Goal: Task Accomplishment & Management: Use online tool/utility

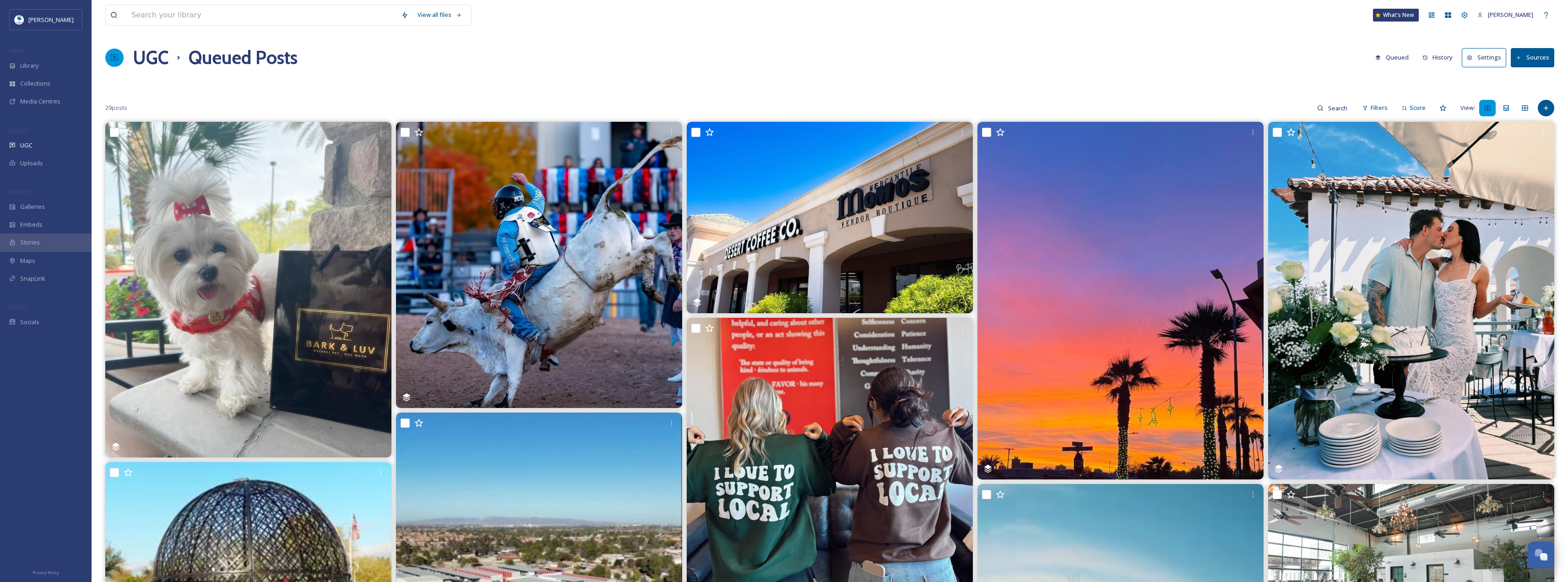
click at [245, 25] on div "View all files" at bounding box center [288, 15] width 366 height 21
click at [244, 19] on input at bounding box center [261, 15] width 270 height 20
paste input "patent139brewingco"
type input "patent139brewingco"
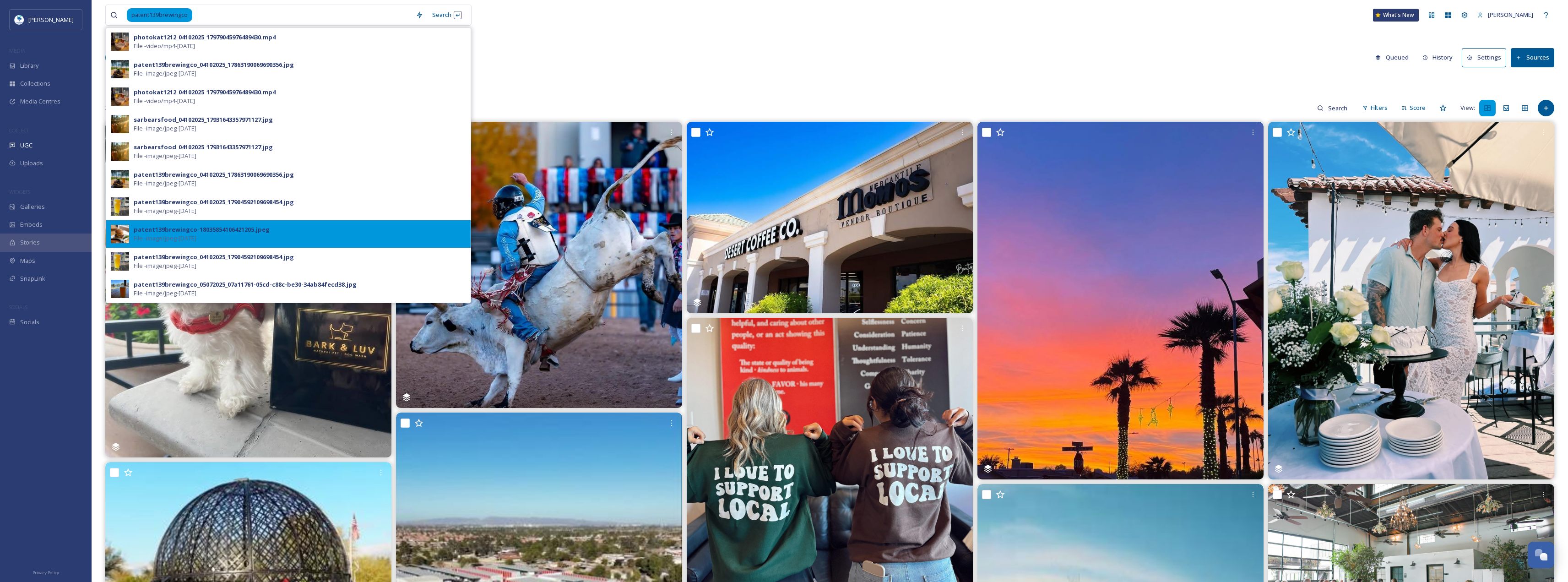
click at [367, 221] on div "patent139brewingco-18035854106421205.jpeg File - image/jpeg - Sep 18 2025" at bounding box center [289, 234] width 364 height 28
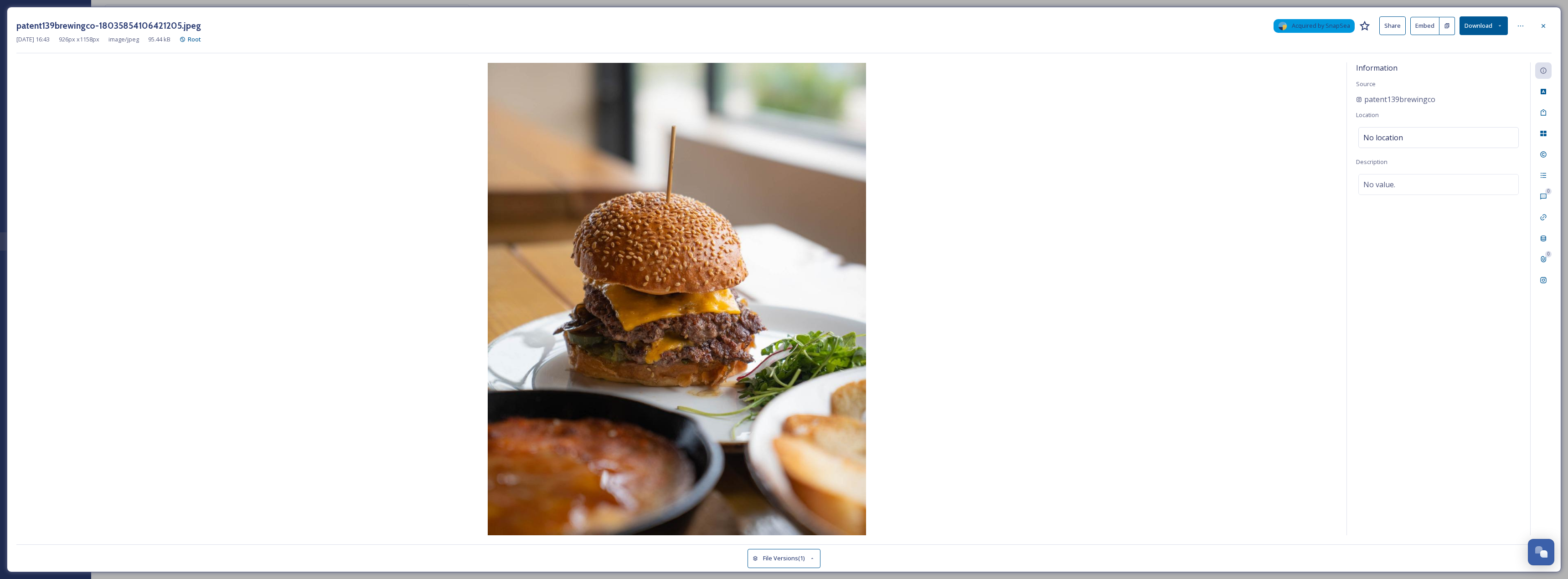
click at [1473, 33] on button "Download" at bounding box center [1483, 26] width 48 height 19
click at [1472, 47] on span "Download Original (926 x 1158)" at bounding box center [1460, 47] width 83 height 9
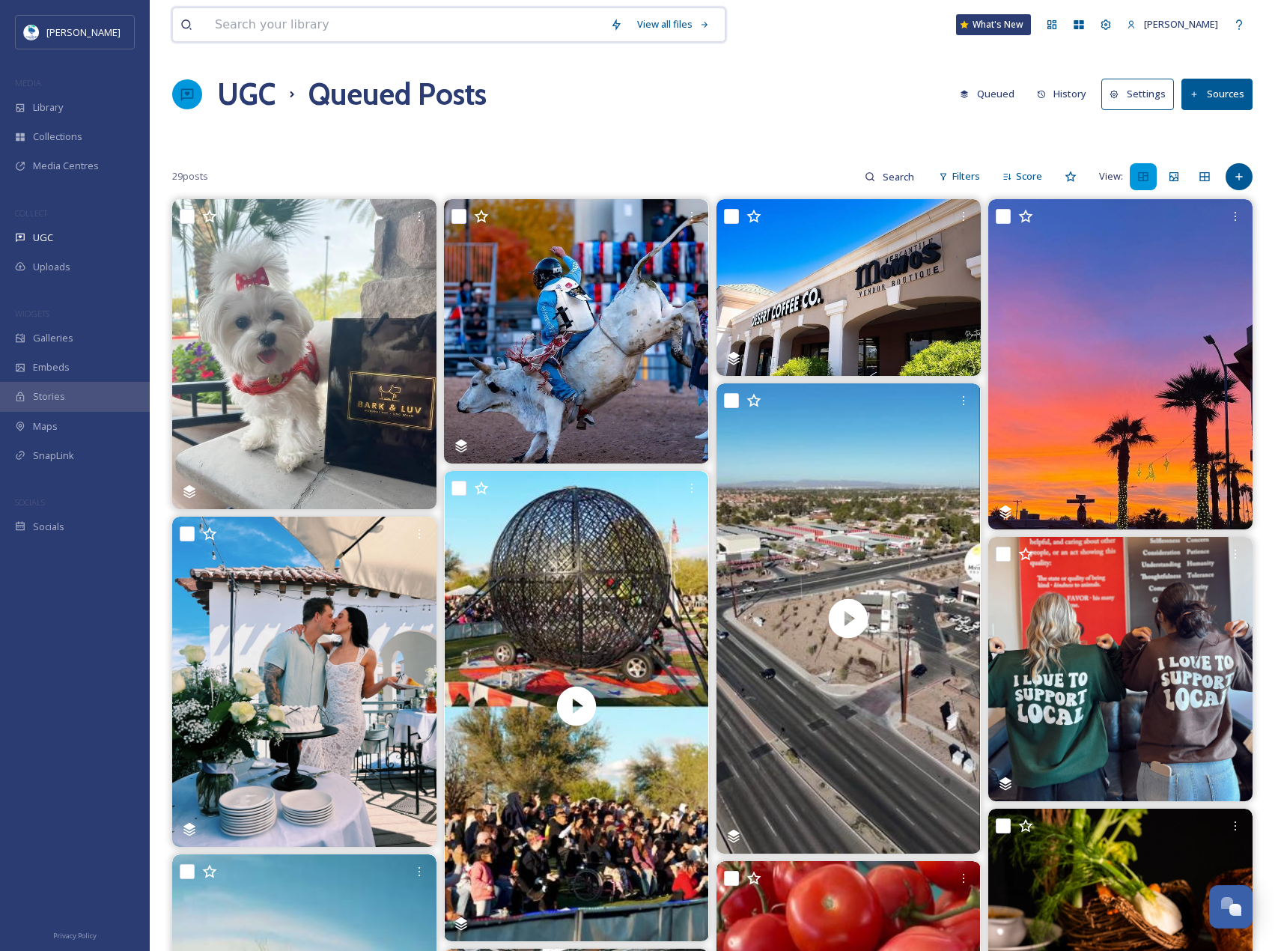
click at [244, 19] on input at bounding box center [404, 24] width 395 height 33
paste input "The Stillery"
type input "The Stillery"
click at [1240, 173] on icon at bounding box center [1239, 177] width 12 height 12
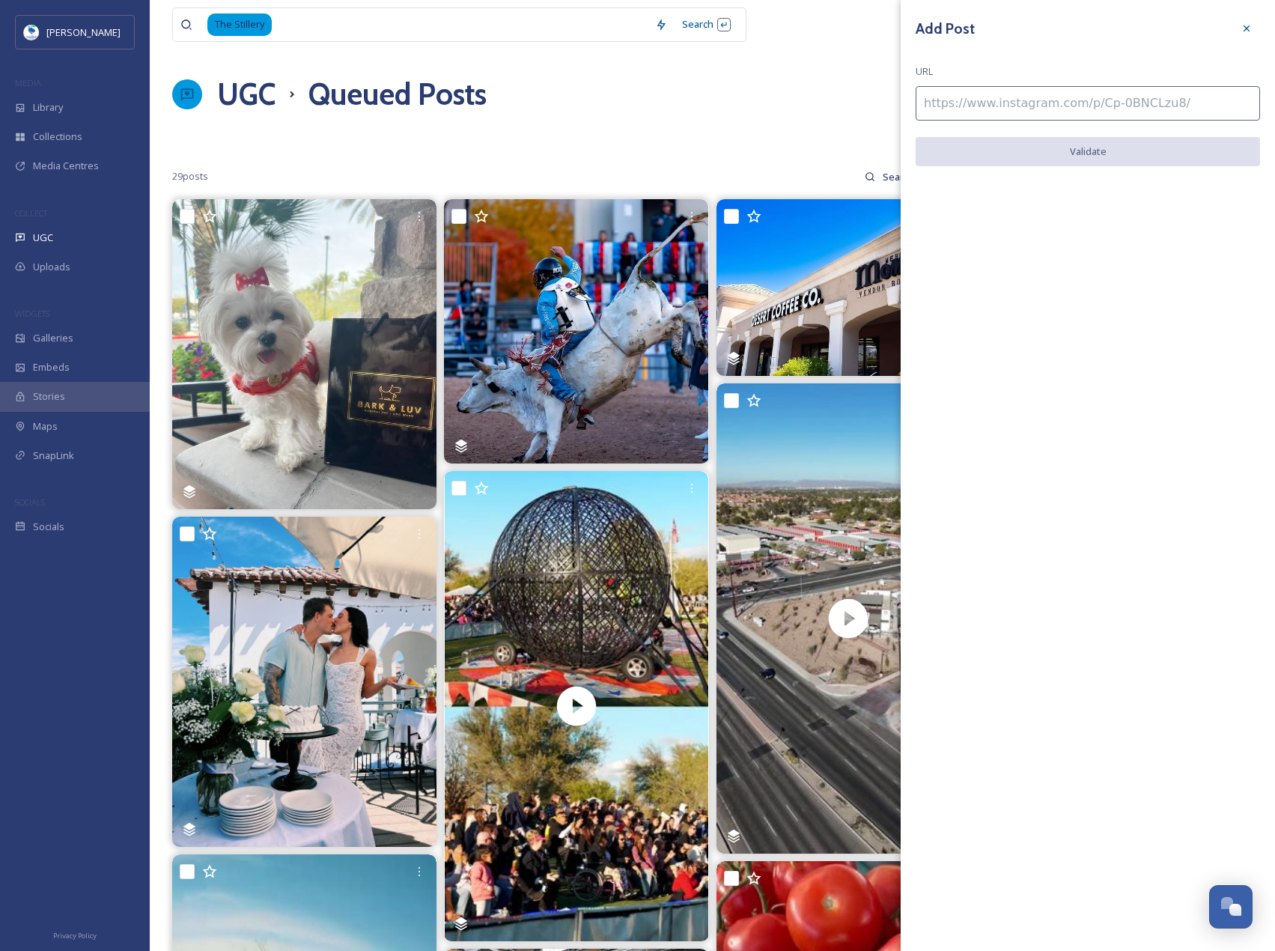
click at [1122, 97] on input at bounding box center [1088, 103] width 344 height 34
paste input "[URL][DOMAIN_NAME]"
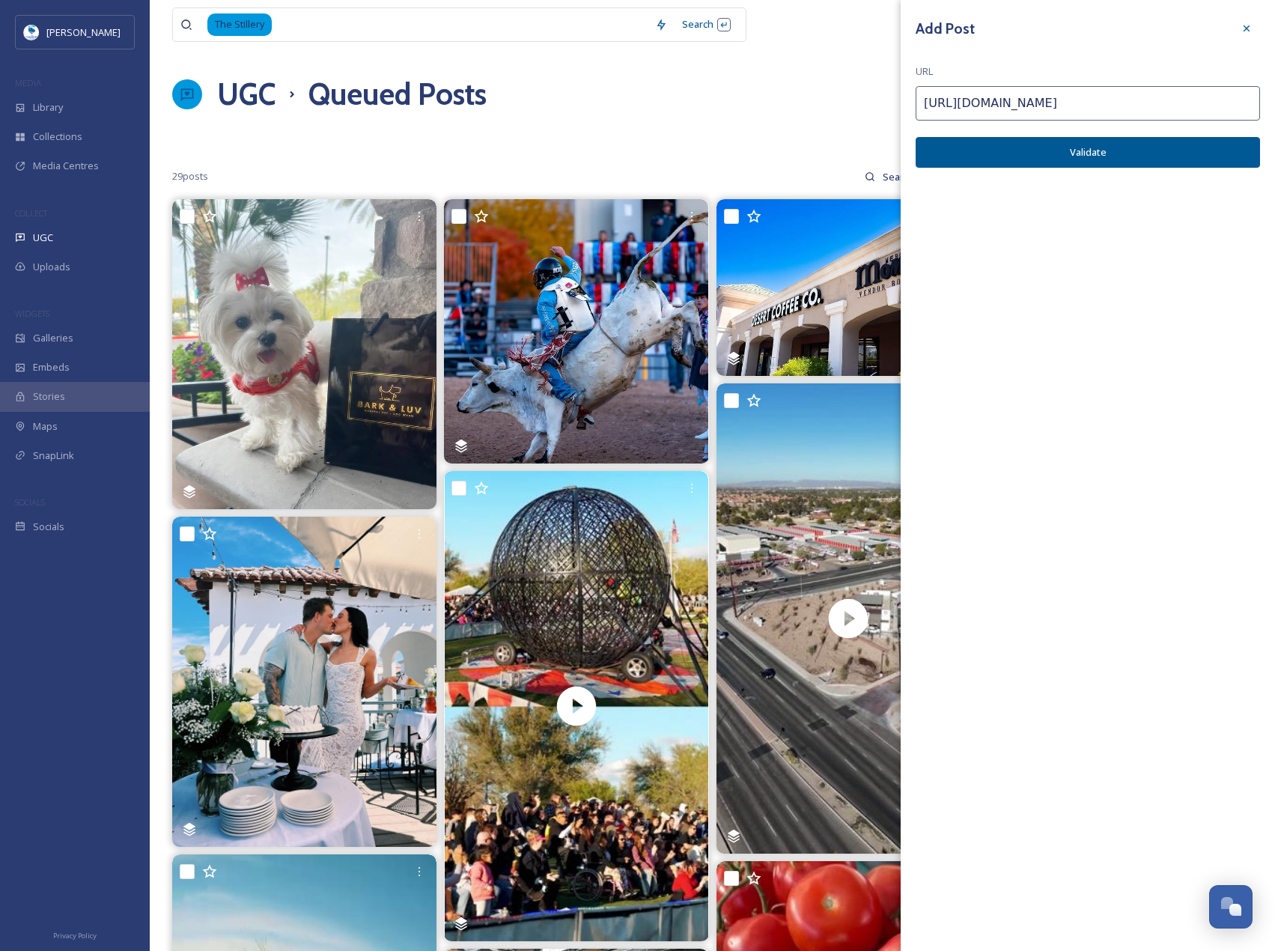
type input "[URL][DOMAIN_NAME]"
click at [1129, 147] on button "Validate" at bounding box center [1088, 152] width 344 height 31
click at [1129, 147] on button "Add Post" at bounding box center [1088, 152] width 344 height 31
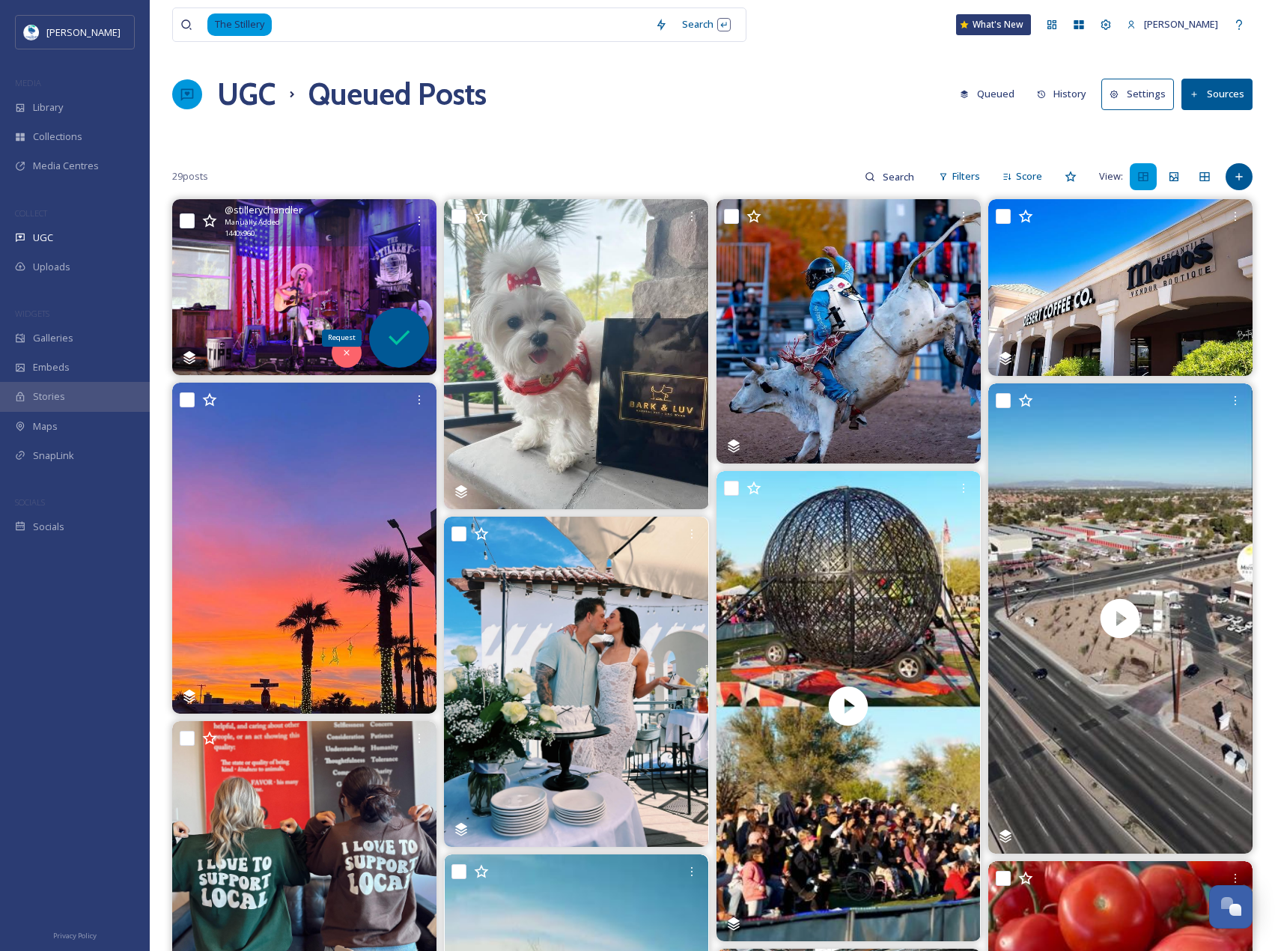
click at [394, 342] on icon at bounding box center [399, 337] width 21 height 15
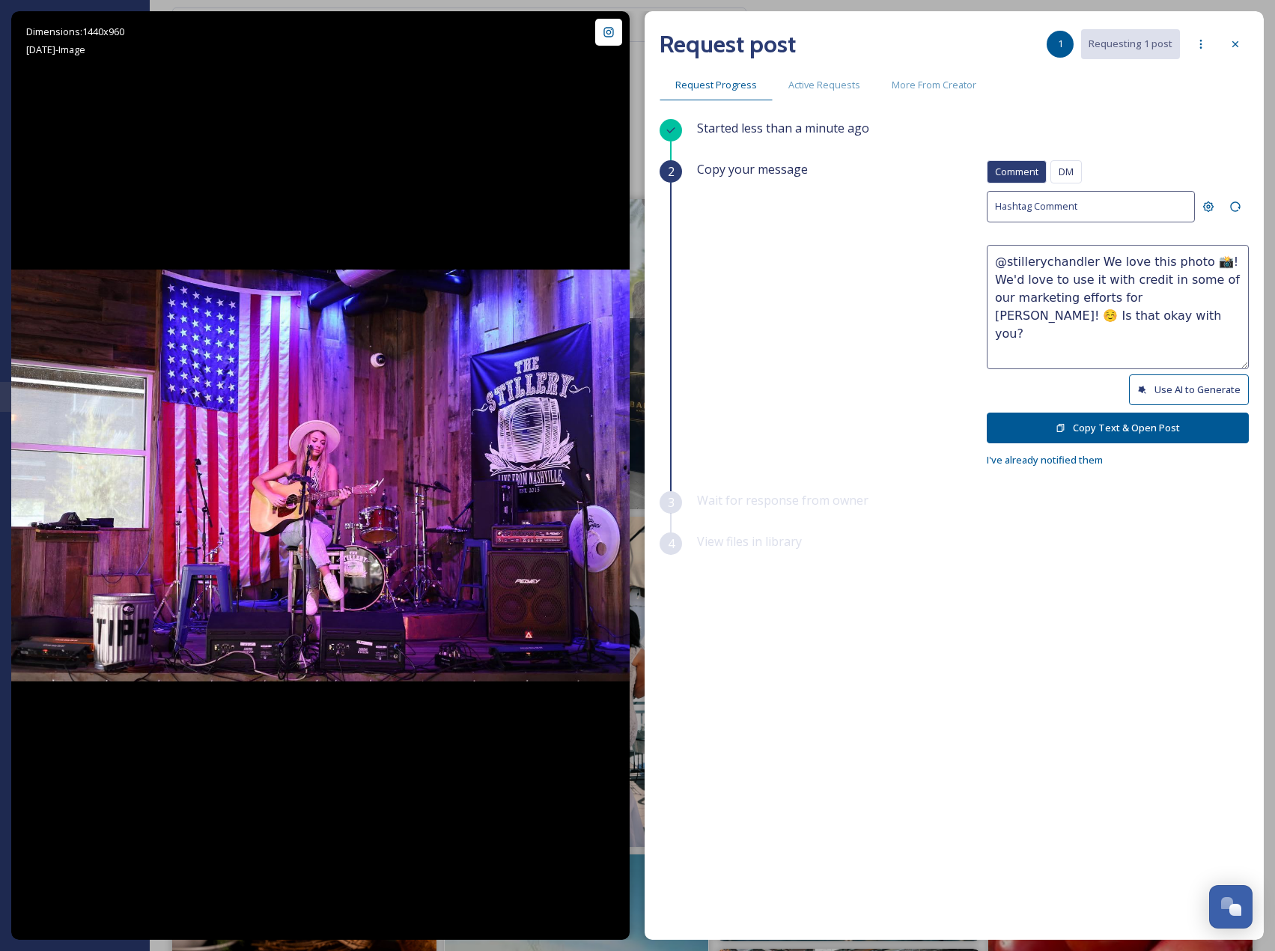
click at [1174, 388] on button "Use AI to Generate" at bounding box center [1189, 389] width 120 height 31
drag, startPoint x: 1066, startPoint y: 302, endPoint x: 1249, endPoint y: 323, distance: 183.9
click at [1249, 323] on div "Request post 1 Requesting 1 post Request Progress Active Requests More From Cre…" at bounding box center [954, 475] width 619 height 929
paste textarea "ould it be okay to use this photo with credit?"
type textarea "@stillerychandler Loving these good vibes and live music energy! Your talent li…"
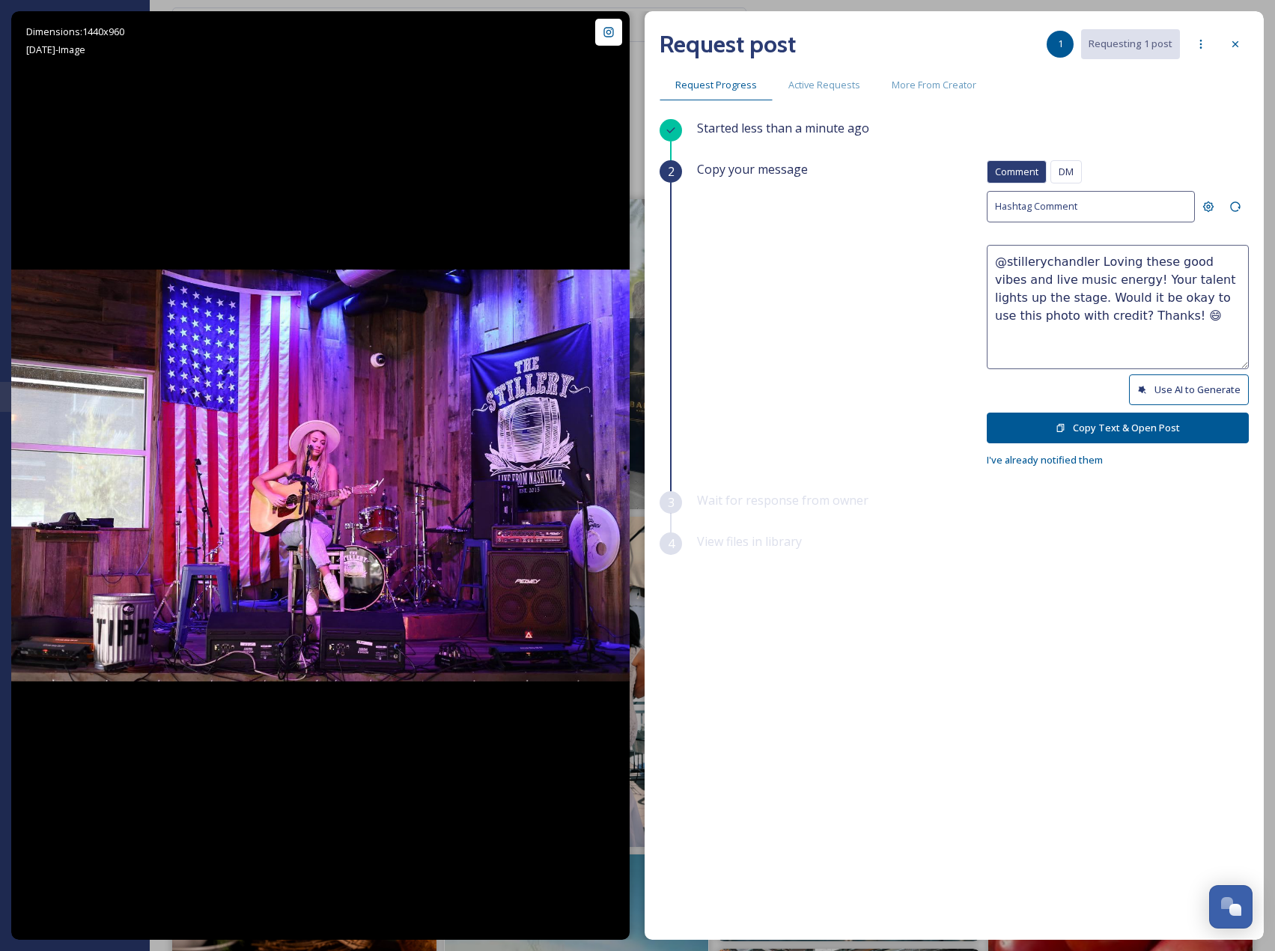
click at [1230, 428] on button "Copy Text & Open Post" at bounding box center [1118, 428] width 262 height 31
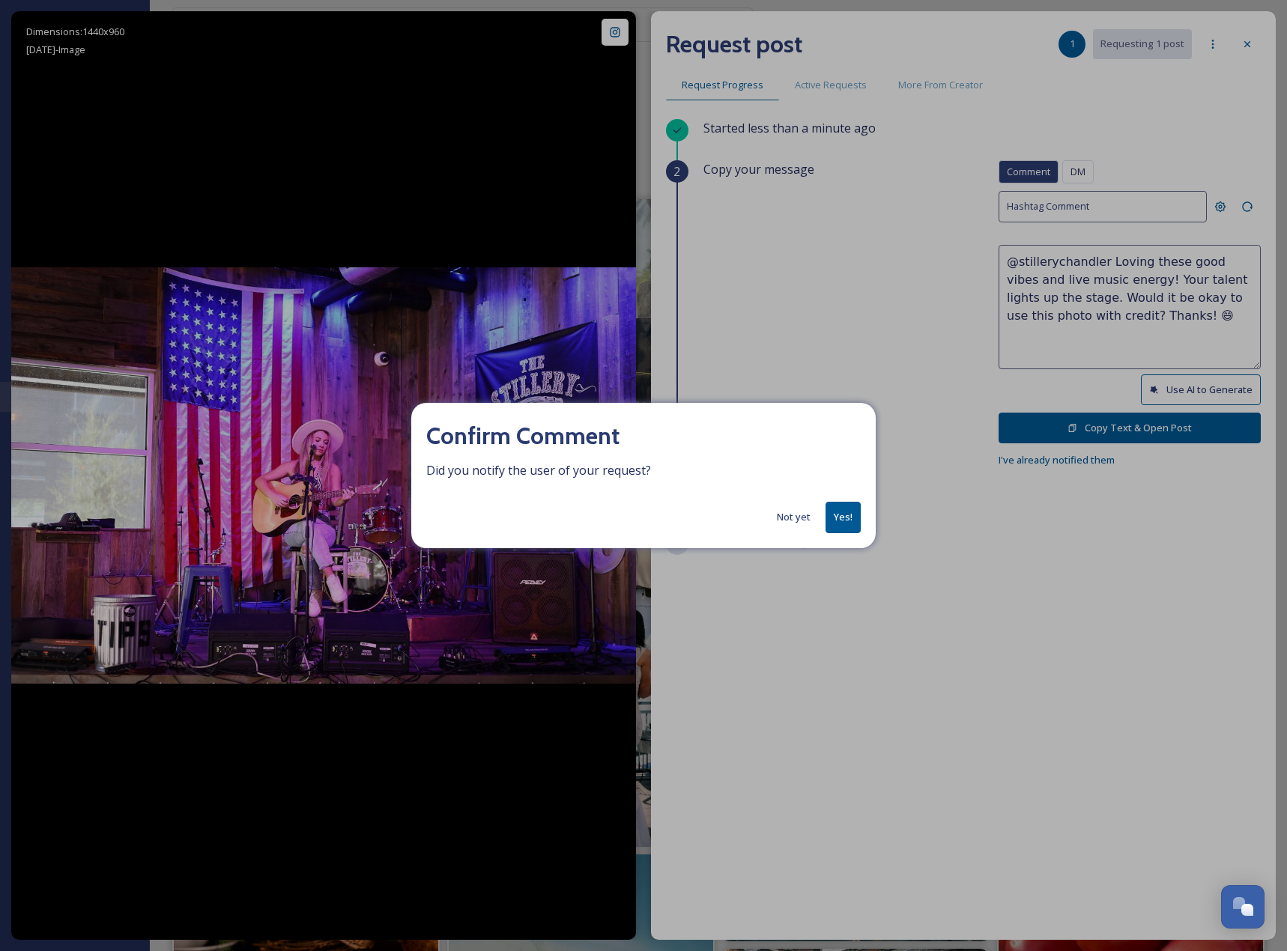
click at [844, 523] on button "Yes!" at bounding box center [842, 517] width 35 height 31
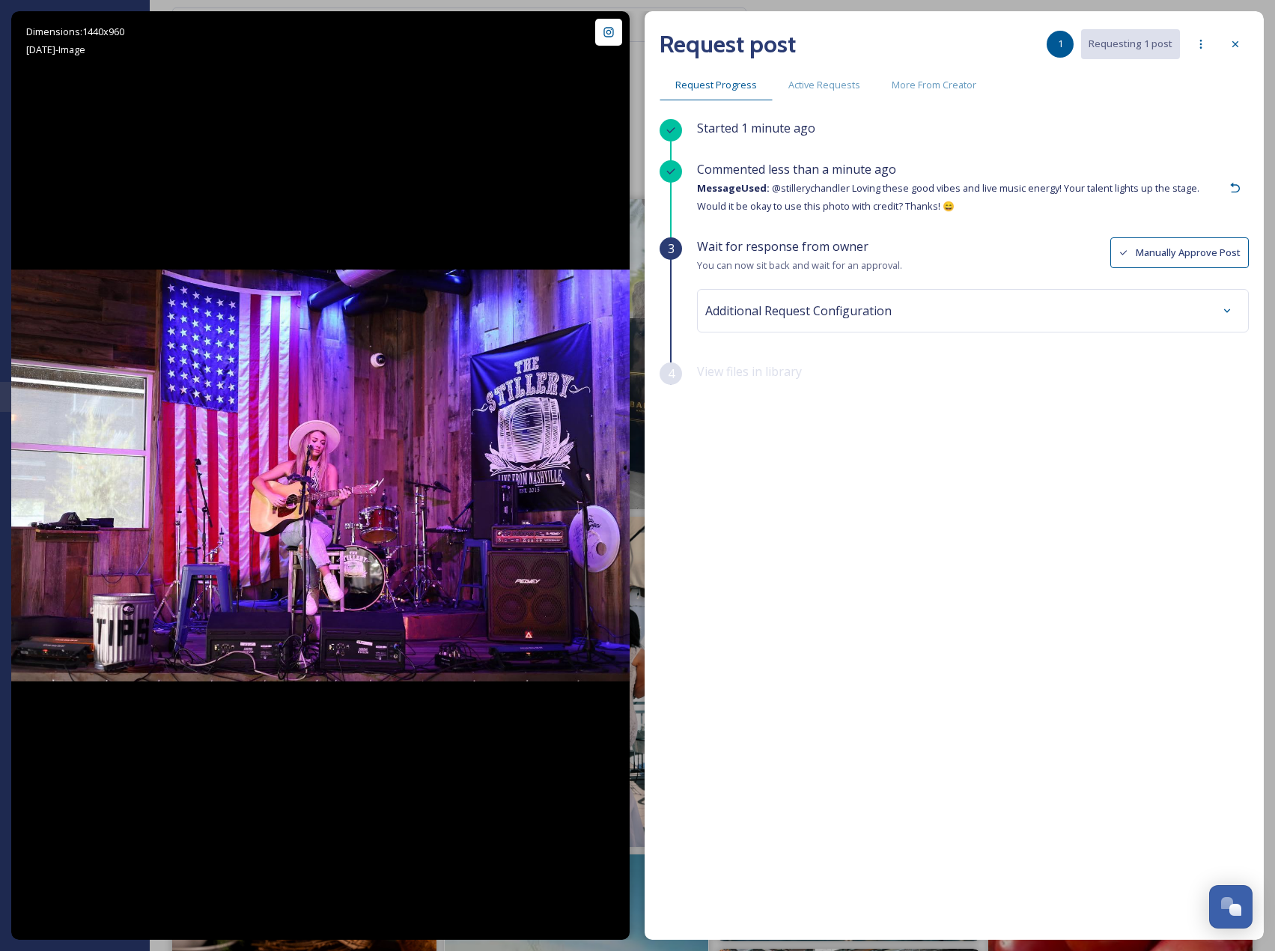
click at [1090, 310] on div "Additional Request Configuration" at bounding box center [972, 310] width 535 height 27
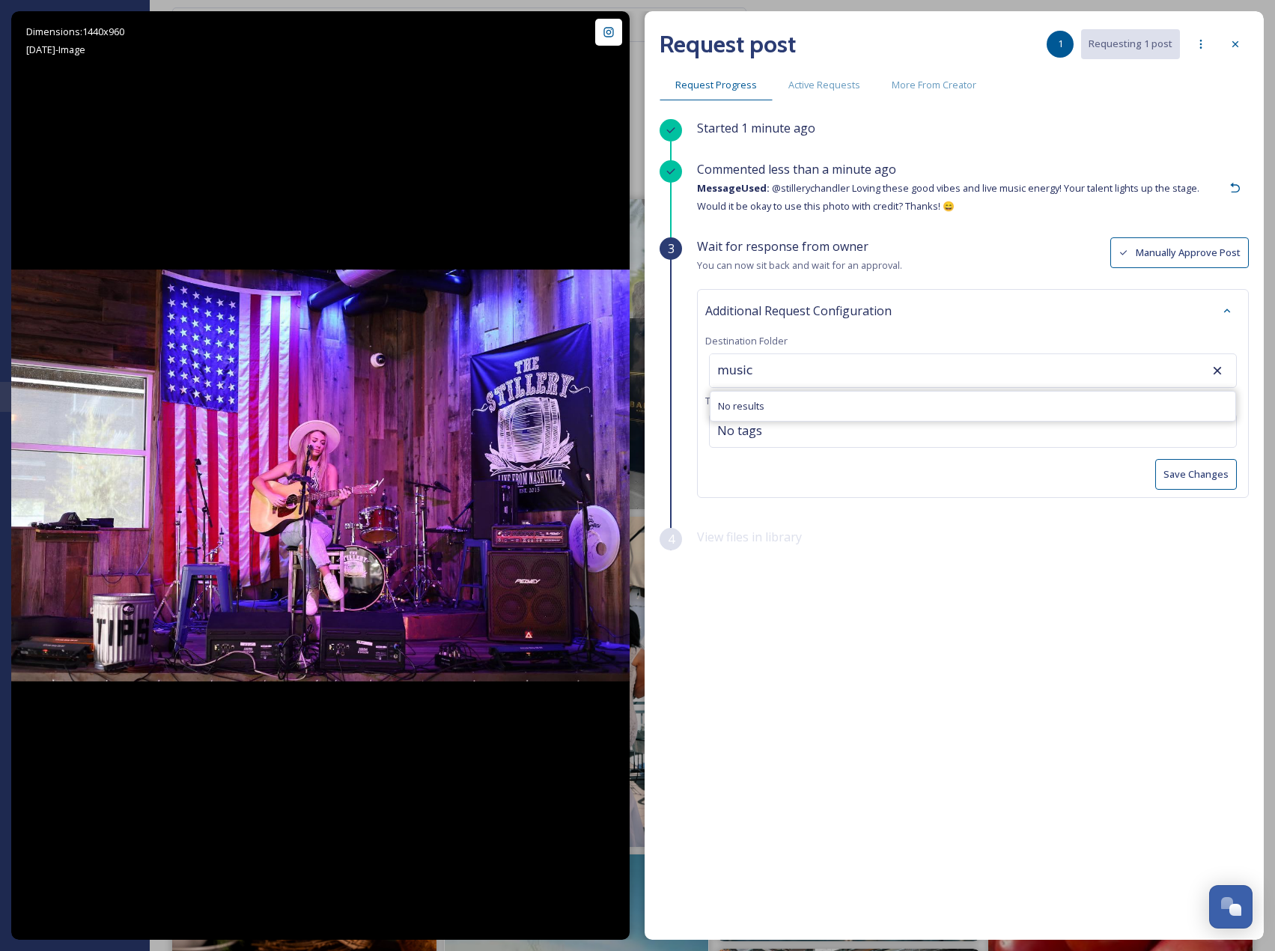
type input "music"
drag, startPoint x: 993, startPoint y: 368, endPoint x: 697, endPoint y: 368, distance: 295.8
click at [697, 368] on div "Additional Request Configuration Destination Folder music No results Tags No ta…" at bounding box center [973, 393] width 552 height 209
click at [725, 374] on input "music" at bounding box center [792, 370] width 165 height 33
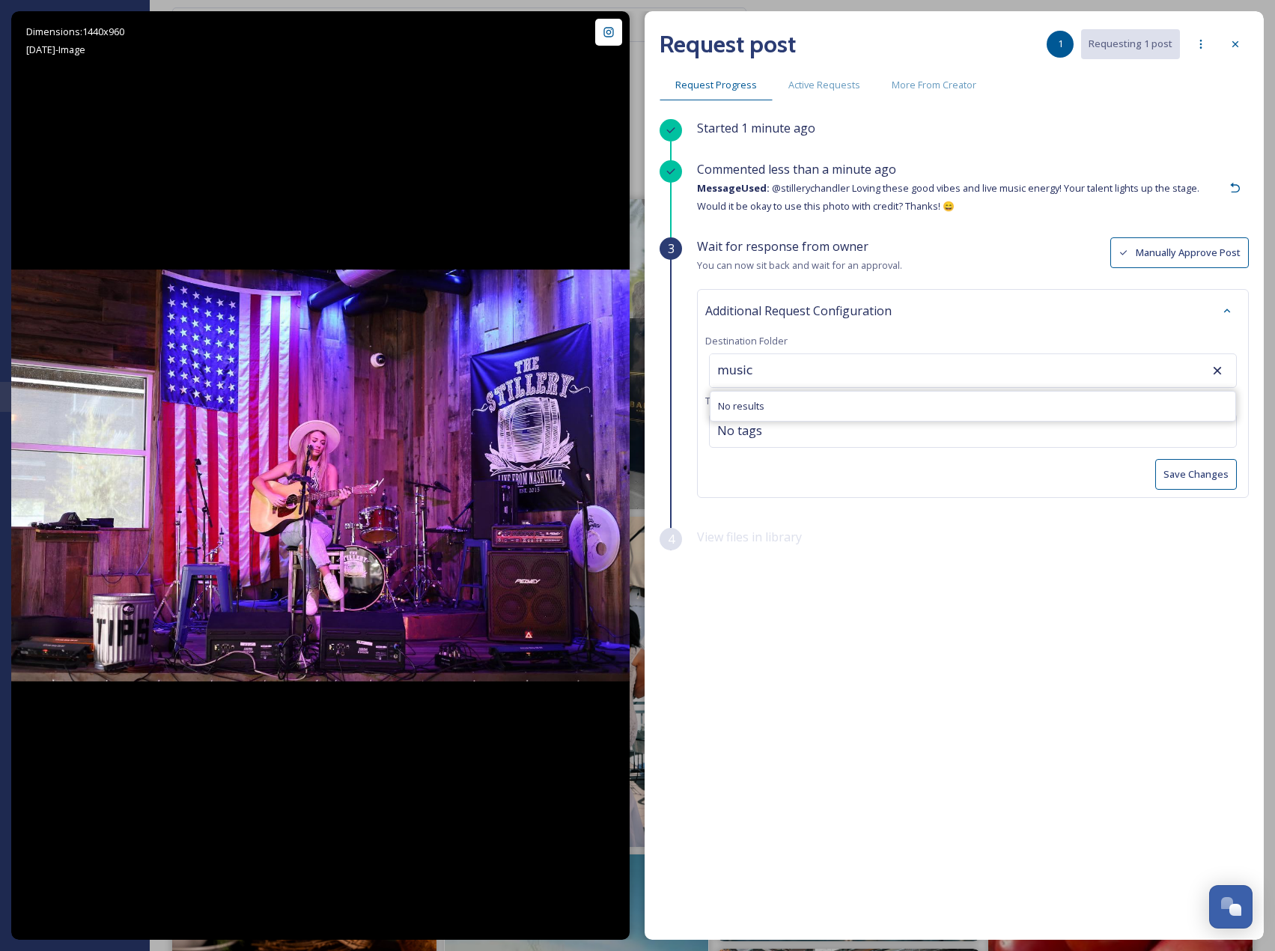
click at [735, 370] on input "music" at bounding box center [792, 370] width 165 height 33
drag, startPoint x: 753, startPoint y: 581, endPoint x: 768, endPoint y: 441, distance: 140.8
click at [760, 568] on div "Started 1 minute ago Commented less than a minute ago Message Used: @stillerych…" at bounding box center [954, 490] width 589 height 743
click at [762, 410] on div "Additional Request Configuration Destination Folder Tags No tags Save Changes" at bounding box center [973, 393] width 552 height 209
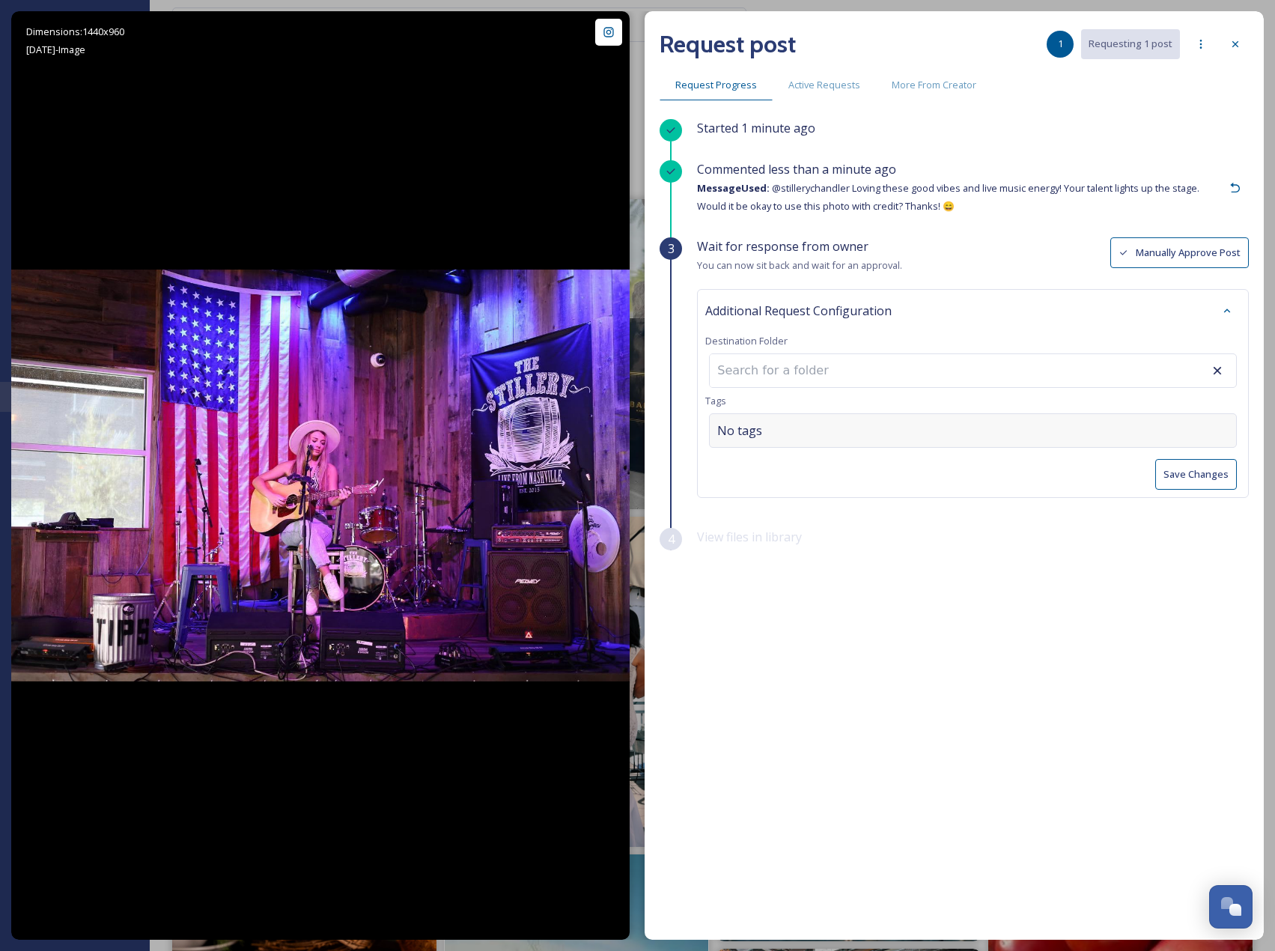
click at [762, 422] on div "No tags" at bounding box center [973, 430] width 528 height 34
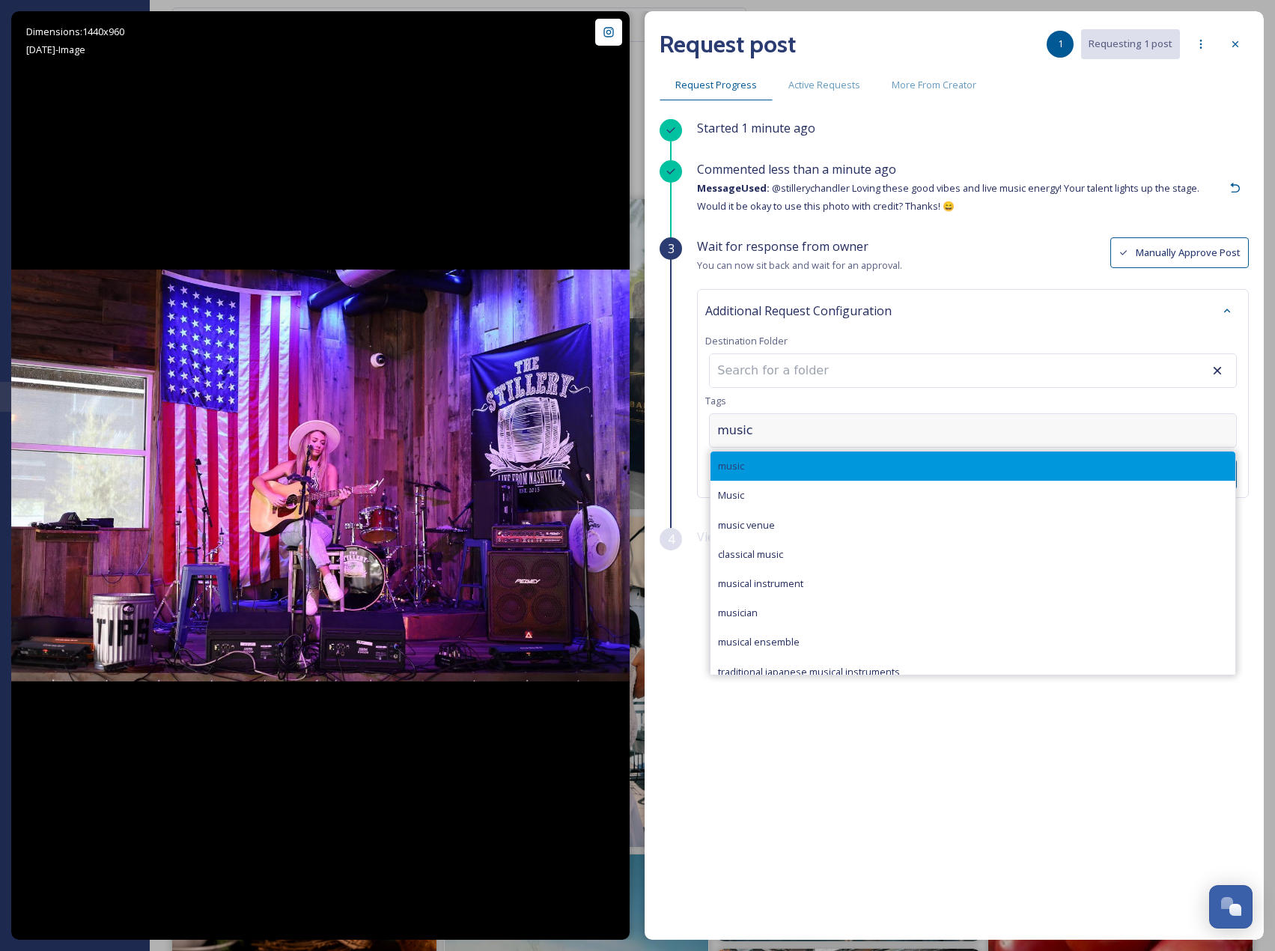
type input "music"
click at [761, 457] on div "music" at bounding box center [973, 466] width 525 height 29
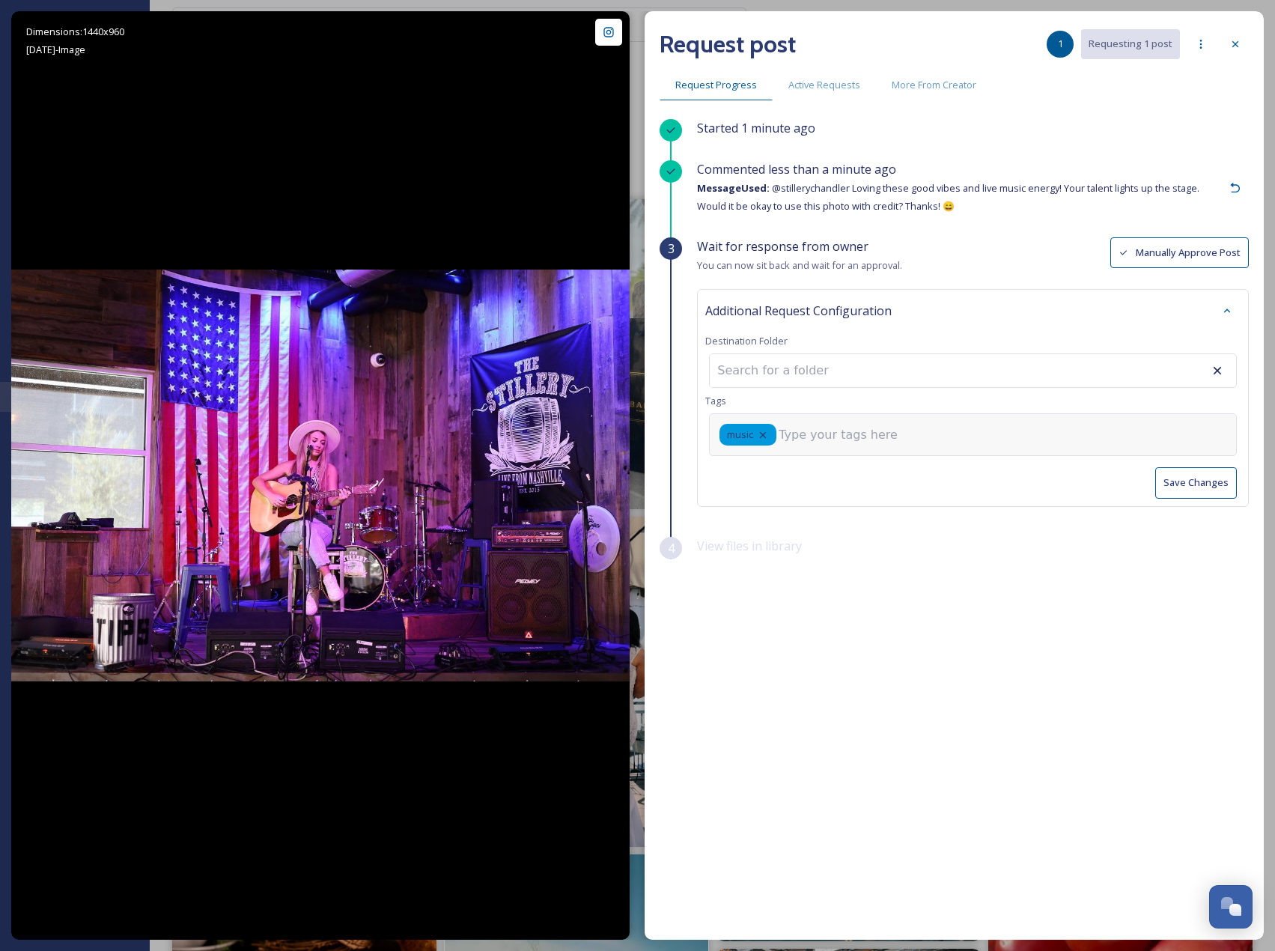
click at [795, 439] on input at bounding box center [854, 435] width 150 height 18
type input "live music"
drag, startPoint x: 848, startPoint y: 433, endPoint x: 780, endPoint y: 428, distance: 68.3
click at [780, 428] on input "live music" at bounding box center [854, 435] width 150 height 18
click at [839, 371] on input at bounding box center [792, 370] width 165 height 33
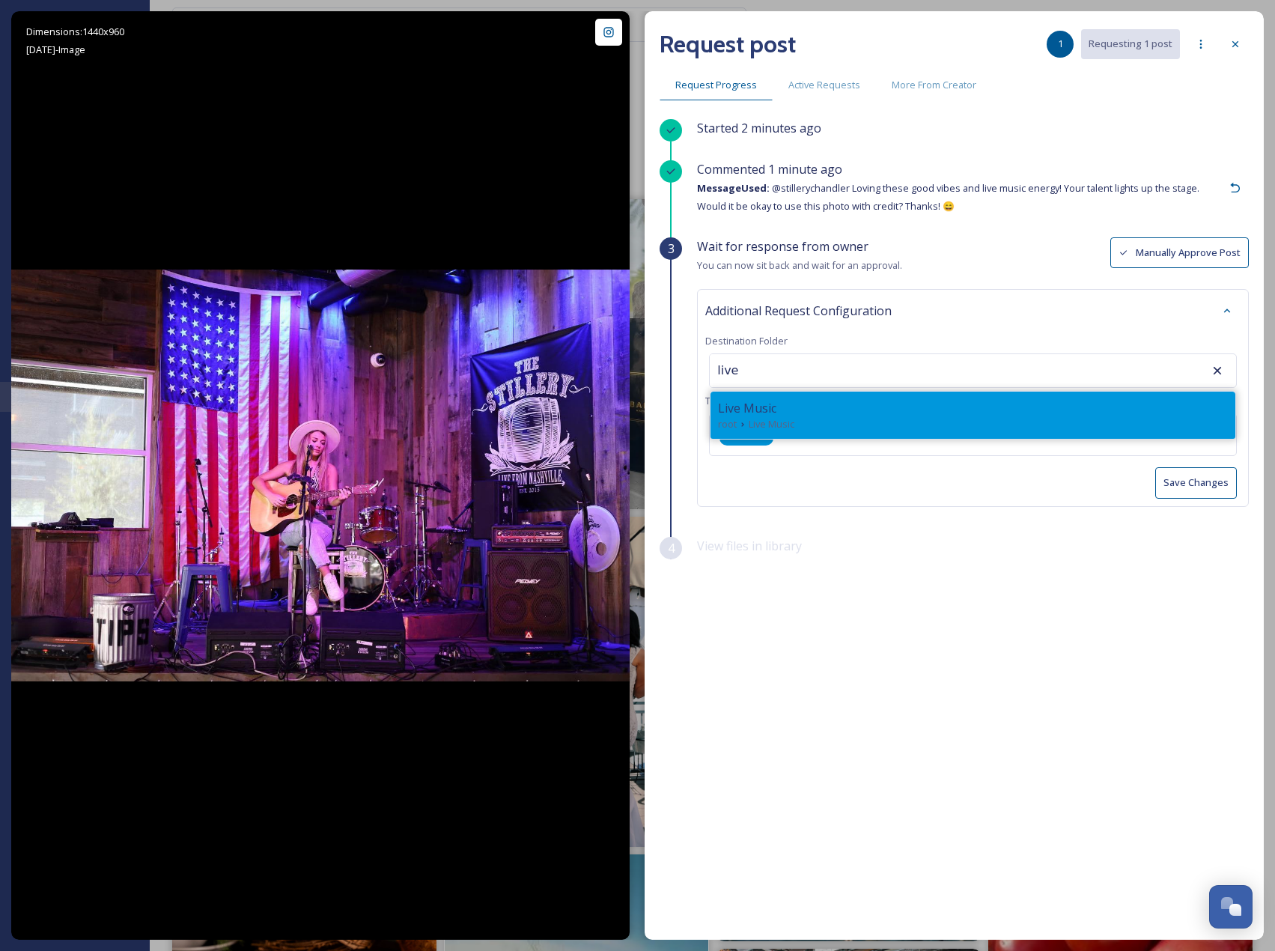
click at [807, 410] on div "Live Music" at bounding box center [973, 408] width 510 height 18
type input "Live Music"
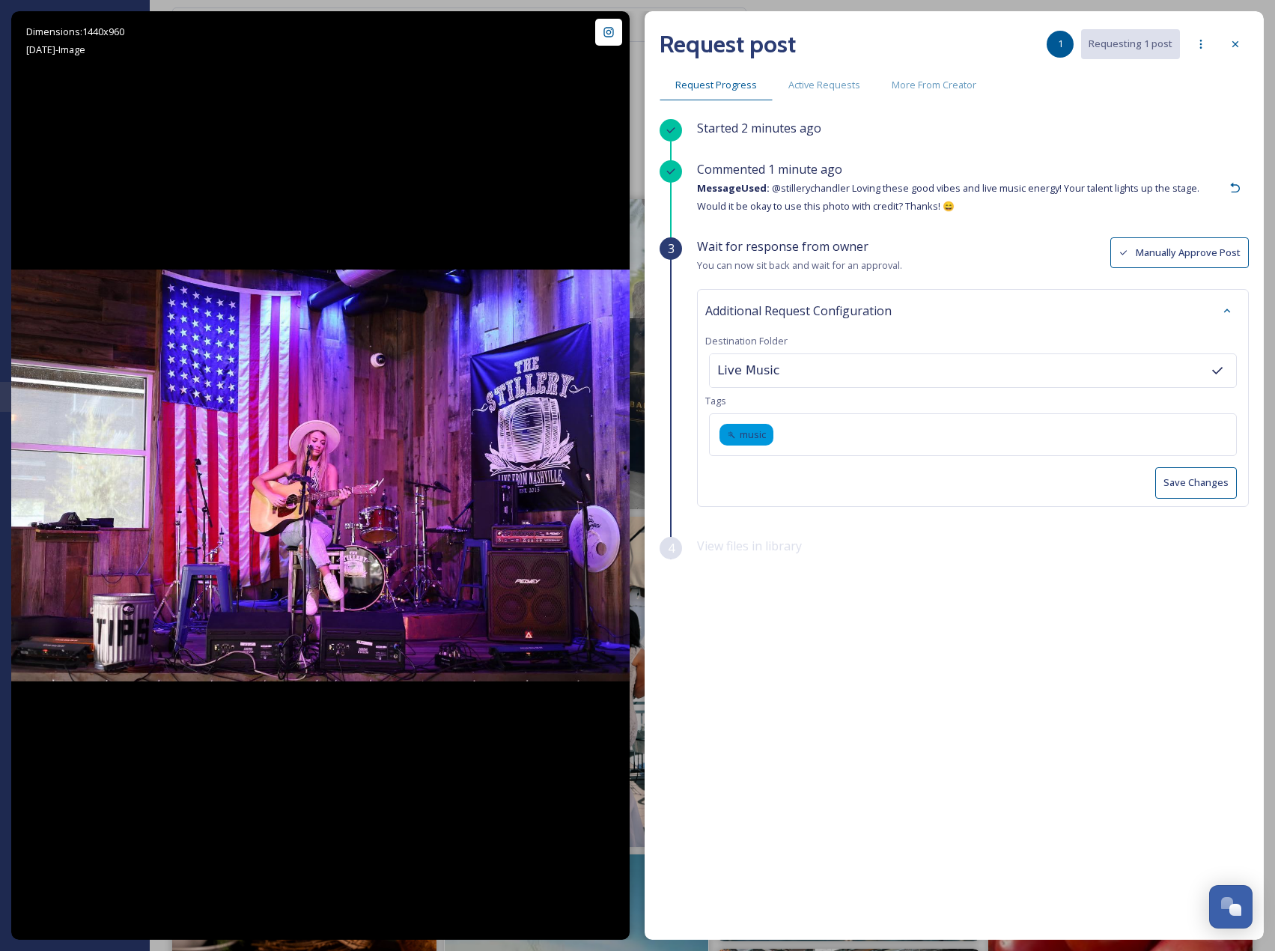
click at [1195, 487] on button "Save Changes" at bounding box center [1196, 482] width 82 height 31
click at [1239, 49] on icon at bounding box center [1236, 44] width 12 height 12
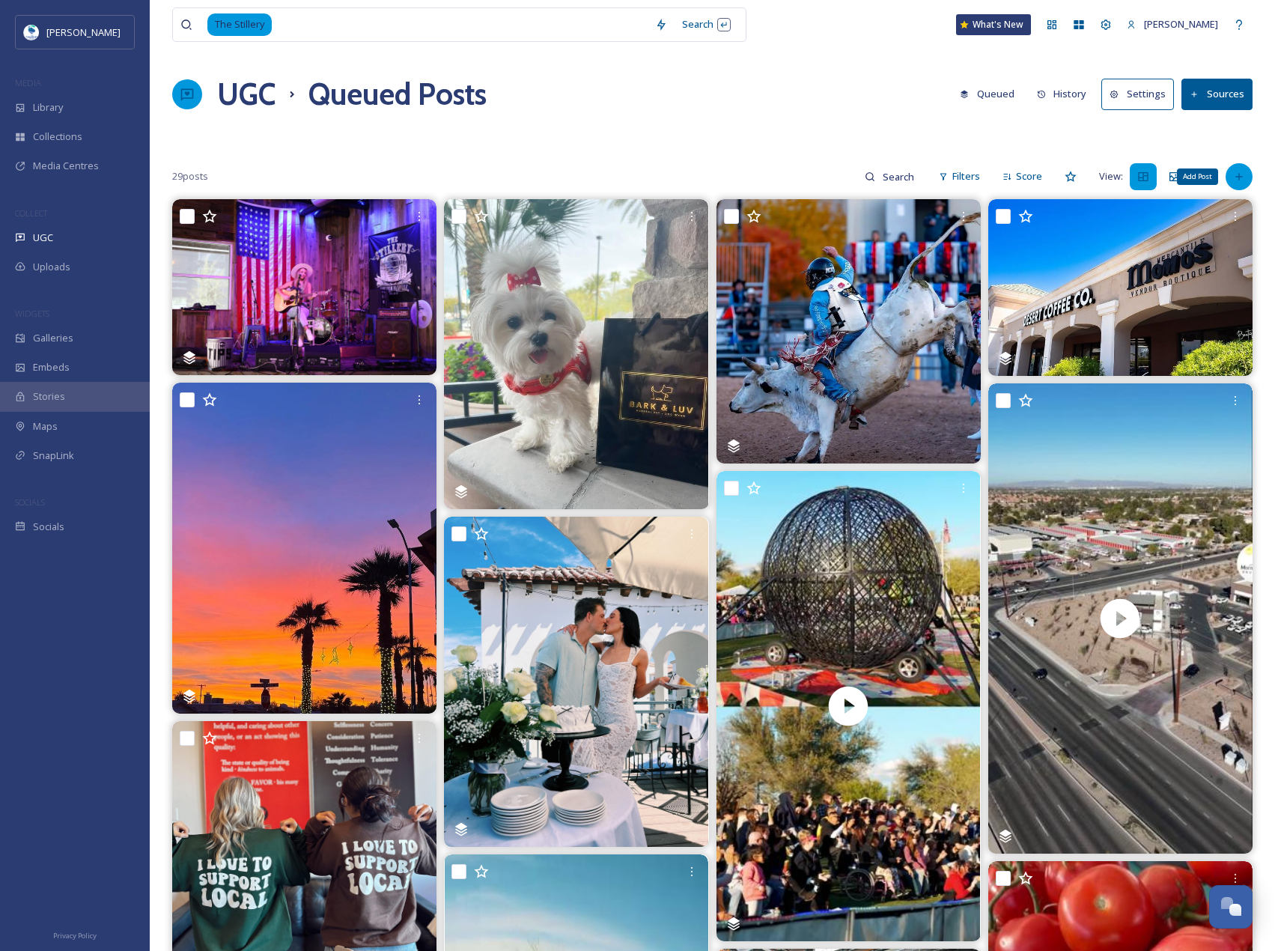
click at [1246, 178] on div "Add Post" at bounding box center [1239, 176] width 27 height 27
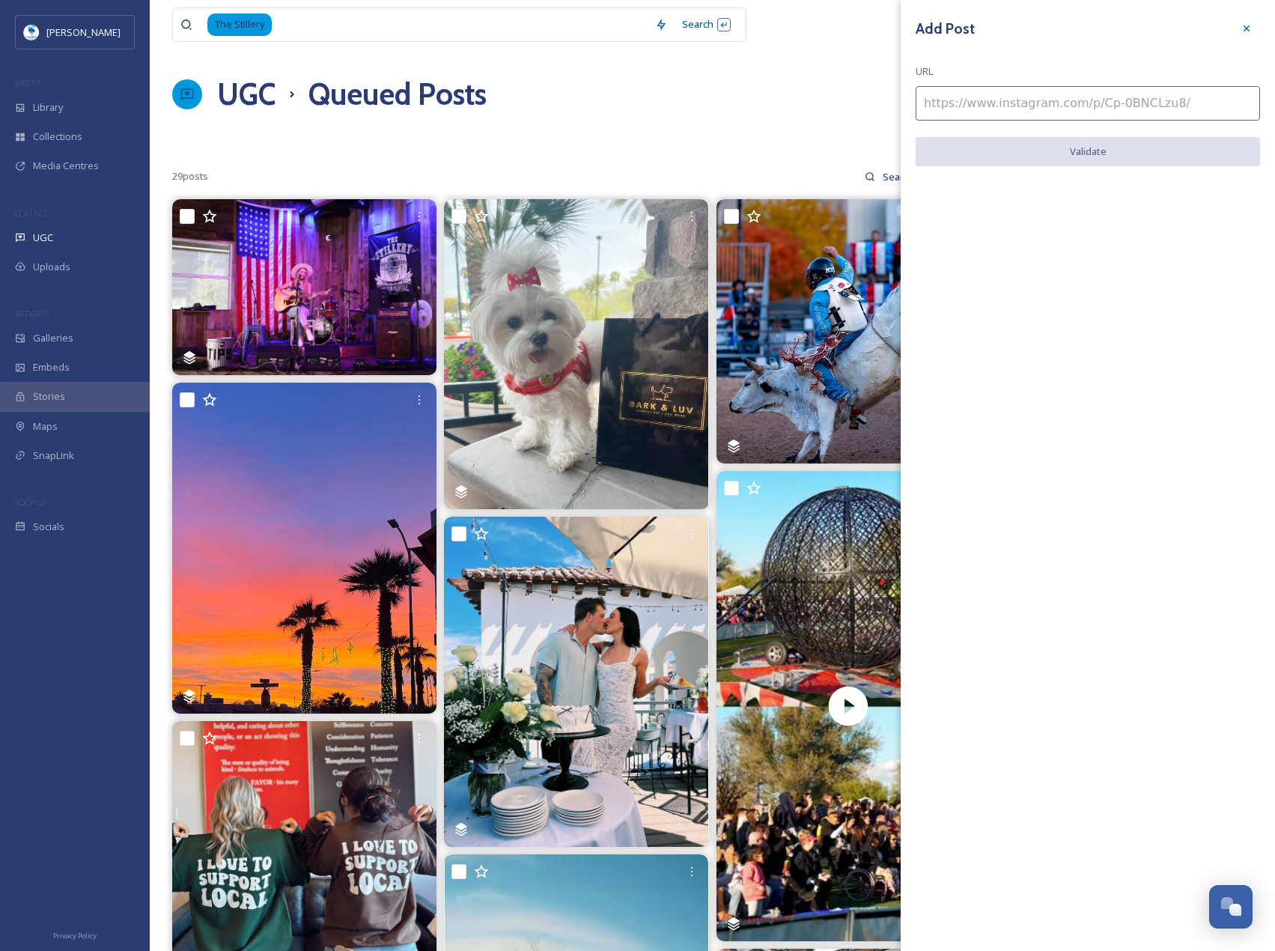
click at [1125, 87] on input at bounding box center [1088, 103] width 344 height 34
paste input "https://www.instagram.com/p/C9lMqLNPKJj/"
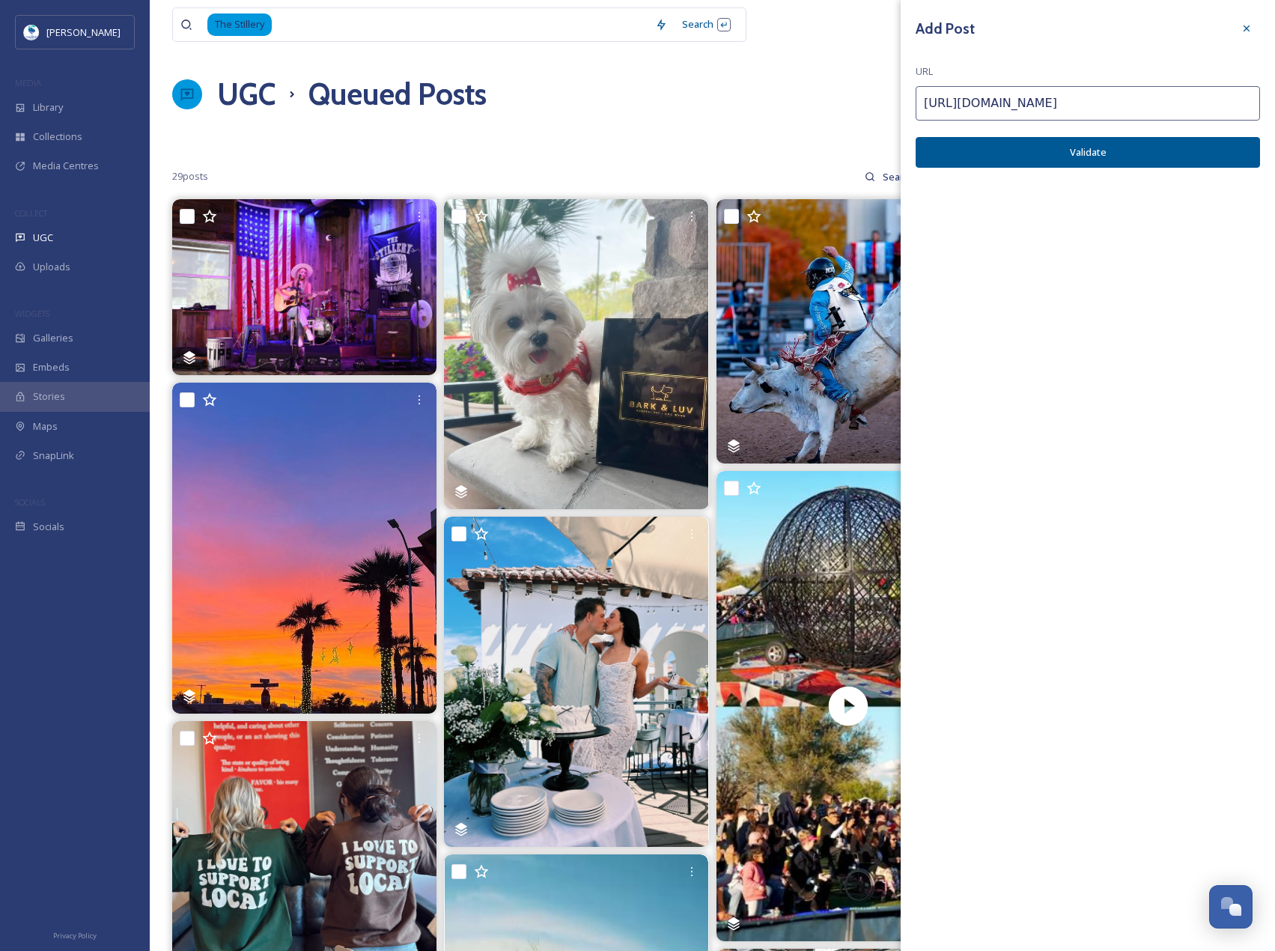
type input "https://www.instagram.com/p/C9lMqLNPKJj/"
click at [1161, 165] on button "Validate" at bounding box center [1088, 152] width 344 height 31
click at [1134, 150] on button "Add Post" at bounding box center [1088, 152] width 344 height 31
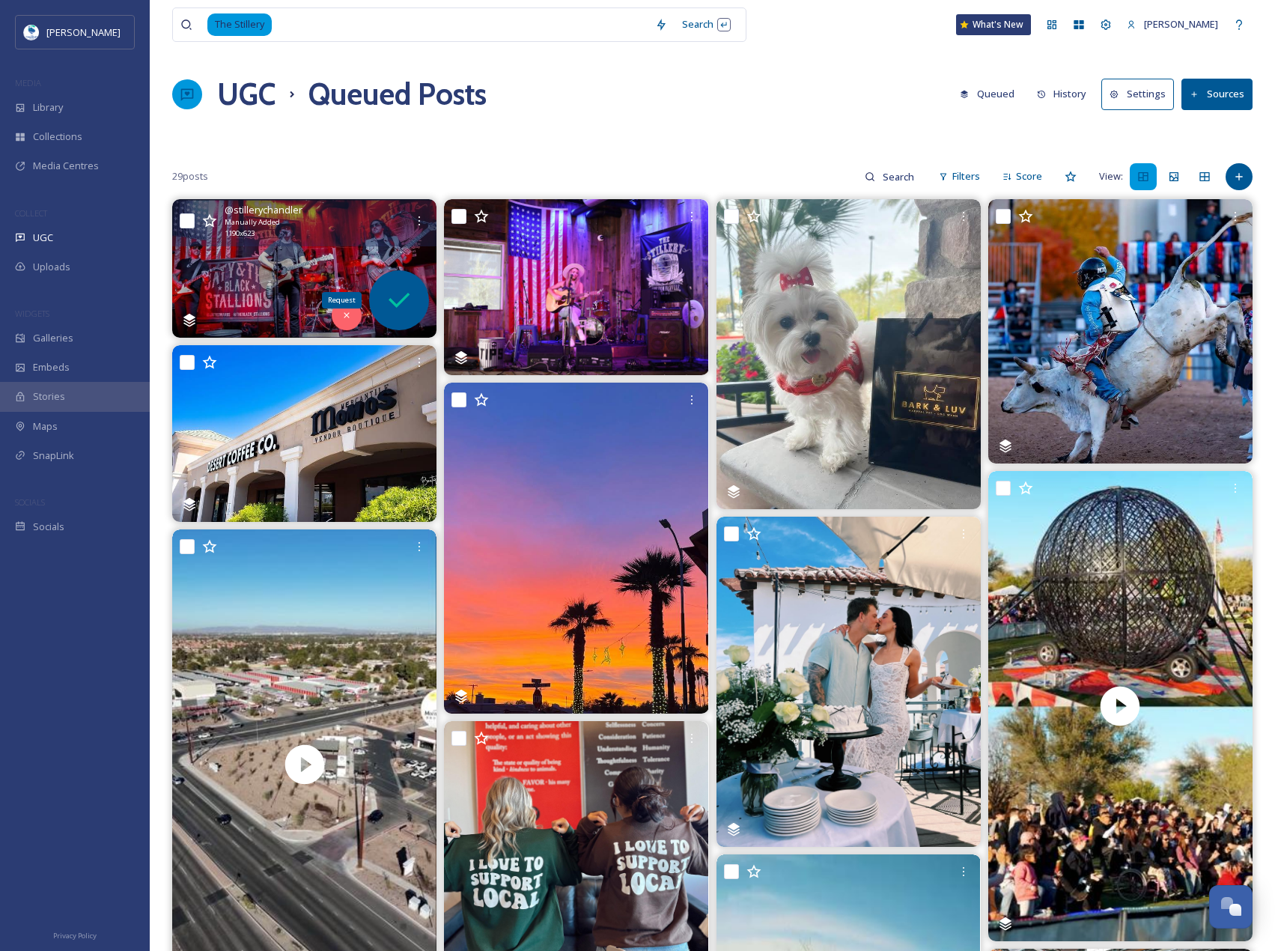
click at [414, 312] on icon at bounding box center [399, 300] width 30 height 30
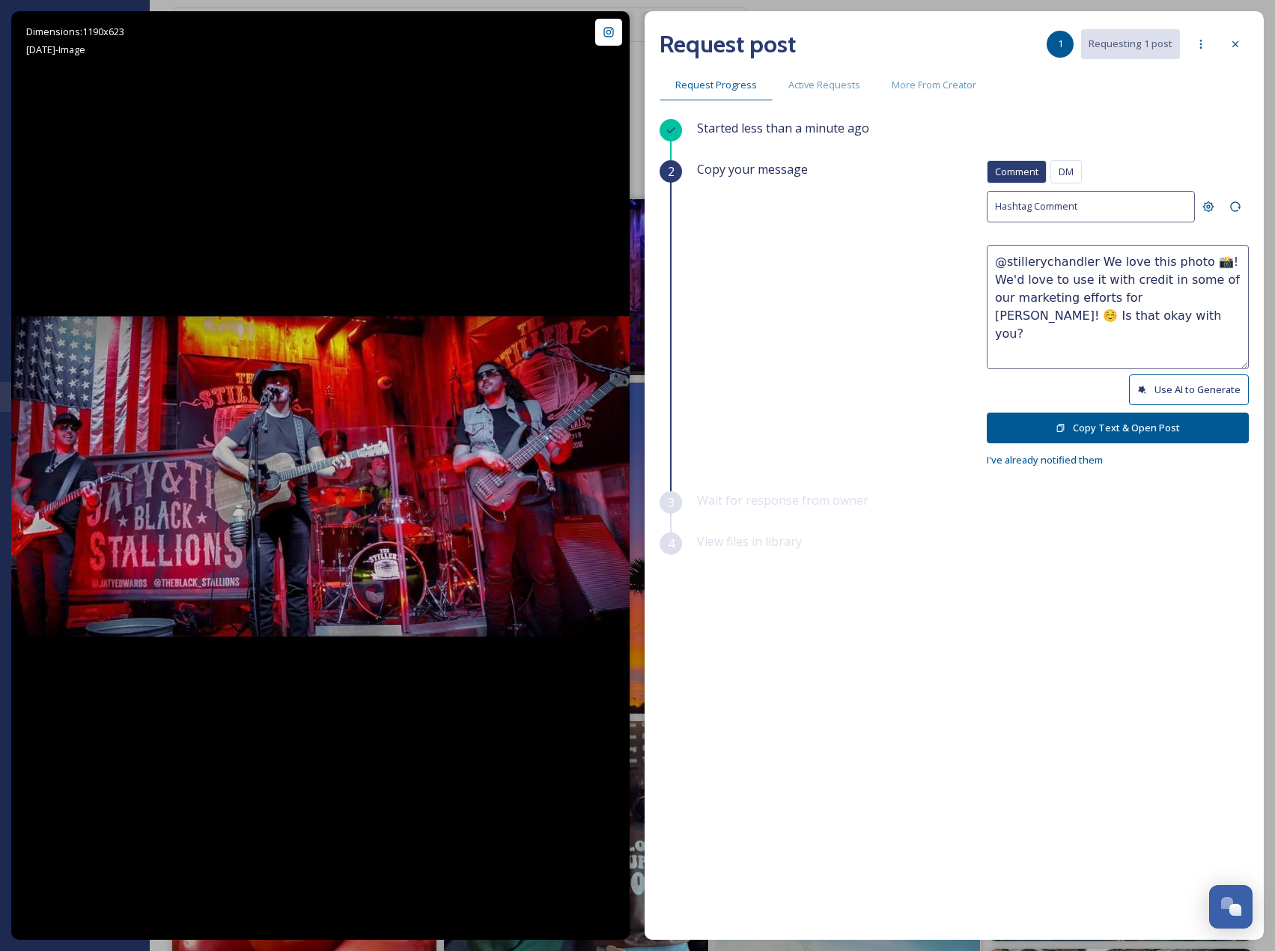
click at [1164, 386] on button "Use AI to Generate" at bounding box center [1189, 389] width 120 height 31
click at [1180, 396] on button "Use AI to Generate" at bounding box center [1189, 389] width 120 height 31
drag, startPoint x: 1051, startPoint y: 297, endPoint x: 1237, endPoint y: 310, distance: 186.9
click at [1237, 310] on textarea "@stillerychandler This band is rocking the stage and bringing awesome energy to…" at bounding box center [1118, 307] width 262 height 124
paste textarea "ould it be okay to use this photo with credit?"
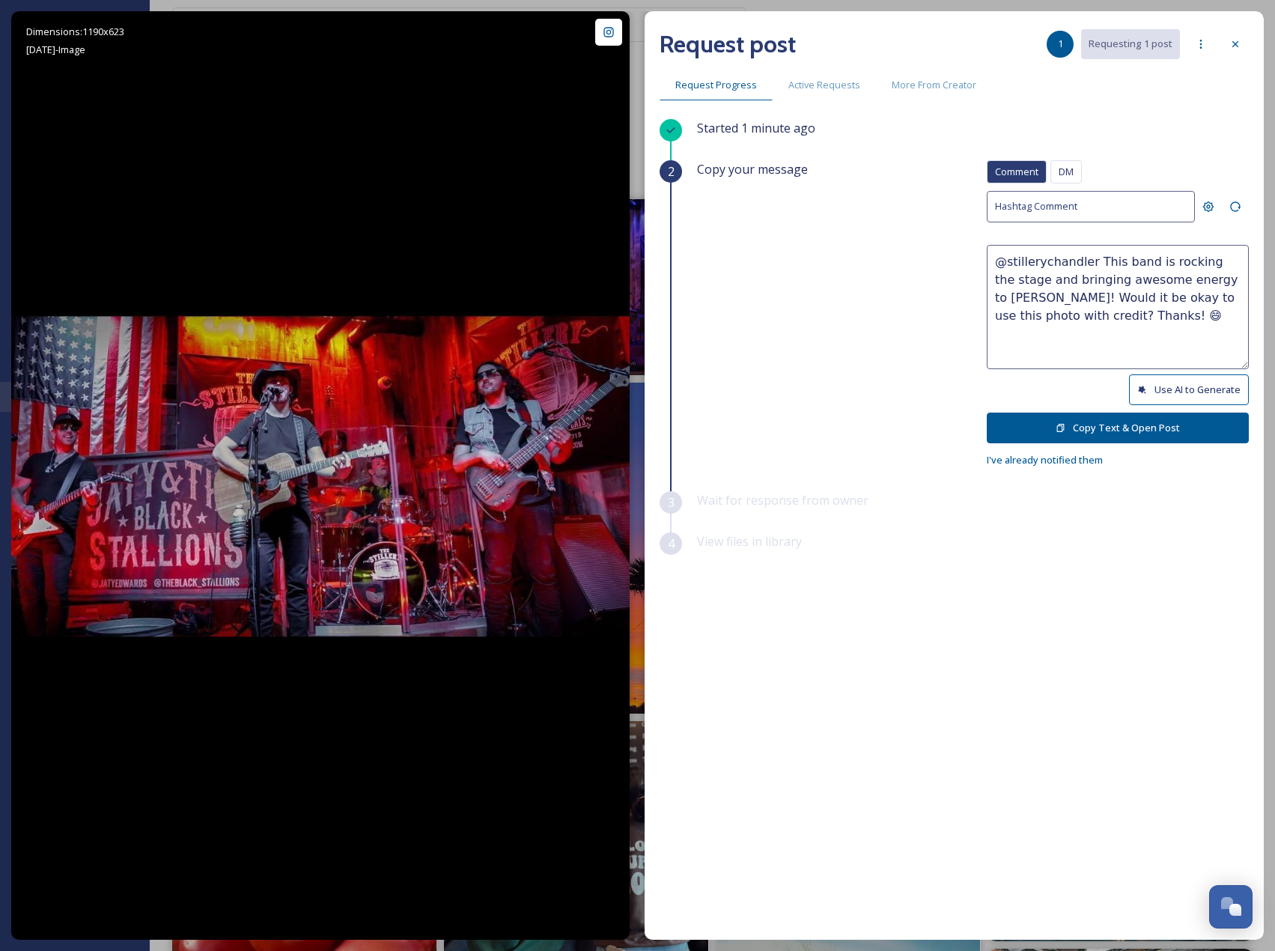
type textarea "@stillerychandler This band is rocking the stage and bringing awesome energy to…"
click at [1178, 419] on button "Copy Text & Open Post" at bounding box center [1118, 428] width 262 height 31
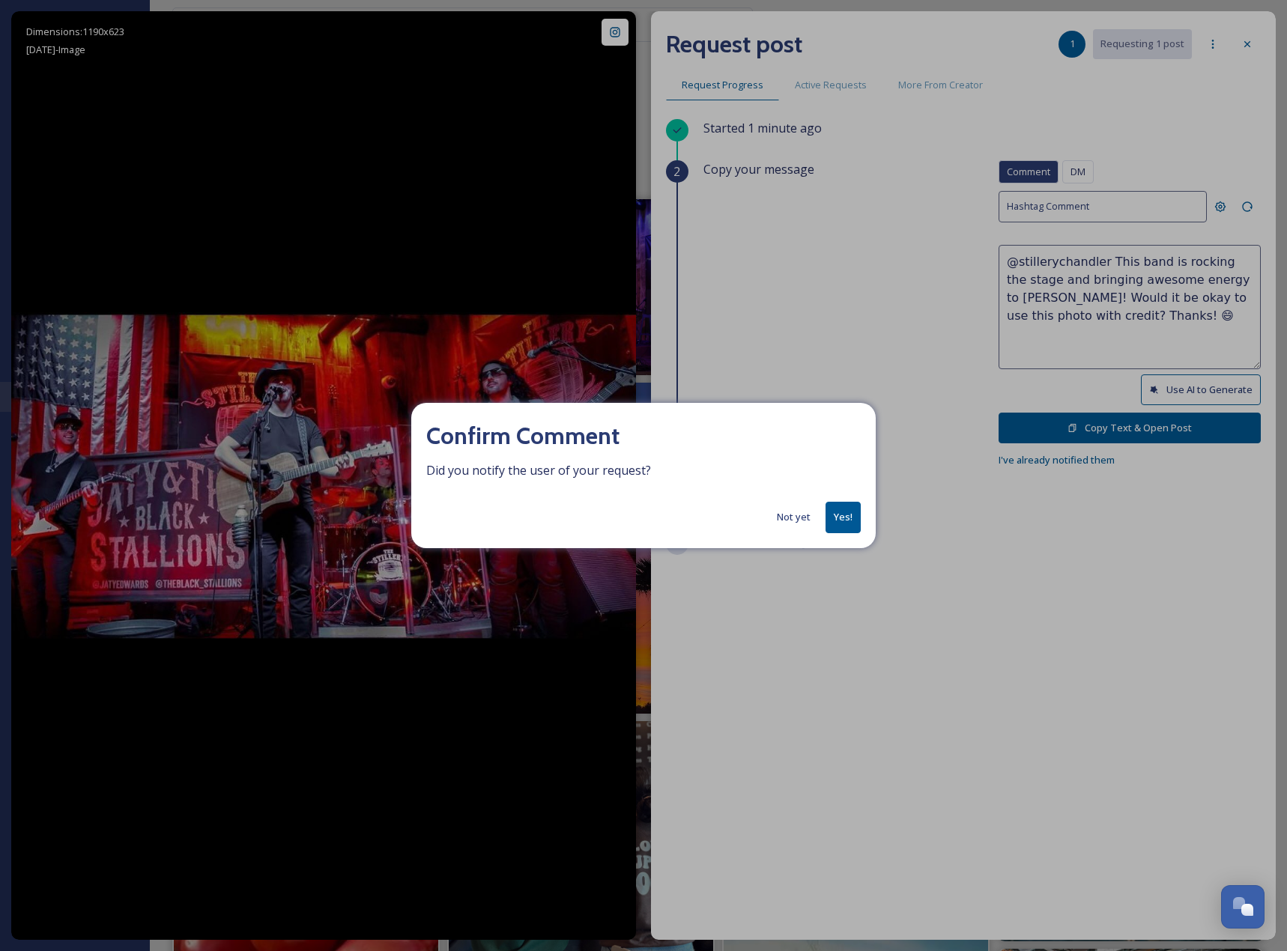
click at [850, 524] on button "Yes!" at bounding box center [842, 517] width 35 height 31
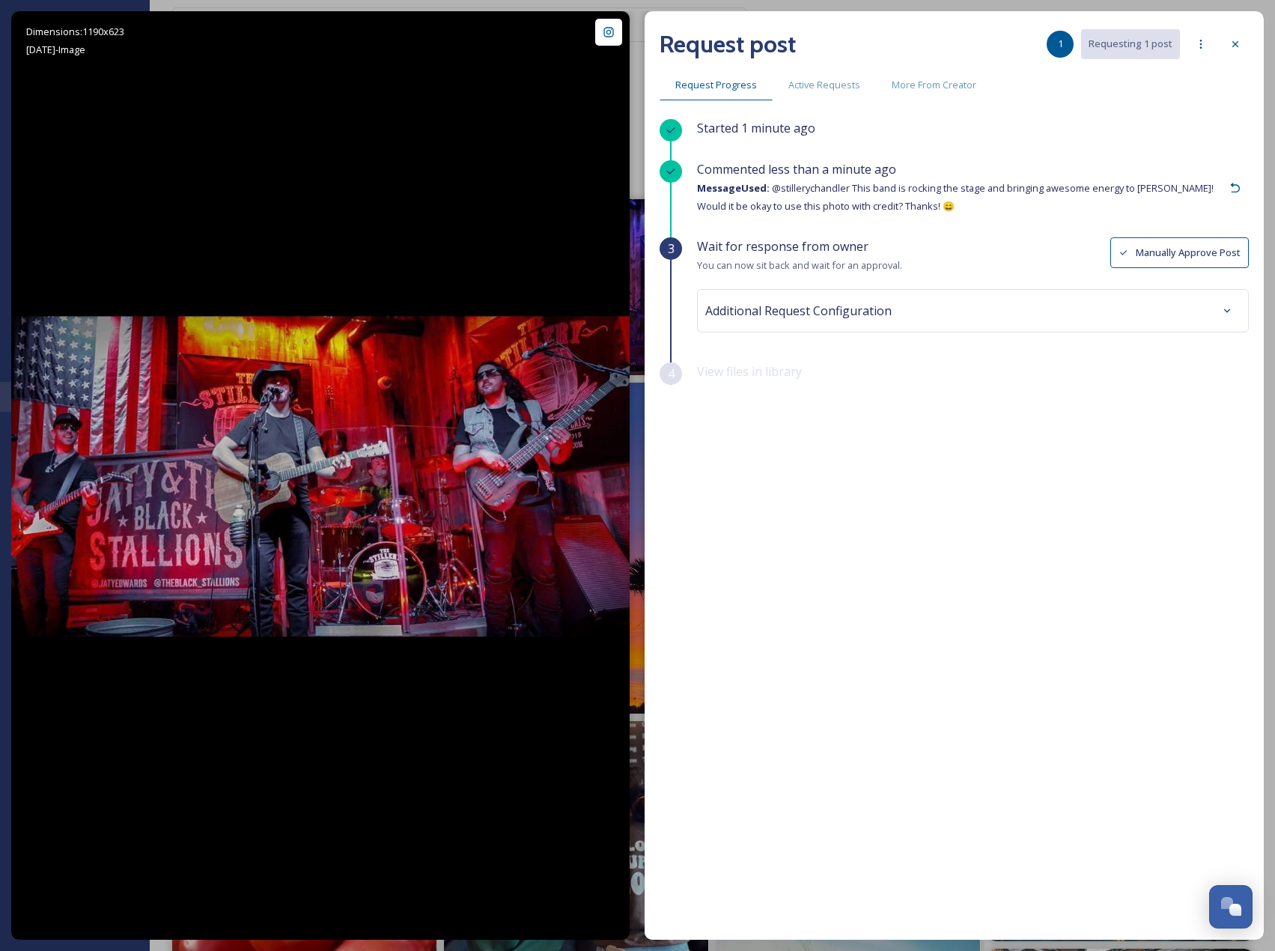
click at [935, 323] on div "Additional Request Configuration" at bounding box center [973, 310] width 552 height 43
click at [935, 318] on div "Additional Request Configuration" at bounding box center [972, 310] width 535 height 27
click at [907, 359] on div at bounding box center [973, 370] width 528 height 34
click at [1136, 371] on div at bounding box center [973, 370] width 528 height 34
drag, startPoint x: 932, startPoint y: 487, endPoint x: 945, endPoint y: 482, distance: 14.5
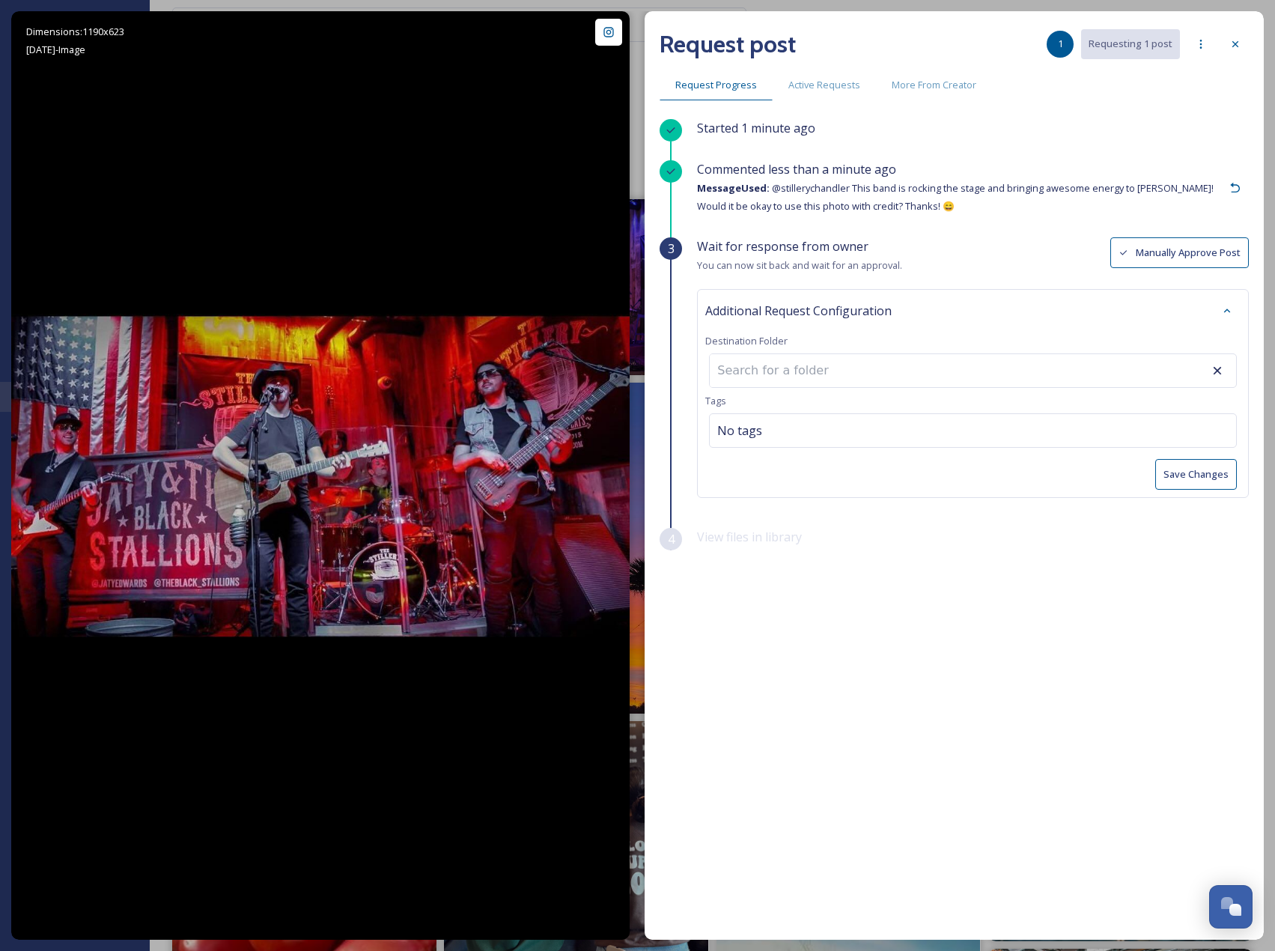
click at [932, 488] on div "Additional Request Configuration Destination Folder Tags No tags Save Changes" at bounding box center [973, 393] width 552 height 209
click at [1221, 370] on icon at bounding box center [1217, 370] width 15 height 15
click at [920, 453] on div "Additional Request Configuration Destination Folder Tags No tags Save Changes" at bounding box center [973, 393] width 552 height 209
click at [911, 431] on div "No tags" at bounding box center [973, 430] width 528 height 34
click at [845, 388] on div "Additional Request Configuration Destination Folder Tags No tags Save Changes" at bounding box center [973, 393] width 552 height 209
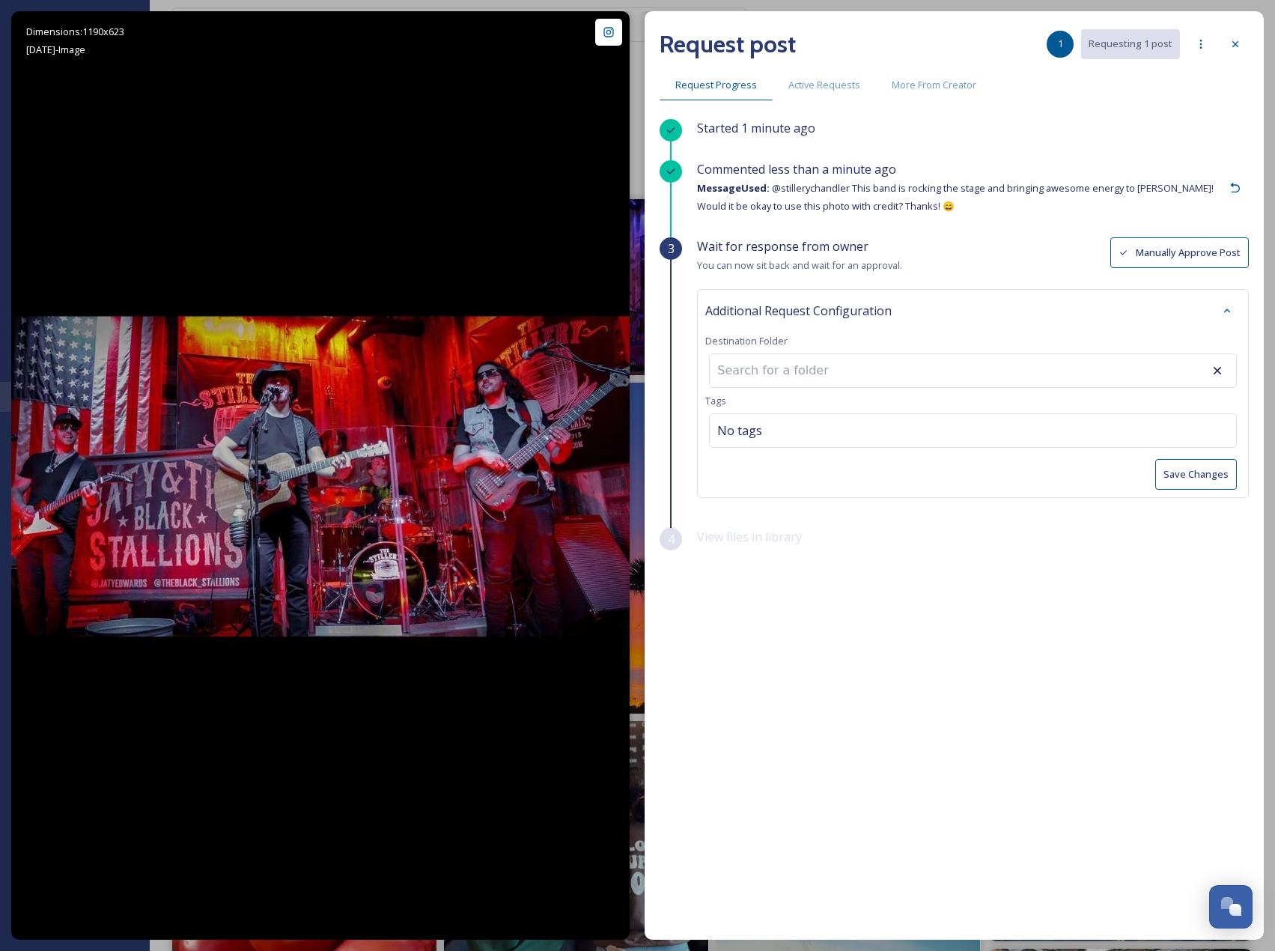
click at [825, 367] on input at bounding box center [792, 370] width 165 height 33
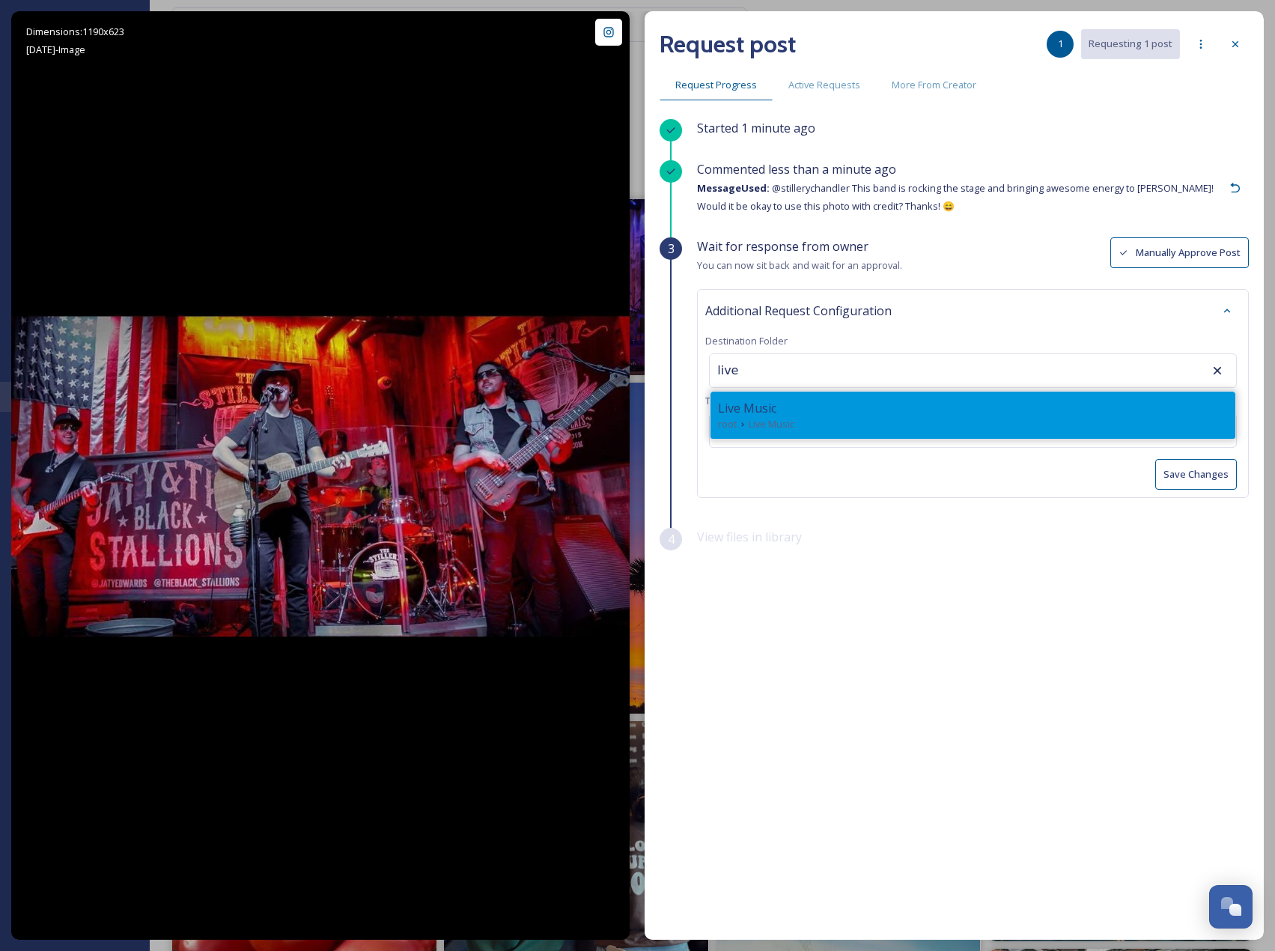
click at [813, 417] on div "root Live Music" at bounding box center [973, 424] width 510 height 14
type input "Live Music"
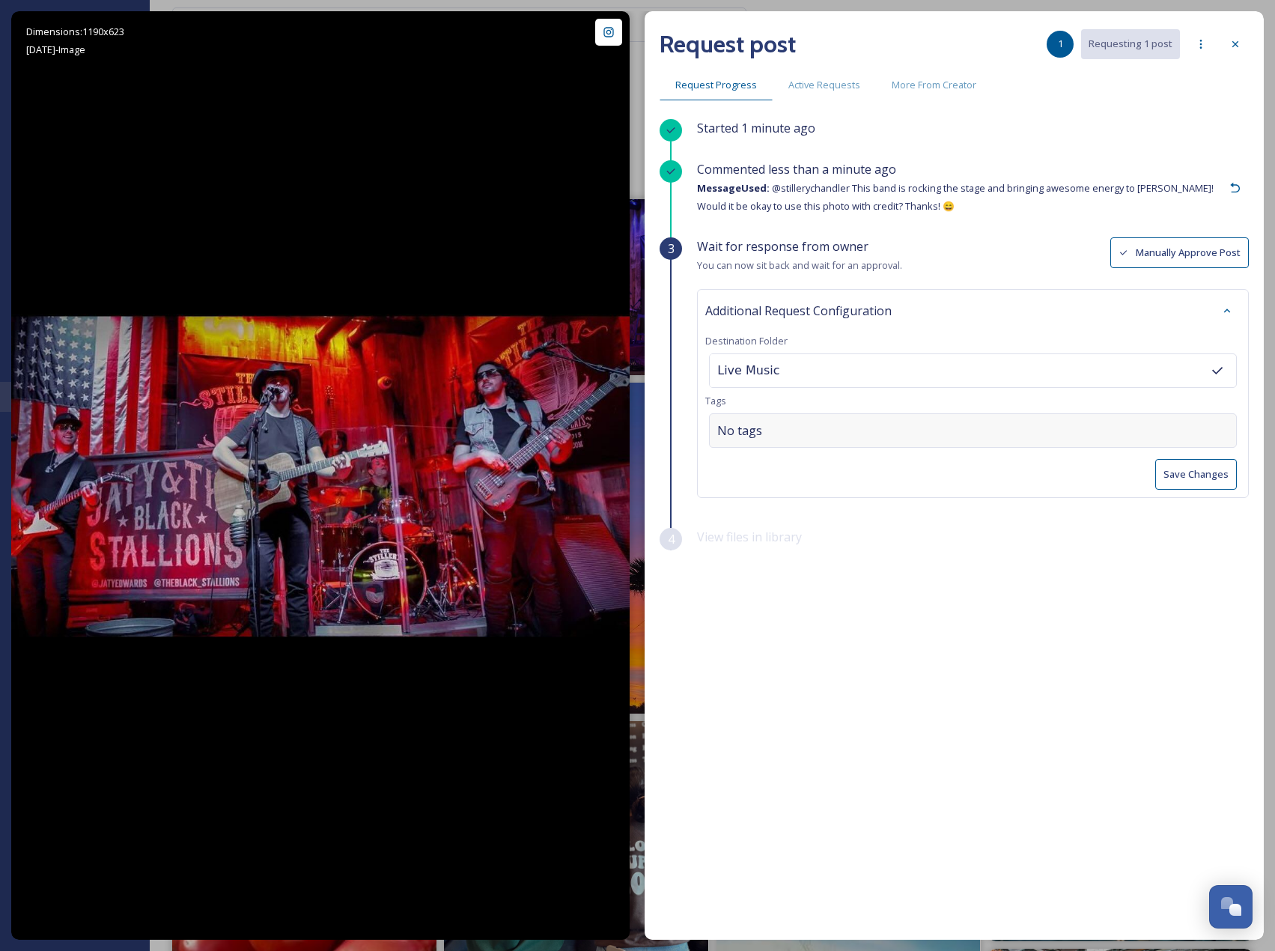
click at [801, 416] on div "No tags" at bounding box center [973, 430] width 528 height 34
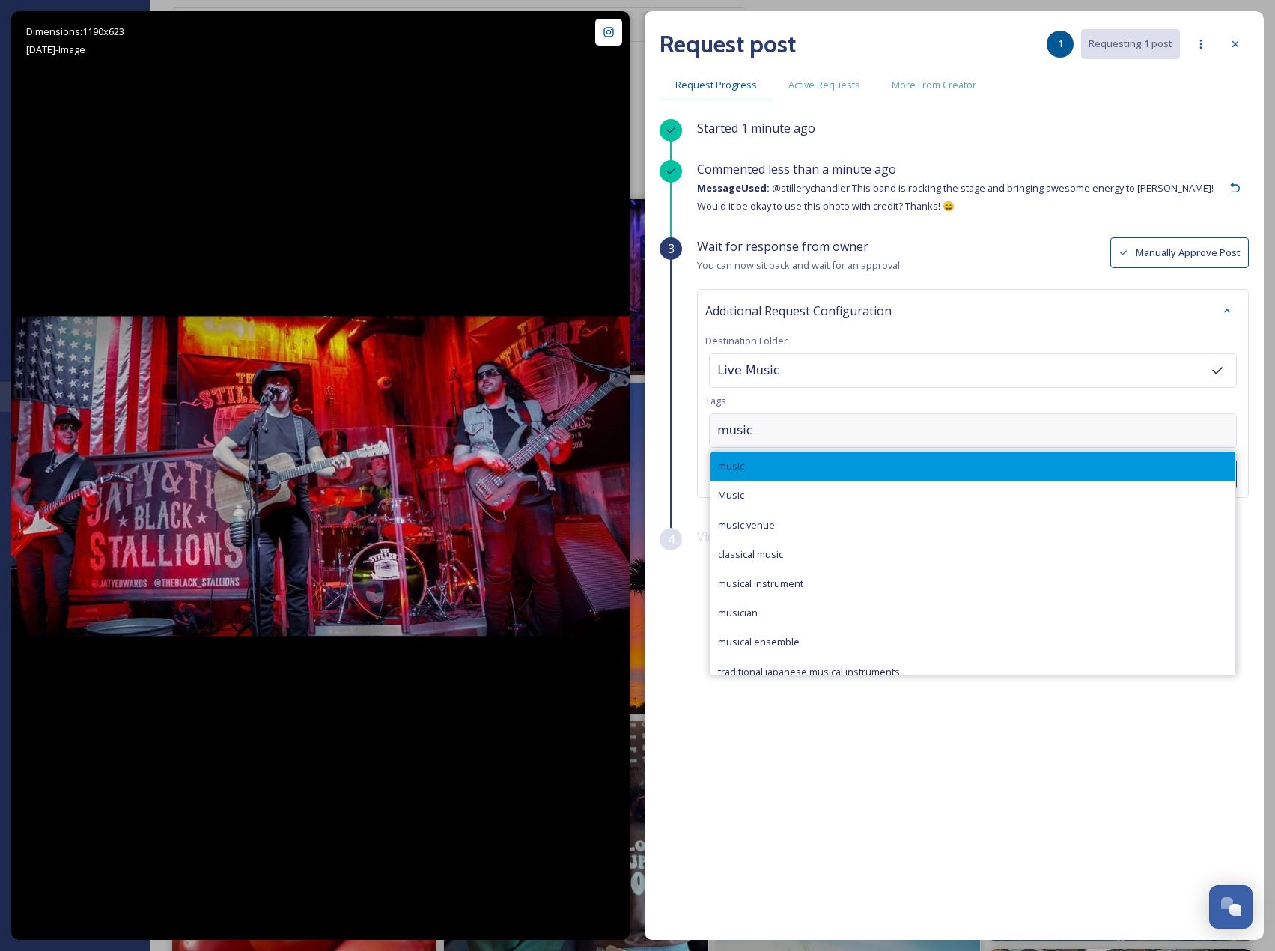
type input "music"
click at [804, 455] on div "music" at bounding box center [973, 466] width 525 height 29
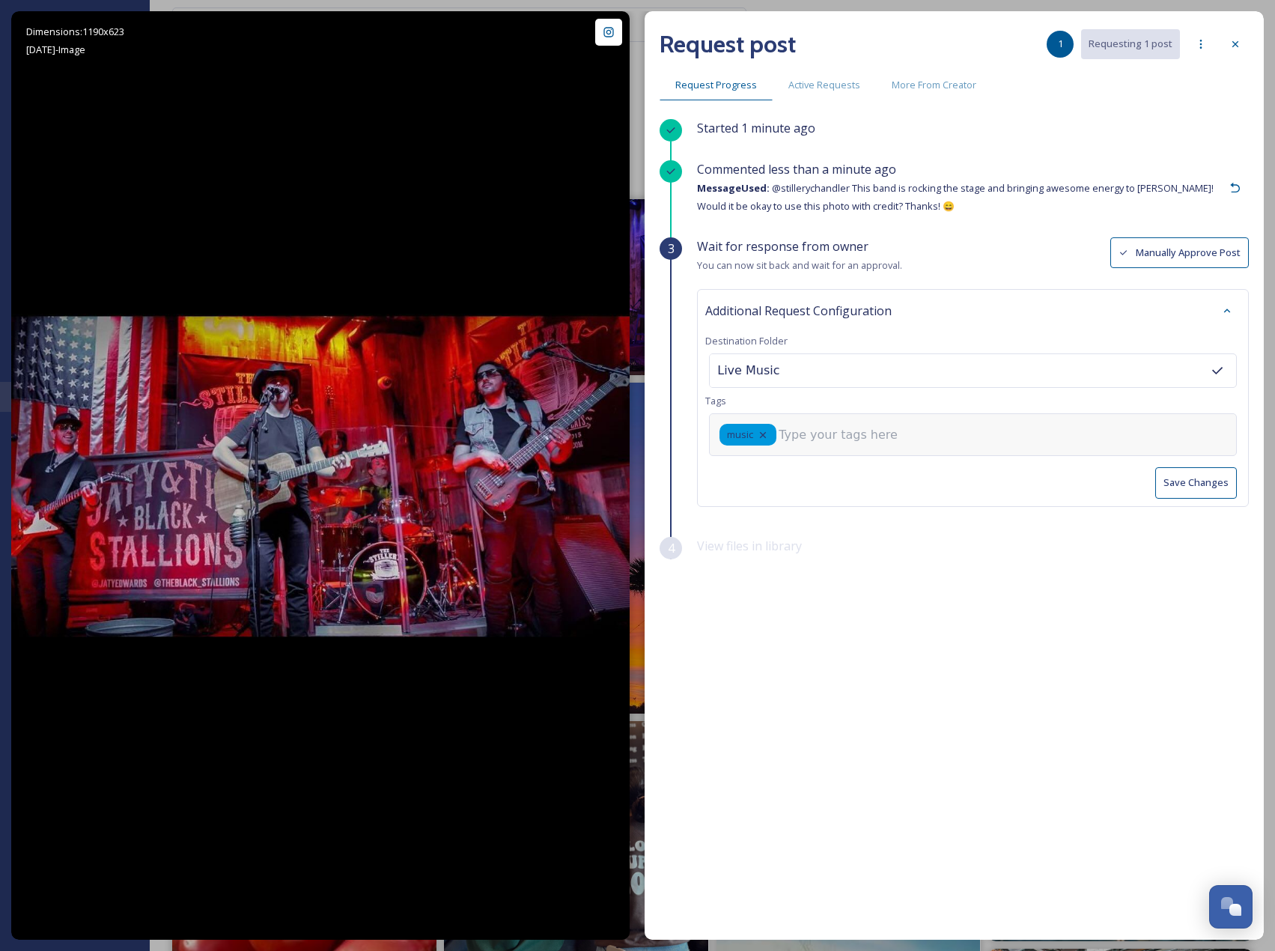
click at [806, 433] on input at bounding box center [854, 435] width 150 height 18
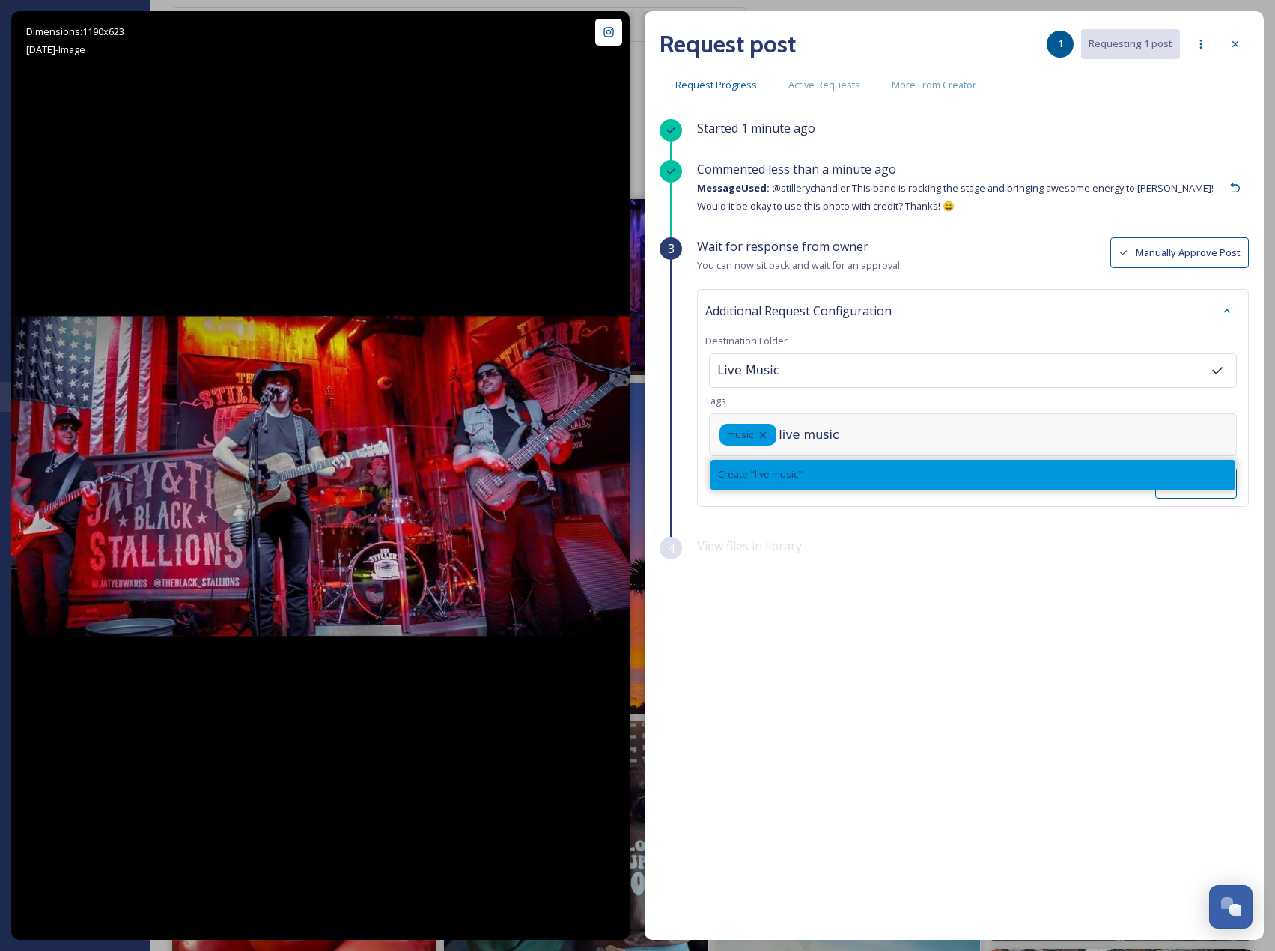
type input "live music"
click at [794, 474] on span "Create " live music "" at bounding box center [760, 474] width 85 height 14
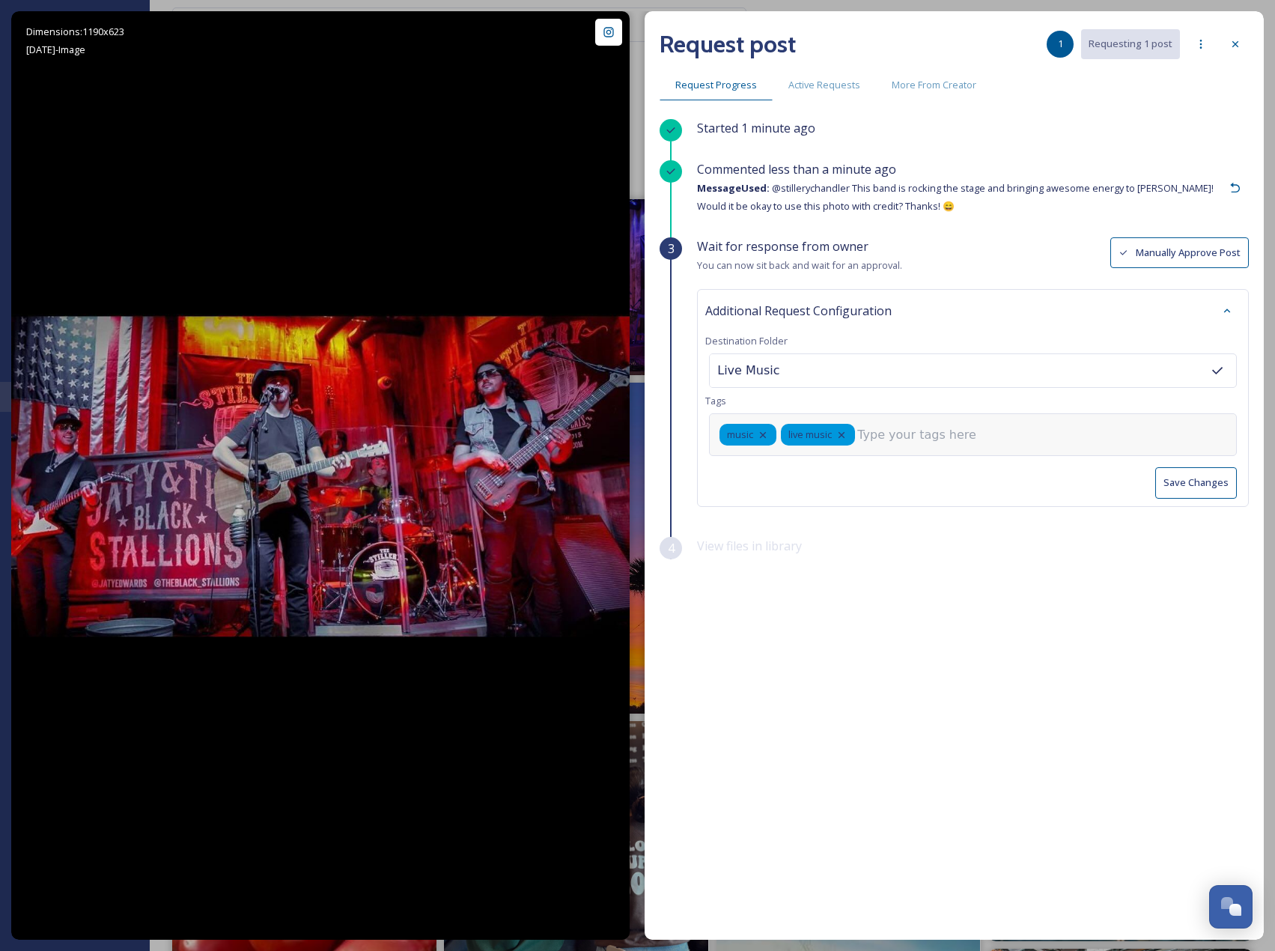
click at [1216, 479] on button "Save Changes" at bounding box center [1196, 482] width 82 height 31
click at [1231, 45] on icon at bounding box center [1236, 44] width 12 height 12
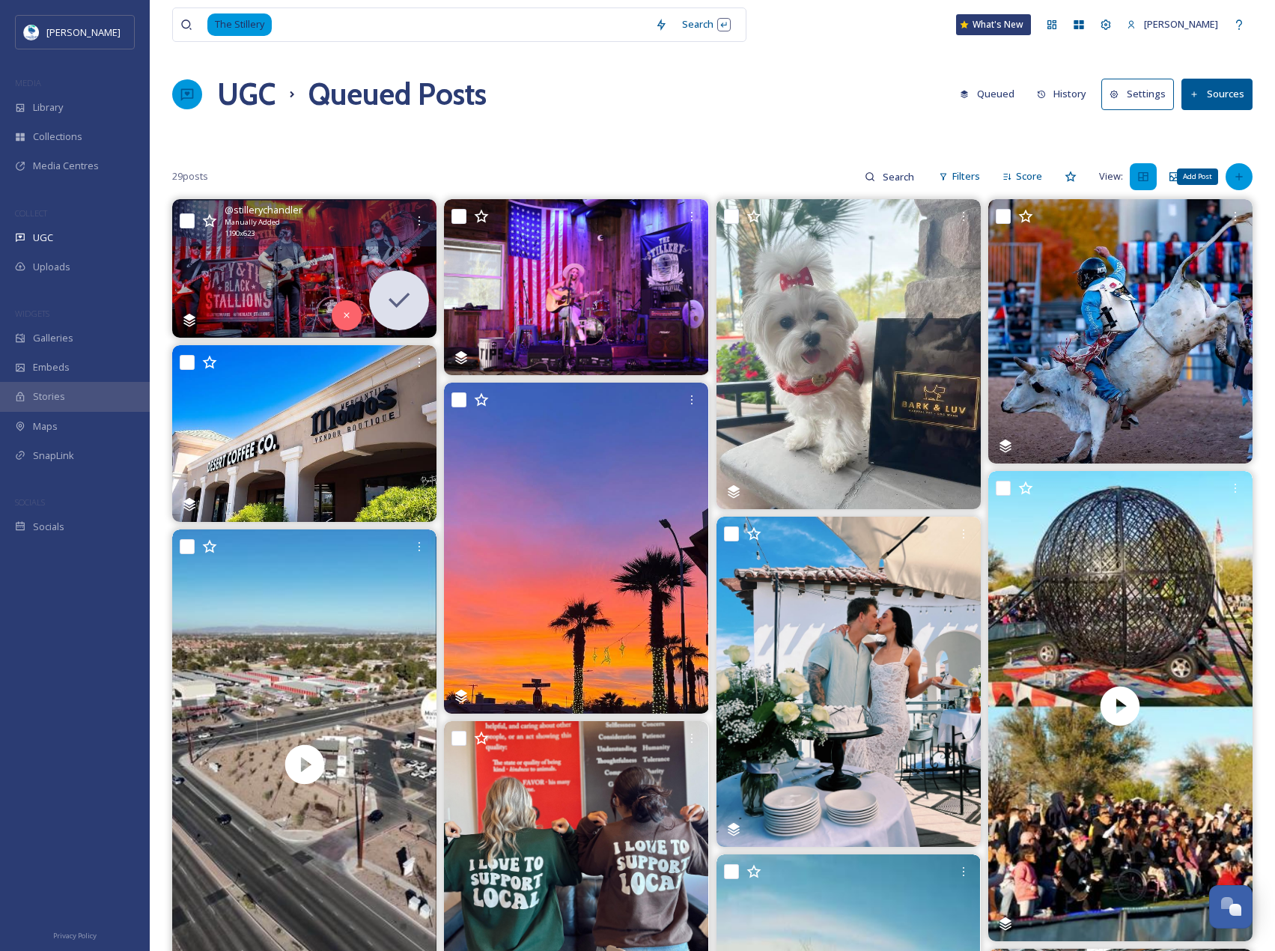
click at [1251, 174] on div "Add Post" at bounding box center [1239, 176] width 27 height 27
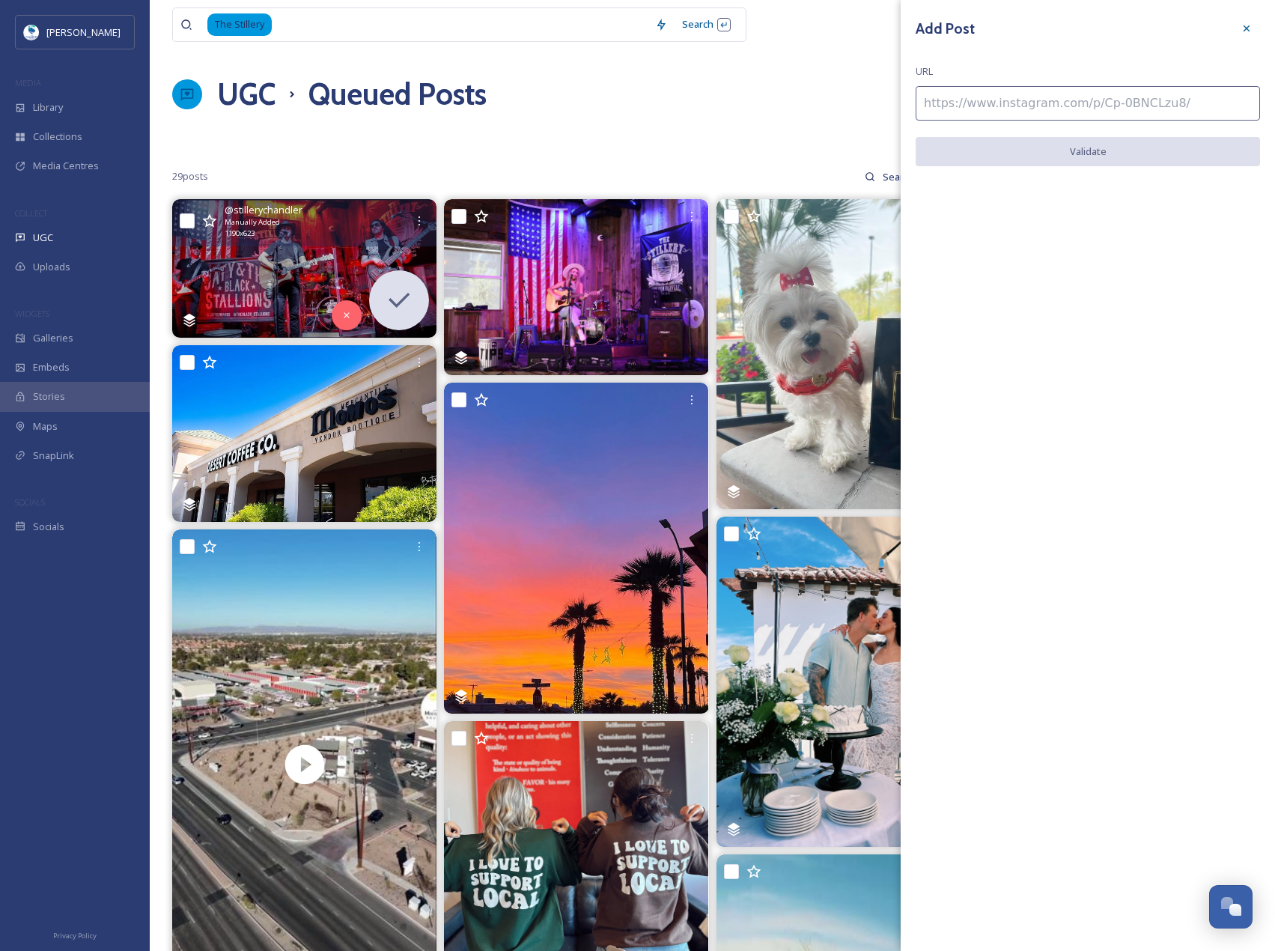
click at [1095, 107] on input at bounding box center [1088, 103] width 344 height 34
paste input "https://www.instagram.com/p/C23paTnMN3v/"
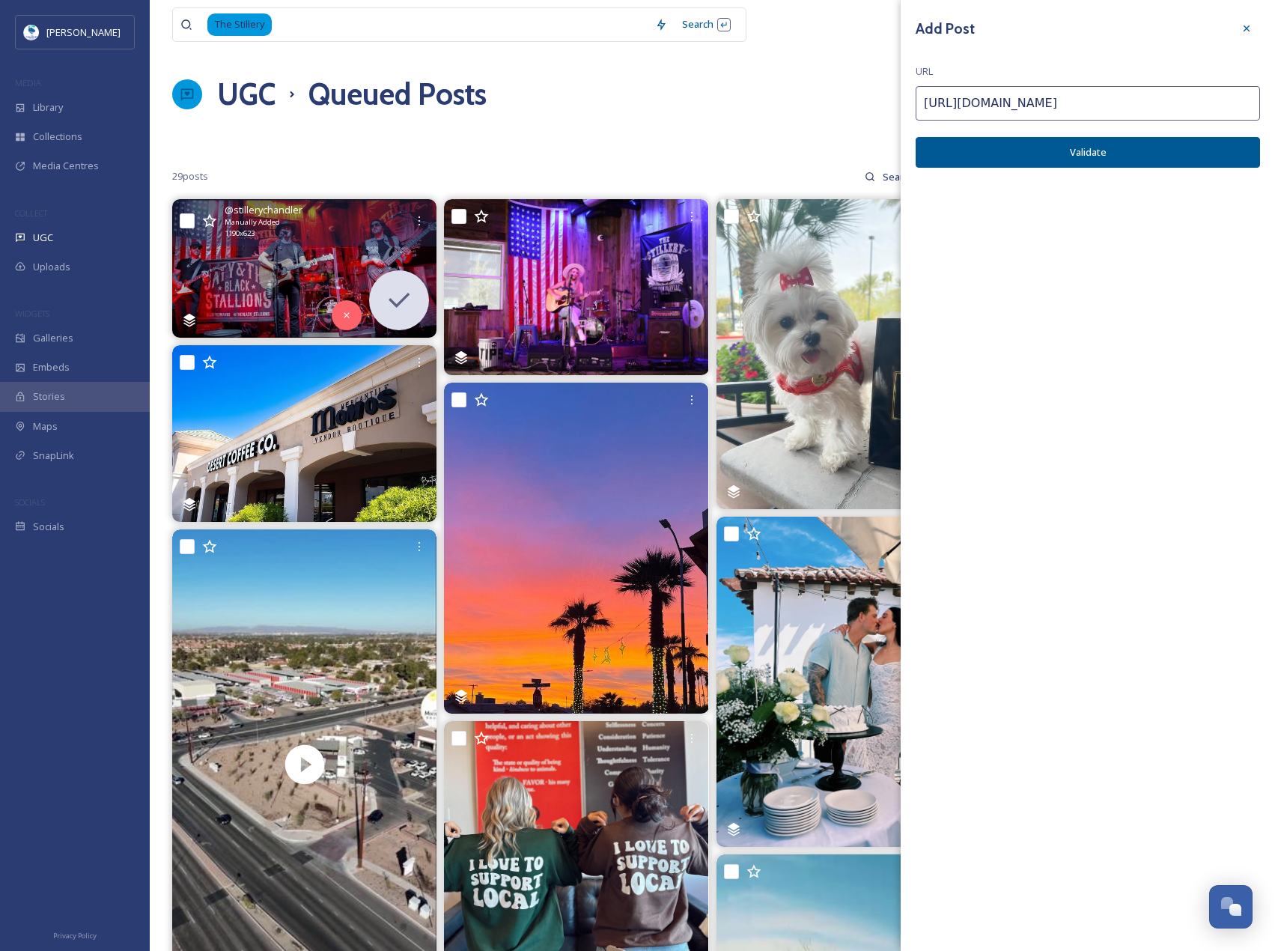
type input "https://www.instagram.com/p/C23paTnMN3v/"
click at [1148, 161] on button "Validate" at bounding box center [1088, 152] width 344 height 31
click at [1184, 152] on button "Add Post" at bounding box center [1088, 152] width 344 height 31
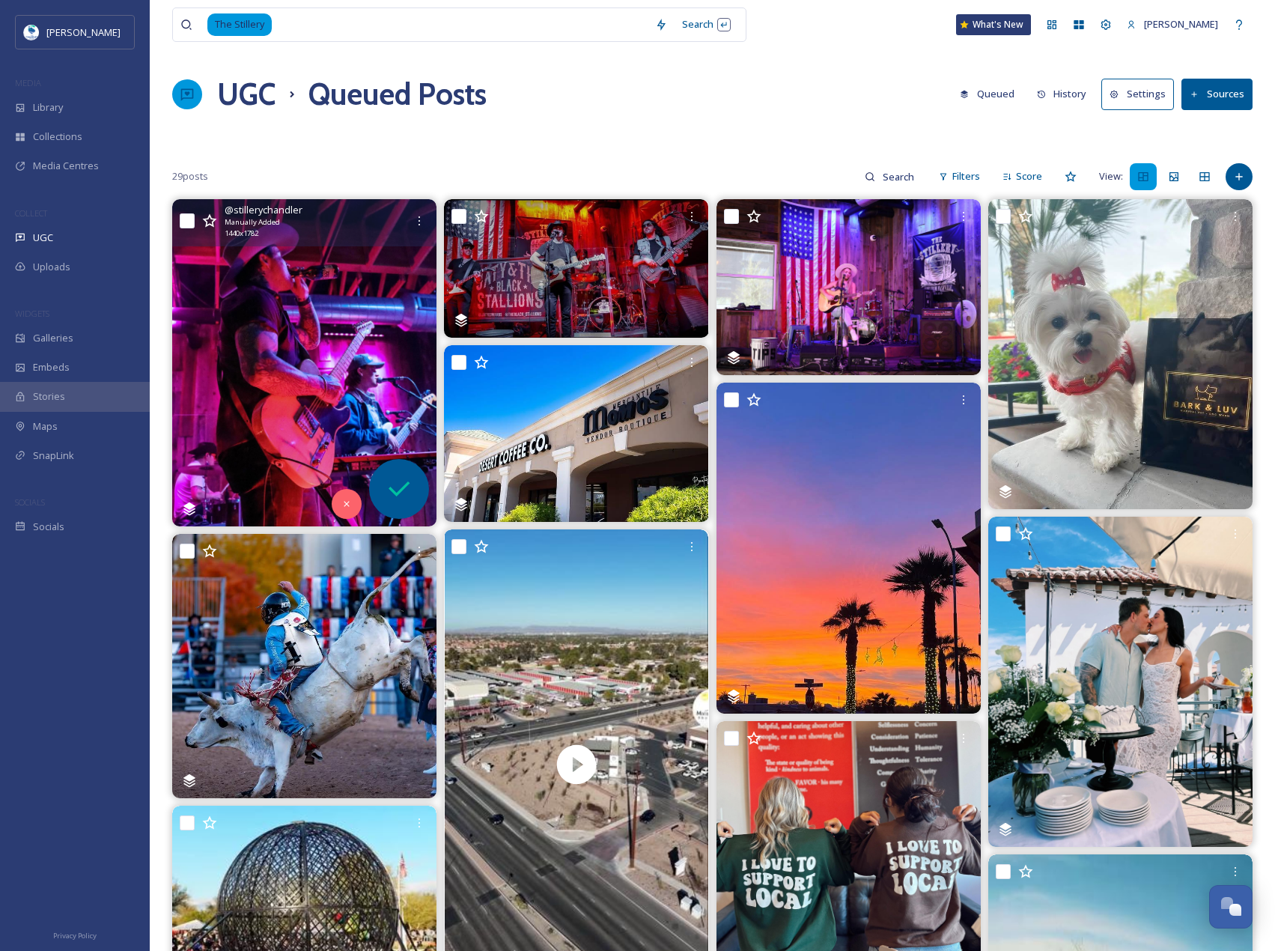
click at [415, 482] on div at bounding box center [399, 489] width 60 height 60
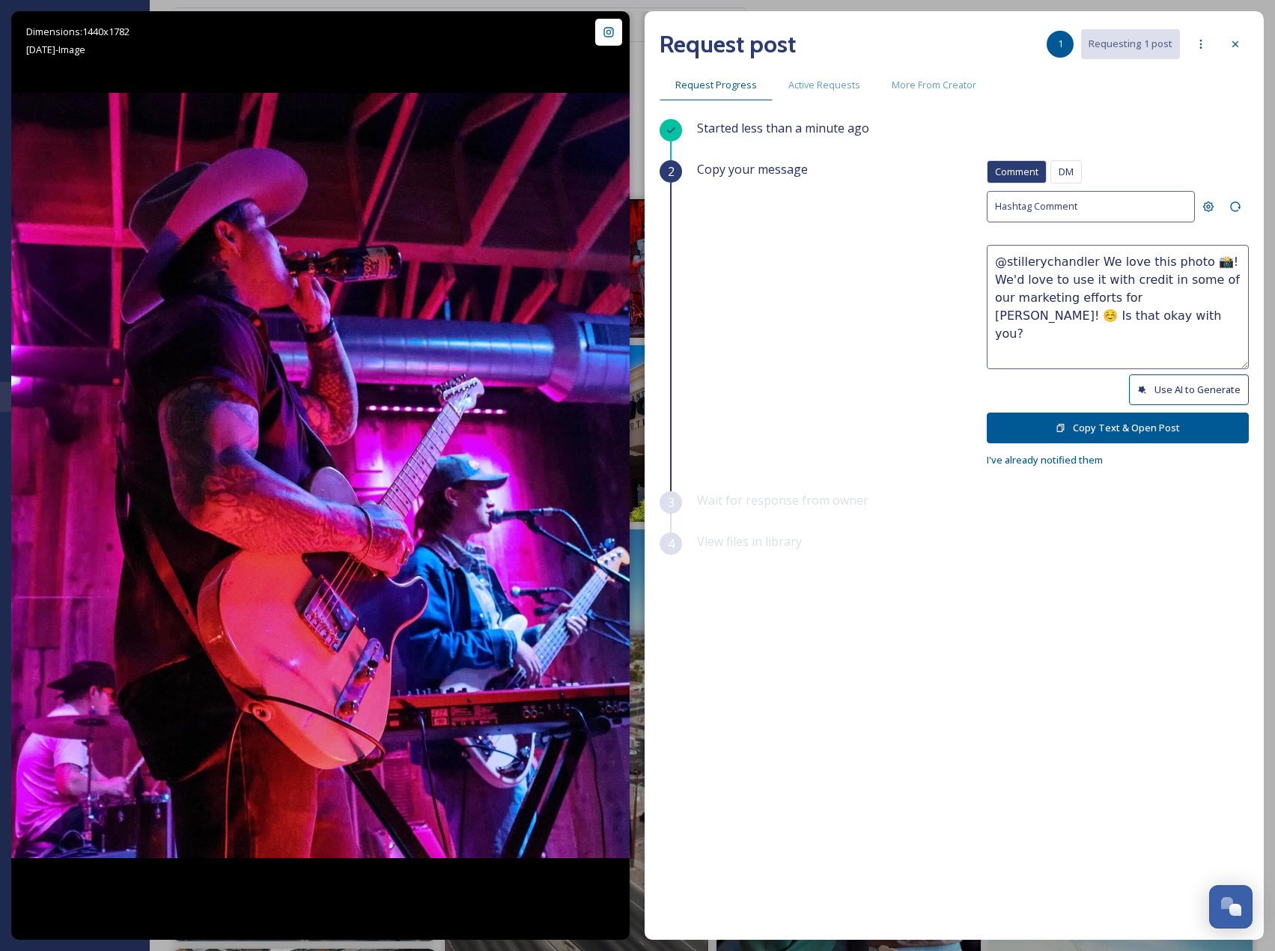
click at [1159, 384] on button "Use AI to Generate" at bounding box center [1189, 389] width 120 height 31
drag, startPoint x: 994, startPoint y: 295, endPoint x: 1277, endPoint y: 327, distance: 284.1
paste textarea "ould it be okay to use this photo with credit?"
type textarea "@stillerychandler This shot totally captures the energy of live music in Chandl…"
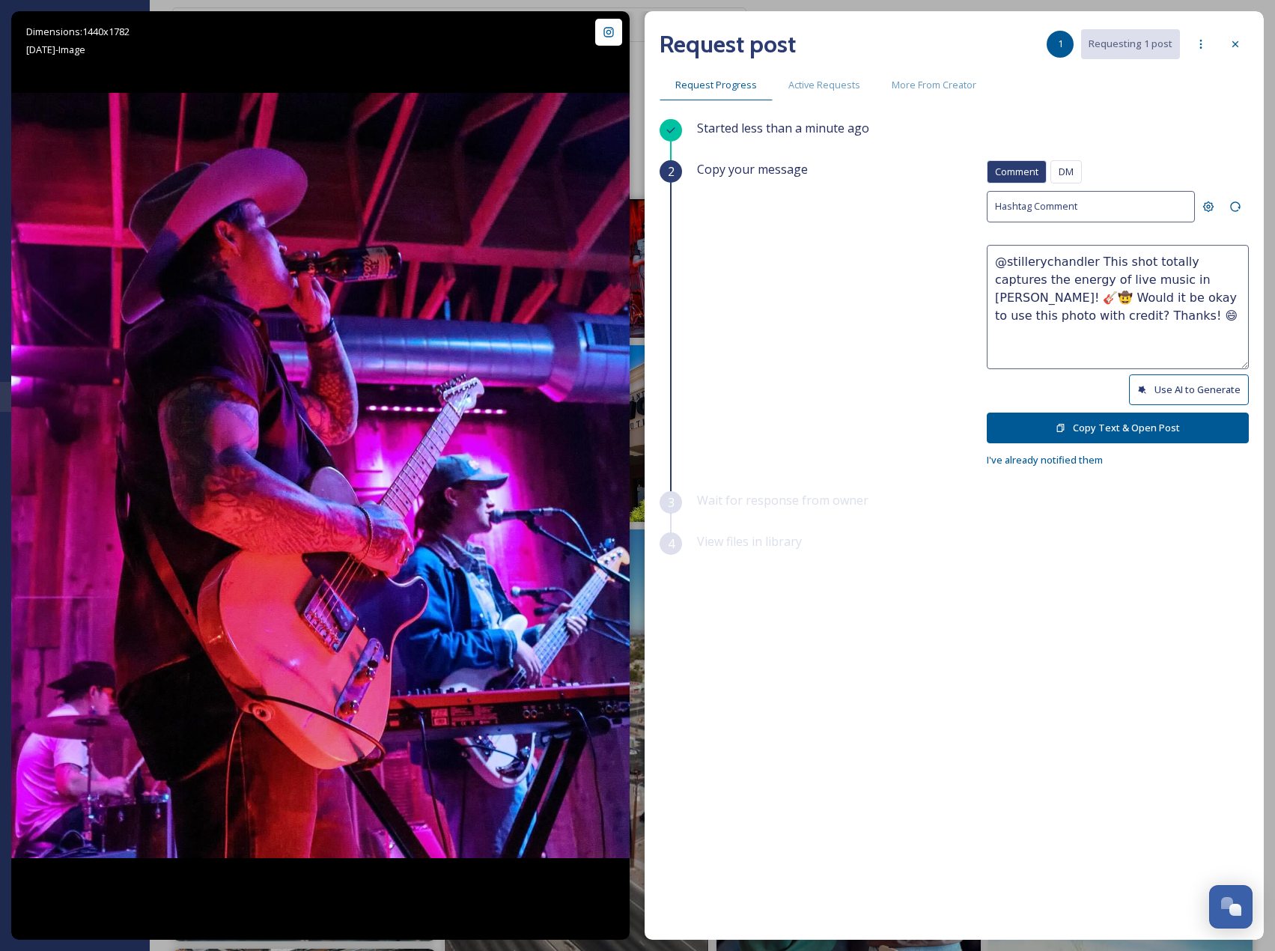
click at [1211, 427] on button "Copy Text & Open Post" at bounding box center [1118, 428] width 262 height 31
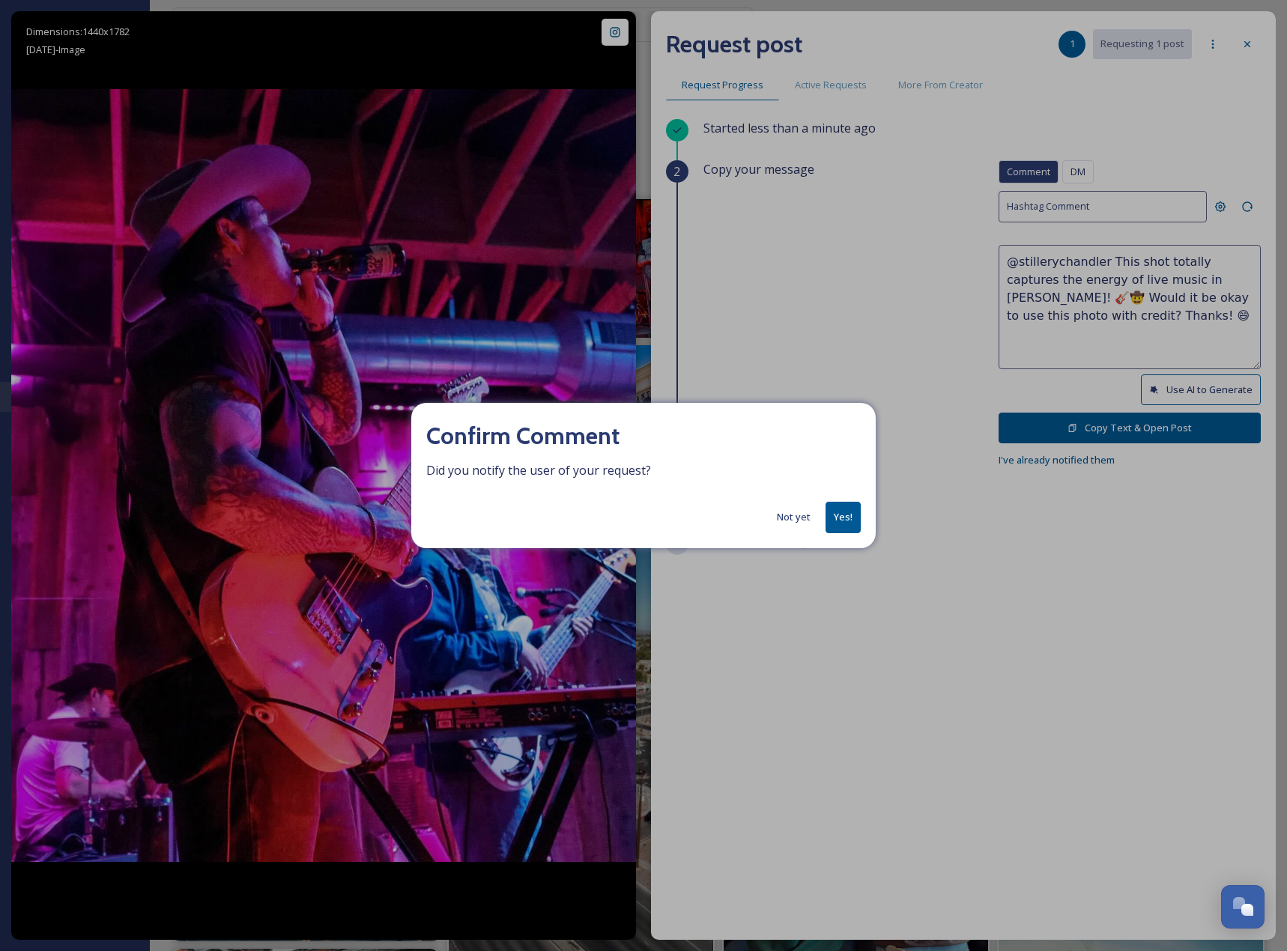
click at [836, 522] on button "Yes!" at bounding box center [842, 517] width 35 height 31
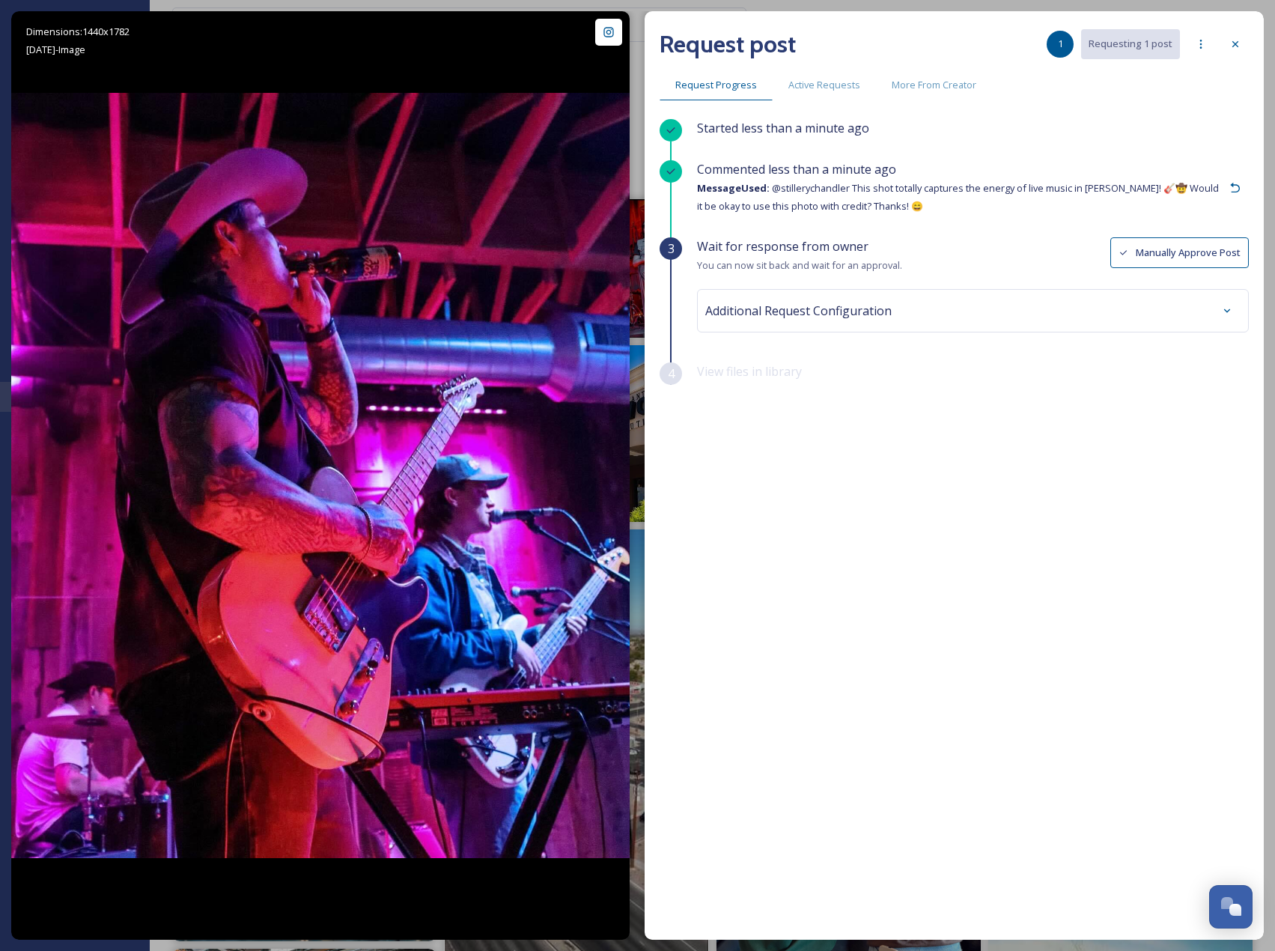
click at [848, 316] on span "Additional Request Configuration" at bounding box center [798, 311] width 186 height 18
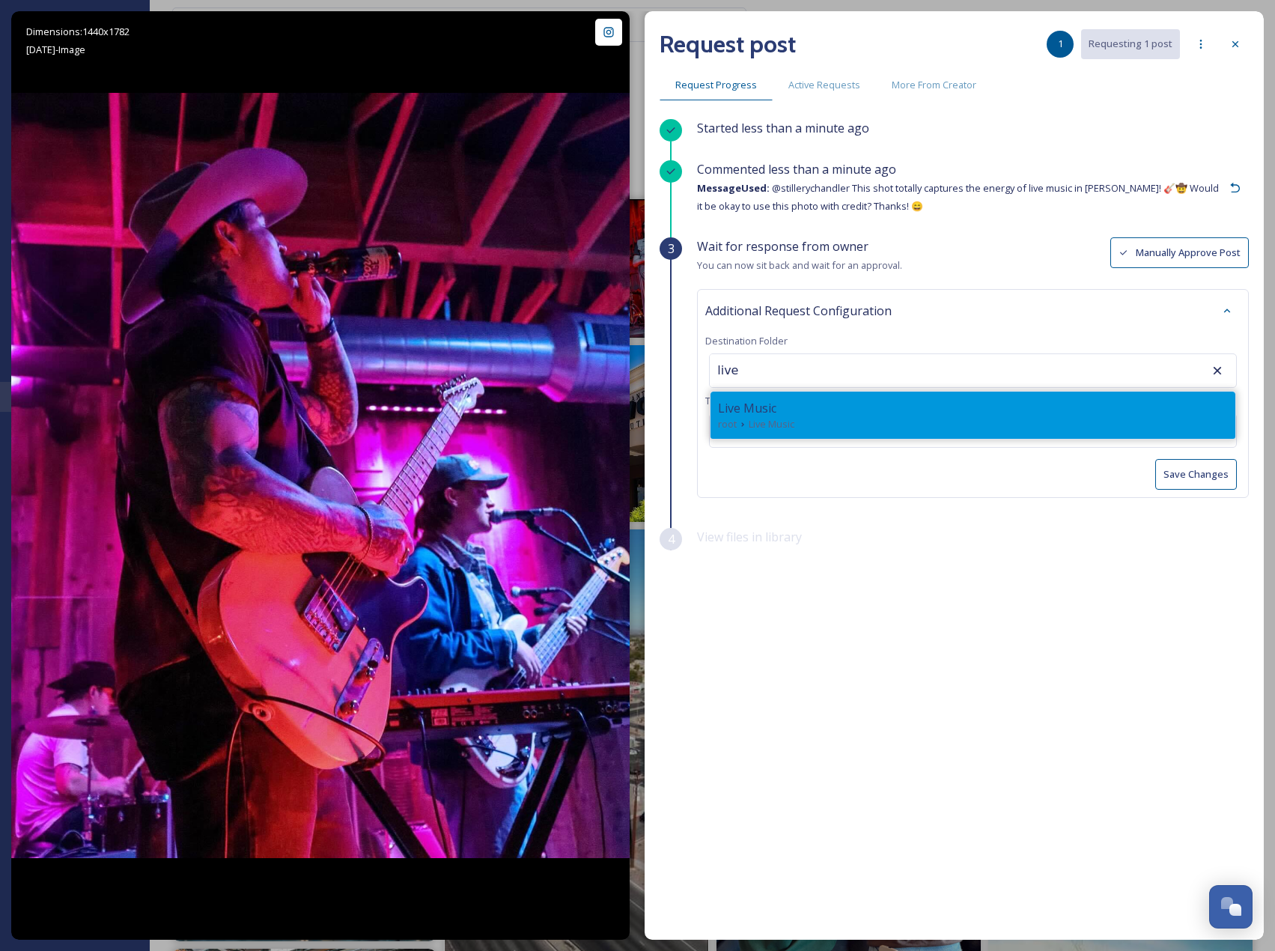
click at [862, 400] on div "Live Music" at bounding box center [973, 408] width 510 height 18
type input "Live Music"
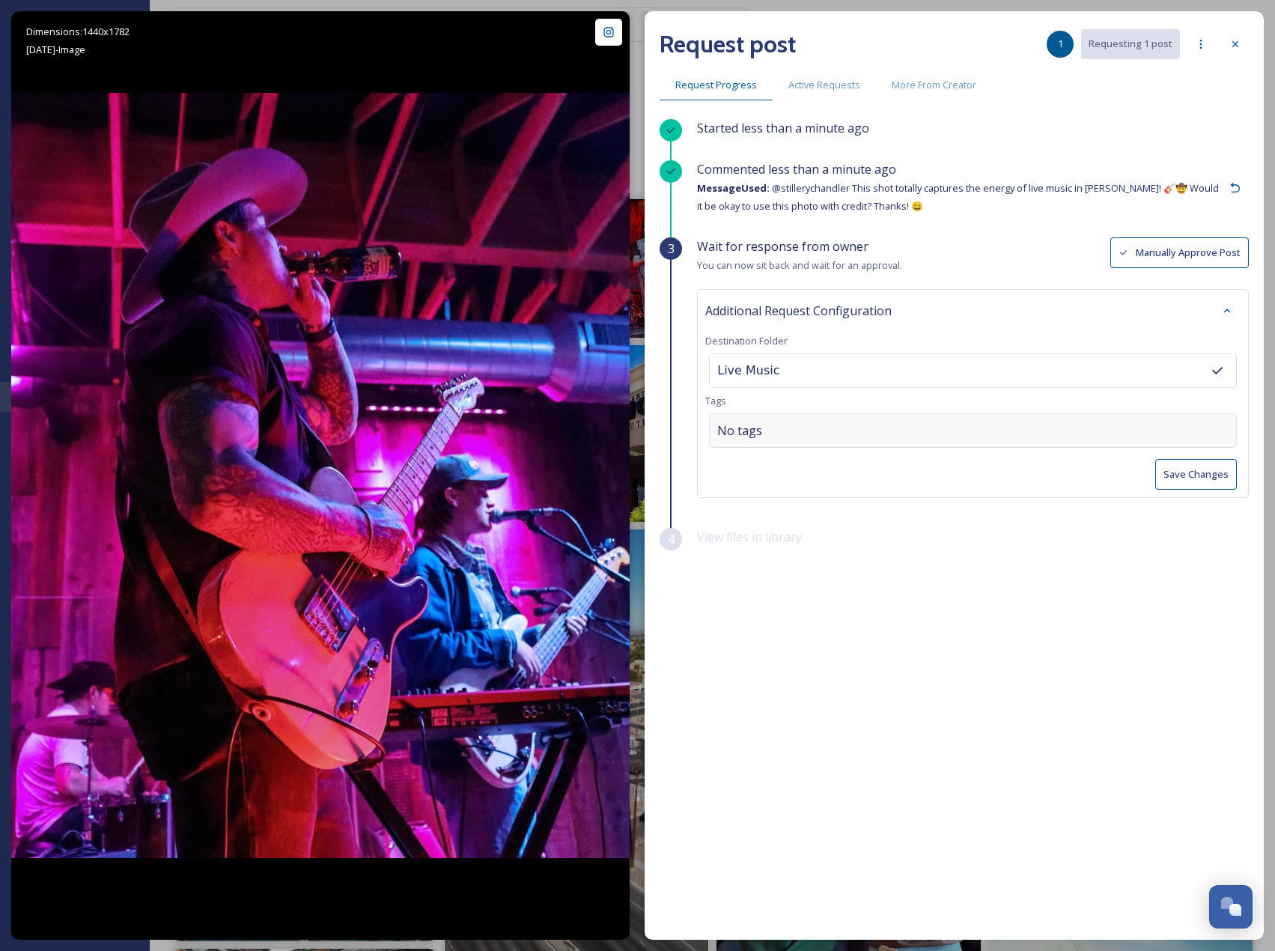
click at [860, 416] on div "No tags" at bounding box center [973, 430] width 528 height 34
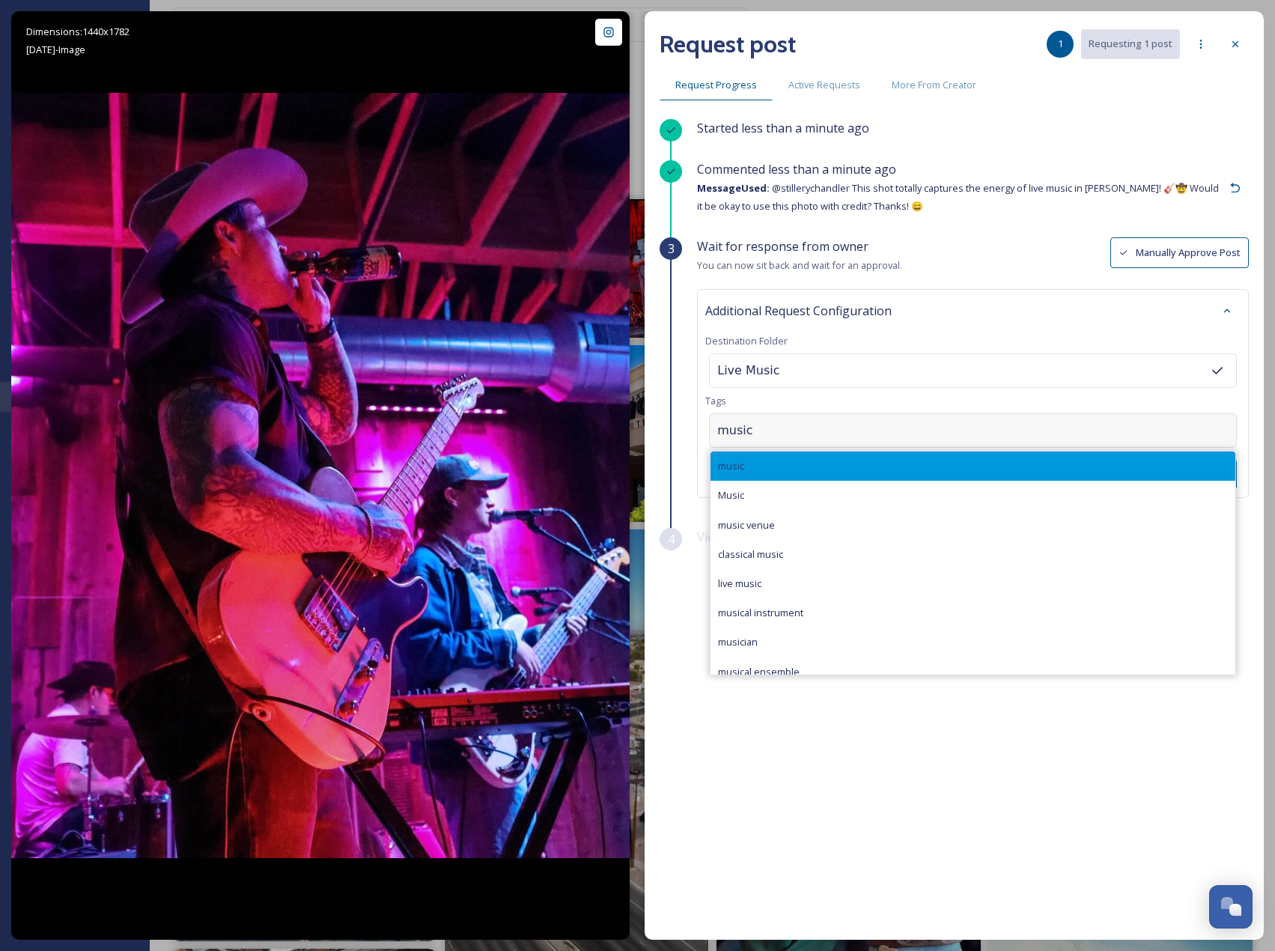
type input "music"
click at [857, 461] on div "music" at bounding box center [973, 466] width 525 height 29
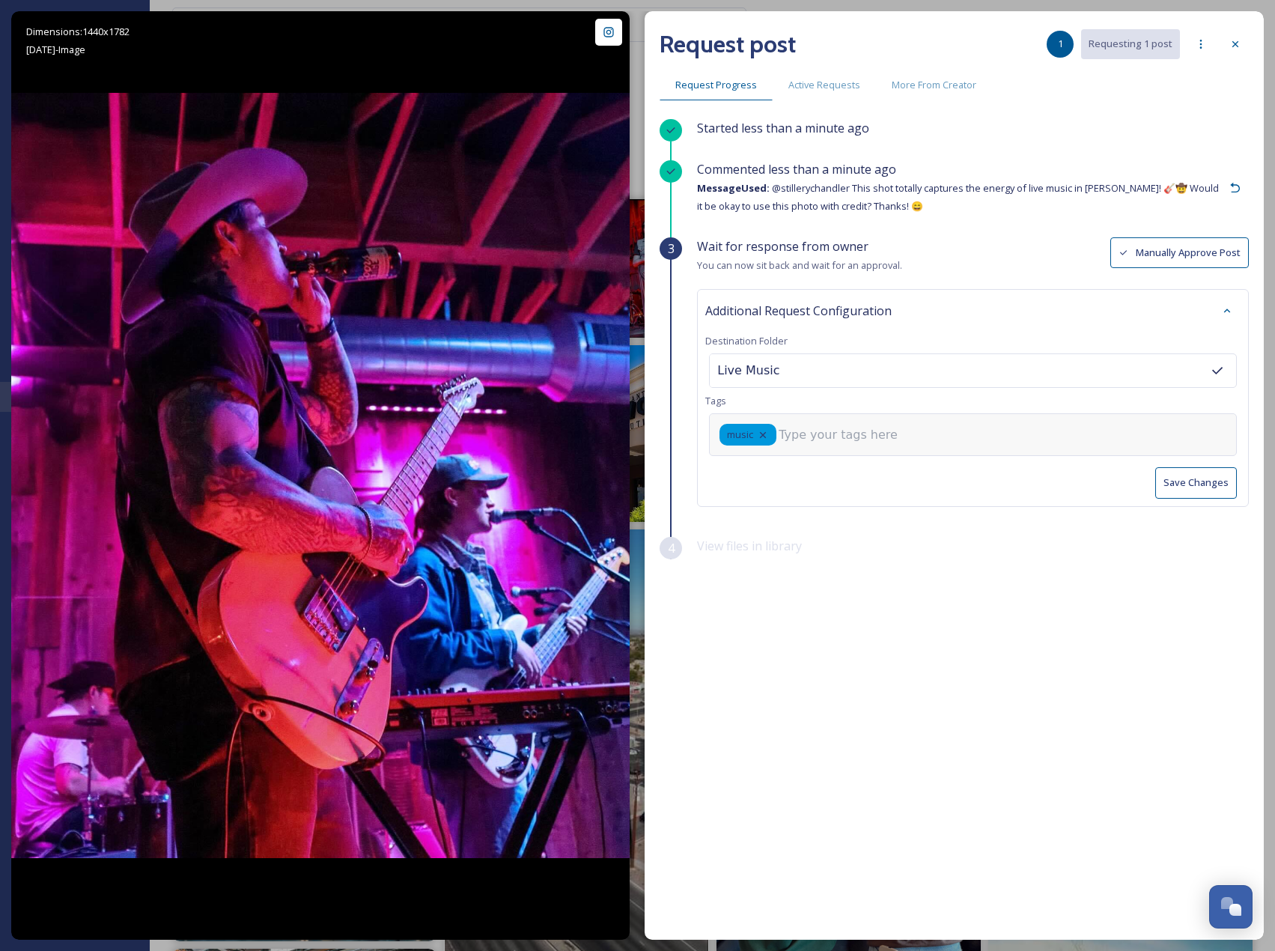
click at [851, 440] on input at bounding box center [854, 435] width 150 height 18
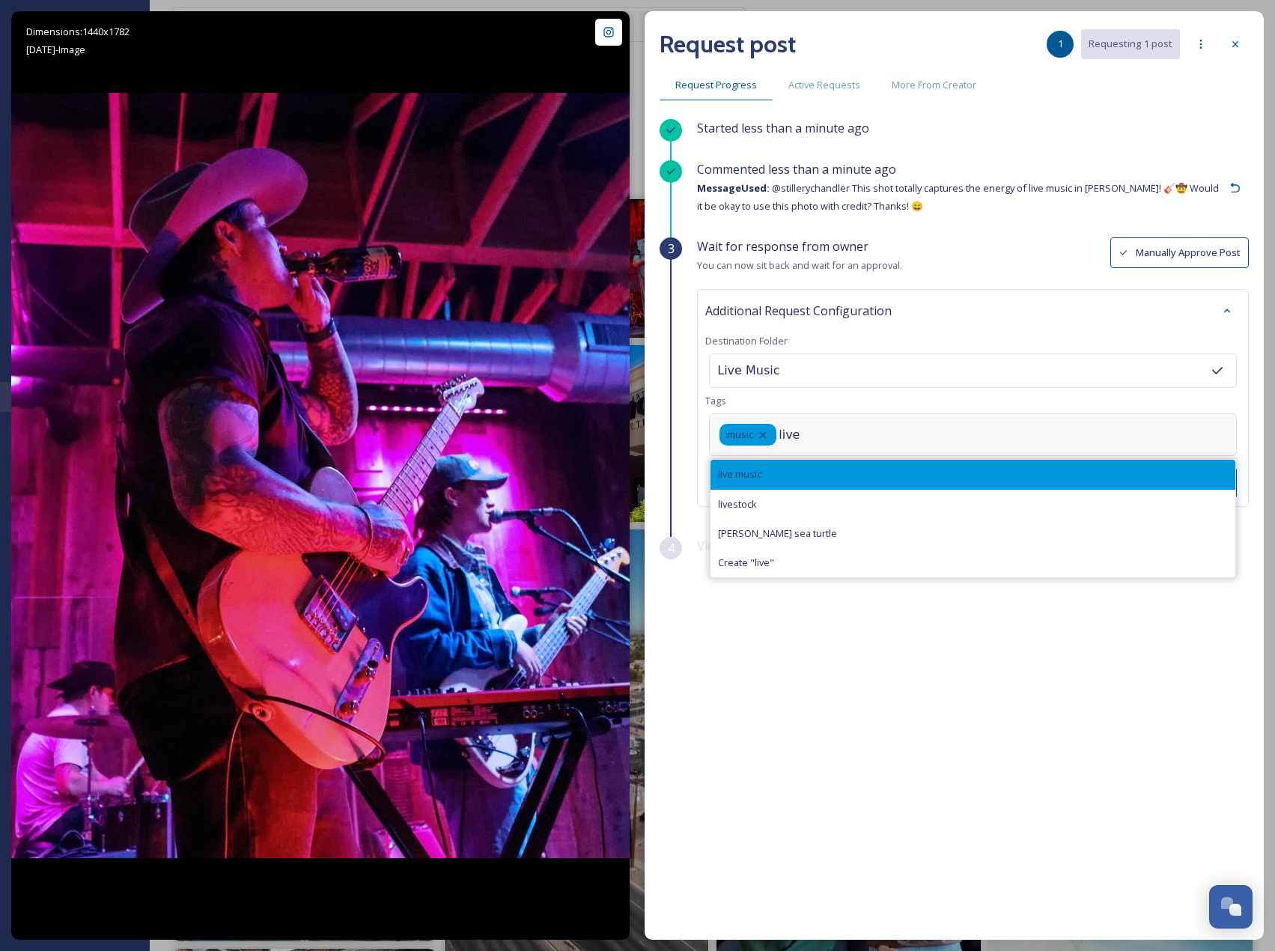
type input "live"
click at [830, 460] on div "live music" at bounding box center [973, 474] width 525 height 29
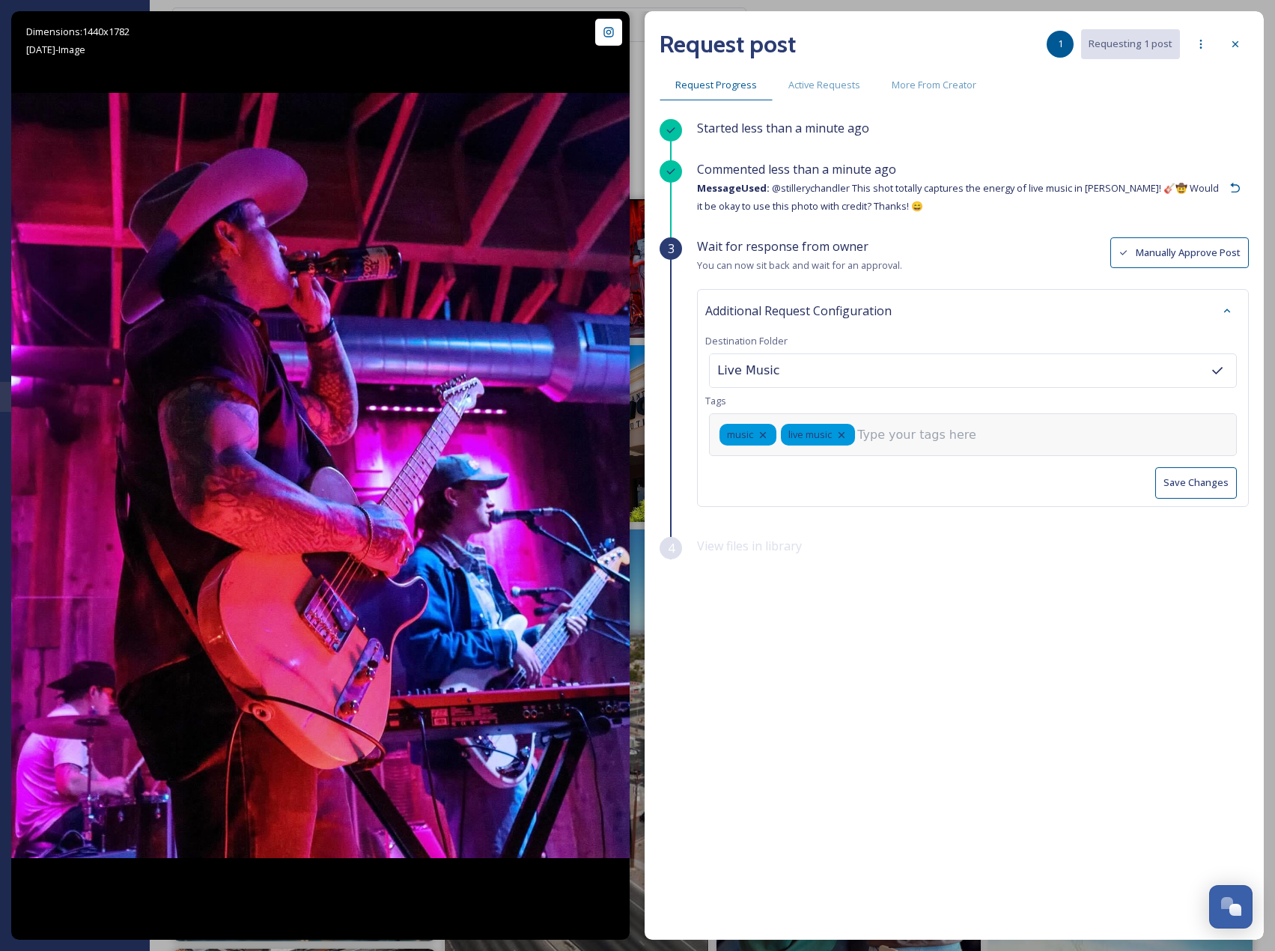
click at [1213, 493] on button "Save Changes" at bounding box center [1196, 482] width 82 height 31
click at [1238, 43] on icon at bounding box center [1236, 44] width 12 height 12
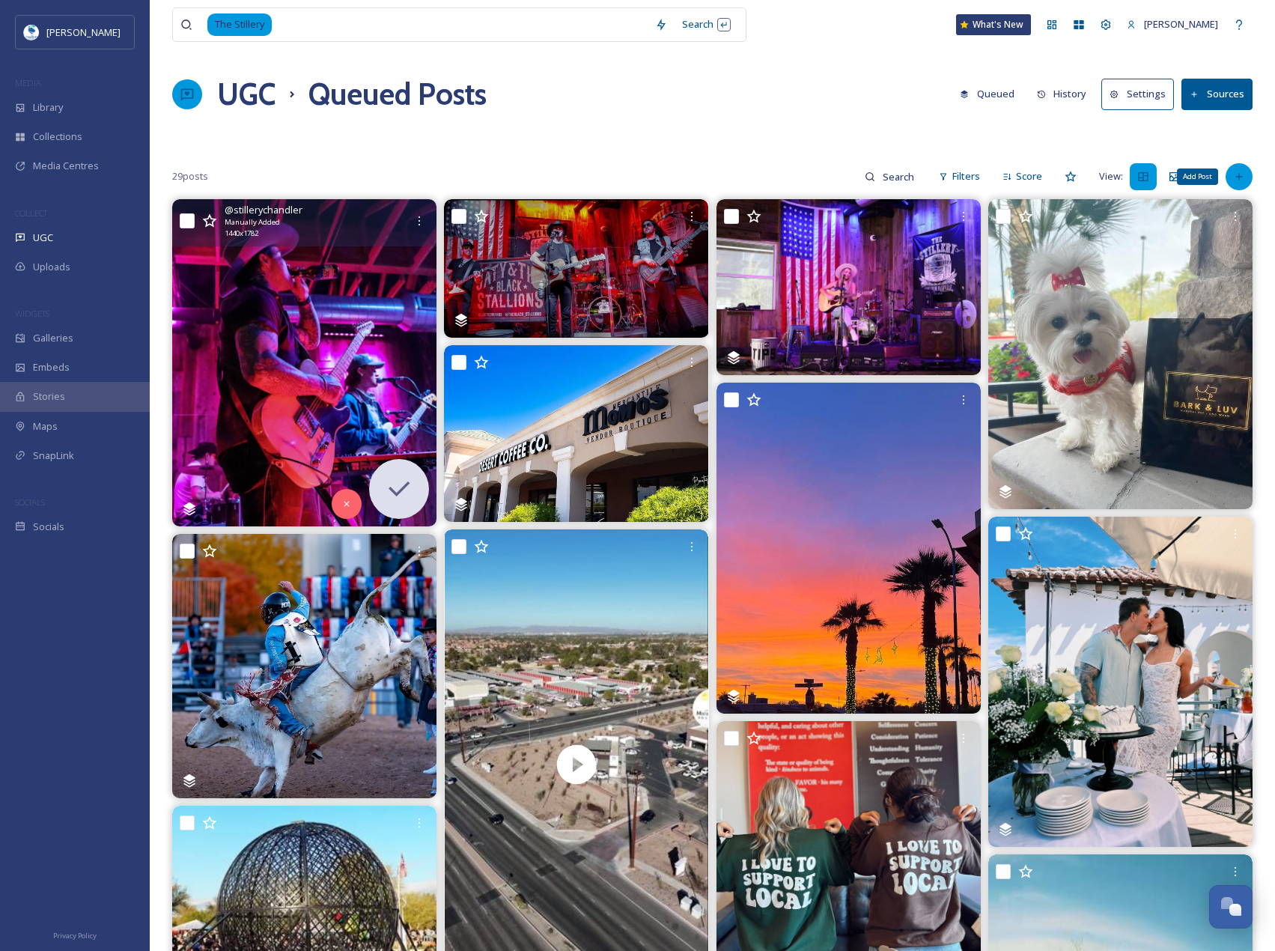
click at [1232, 166] on div "Add Post" at bounding box center [1239, 176] width 27 height 27
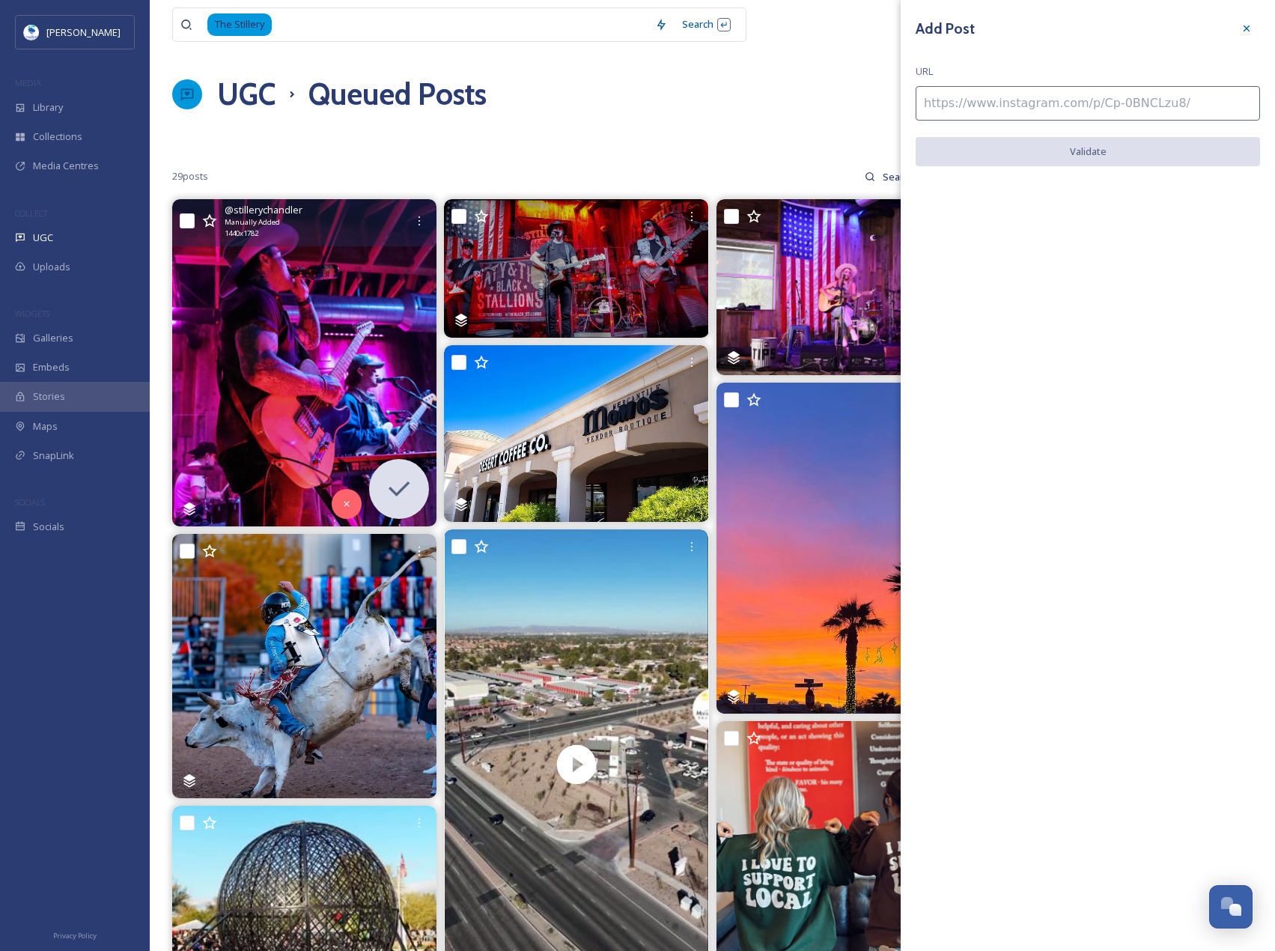
click at [1161, 109] on input at bounding box center [1088, 103] width 344 height 34
paste input "https://www.instagram.com/p/Co-UlivLWD5/"
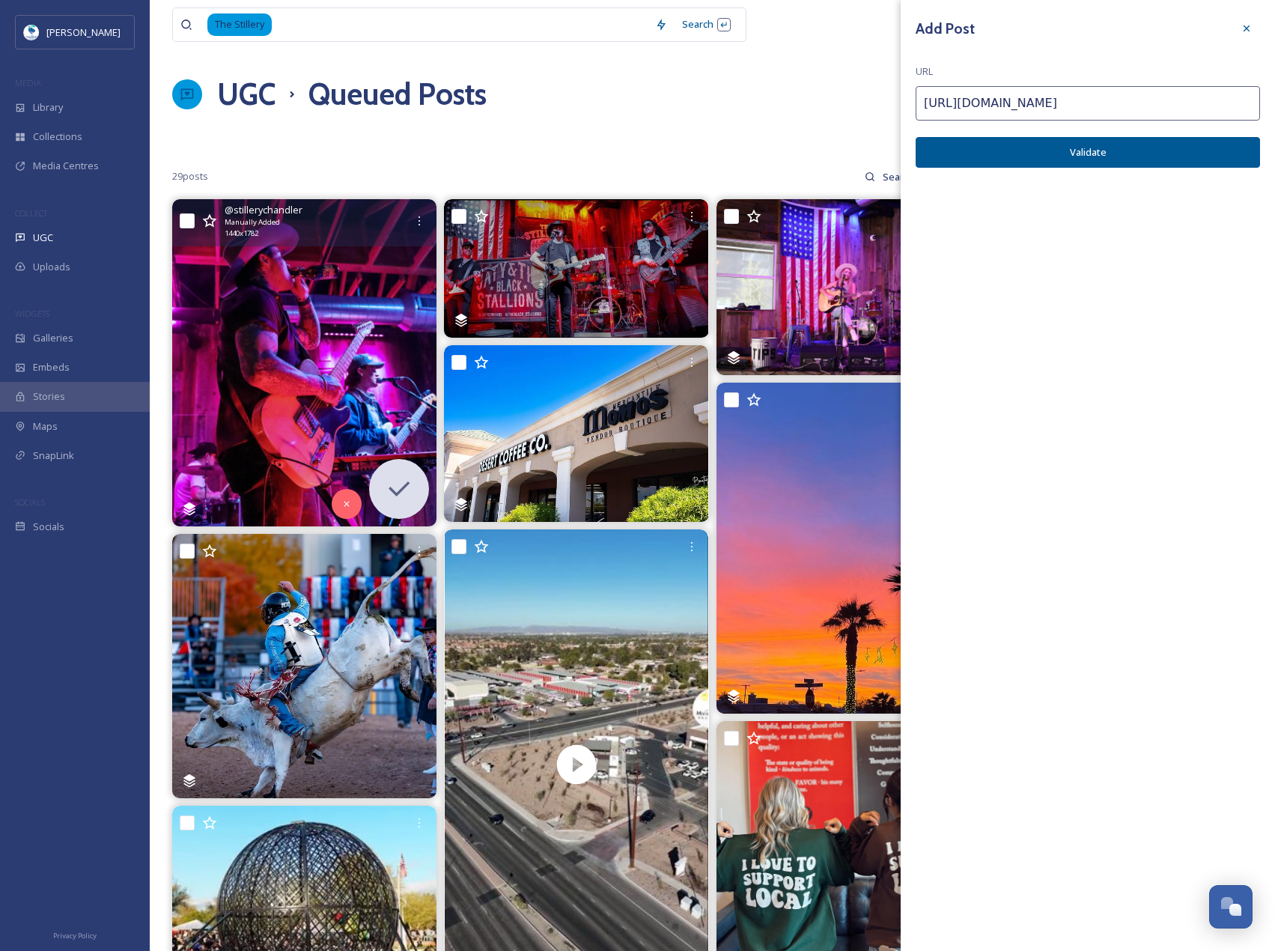
type input "https://www.instagram.com/p/Co-UlivLWD5/"
click at [1136, 150] on button "Validate" at bounding box center [1088, 152] width 344 height 31
click at [1136, 150] on button "Add Post" at bounding box center [1088, 152] width 344 height 31
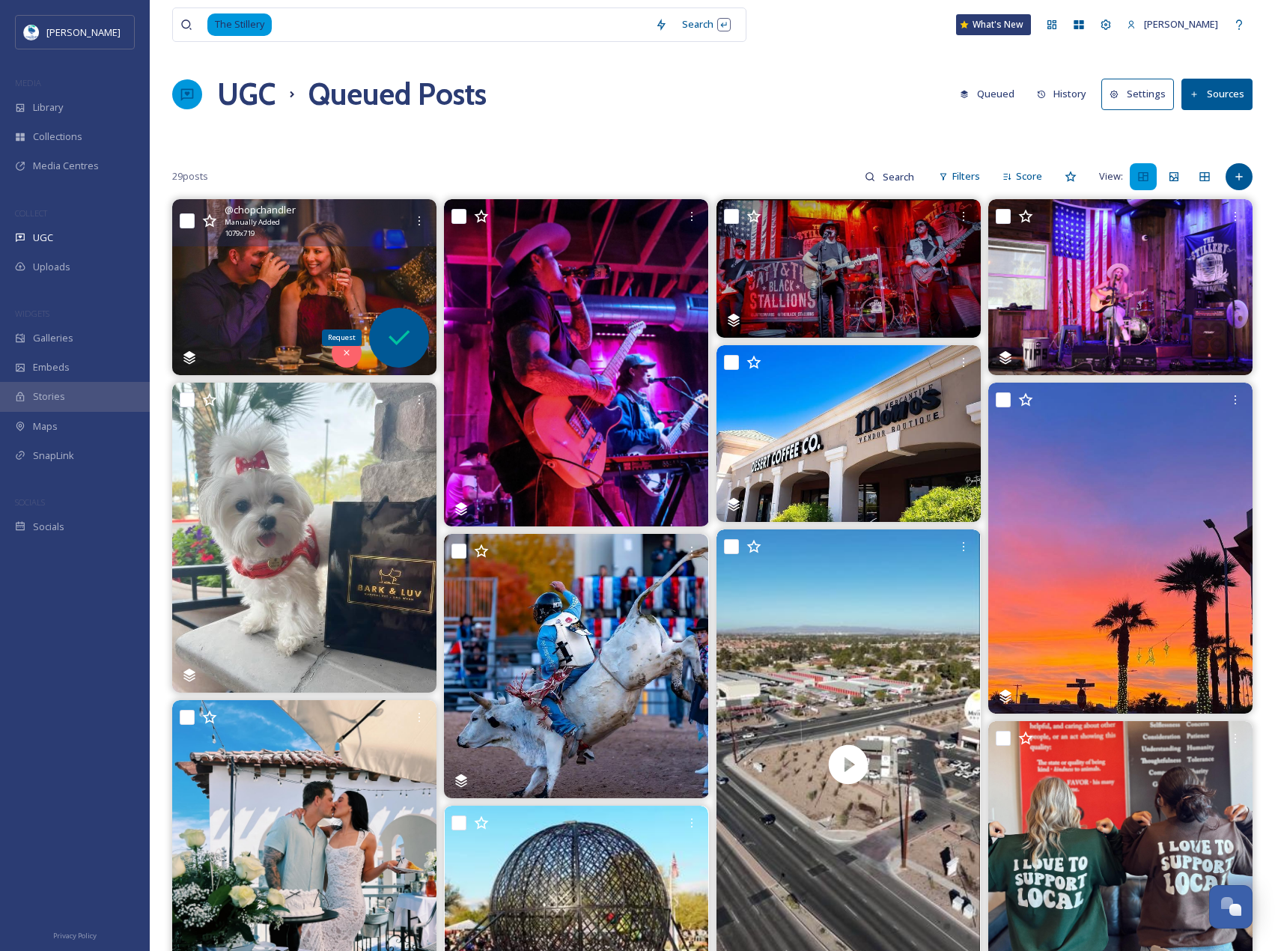
click at [376, 329] on div "Request" at bounding box center [399, 338] width 60 height 60
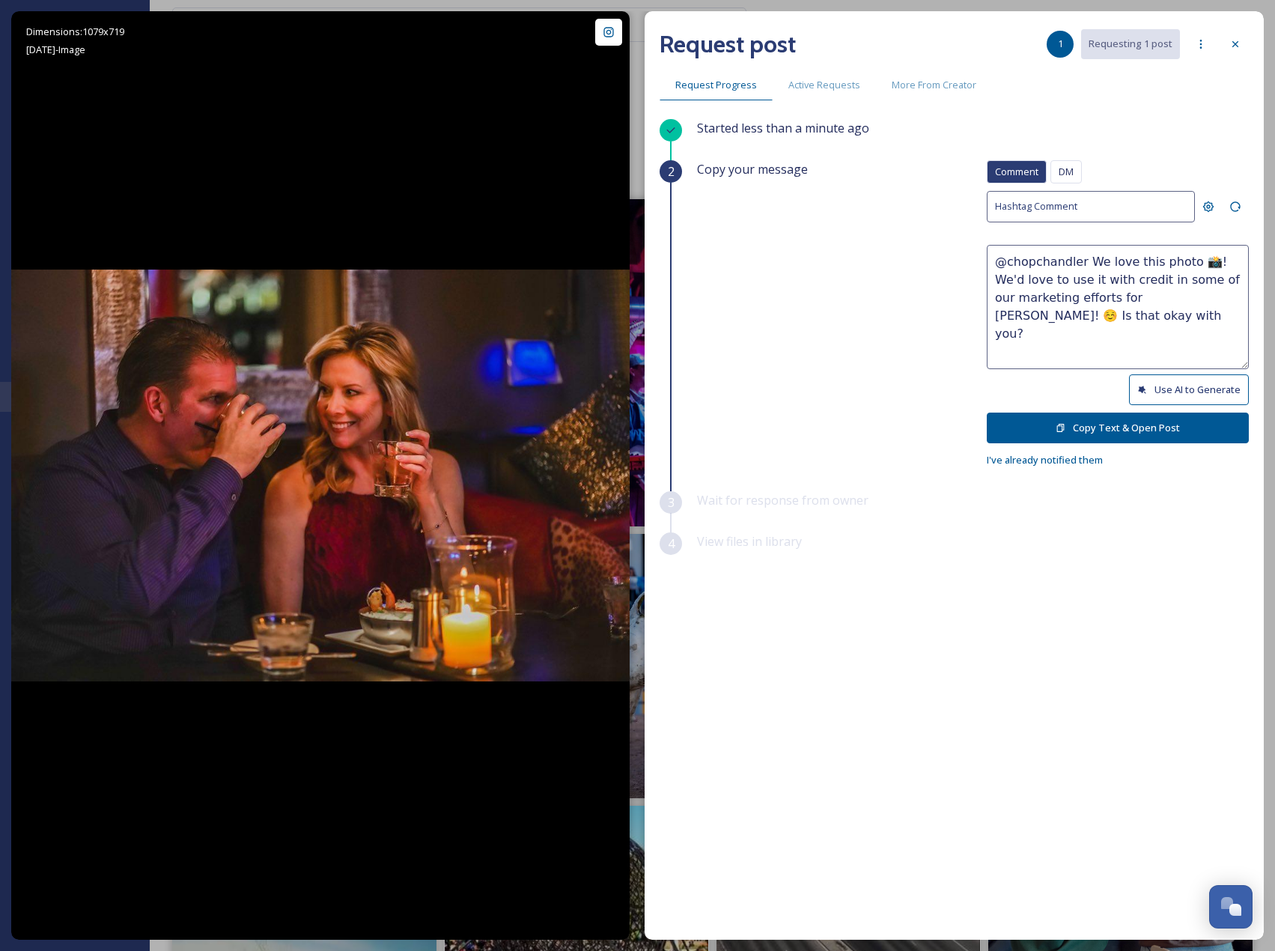
click at [1176, 394] on button "Use AI to Generate" at bounding box center [1189, 389] width 120 height 31
drag, startPoint x: 1099, startPoint y: 295, endPoint x: 1170, endPoint y: 354, distance: 92.5
click at [1170, 354] on textarea "@chopchandler Cheers to good vibes and great company! This cozy night out looks…" at bounding box center [1118, 307] width 262 height 124
paste textarea "ould it be okay to use this photo with credit?"
type textarea "@chopchandler Cheers to good vibes and great company! This cozy night out looks…"
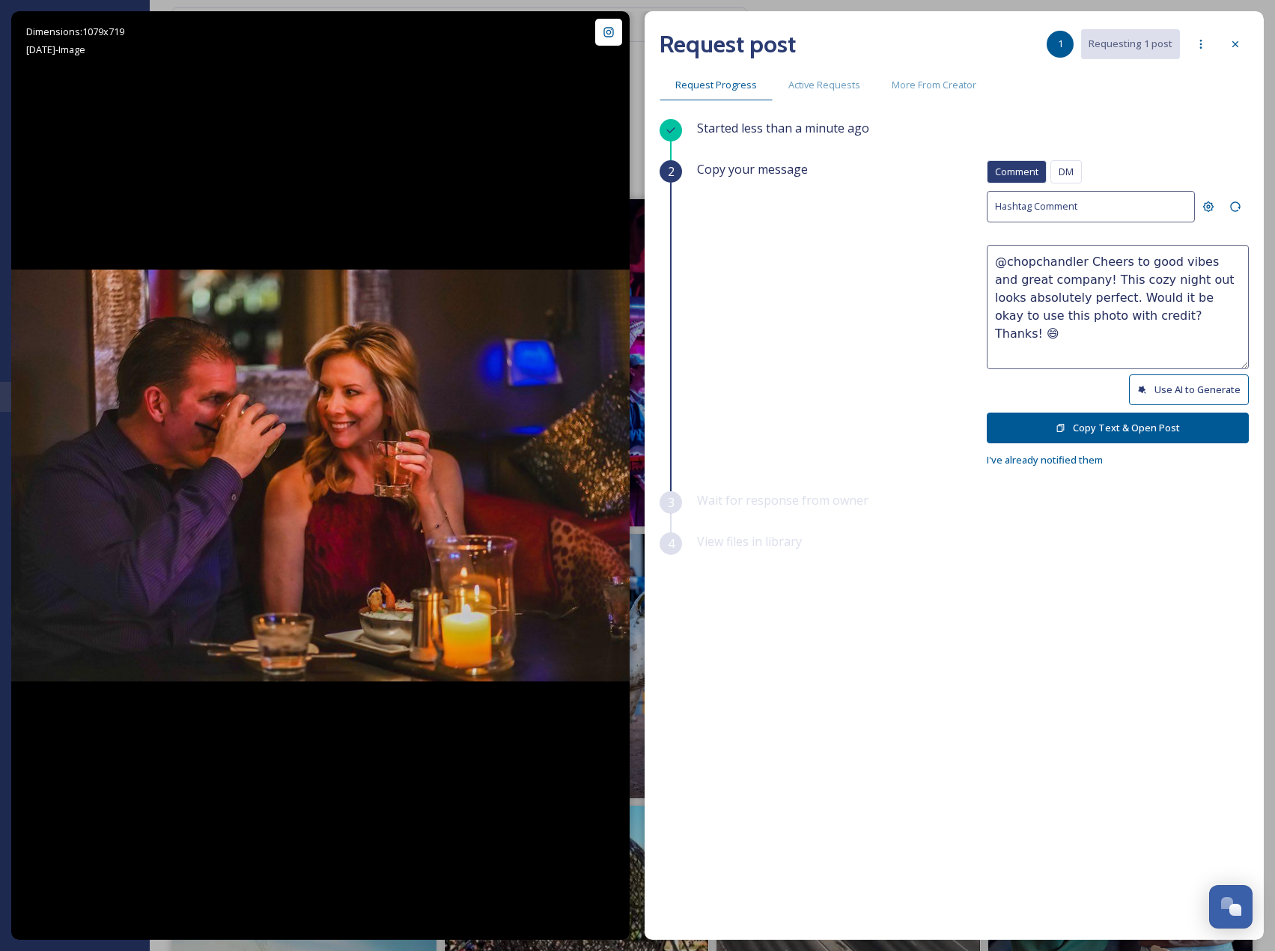
click at [1159, 419] on button "Copy Text & Open Post" at bounding box center [1118, 428] width 262 height 31
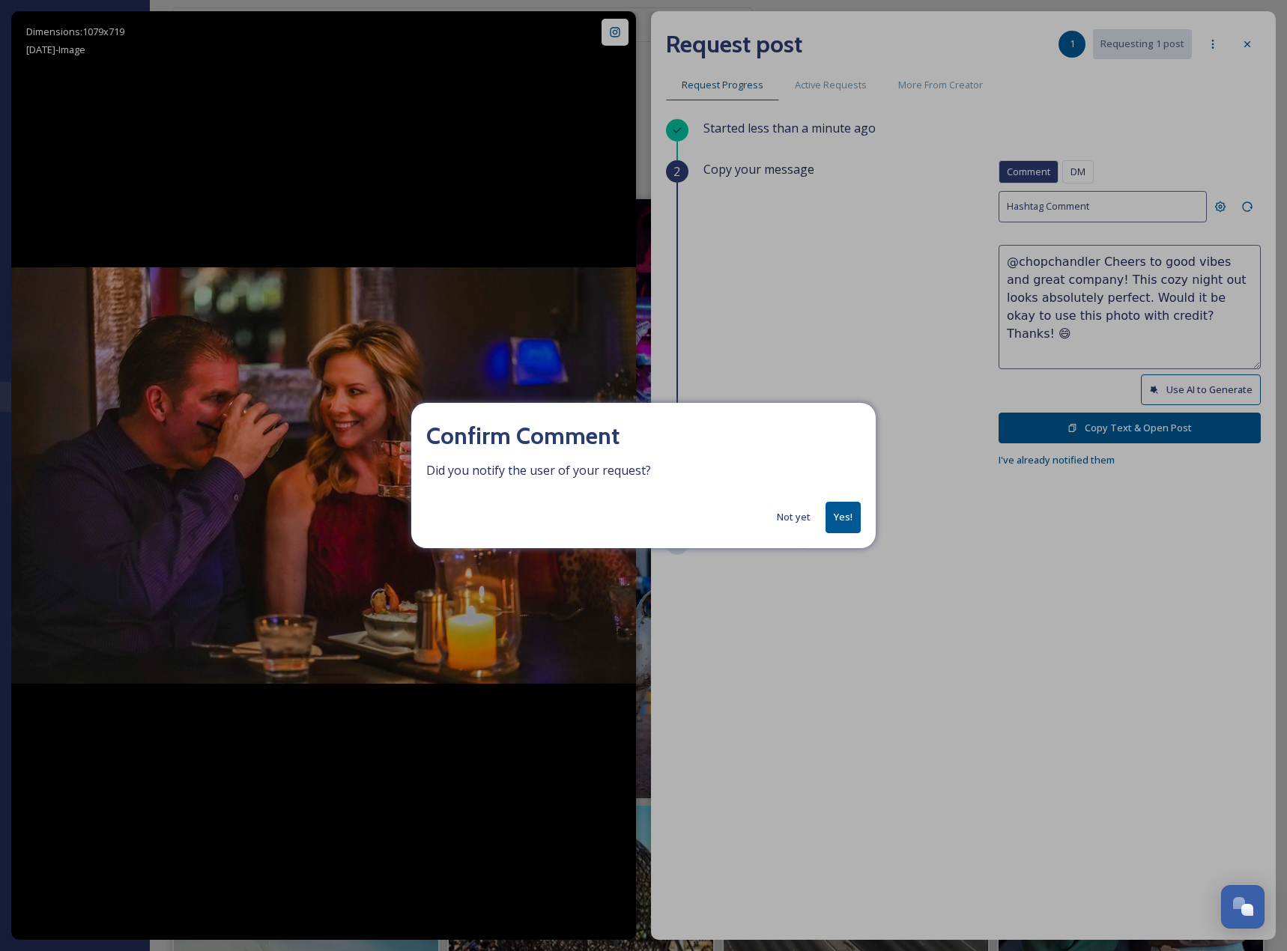
click at [835, 521] on button "Yes!" at bounding box center [842, 517] width 35 height 31
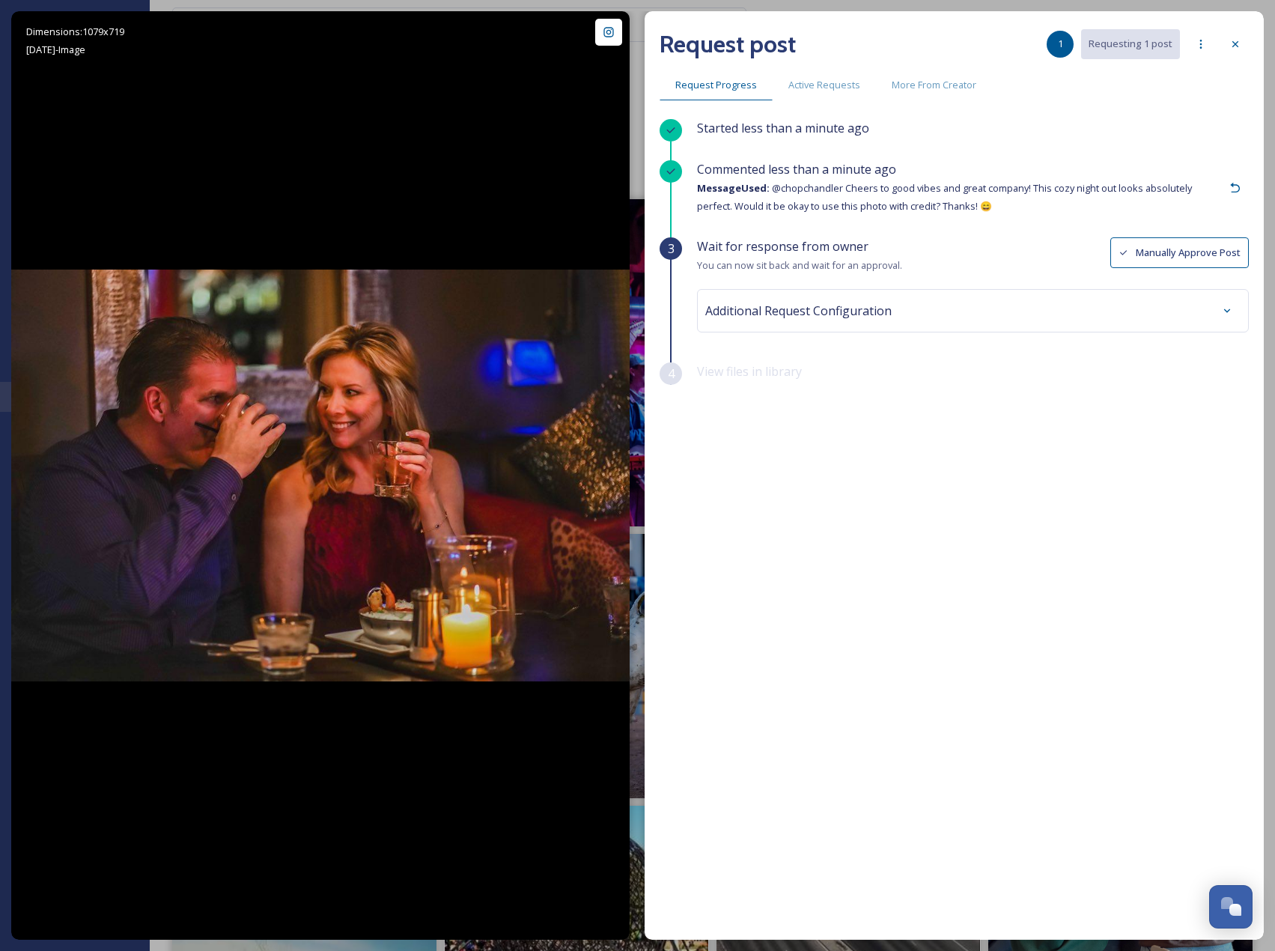
click at [968, 312] on div "Additional Request Configuration" at bounding box center [972, 310] width 535 height 27
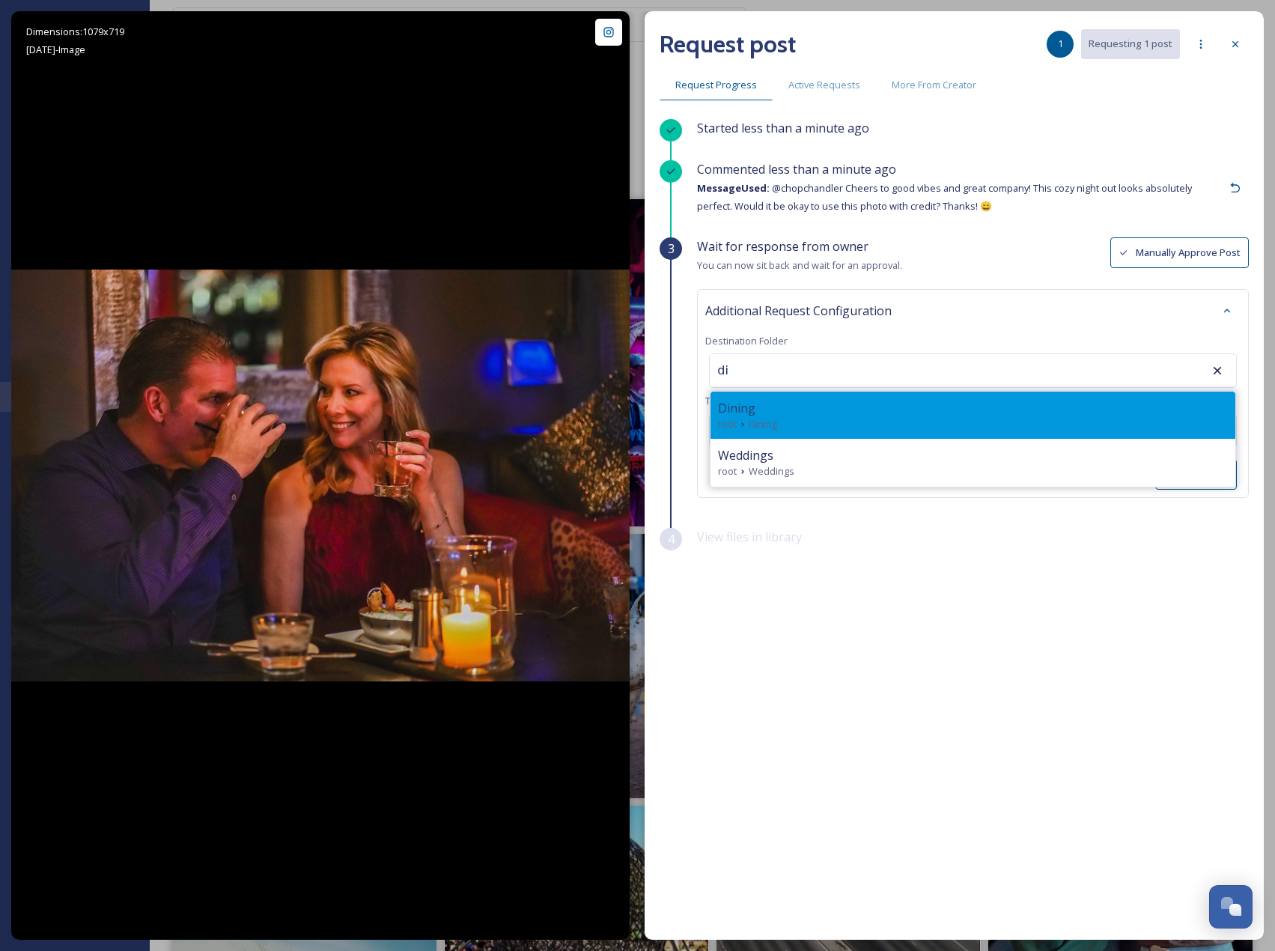
click at [786, 430] on div "Dining root Dining" at bounding box center [973, 415] width 525 height 47
type input "Dining"
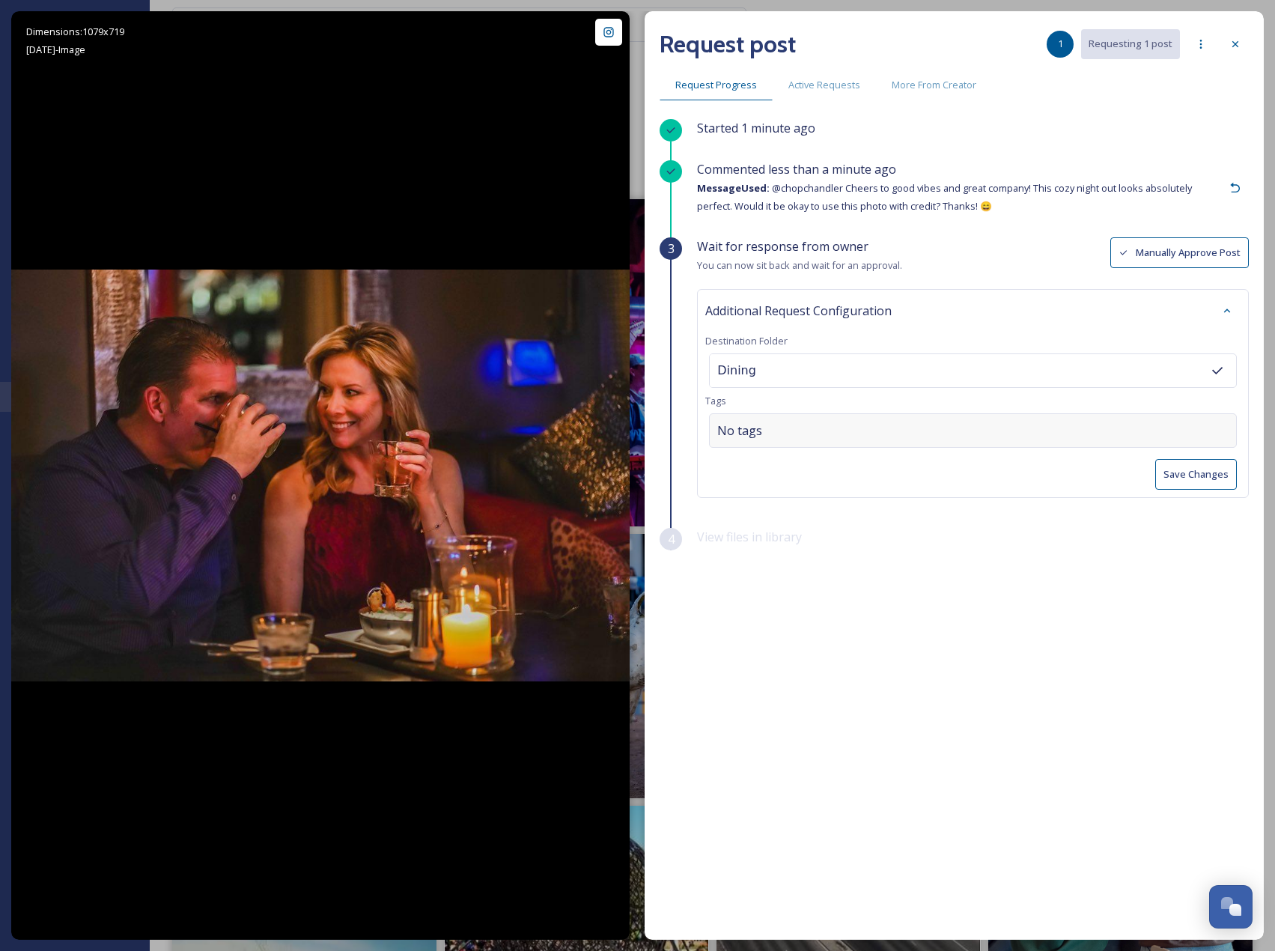
click at [860, 432] on div "No tags" at bounding box center [973, 430] width 528 height 34
click at [1162, 571] on div "Started 1 minute ago Commented less than a minute ago Message Used: @chopchandl…" at bounding box center [954, 490] width 589 height 743
click at [1195, 482] on button "Save Changes" at bounding box center [1196, 474] width 82 height 31
click at [1242, 53] on div at bounding box center [1235, 44] width 27 height 27
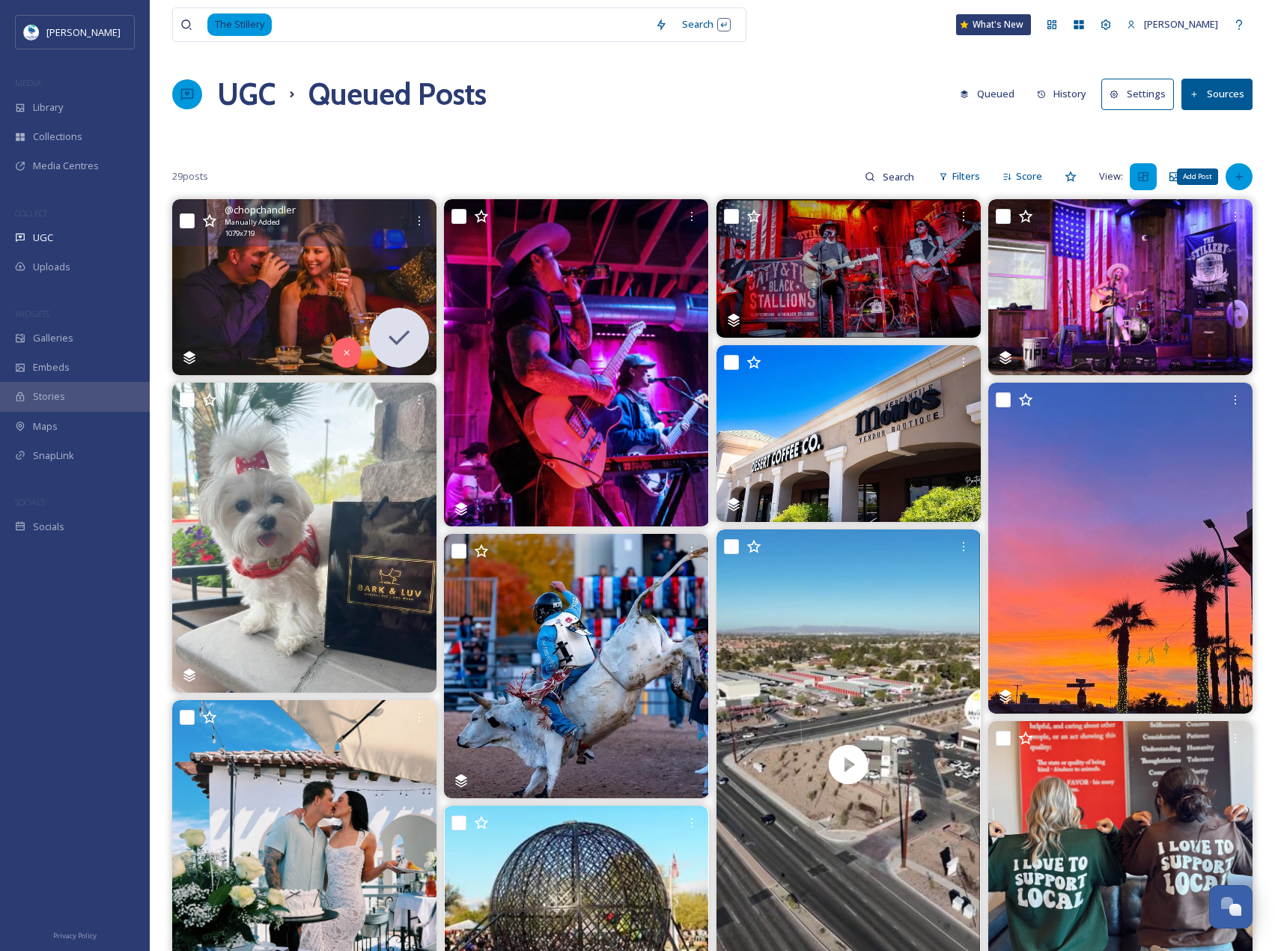
click at [1240, 172] on icon at bounding box center [1239, 177] width 12 height 12
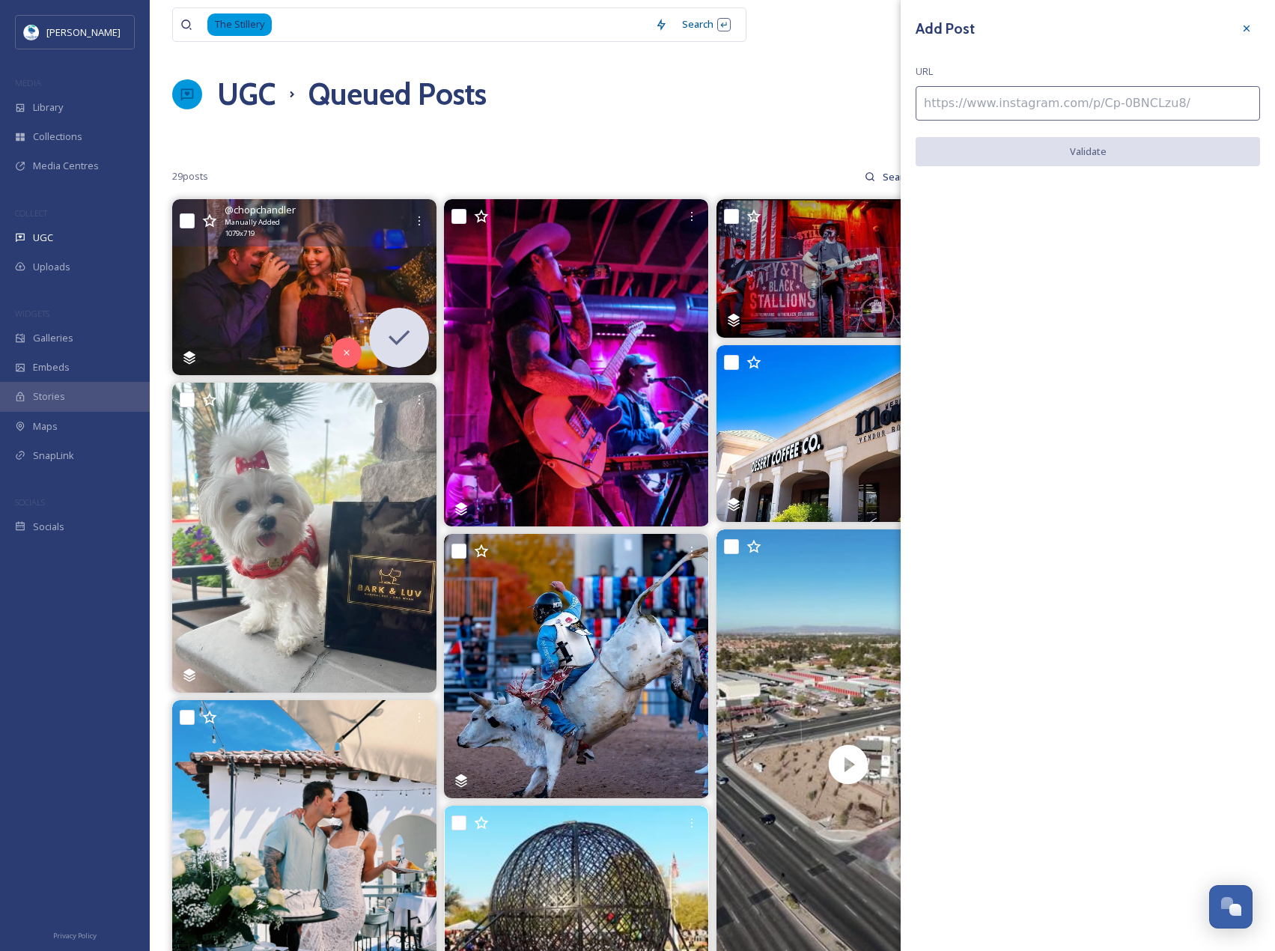
click at [1152, 100] on input at bounding box center [1088, 103] width 344 height 34
paste input "https://www.instagram.com/p/DFgsOrny69w/"
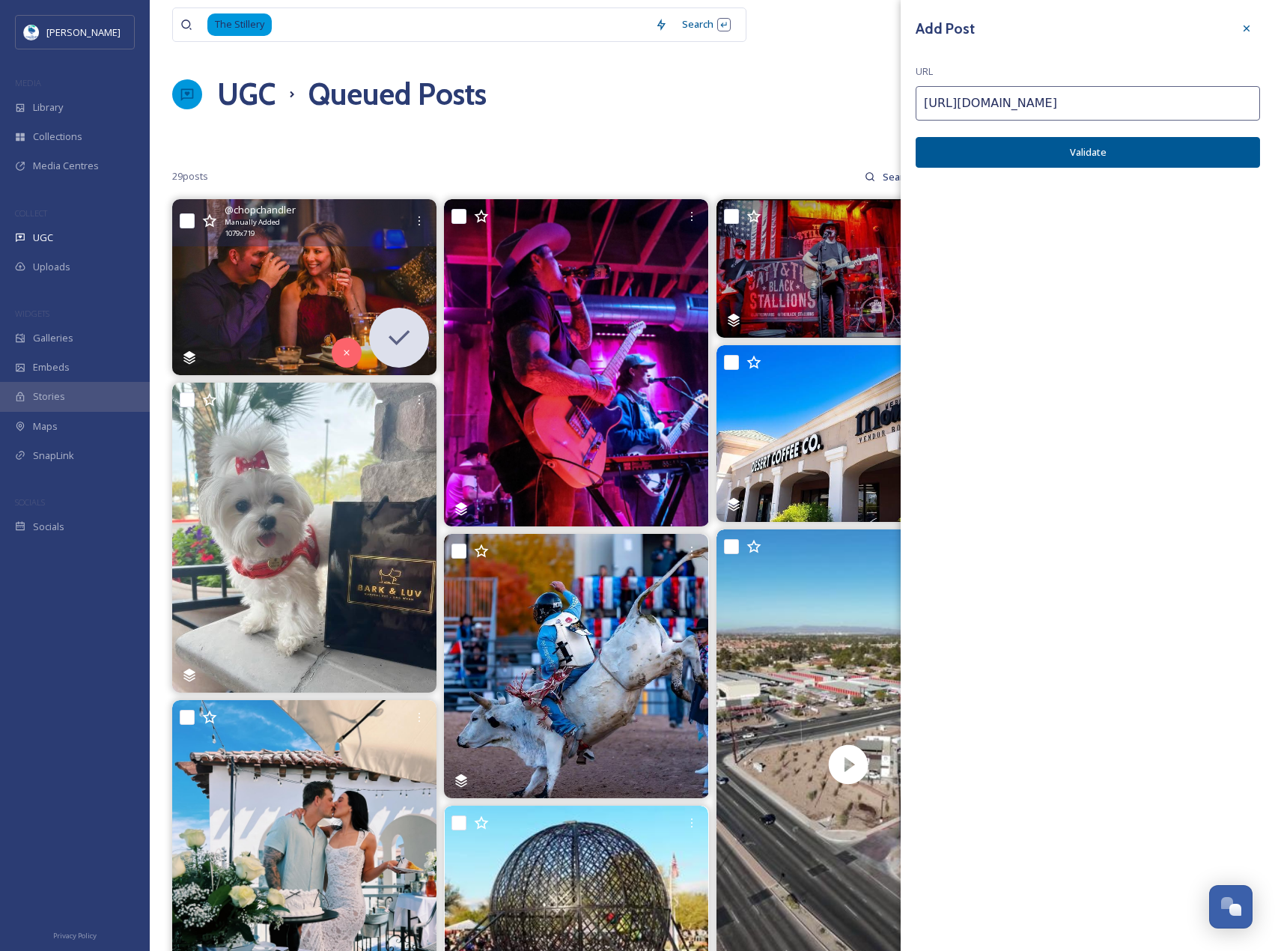
type input "https://www.instagram.com/p/DFgsOrny69w/"
click at [1158, 142] on button "Validate" at bounding box center [1088, 152] width 344 height 31
click at [1166, 146] on button "Add Post" at bounding box center [1088, 152] width 344 height 31
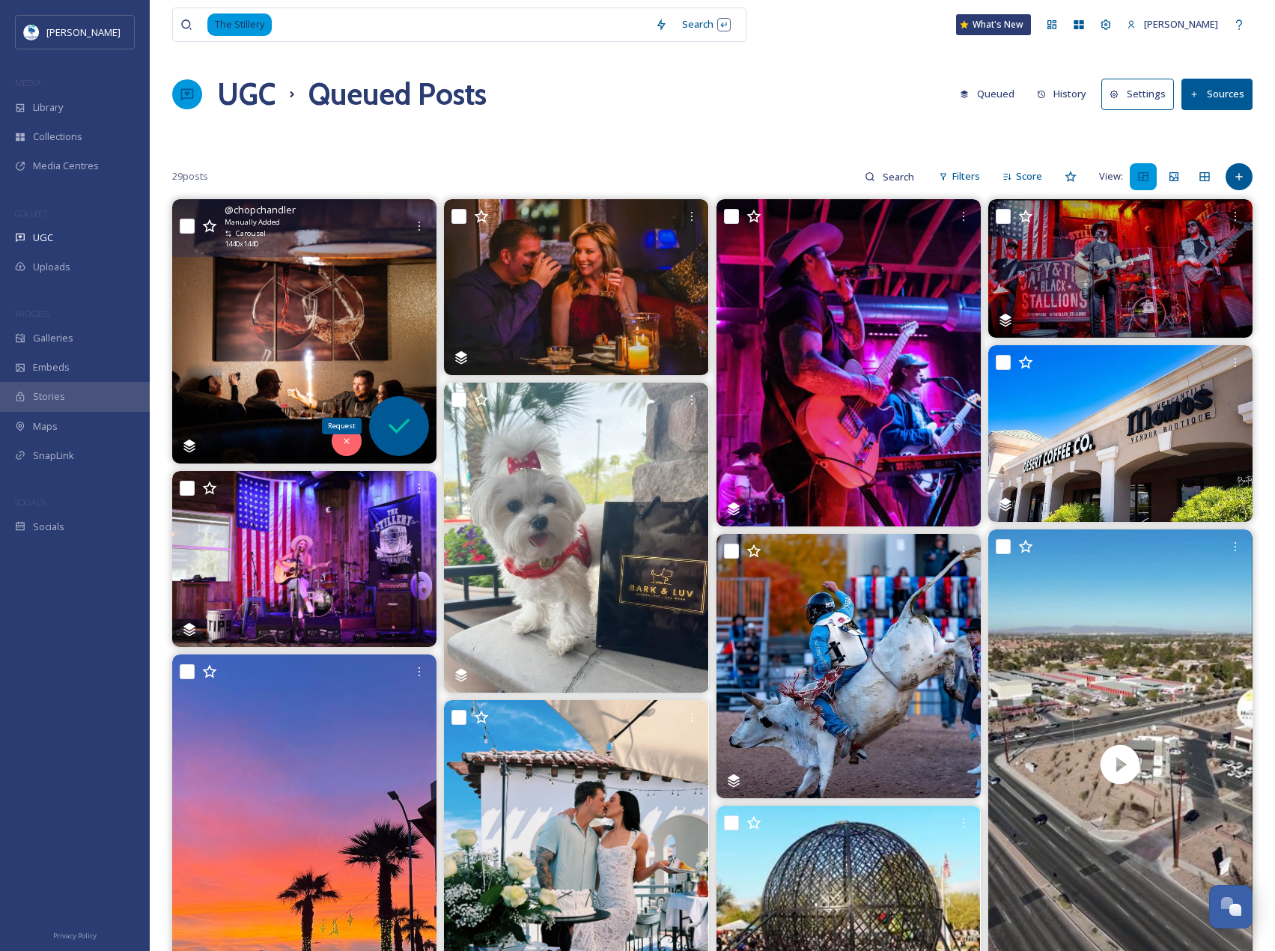
click at [386, 425] on icon at bounding box center [399, 426] width 30 height 30
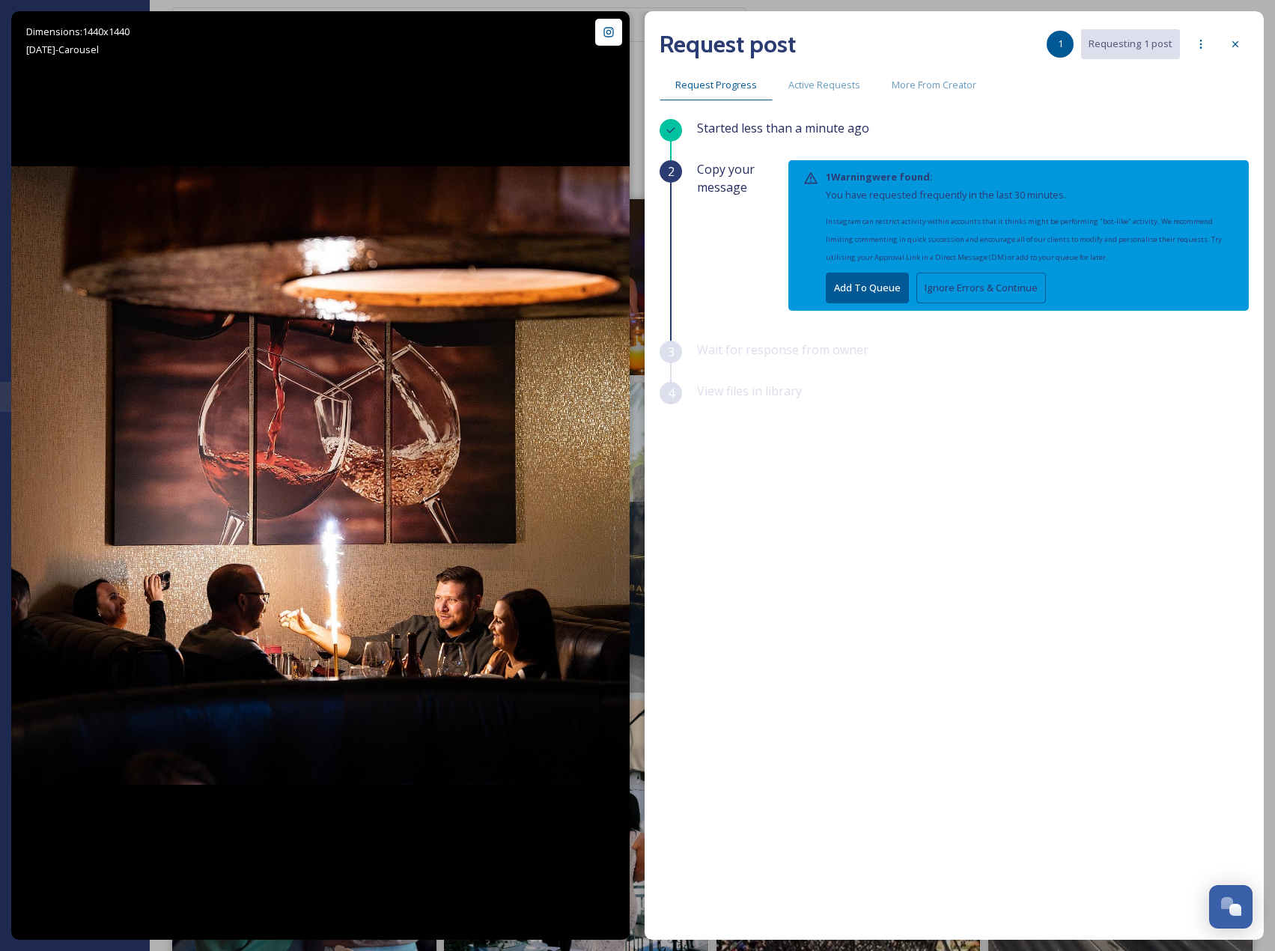
click at [956, 289] on button "Ignore Errors & Continue" at bounding box center [982, 288] width 130 height 31
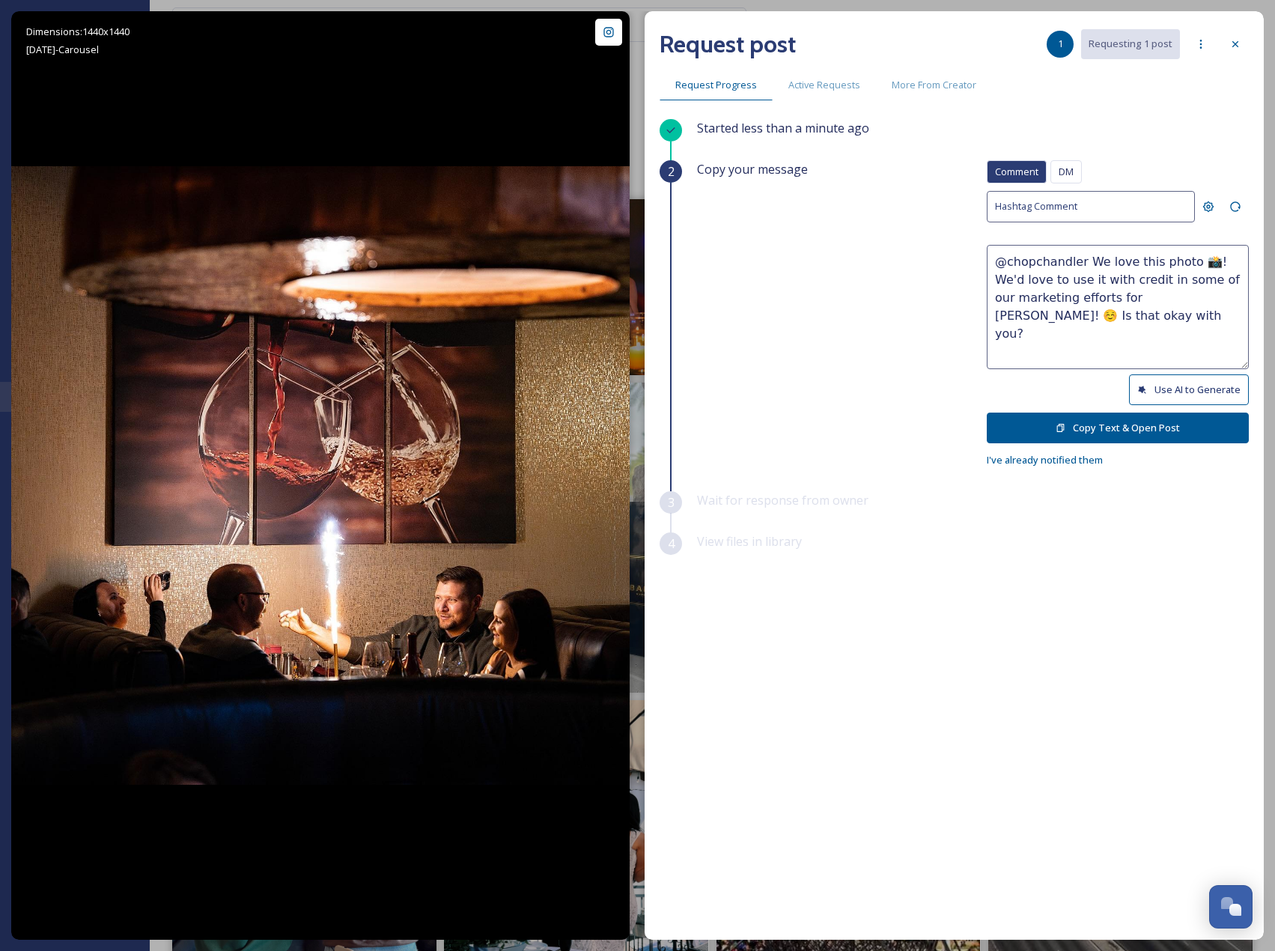
click at [1242, 390] on button "Use AI to Generate" at bounding box center [1189, 389] width 120 height 31
click at [1179, 409] on div "Comment DM Comment DM Hashtag Comment @chopchandler Cheers to good times and sp…" at bounding box center [1118, 314] width 262 height 309
click at [1189, 383] on button "Use AI to Generate" at bounding box center [1189, 389] width 120 height 31
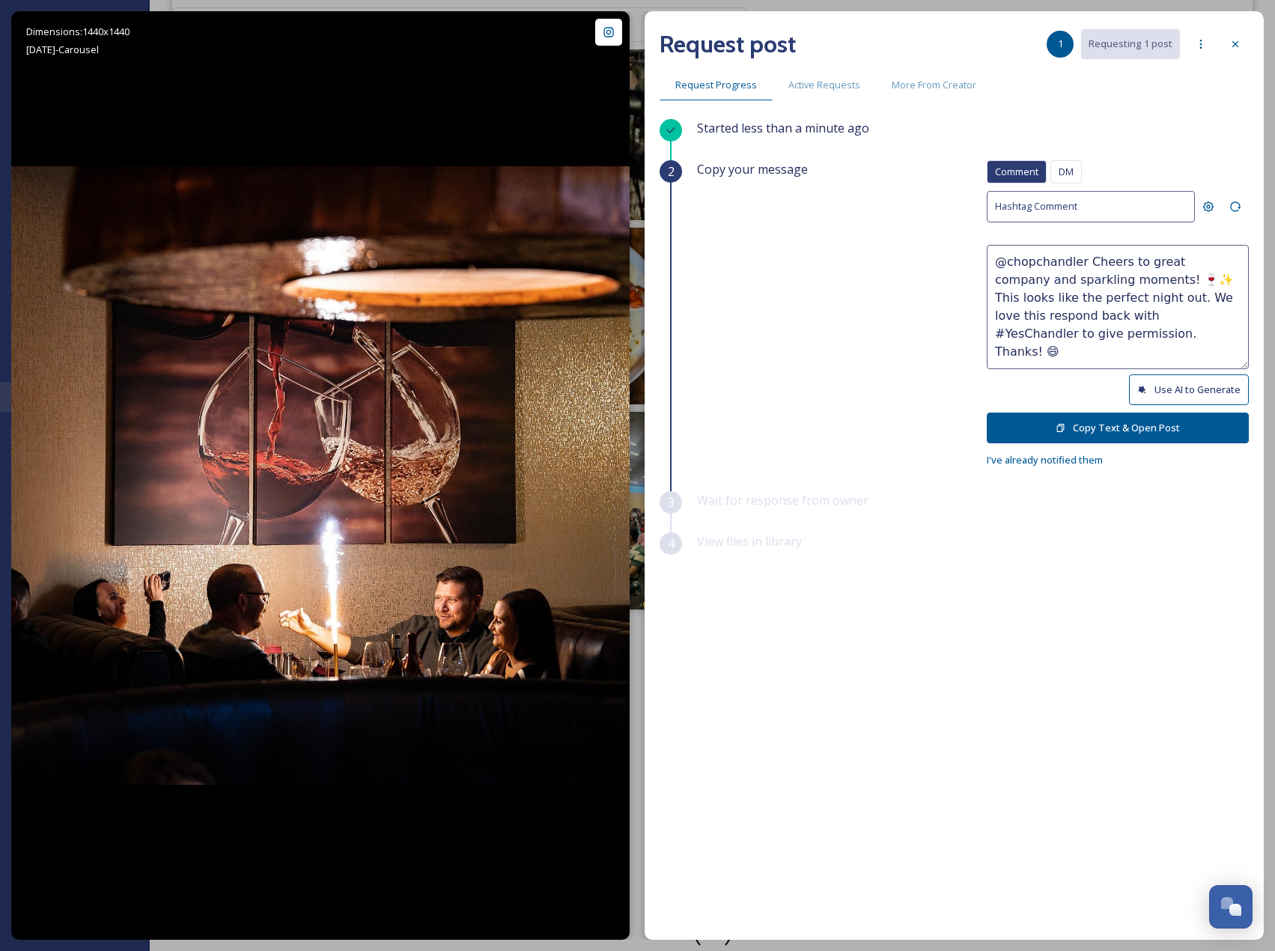
scroll to position [1288, 0]
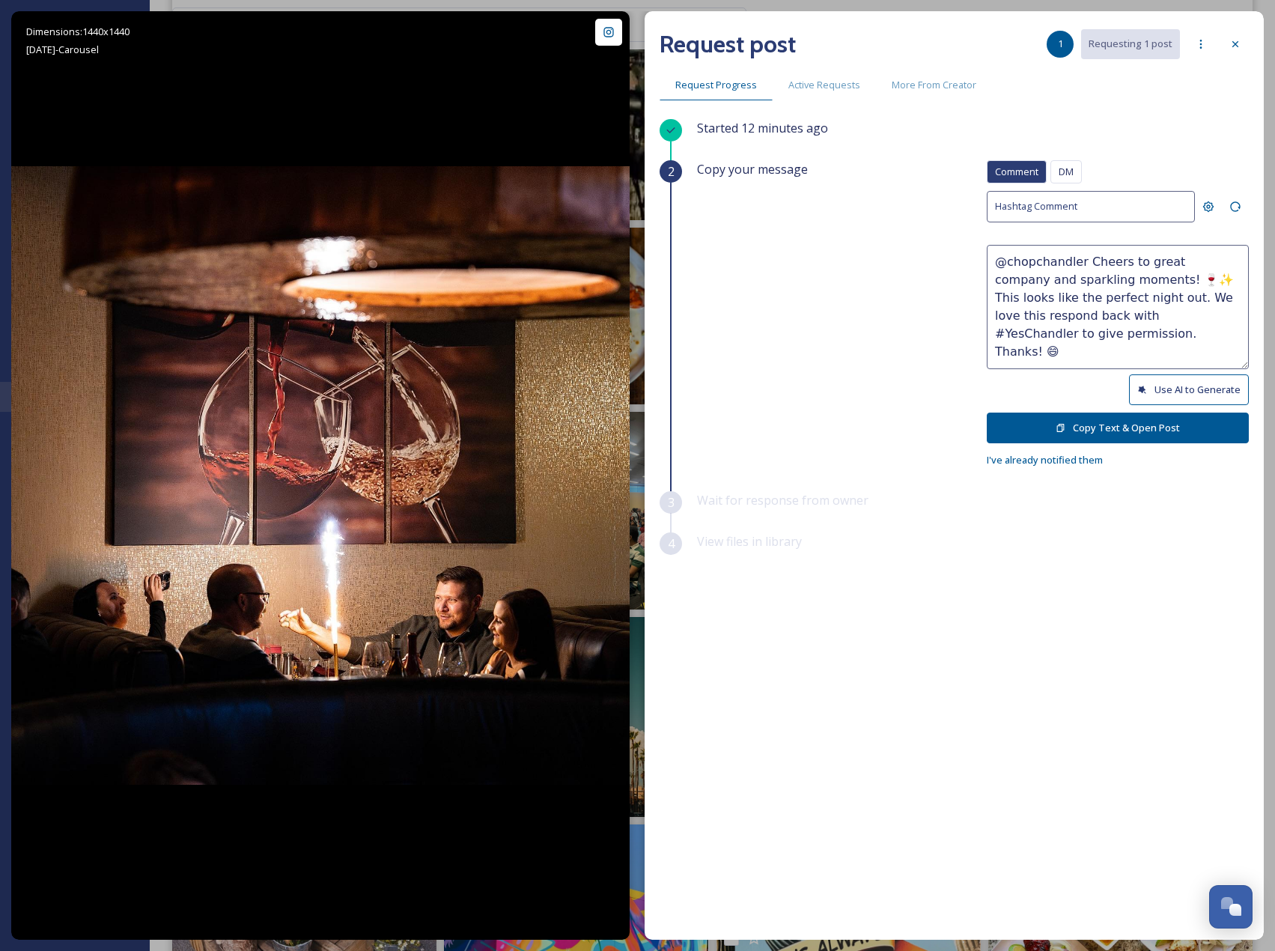
drag, startPoint x: 1092, startPoint y: 295, endPoint x: 1143, endPoint y: 339, distance: 68.0
click at [1143, 339] on textarea "@chopchandler Cheers to great company and sparkling moments! 🍷✨ This looks like…" at bounding box center [1118, 307] width 262 height 124
paste textarea "ould it be okay to use this photo with credit? Thanks! 😄"
type textarea "@chopchandler Cheers to great company and sparkling moments! 🍷✨ This looks like…"
click at [1159, 423] on button "Copy Text & Open Post" at bounding box center [1118, 428] width 262 height 31
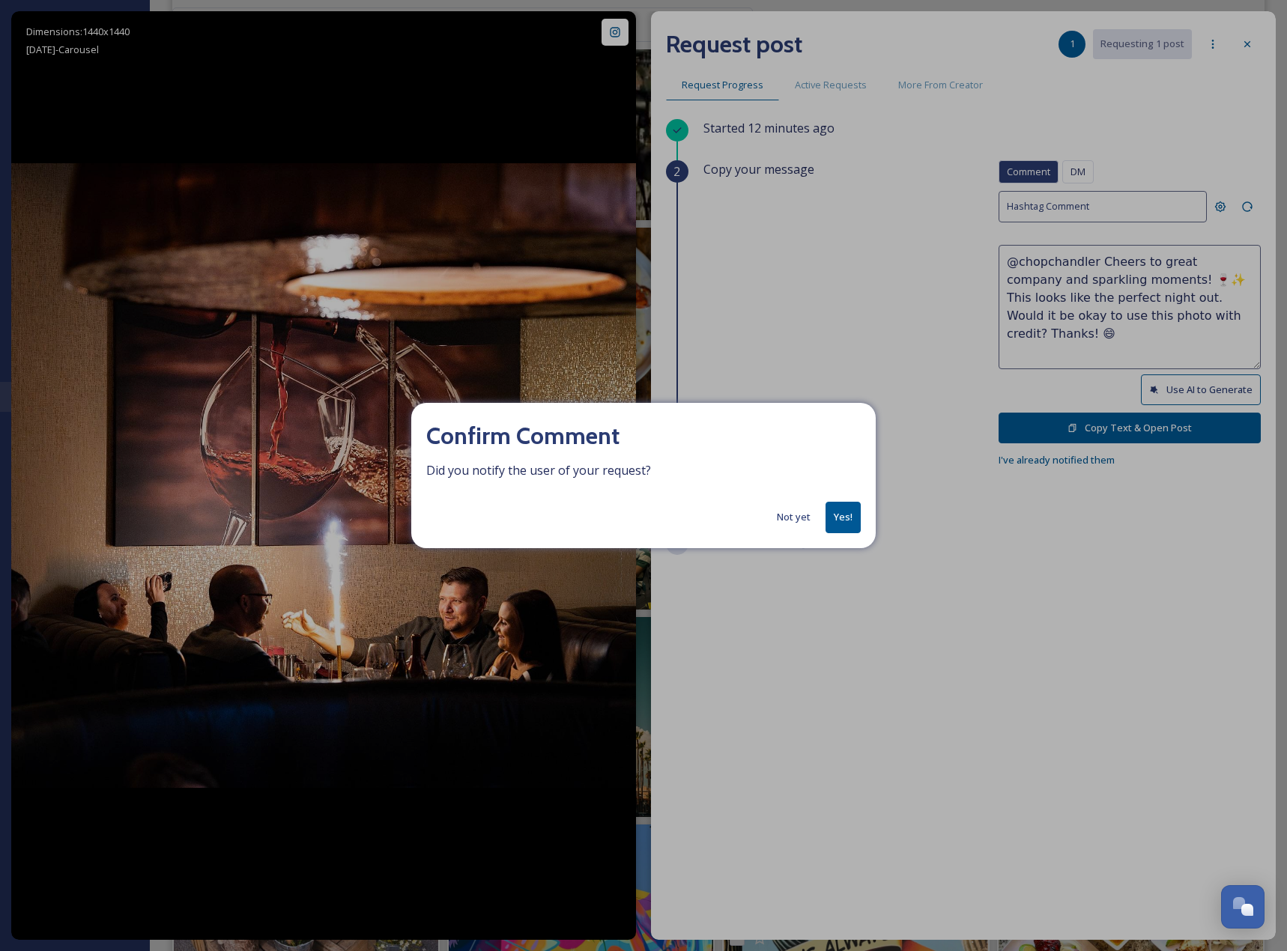
click at [836, 519] on button "Yes!" at bounding box center [842, 517] width 35 height 31
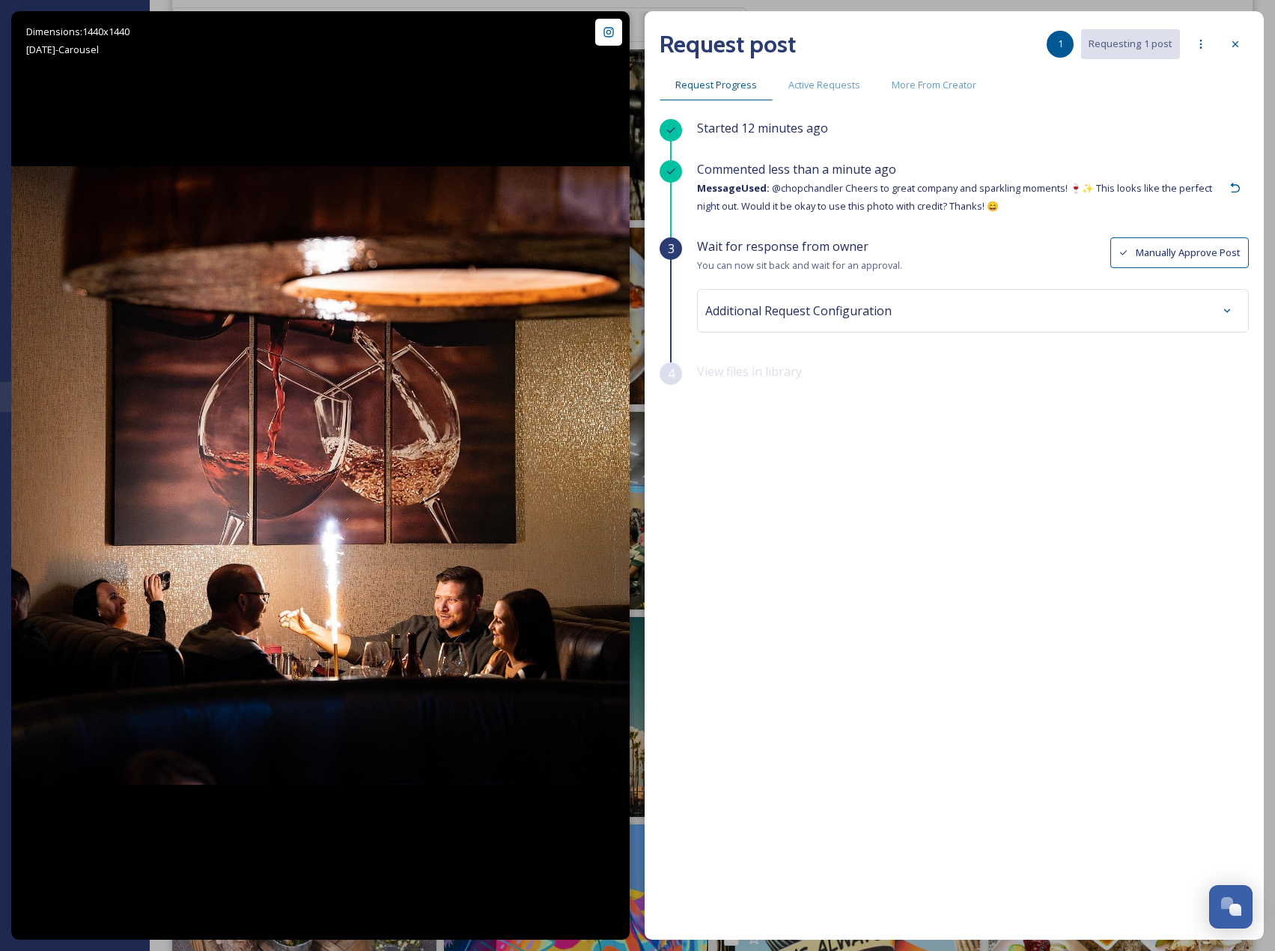
click at [1134, 294] on div "Additional Request Configuration" at bounding box center [973, 310] width 552 height 43
click at [1134, 299] on div "Additional Request Configuration" at bounding box center [972, 310] width 535 height 27
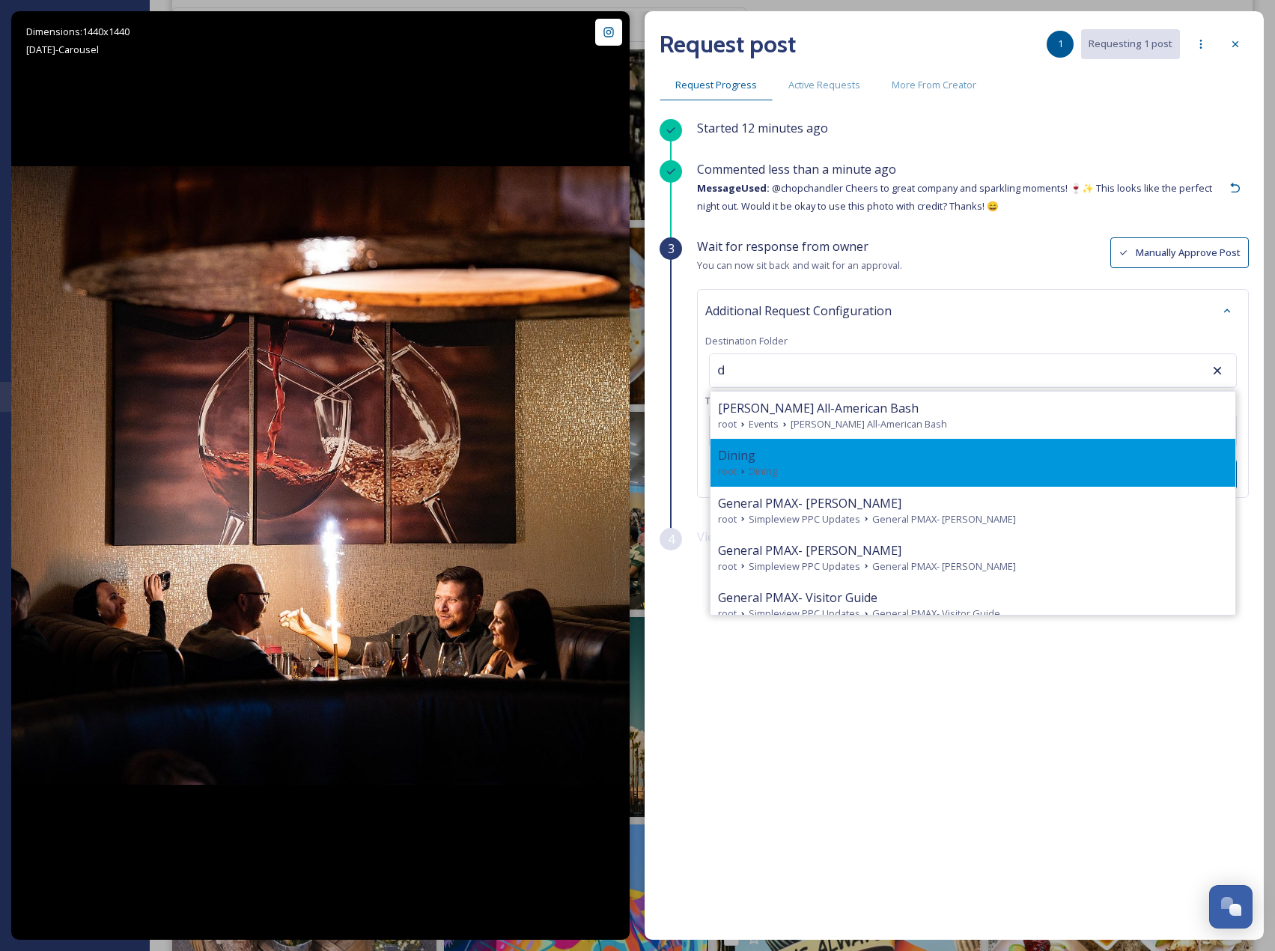
click at [897, 449] on div "Dining" at bounding box center [973, 455] width 510 height 18
type input "Dining"
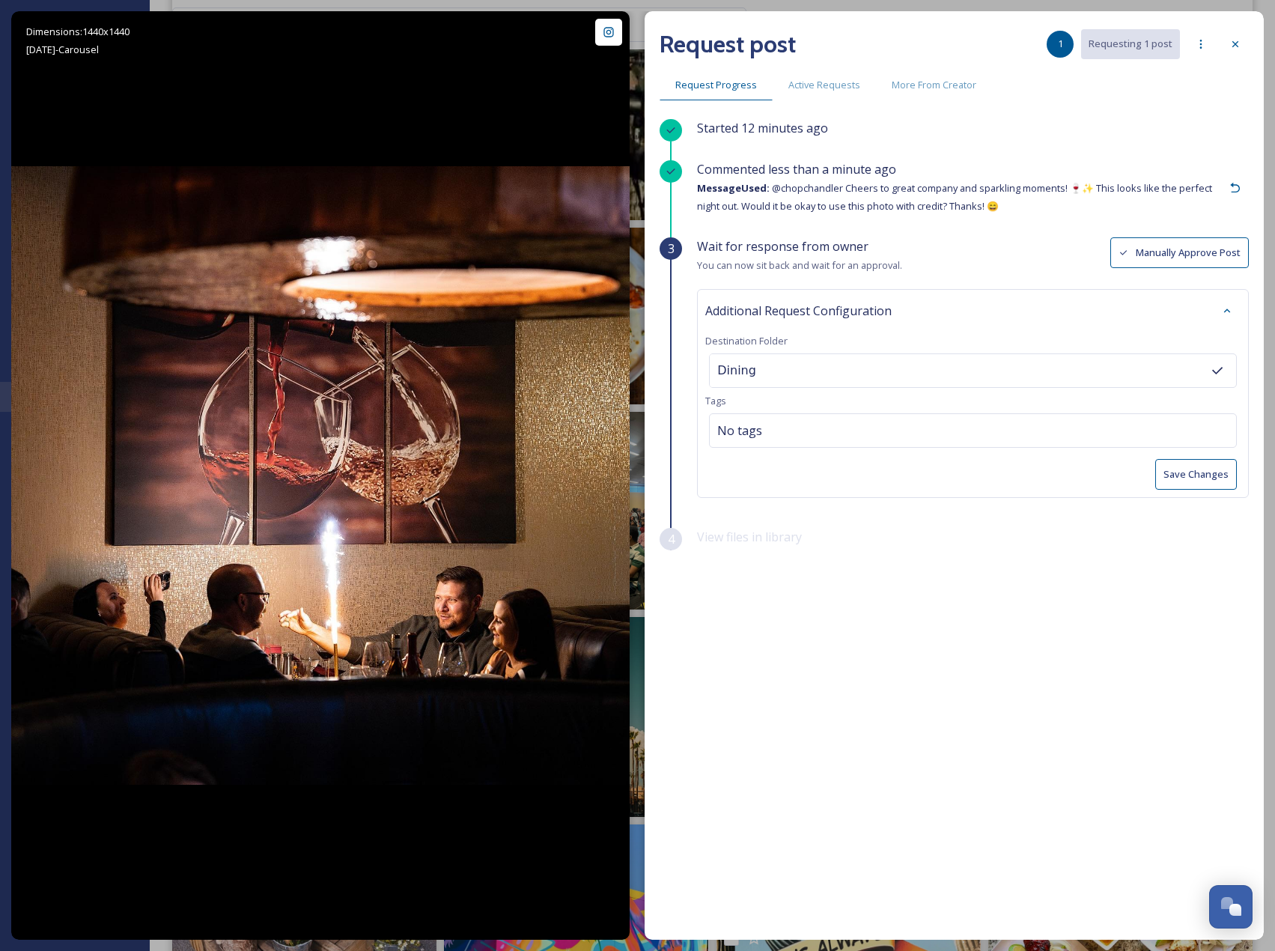
click at [1173, 473] on button "Save Changes" at bounding box center [1196, 474] width 82 height 31
click at [1244, 41] on div at bounding box center [1235, 44] width 27 height 27
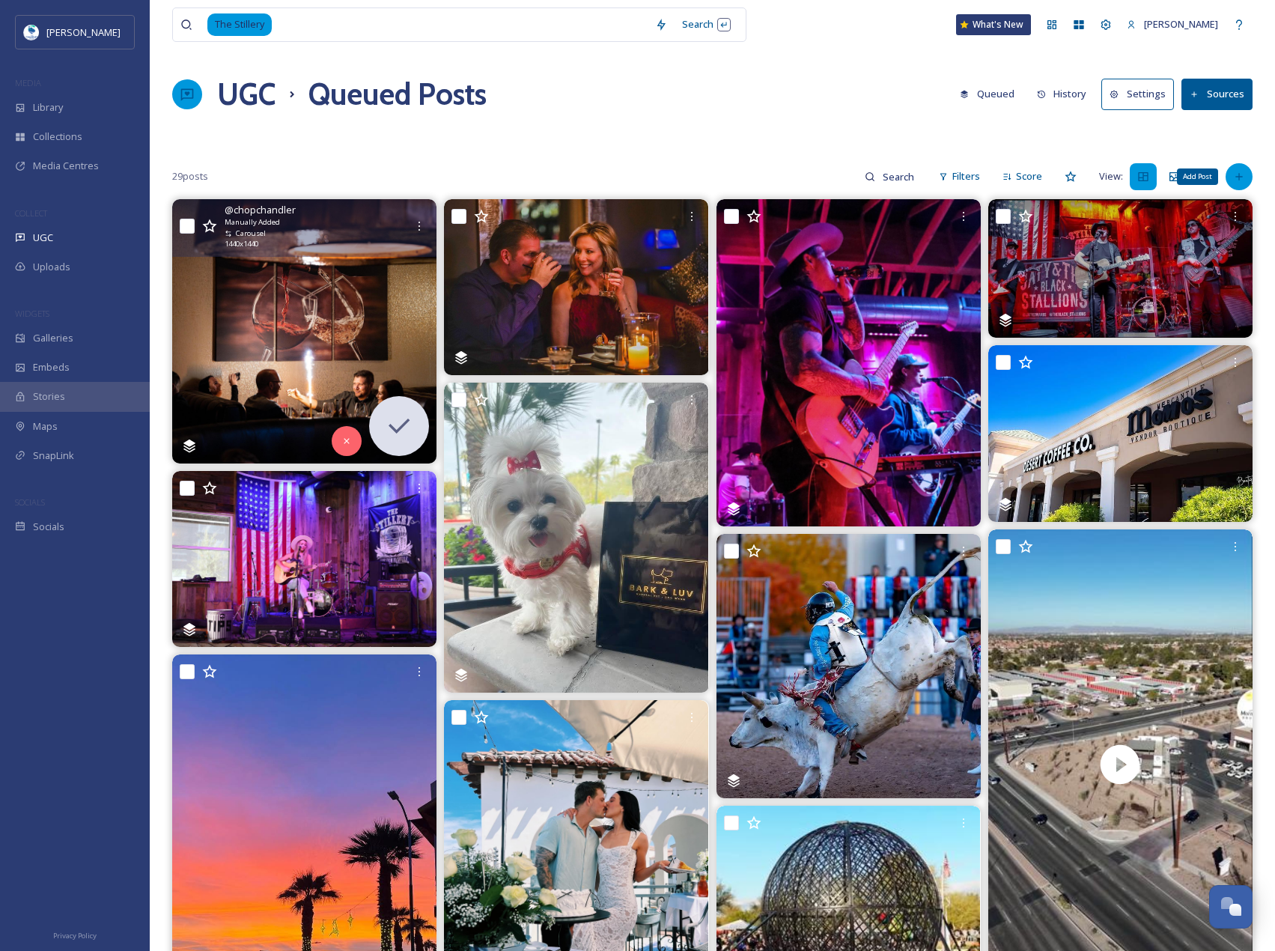
click at [1240, 182] on icon at bounding box center [1239, 177] width 12 height 12
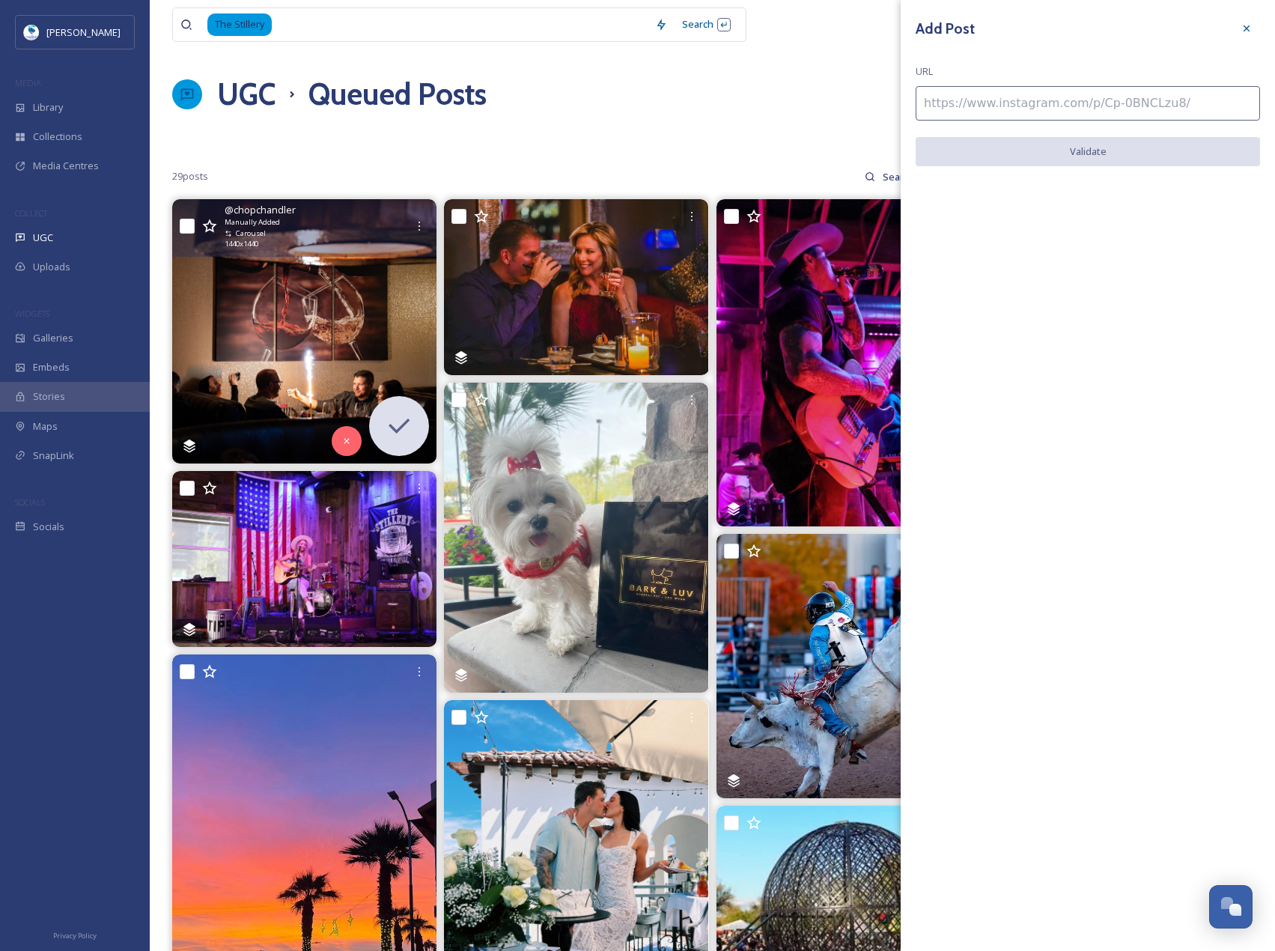
click at [1108, 107] on input at bounding box center [1088, 103] width 344 height 34
paste input "https://www.instagram.com/p/CnhNY2ru09K/"
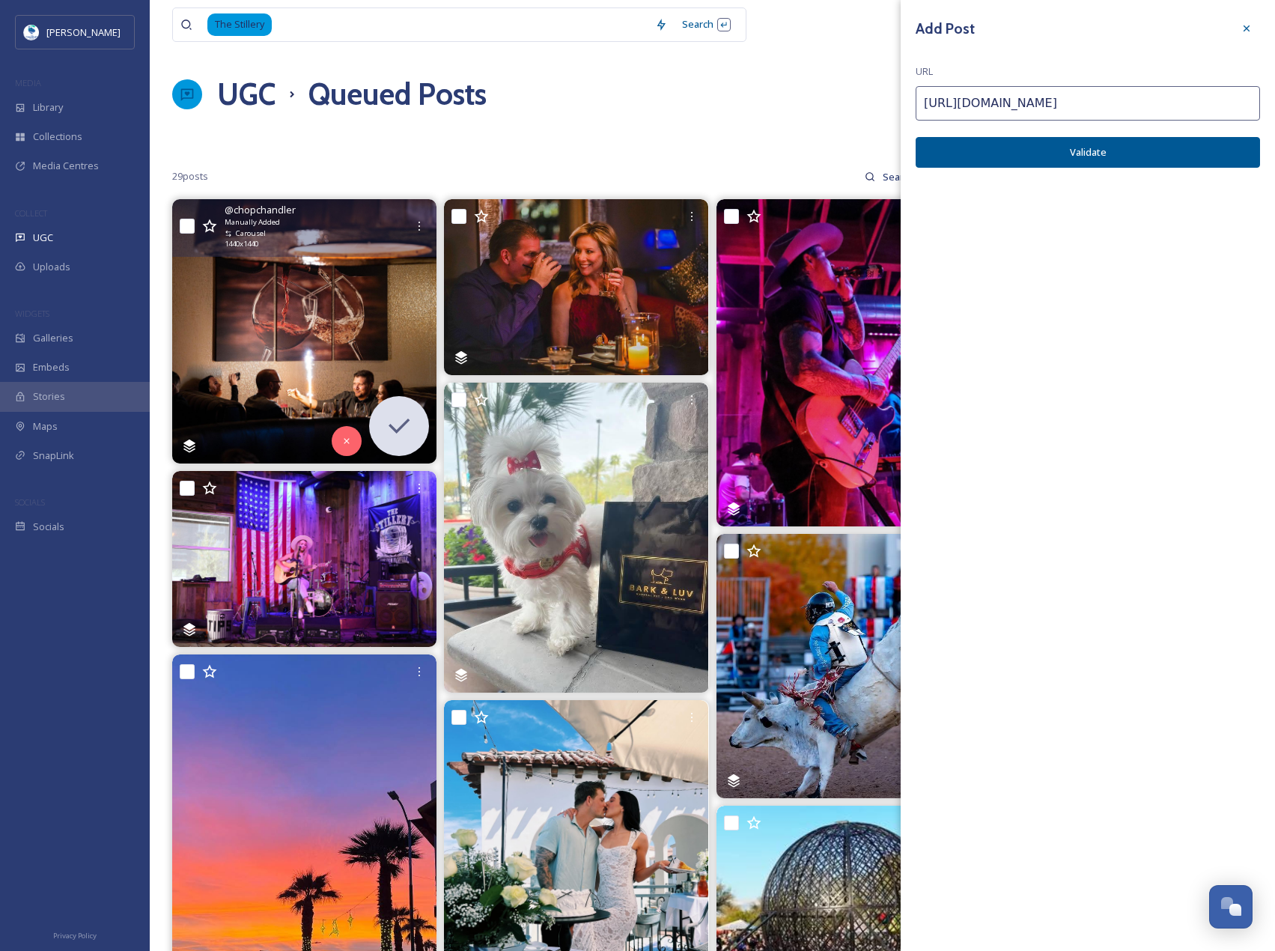
type input "https://www.instagram.com/p/CnhNY2ru09K/"
click at [1115, 150] on button "Validate" at bounding box center [1088, 152] width 344 height 31
click at [1115, 150] on button "Add Post" at bounding box center [1088, 152] width 344 height 31
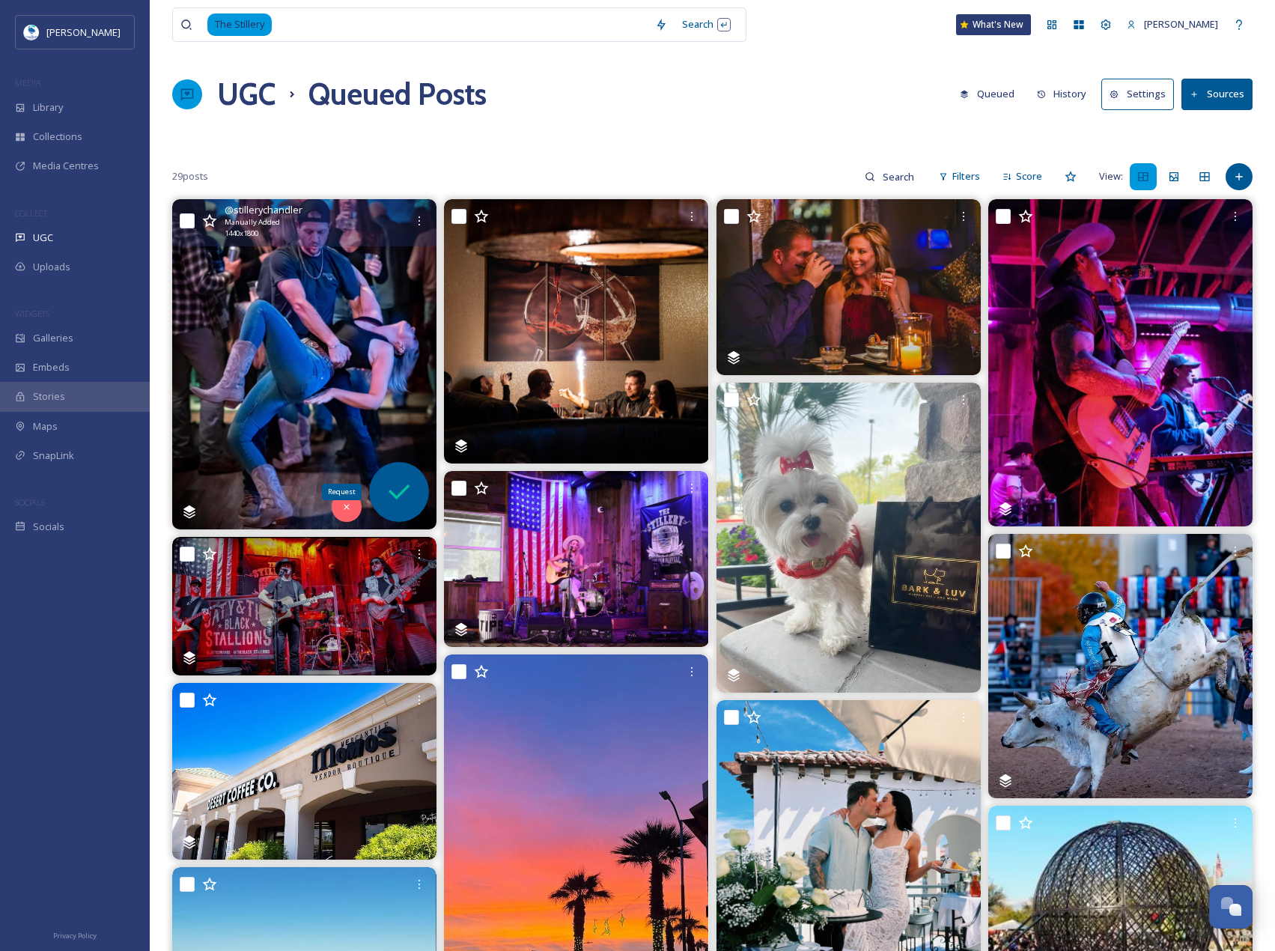
click at [405, 472] on div "Request" at bounding box center [399, 492] width 60 height 60
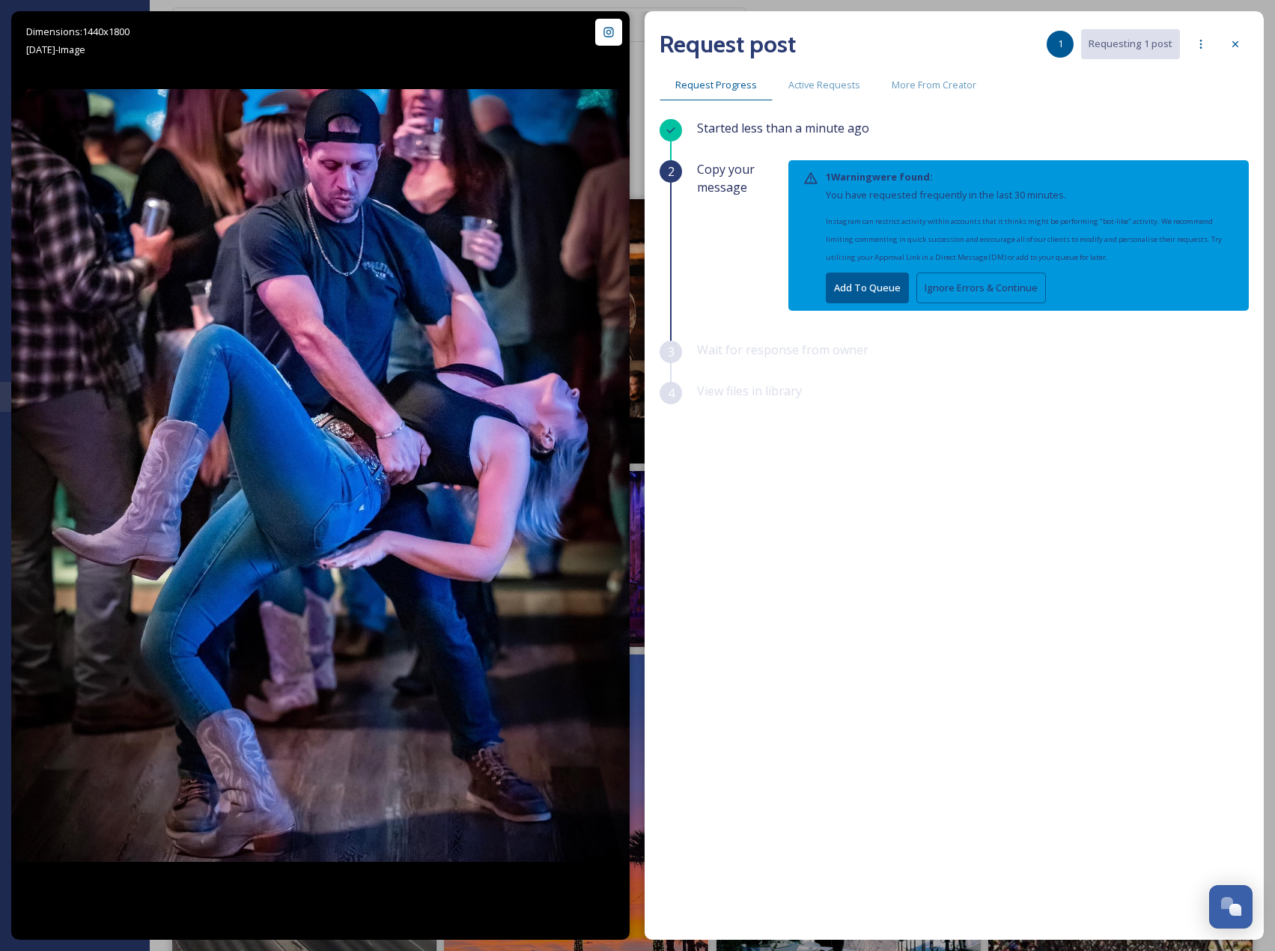
click at [944, 288] on button "Ignore Errors & Continue" at bounding box center [982, 288] width 130 height 31
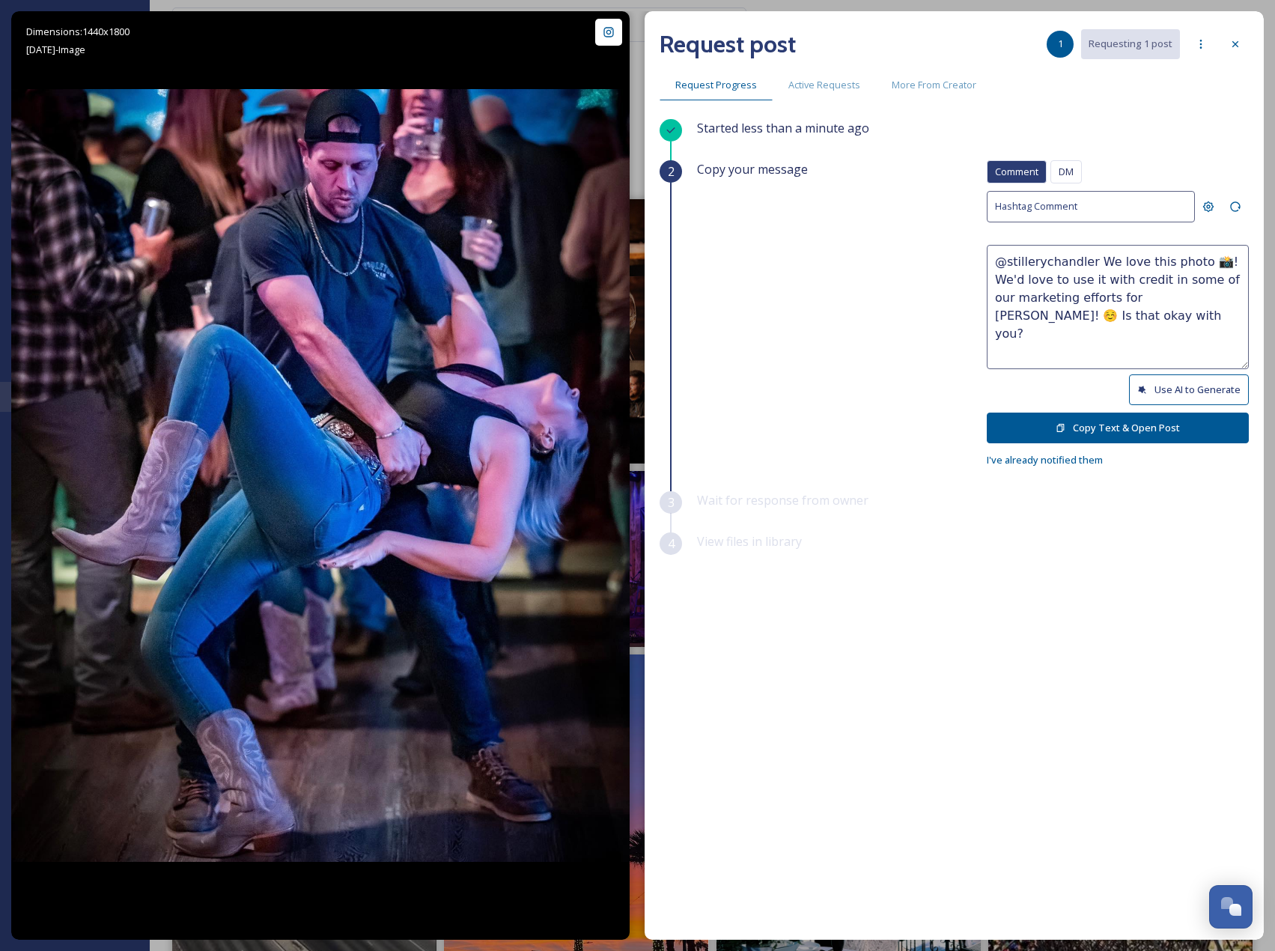
drag, startPoint x: 1143, startPoint y: 387, endPoint x: 1158, endPoint y: 386, distance: 15.7
click at [1143, 386] on icon at bounding box center [1142, 389] width 7 height 7
drag, startPoint x: 1085, startPoint y: 297, endPoint x: 1127, endPoint y: 330, distance: 53.8
click at [1127, 330] on textarea "@stillerychandler Now that’s how you dance the night away in Chandler! Those mo…" at bounding box center [1118, 307] width 262 height 124
paste textarea "ould it be okay to use this photo with credit? Thanks! 😄"
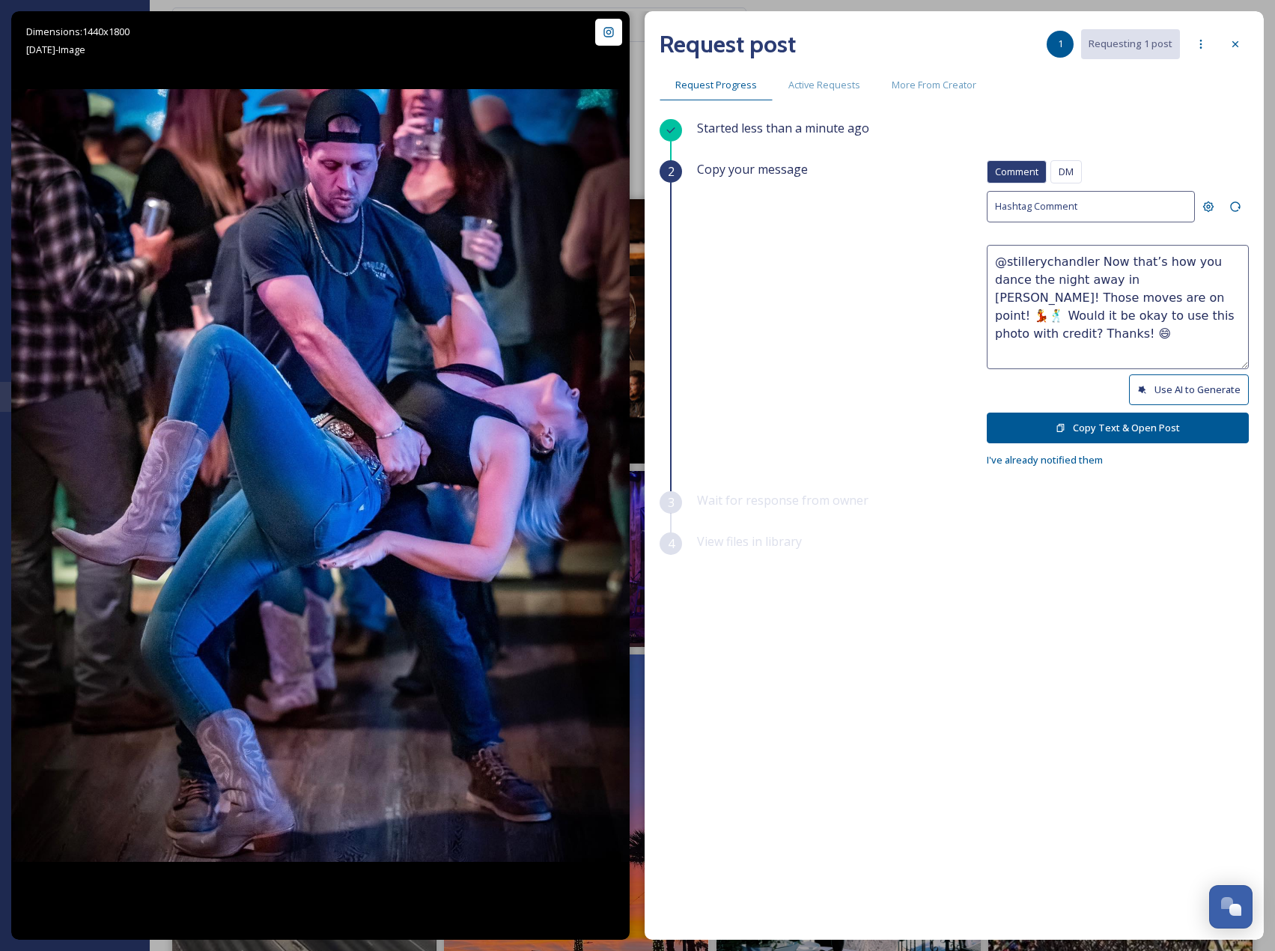
type textarea "@stillerychandler Now that’s how you dance the night away in Chandler! Those mo…"
click at [1172, 437] on button "Copy Text & Open Post" at bounding box center [1118, 428] width 262 height 31
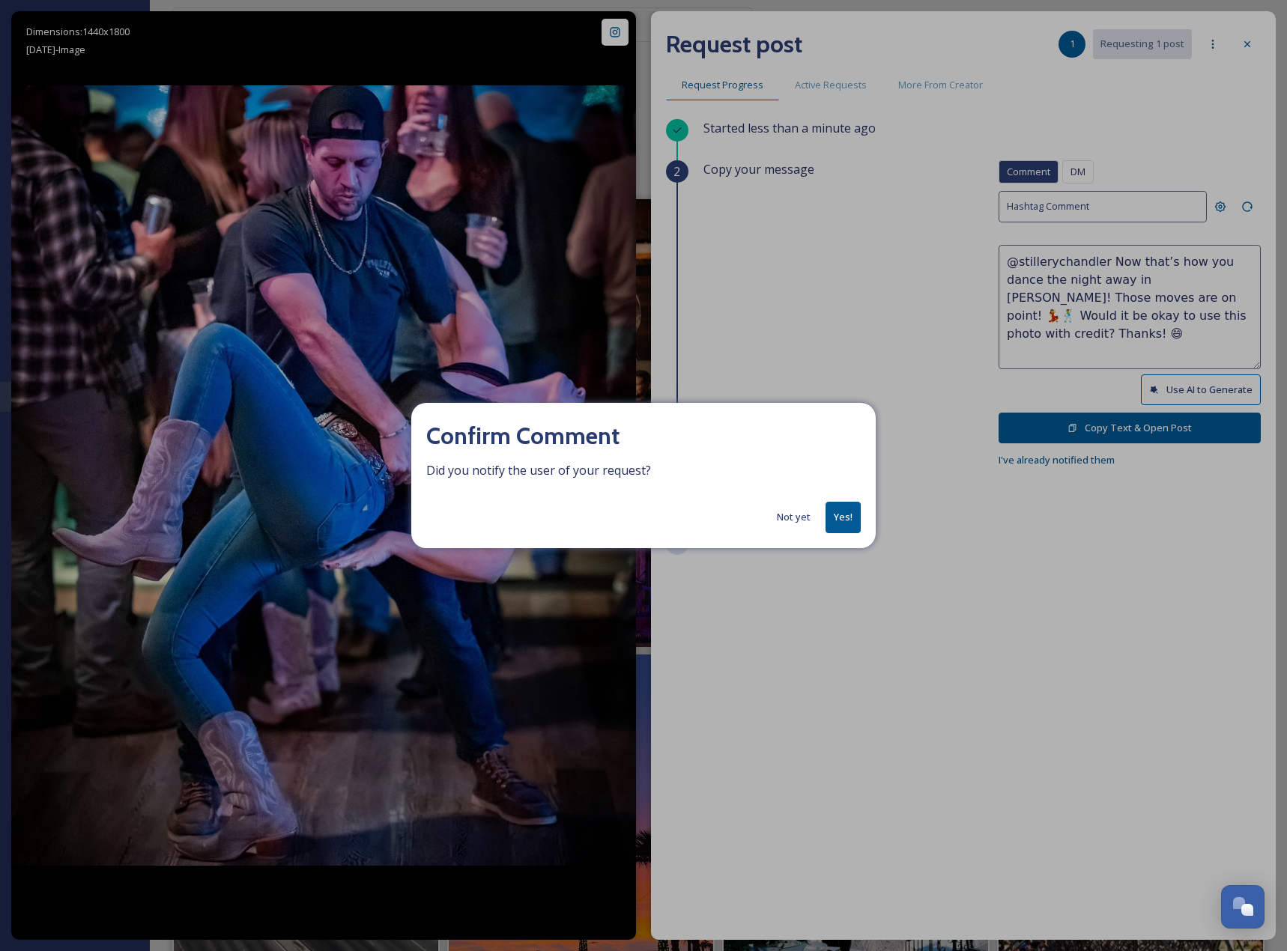
click at [848, 511] on button "Yes!" at bounding box center [842, 517] width 35 height 31
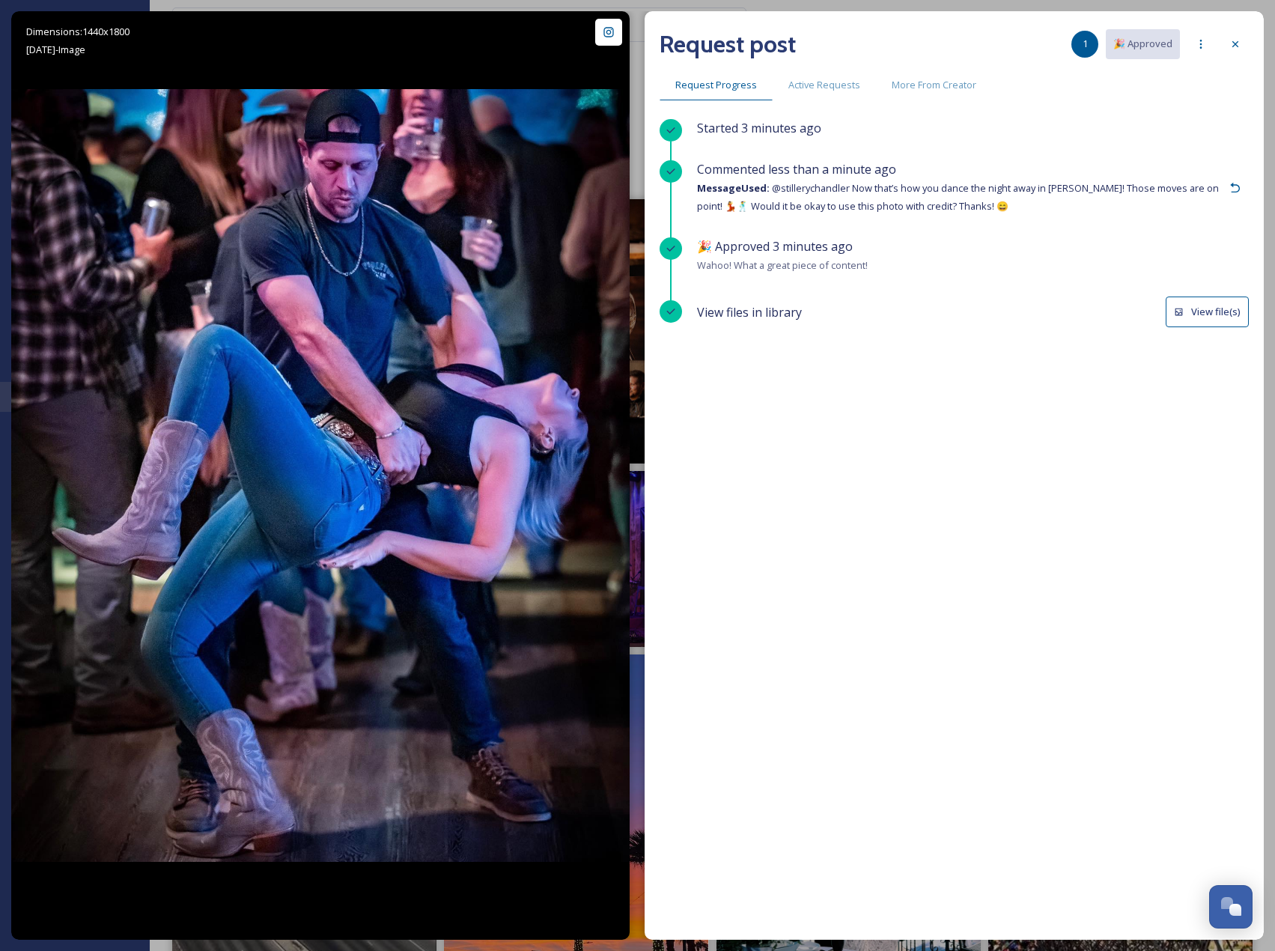
click at [670, 249] on icon at bounding box center [671, 249] width 8 height 6
click at [837, 249] on span "🎉 Approved 3 minutes ago" at bounding box center [775, 246] width 156 height 16
click at [1232, 189] on icon at bounding box center [1236, 188] width 12 height 12
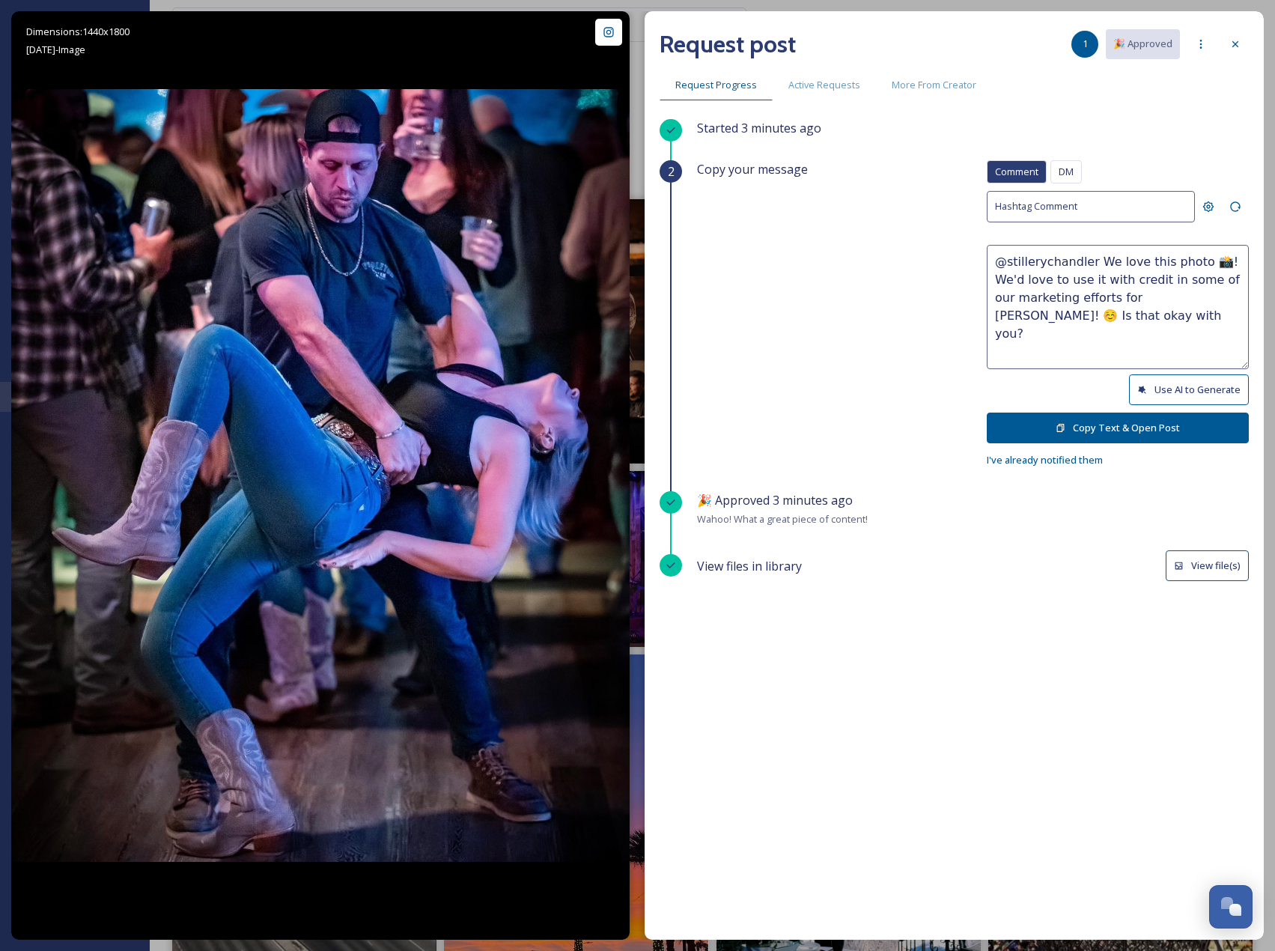
click at [809, 505] on span "🎉 Approved 3 minutes ago" at bounding box center [775, 500] width 156 height 16
click at [1200, 34] on div at bounding box center [1201, 44] width 27 height 27
click at [1242, 34] on div at bounding box center [1235, 44] width 27 height 27
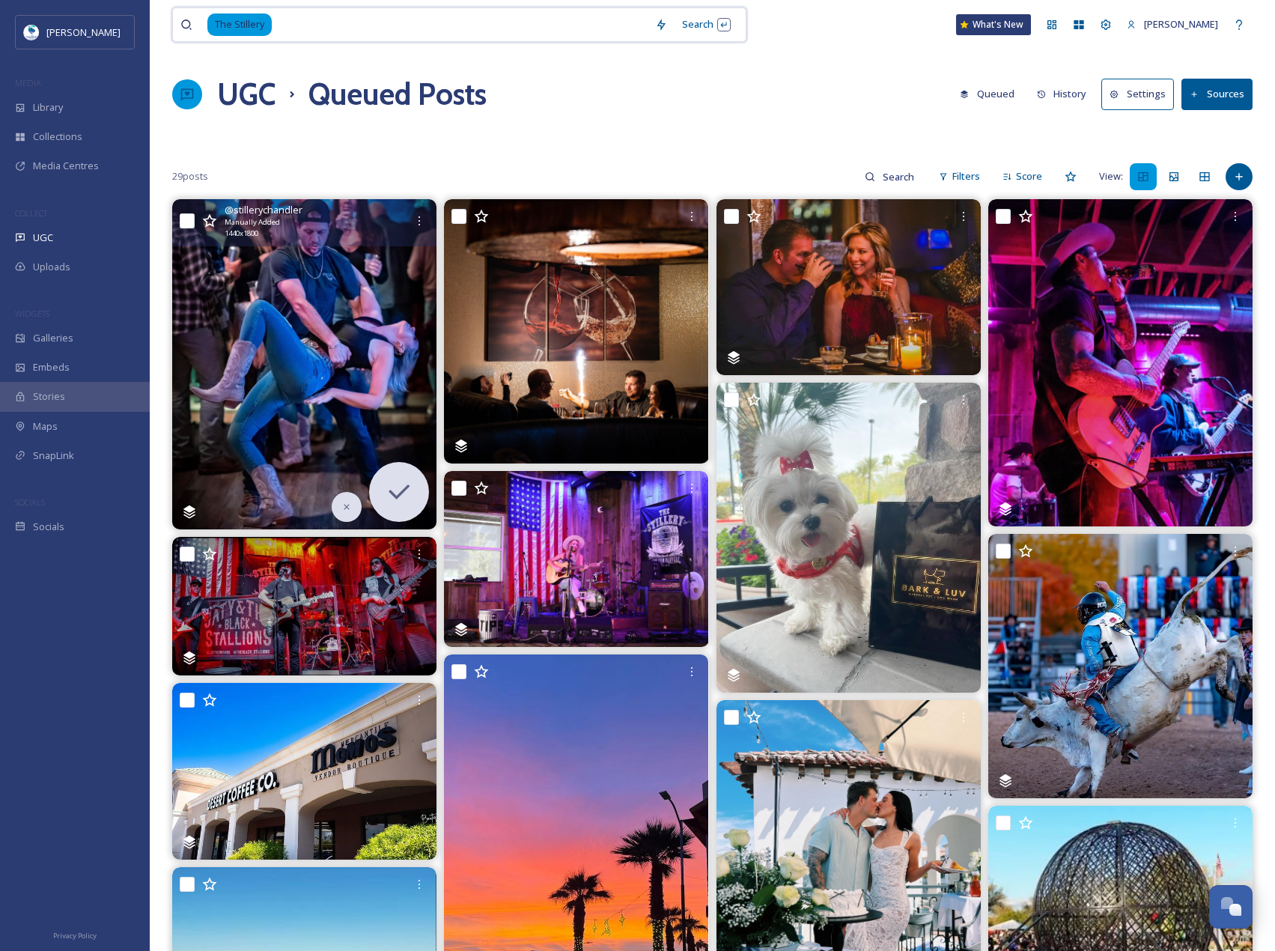
click at [304, 24] on input at bounding box center [460, 24] width 374 height 33
type input "T"
type input "couples"
type input "c"
type input "dates"
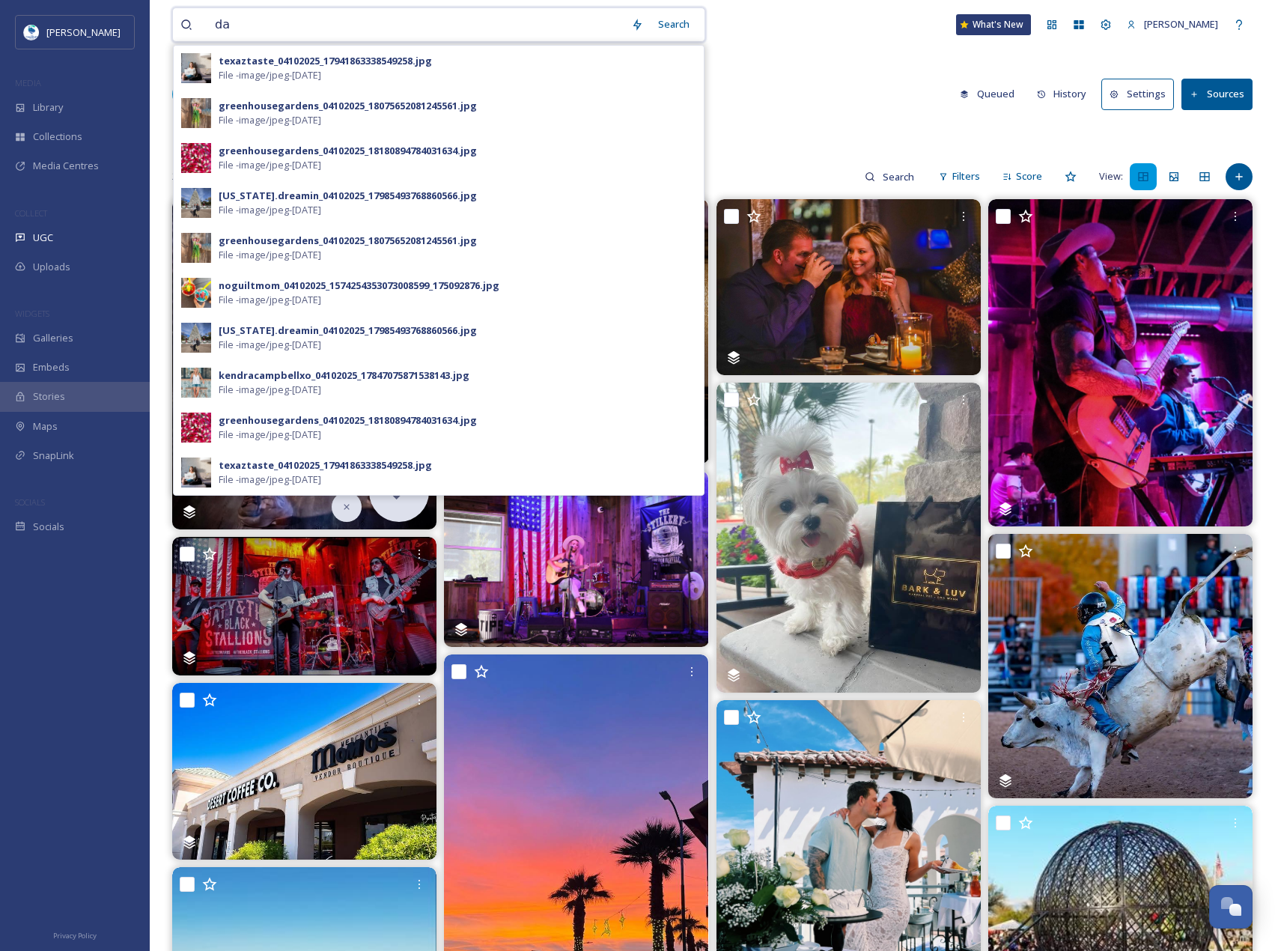
type input "d"
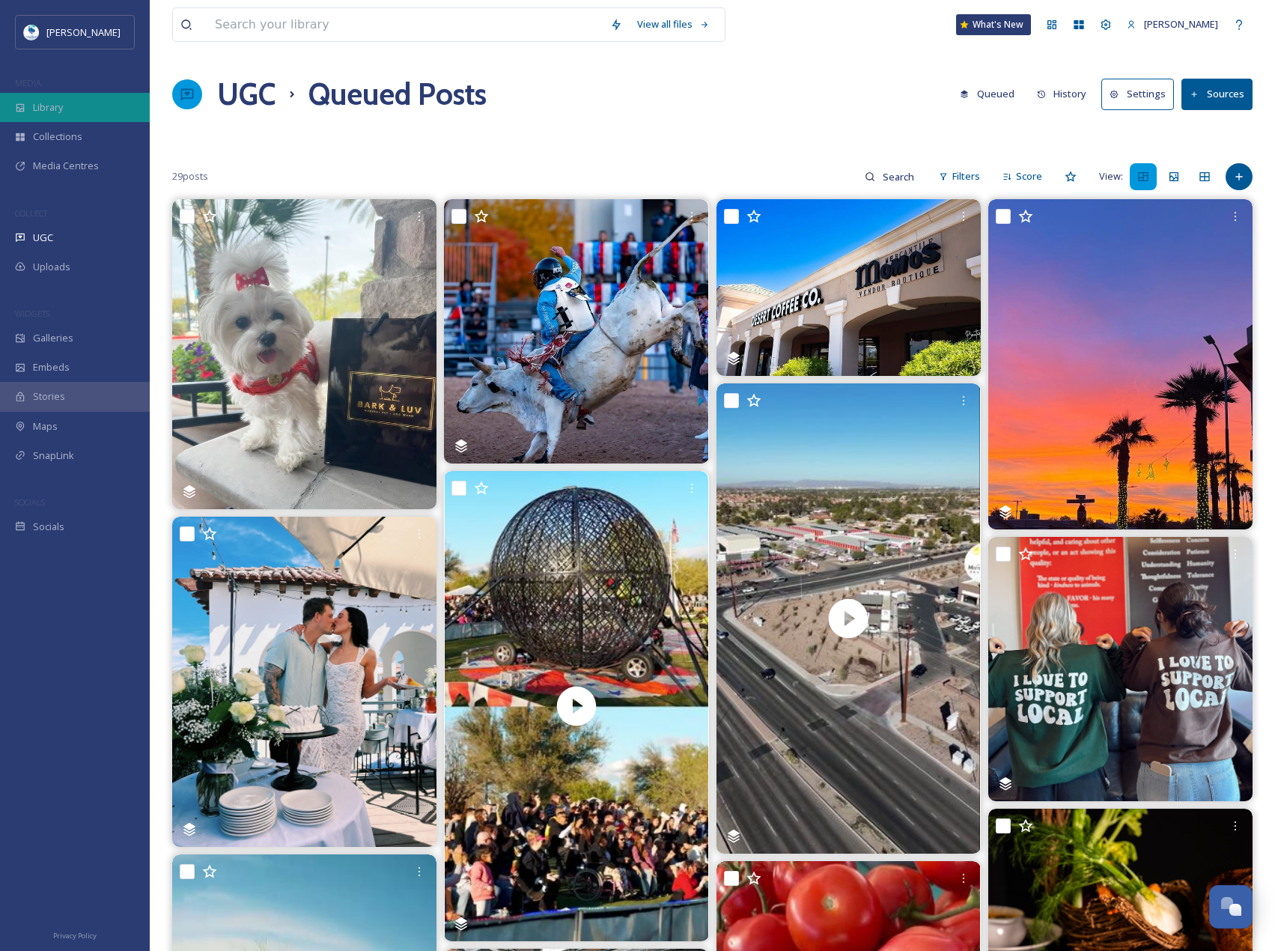
click at [92, 109] on div "Library" at bounding box center [75, 107] width 150 height 29
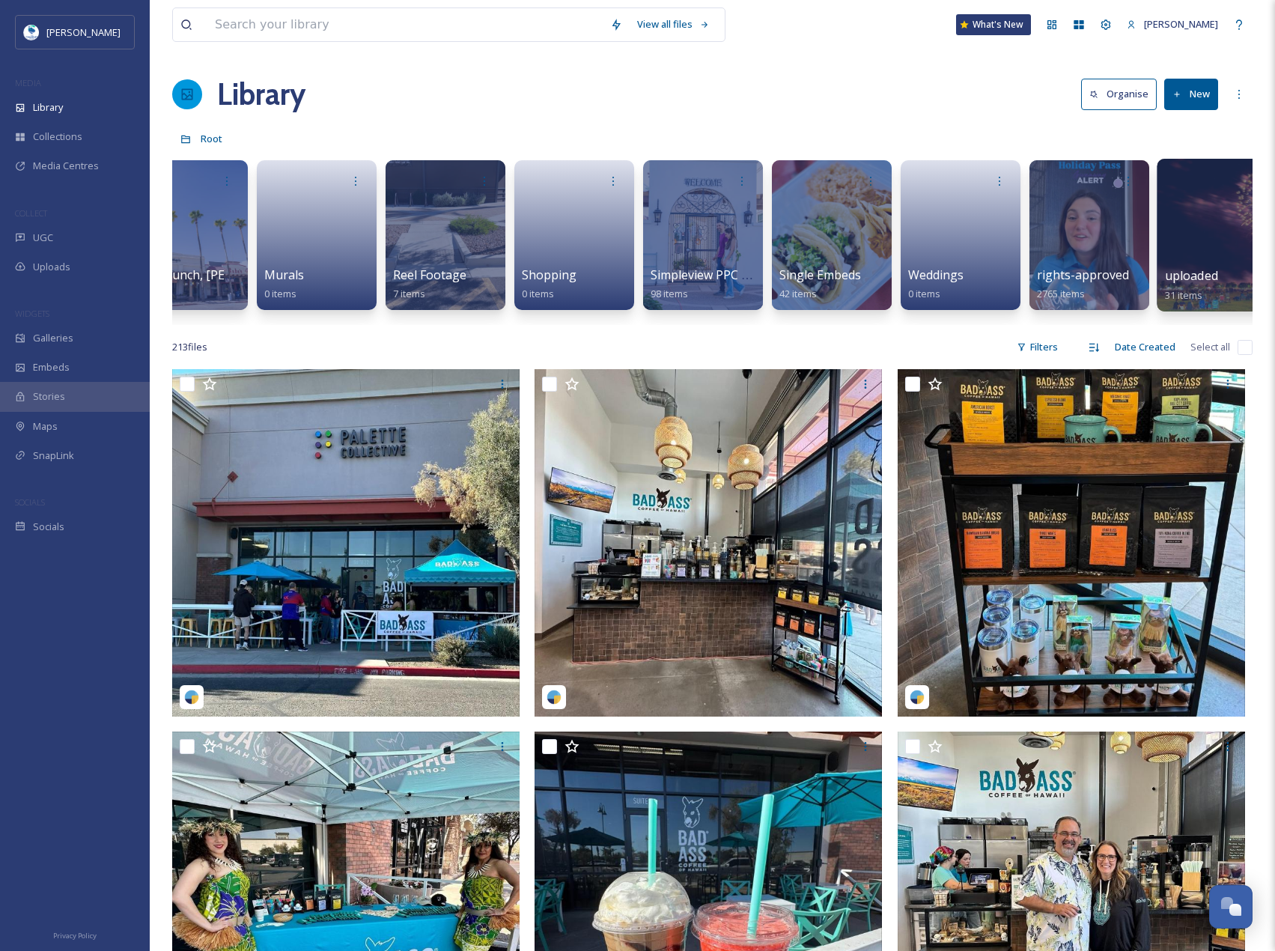
scroll to position [0, 846]
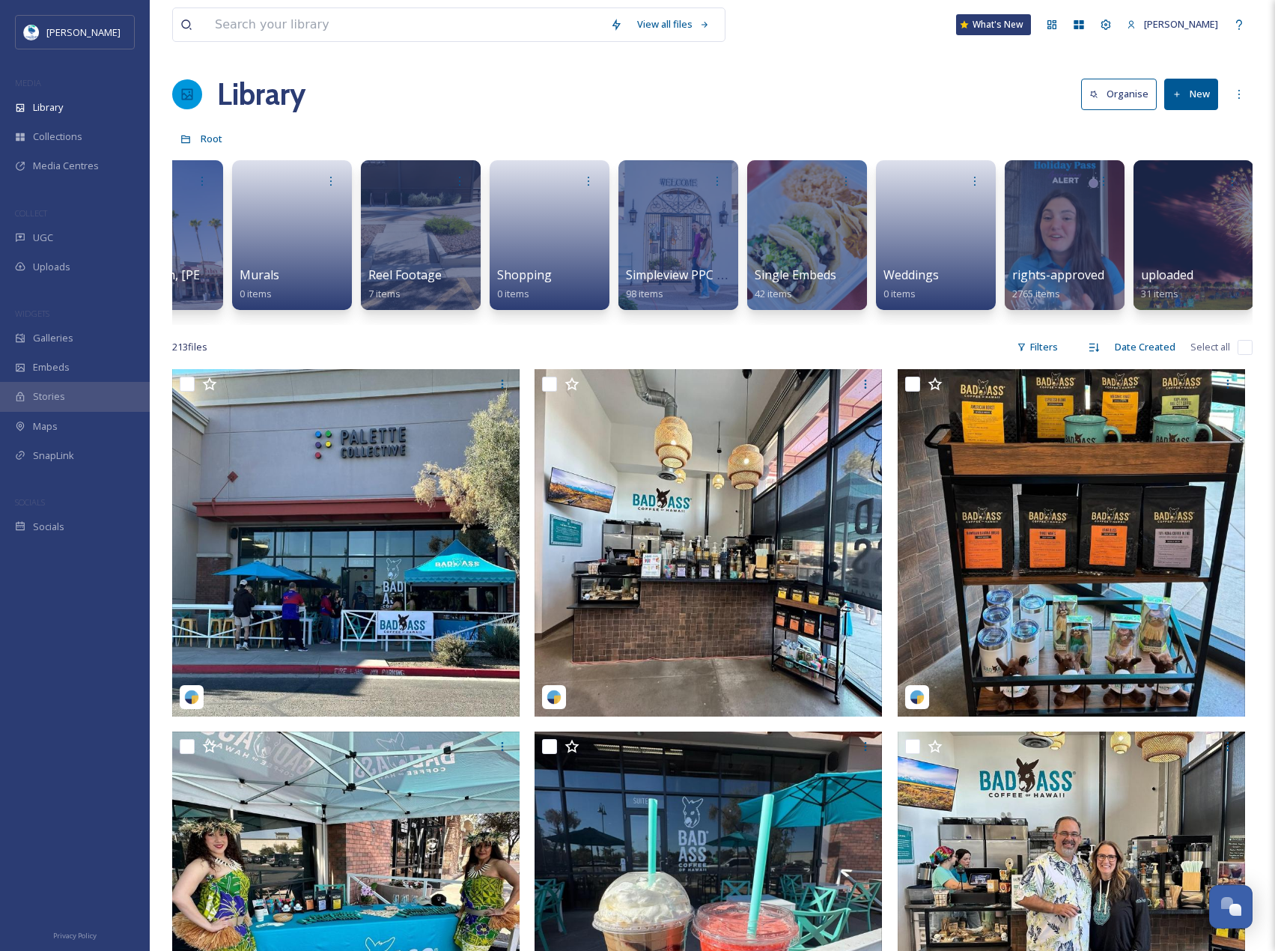
click at [1176, 84] on button "New" at bounding box center [1191, 94] width 54 height 31
click at [950, 97] on div "Library Organise New" at bounding box center [712, 94] width 1081 height 45
click at [1194, 95] on button "New" at bounding box center [1191, 94] width 54 height 31
click at [1202, 189] on div "Folder" at bounding box center [1175, 187] width 85 height 29
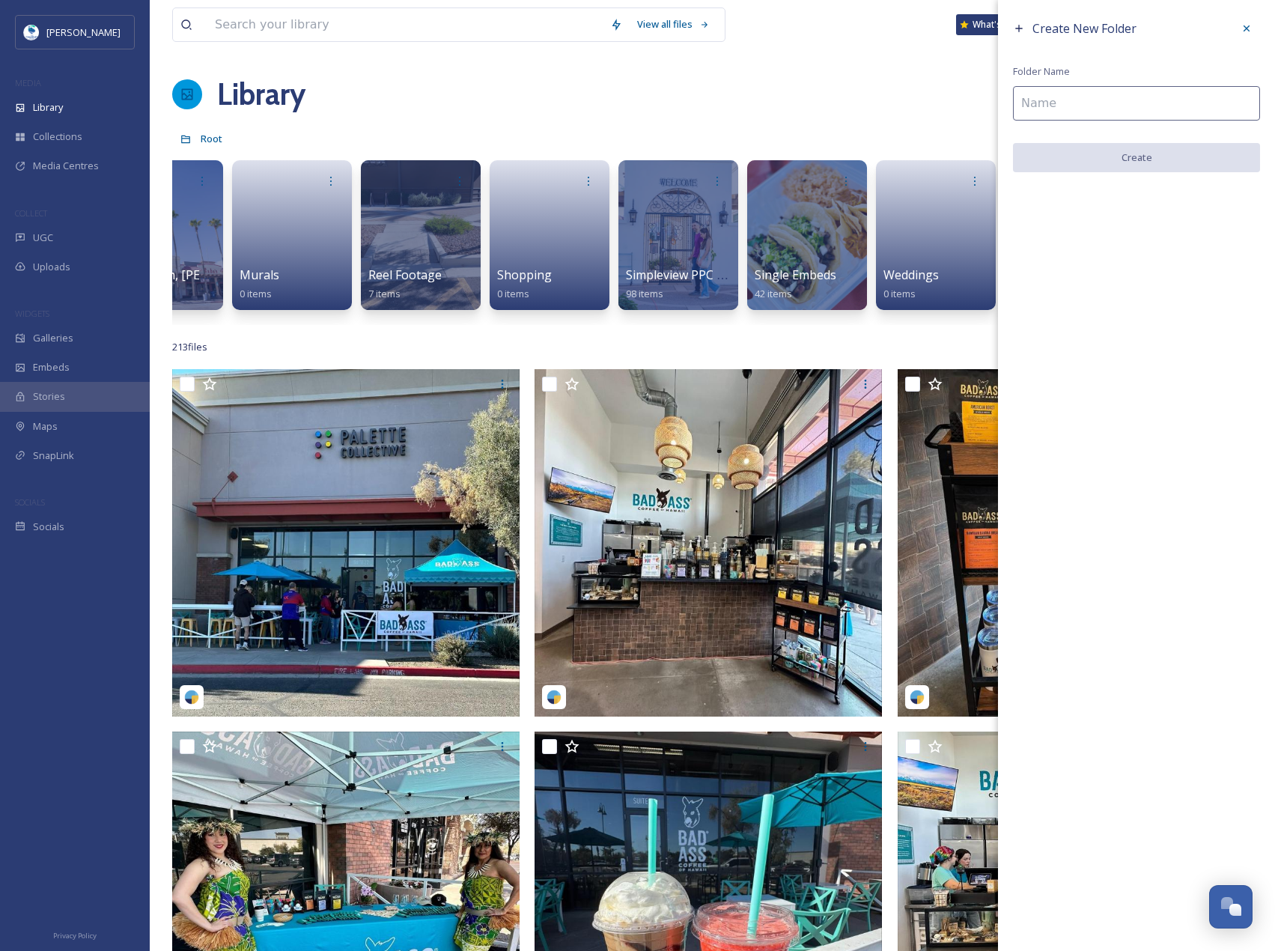
click at [1110, 109] on input at bounding box center [1136, 103] width 247 height 34
type input "Live Music"
click at [1120, 168] on button "Create" at bounding box center [1136, 158] width 247 height 31
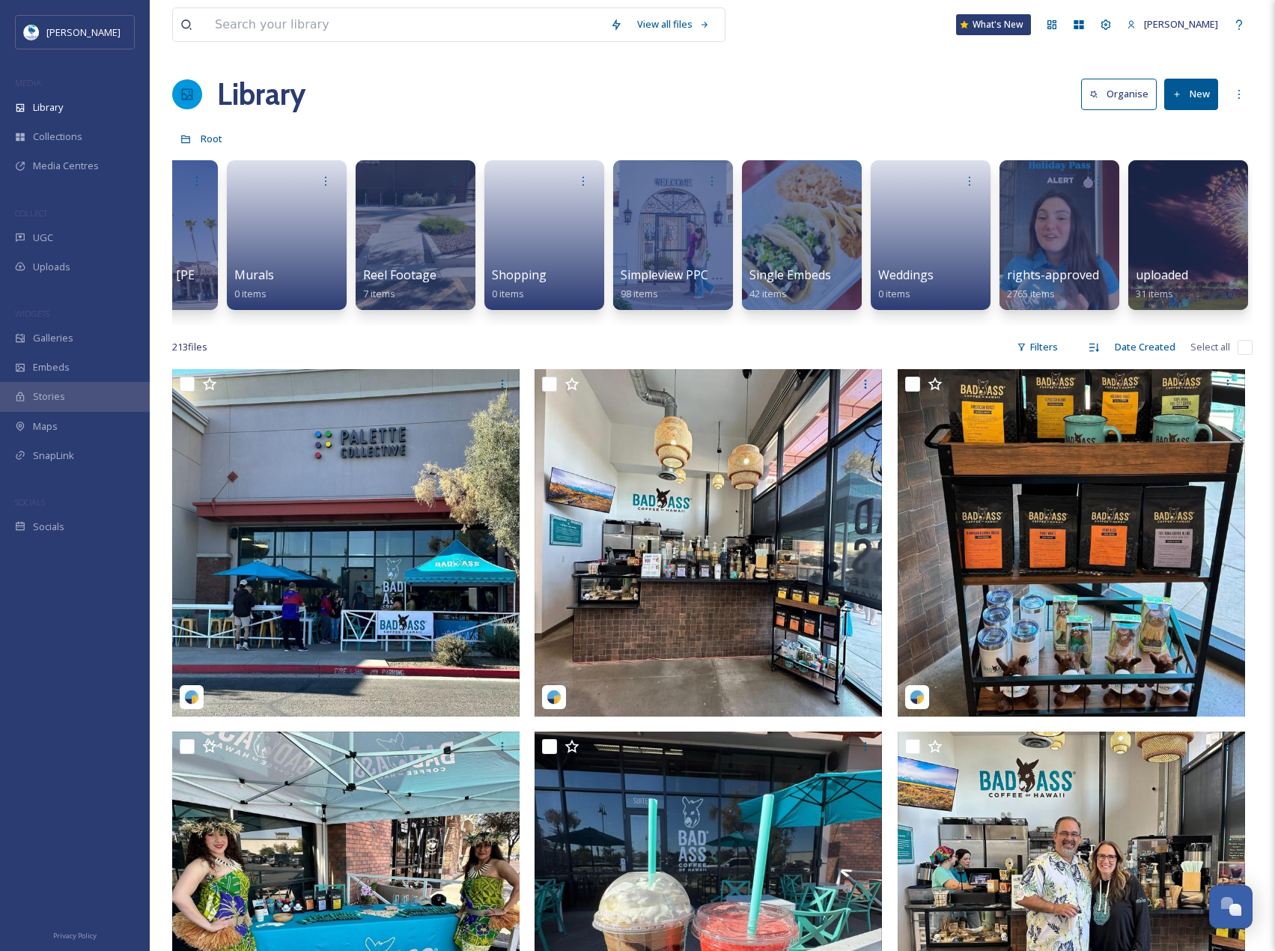
scroll to position [0, 0]
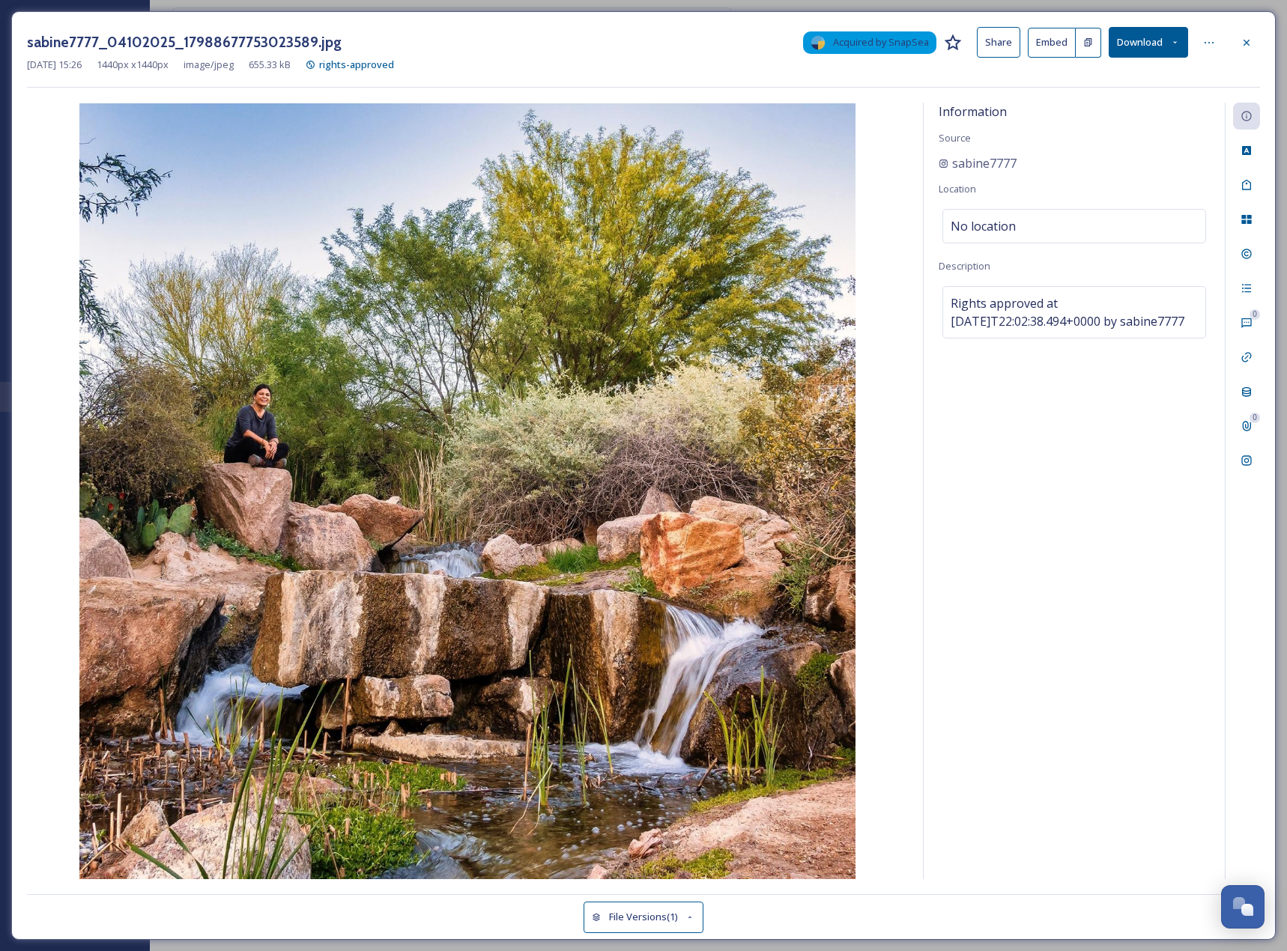
click at [1263, 41] on div "sabine7777_04102025_17988677753023589.jpg Acquired by SnapSea Share Embed Downl…" at bounding box center [643, 475] width 1264 height 929
click at [1260, 41] on div "sabine7777_04102025_17988677753023589.jpg Acquired by SnapSea Share Embed Downl…" at bounding box center [643, 475] width 1264 height 929
click at [1254, 41] on div at bounding box center [1246, 42] width 27 height 27
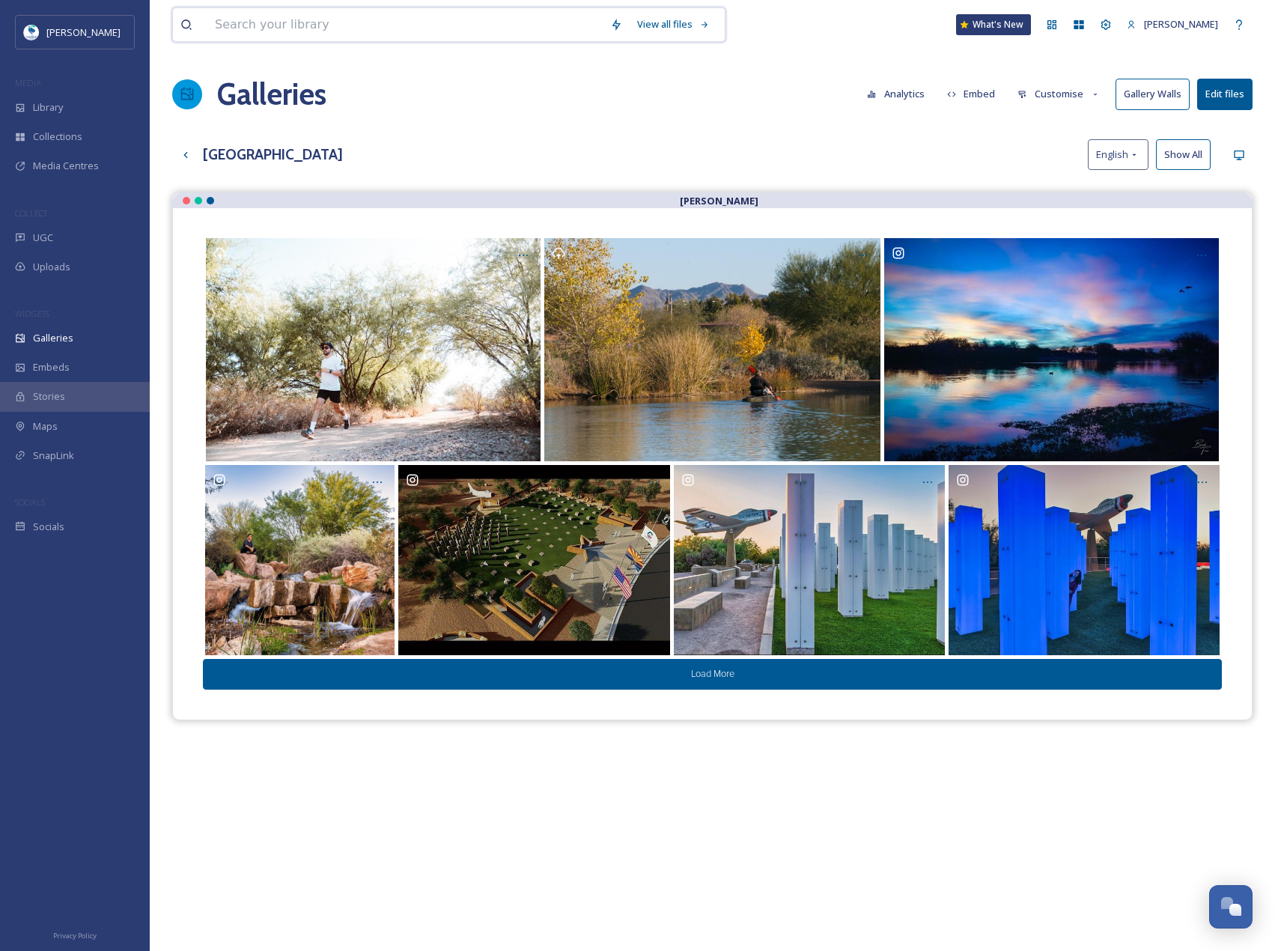
click at [271, 16] on input at bounding box center [404, 24] width 395 height 33
type input "perch"
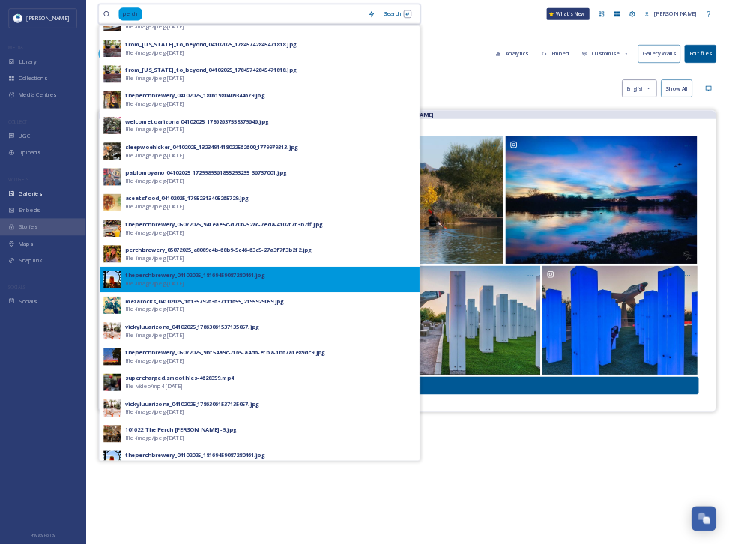
scroll to position [139, 0]
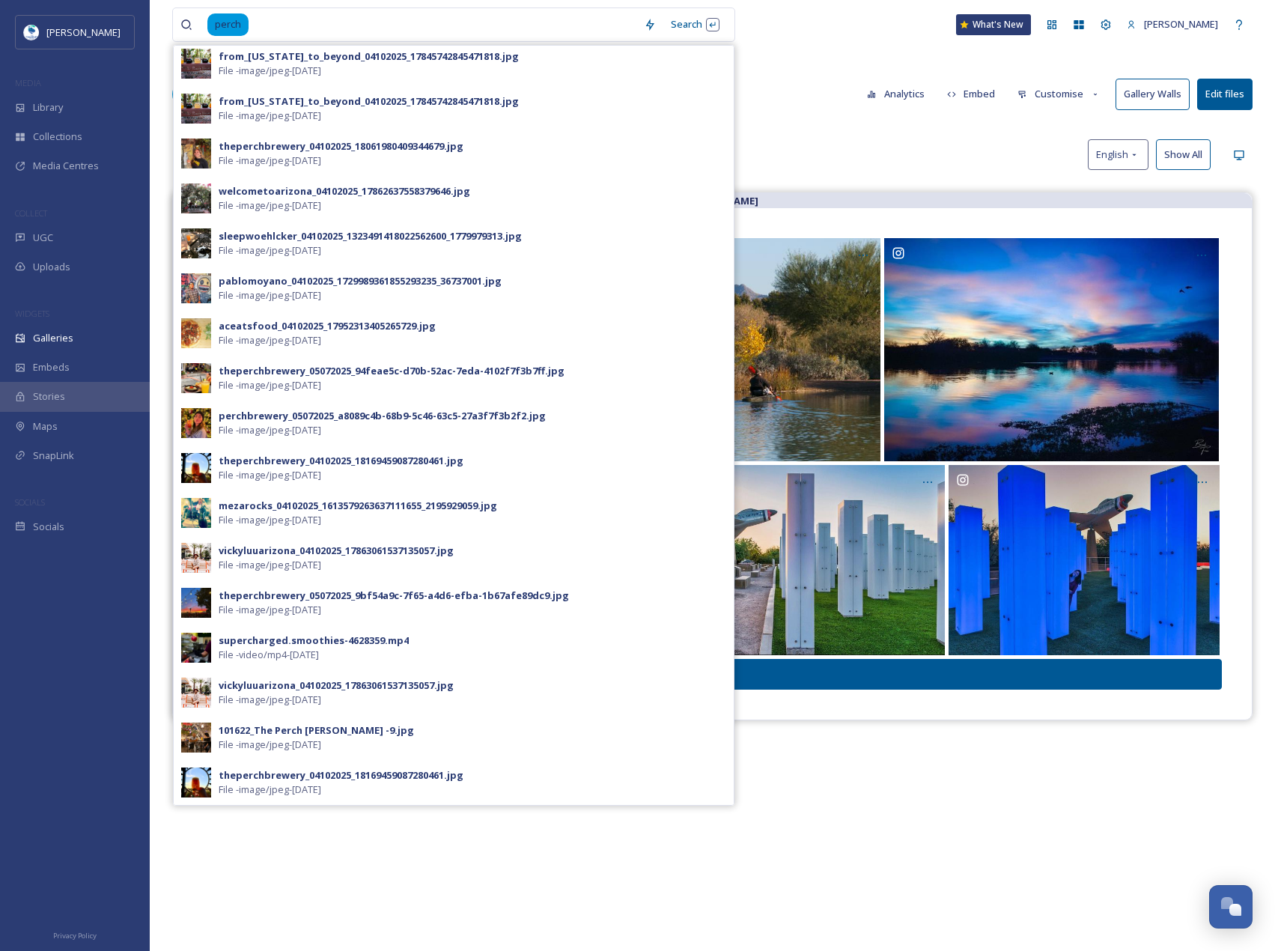
drag, startPoint x: 292, startPoint y: 733, endPoint x: 210, endPoint y: 730, distance: 81.7
click at [210, 730] on img at bounding box center [196, 738] width 30 height 30
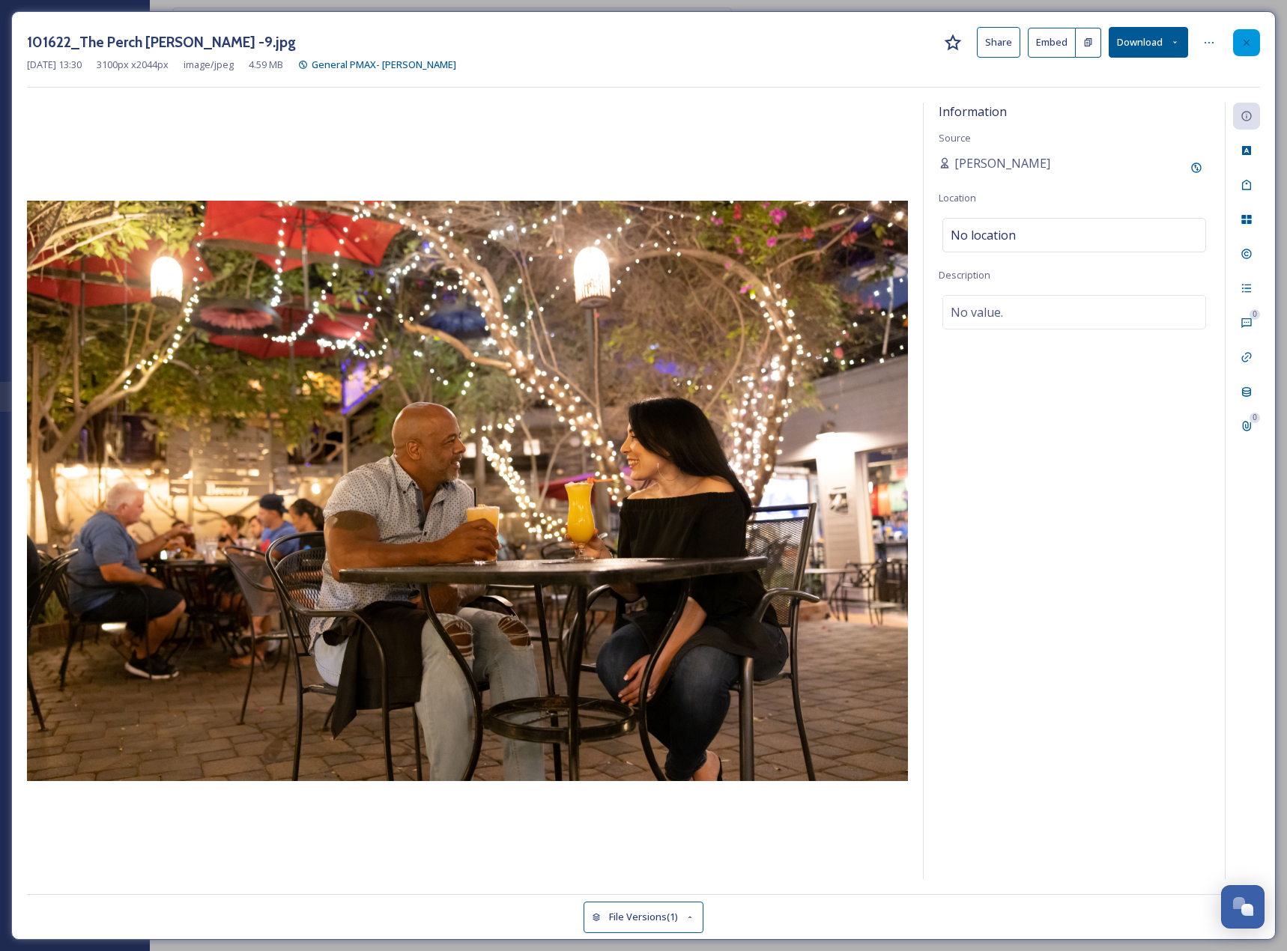
click at [1257, 45] on div at bounding box center [1246, 42] width 27 height 27
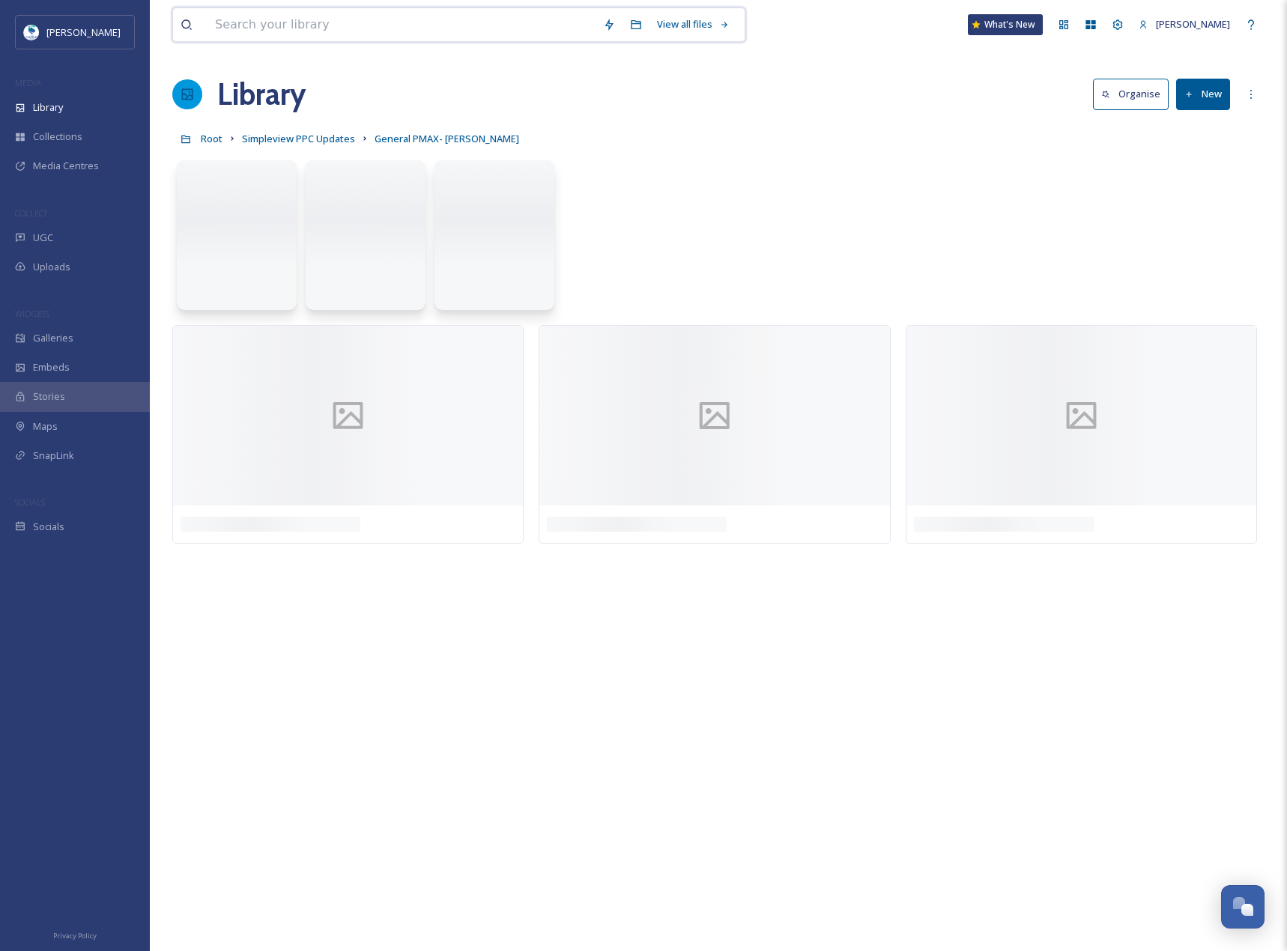
click at [359, 25] on input at bounding box center [401, 24] width 388 height 33
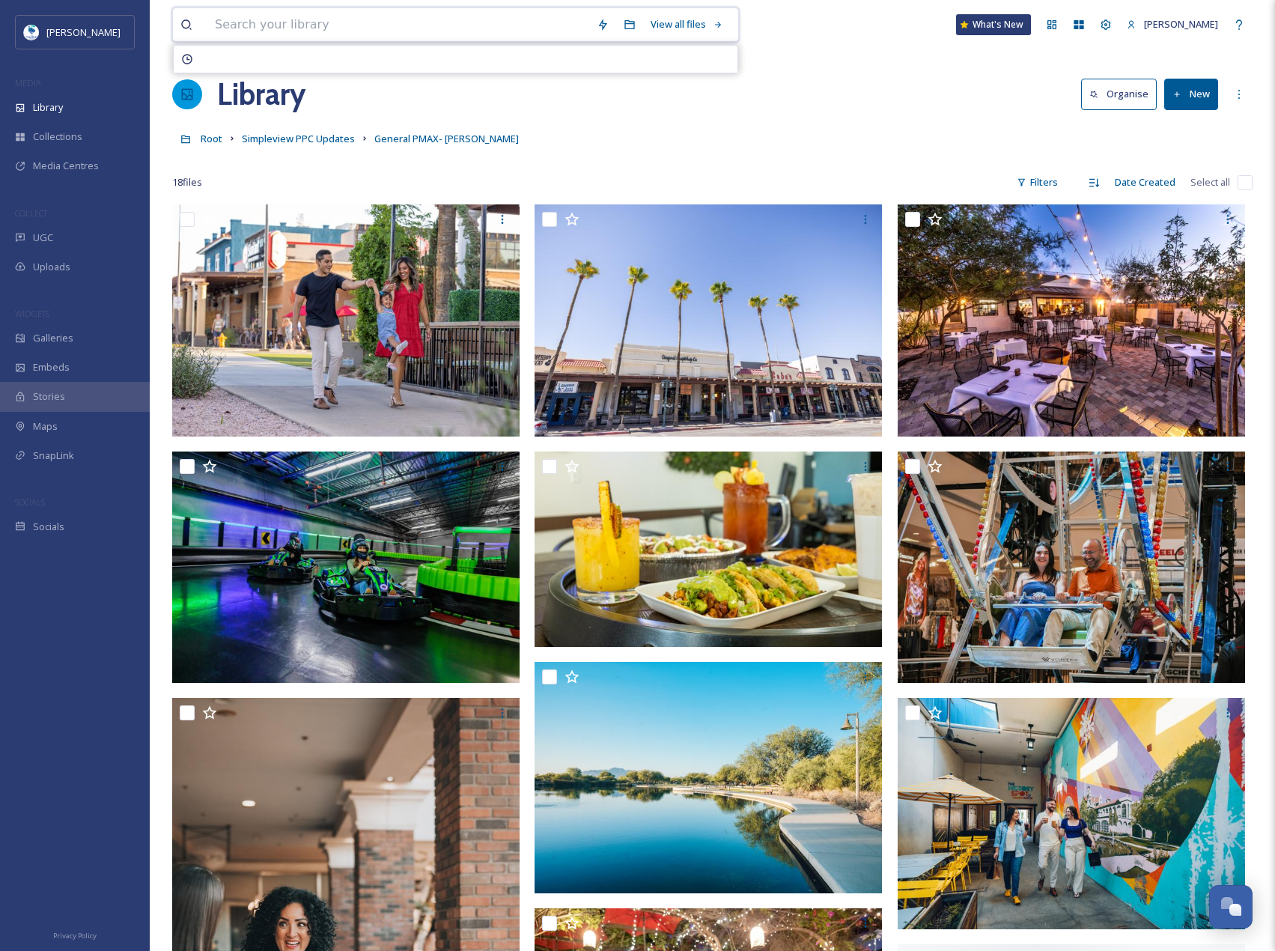
type input "p"
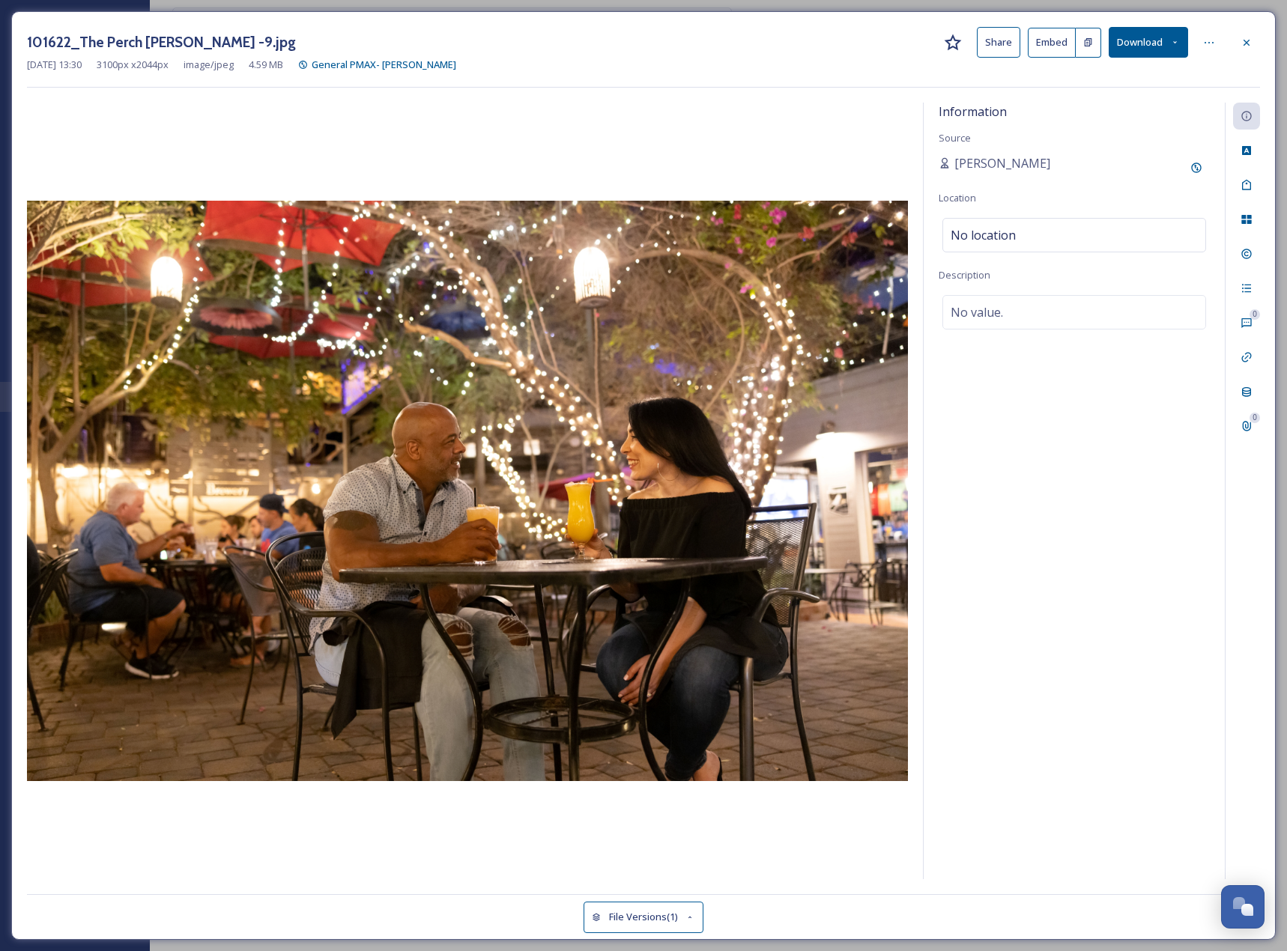
click at [535, 137] on div at bounding box center [467, 491] width 881 height 777
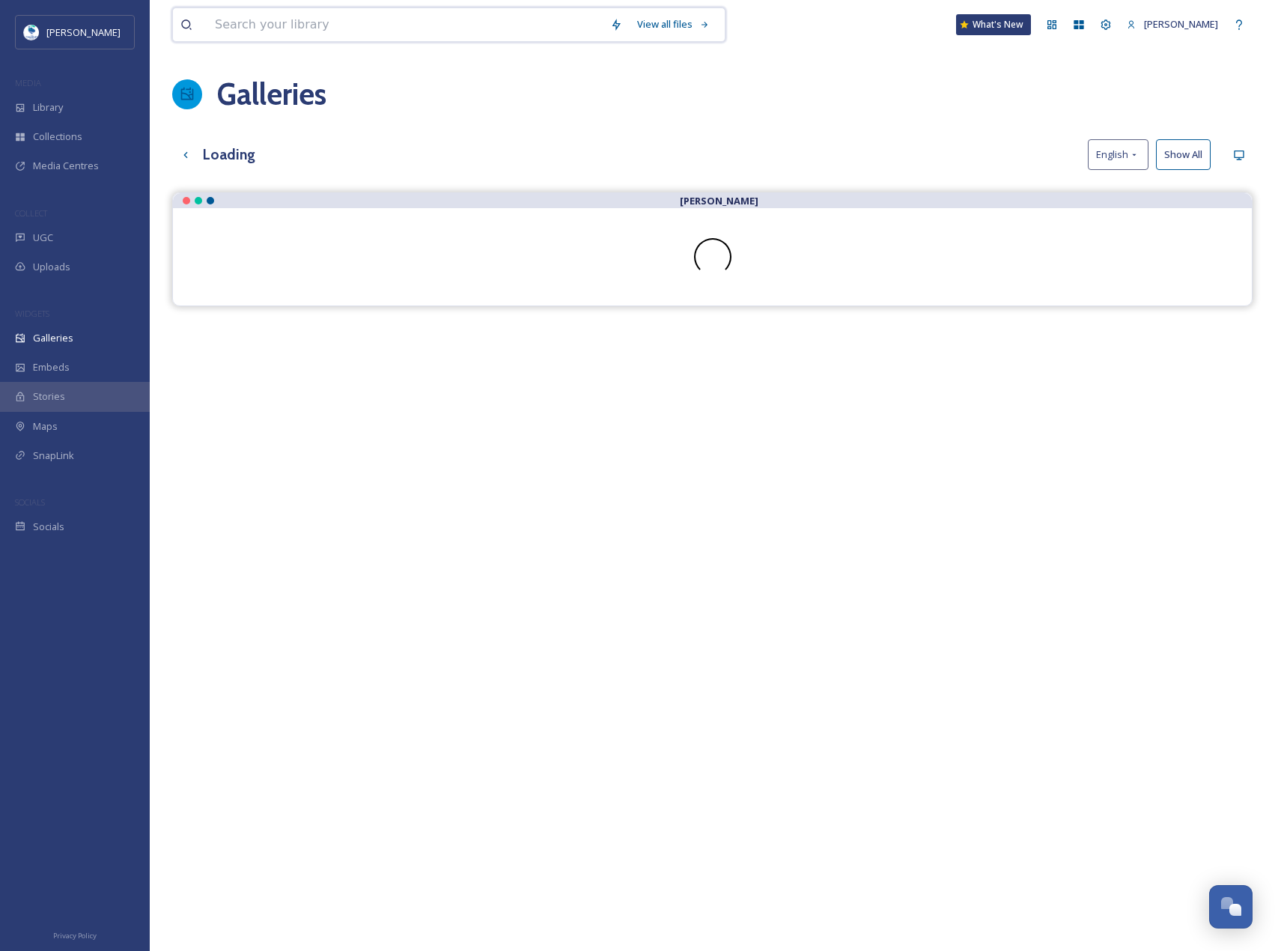
click at [260, 33] on input at bounding box center [404, 24] width 395 height 33
type input "perch"
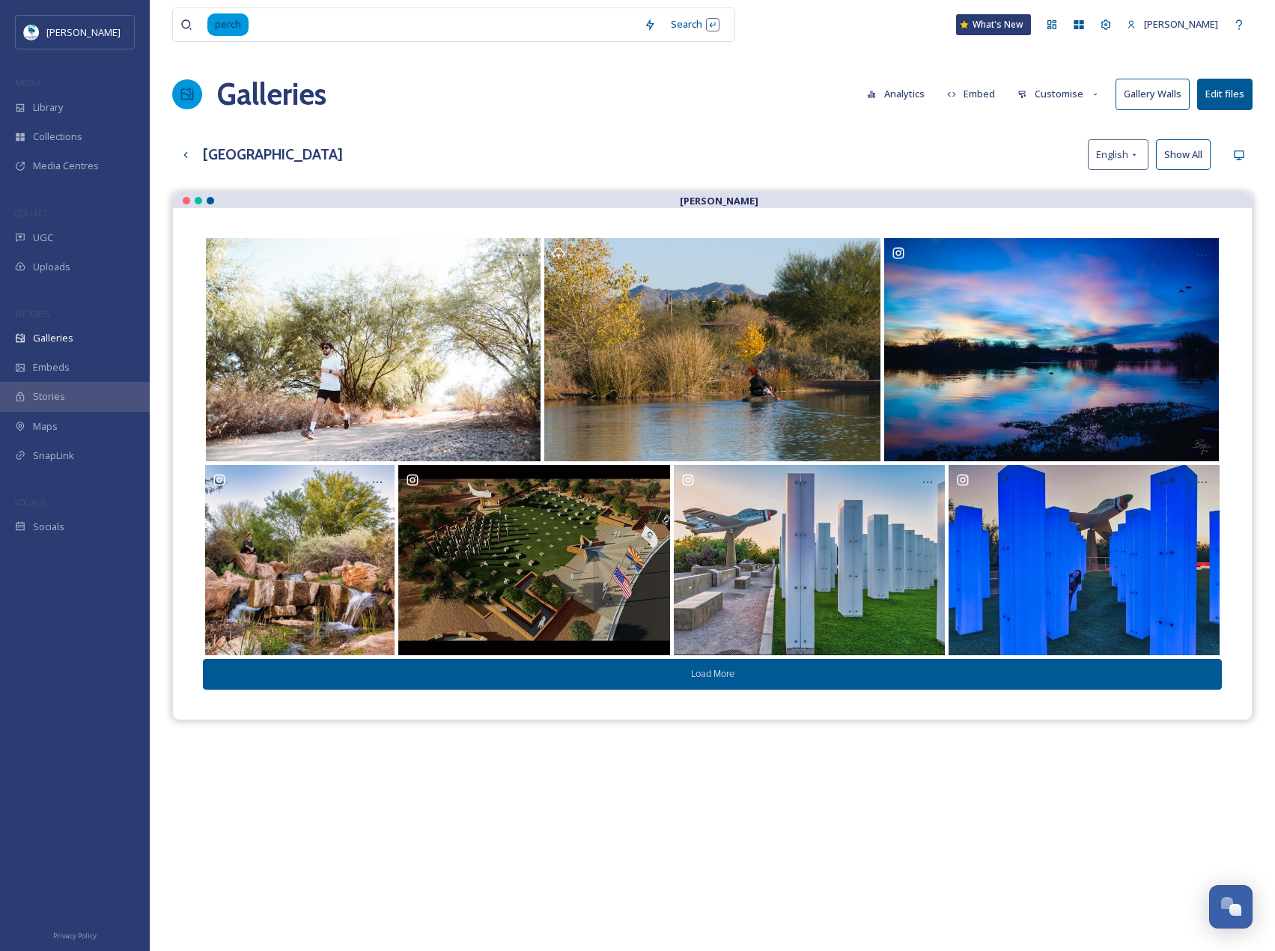
drag, startPoint x: 695, startPoint y: 0, endPoint x: 1042, endPoint y: 797, distance: 869.2
click at [1042, 797] on div "Visit Chandler Load More" at bounding box center [712, 667] width 1081 height 951
click at [344, 23] on input at bounding box center [443, 24] width 386 height 33
type input "p"
type input "singing panda"
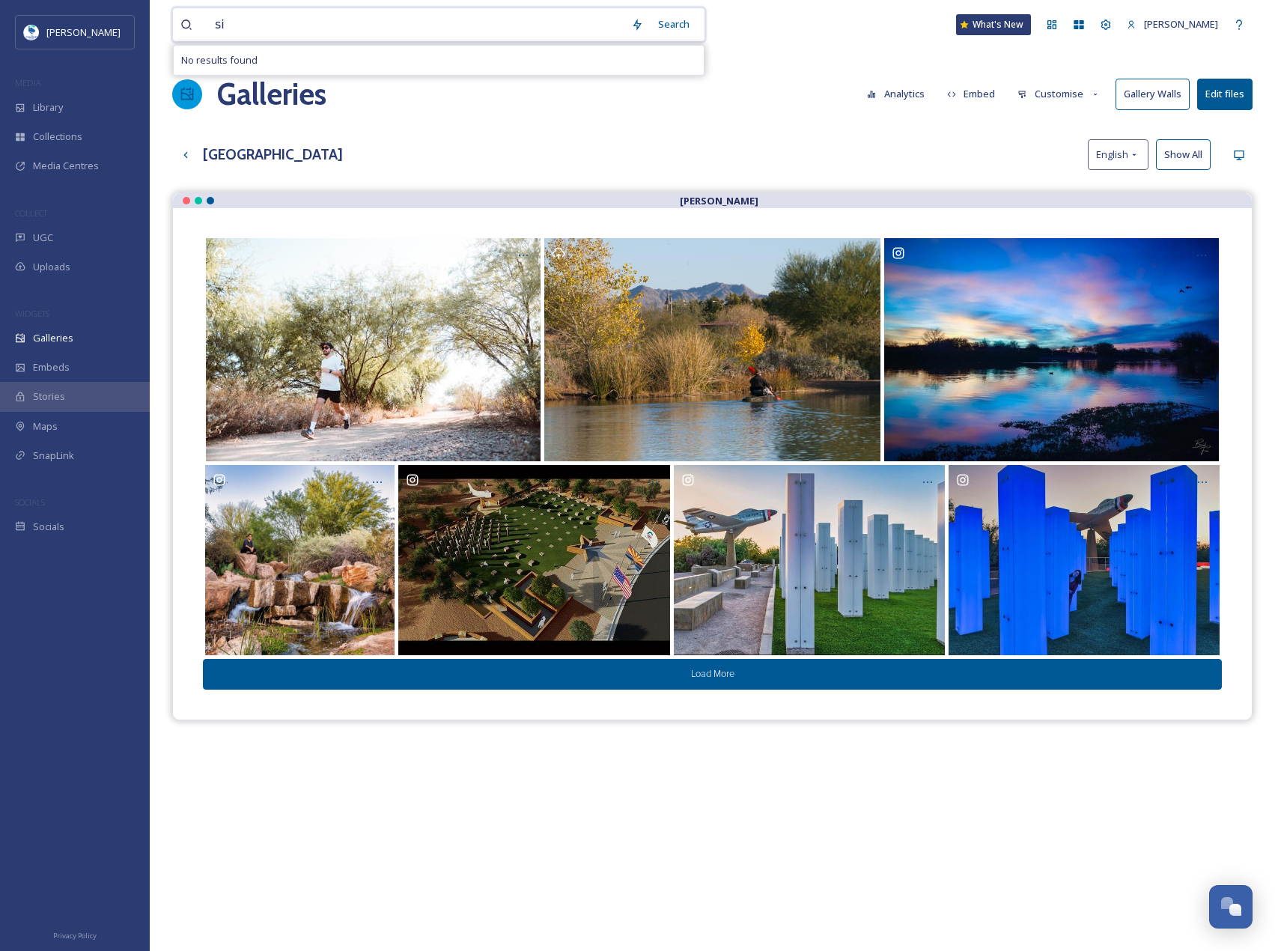
type input "s"
paste input "The Stillery"
type input "The Stillery"
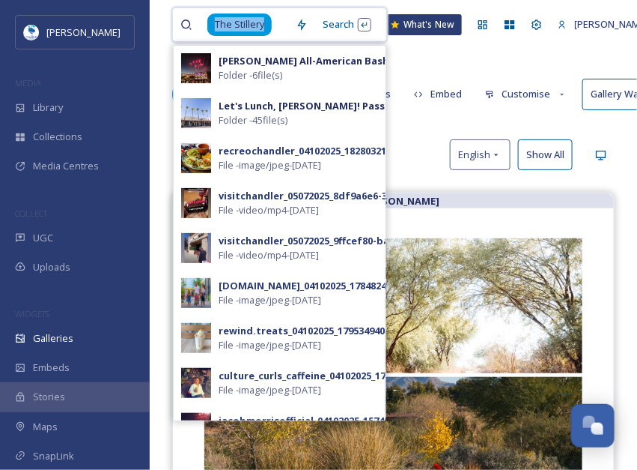
drag, startPoint x: 270, startPoint y: 26, endPoint x: 96, endPoint y: -10, distance: 177.4
click at [96, 0] on html "Visit Chandler MEDIA Library Collections Media Centres COLLECT UGC Uploads WIDG…" at bounding box center [318, 342] width 637 height 684
paste span
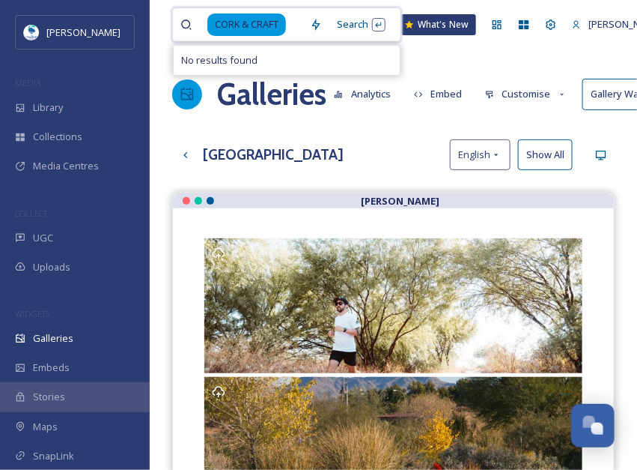
click at [258, 19] on span "CORK & CRAFT" at bounding box center [246, 24] width 79 height 22
drag, startPoint x: 294, startPoint y: 22, endPoint x: 167, endPoint y: 19, distance: 127.3
click at [167, 19] on div "CORK & CRAFT Search No results found What's New Paige Szymczak Galleries Analyt…" at bounding box center [393, 342] width 487 height 684
drag, startPoint x: 237, startPoint y: 24, endPoint x: 265, endPoint y: 25, distance: 27.7
click at [240, 23] on span "CORK & CRAFT" at bounding box center [246, 24] width 79 height 22
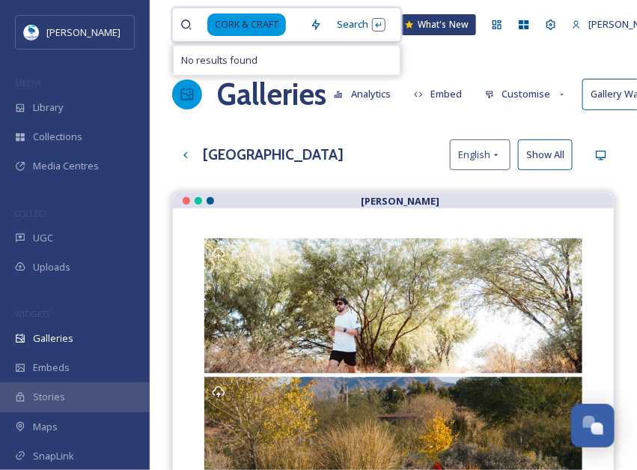
click at [276, 25] on span "CORK & CRAFT" at bounding box center [246, 24] width 79 height 22
drag, startPoint x: 279, startPoint y: 24, endPoint x: 207, endPoint y: 24, distance: 71.9
click at [207, 24] on div "CORK & CRAFT" at bounding box center [241, 24] width 122 height 33
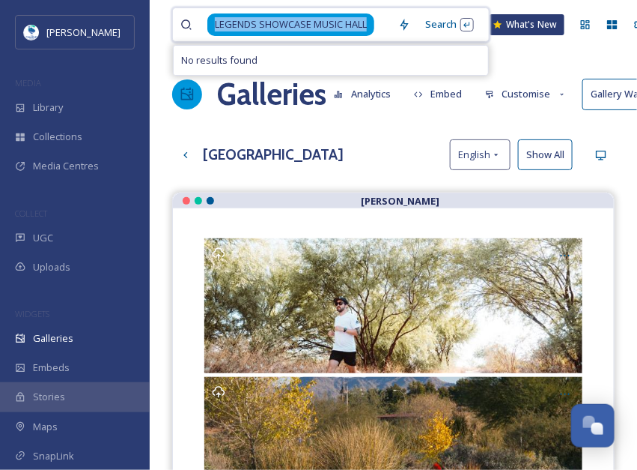
drag, startPoint x: 367, startPoint y: 22, endPoint x: 97, endPoint y: 10, distance: 269.8
click at [97, 10] on div "Visit Chandler MEDIA Library Collections Media Centres COLLECT UGC Uploads WIDG…" at bounding box center [318, 342] width 637 height 684
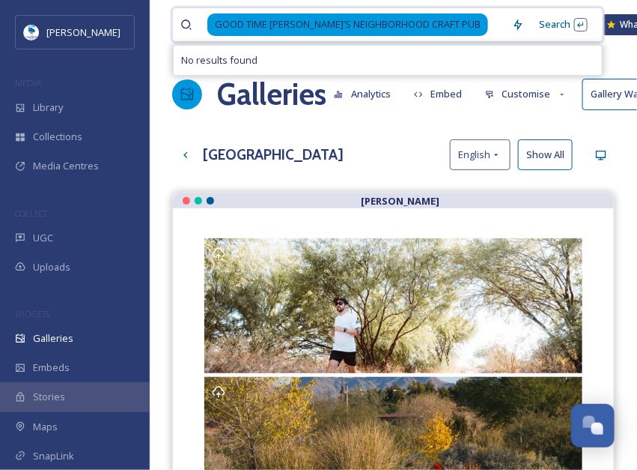
click at [403, 31] on span "GOOD TIME CHARLI’S NEIGHBORHOOD CRAFT PUB" at bounding box center [347, 24] width 281 height 22
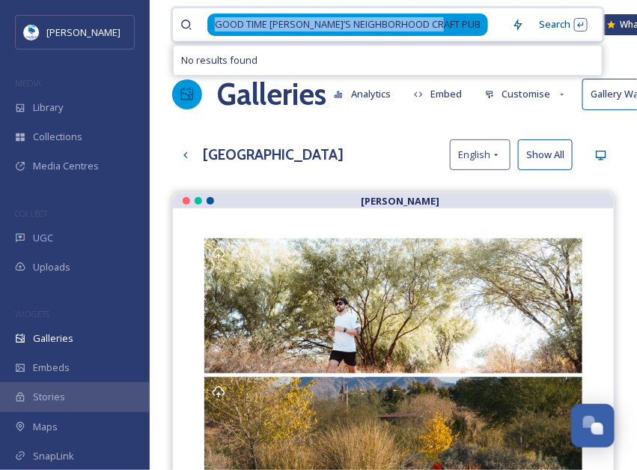
drag, startPoint x: 444, startPoint y: 22, endPoint x: 168, endPoint y: 22, distance: 275.6
click at [168, 22] on div "GOOD TIME CHARLI’S NEIGHBORHOOD CRAFT PUB Search No results found What's New Pa…" at bounding box center [393, 342] width 487 height 684
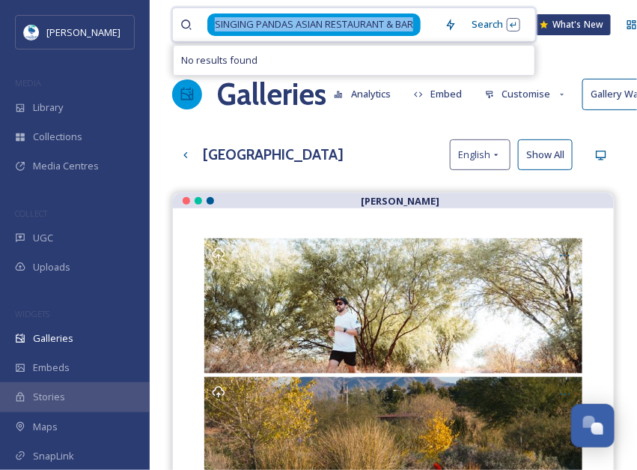
drag, startPoint x: 413, startPoint y: 22, endPoint x: 94, endPoint y: 2, distance: 318.9
click at [94, 2] on div "Visit Chandler MEDIA Library Collections Media Centres COLLECT UGC Uploads WIDG…" at bounding box center [318, 342] width 637 height 684
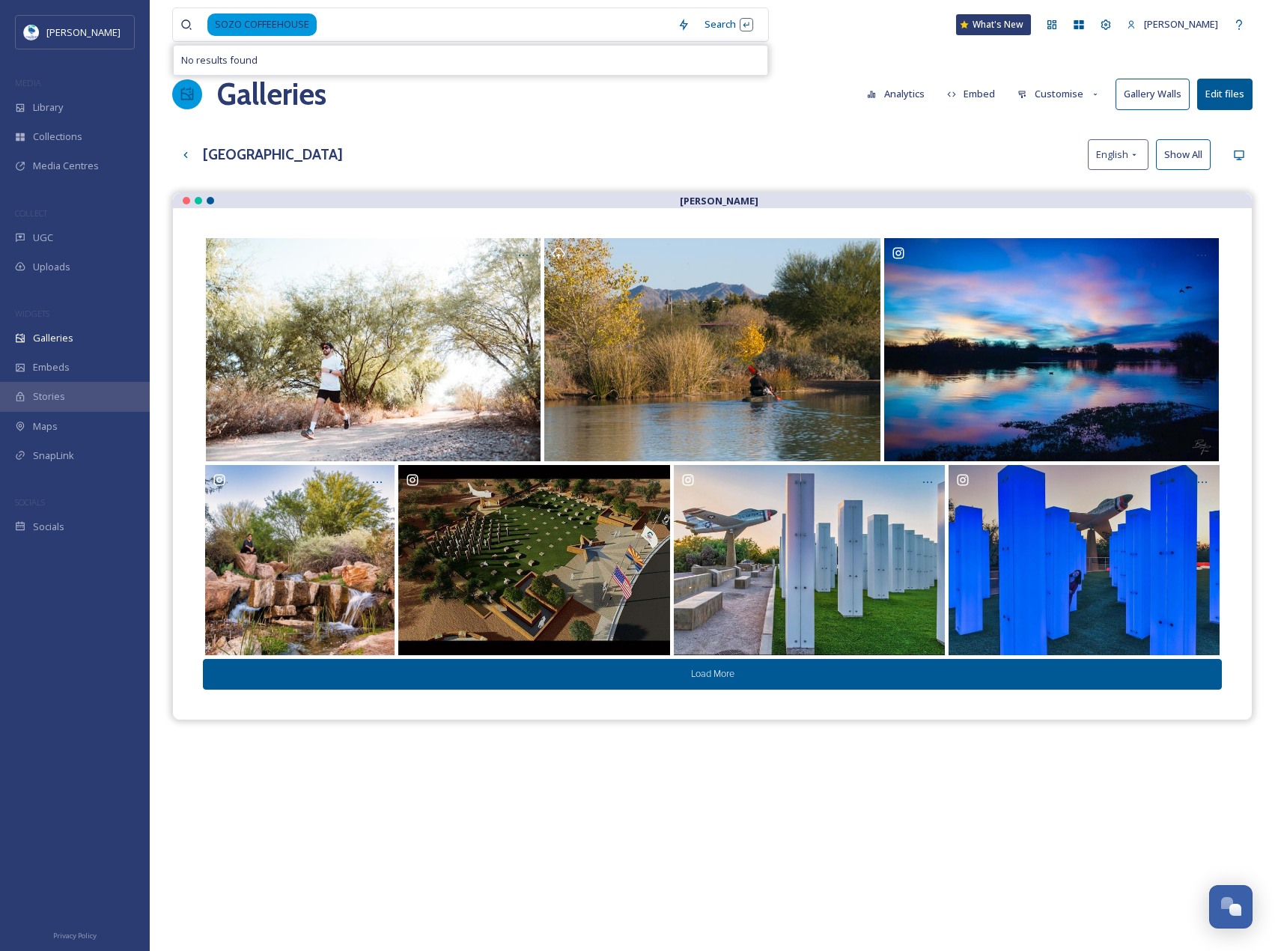
drag, startPoint x: 637, startPoint y: 4, endPoint x: 795, endPoint y: 839, distance: 849.6
click at [812, 872] on div "Visit Chandler Load More" at bounding box center [712, 667] width 1081 height 951
drag, startPoint x: 335, startPoint y: 22, endPoint x: 185, endPoint y: 31, distance: 150.0
click at [185, 31] on div "SOZO COFFEEHOUSE" at bounding box center [425, 24] width 490 height 33
click at [109, 116] on div "Library" at bounding box center [75, 107] width 150 height 29
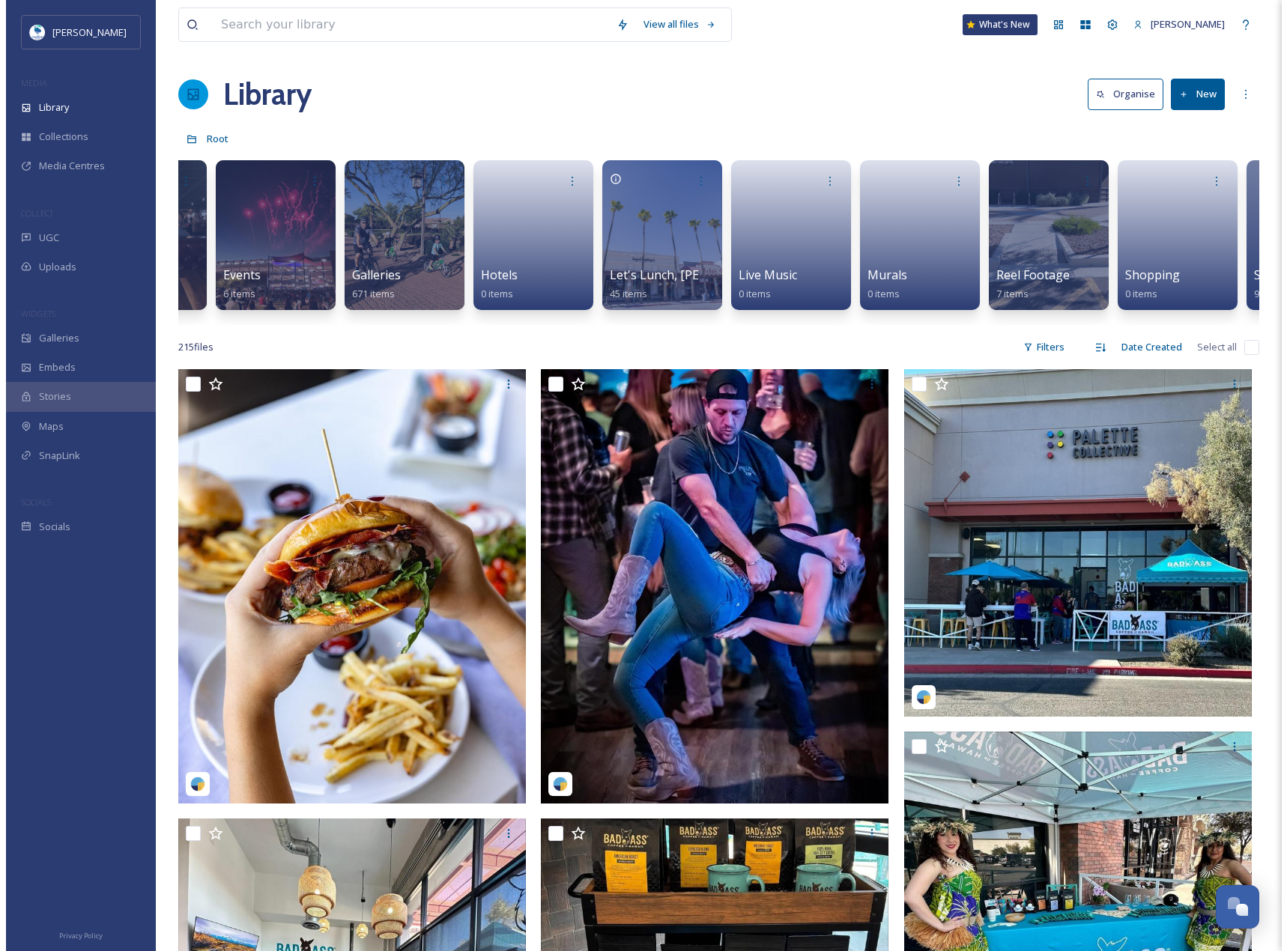
scroll to position [0, 623]
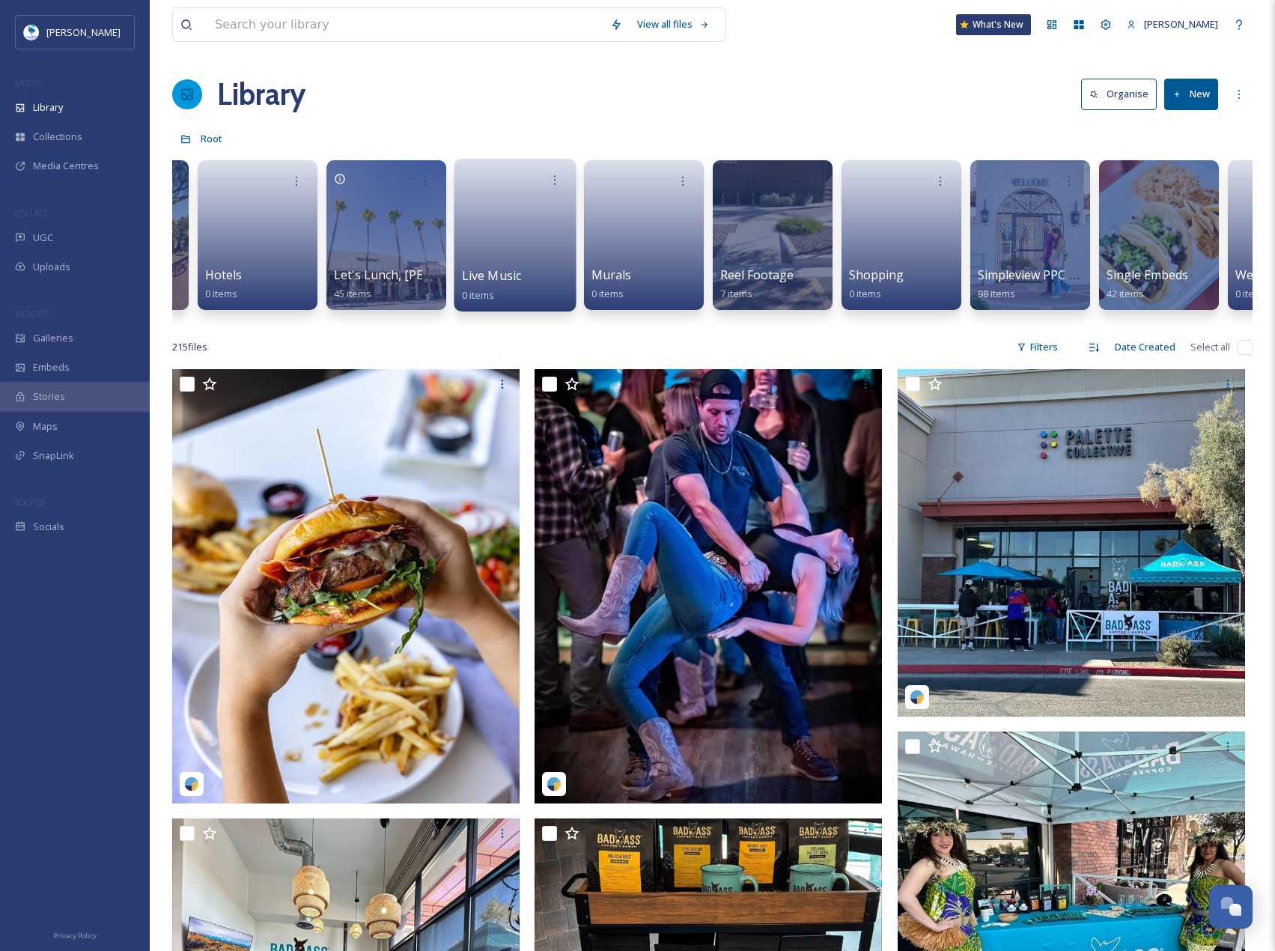
click at [474, 240] on link at bounding box center [515, 230] width 107 height 73
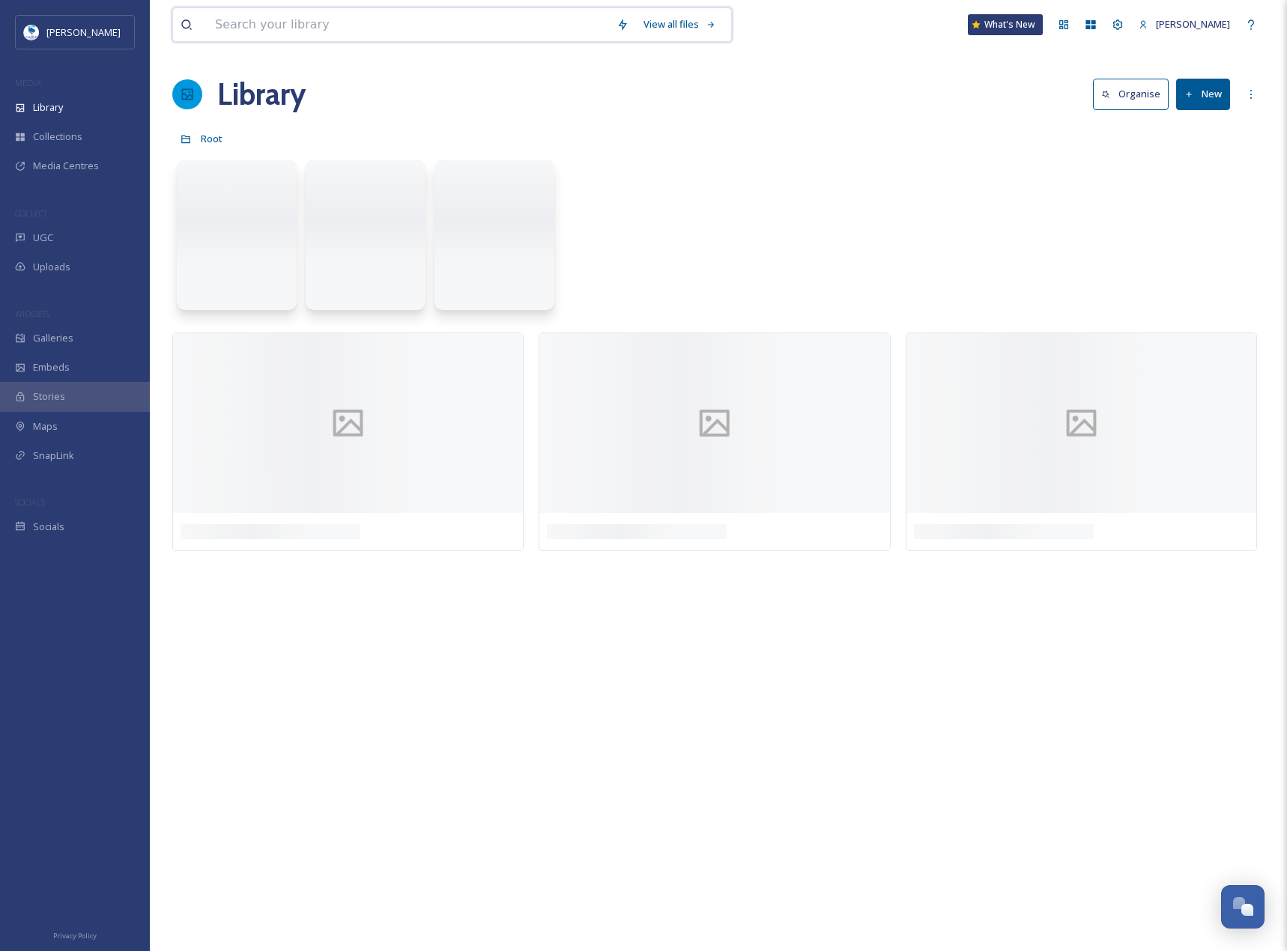
click at [295, 27] on input at bounding box center [407, 24] width 401 height 33
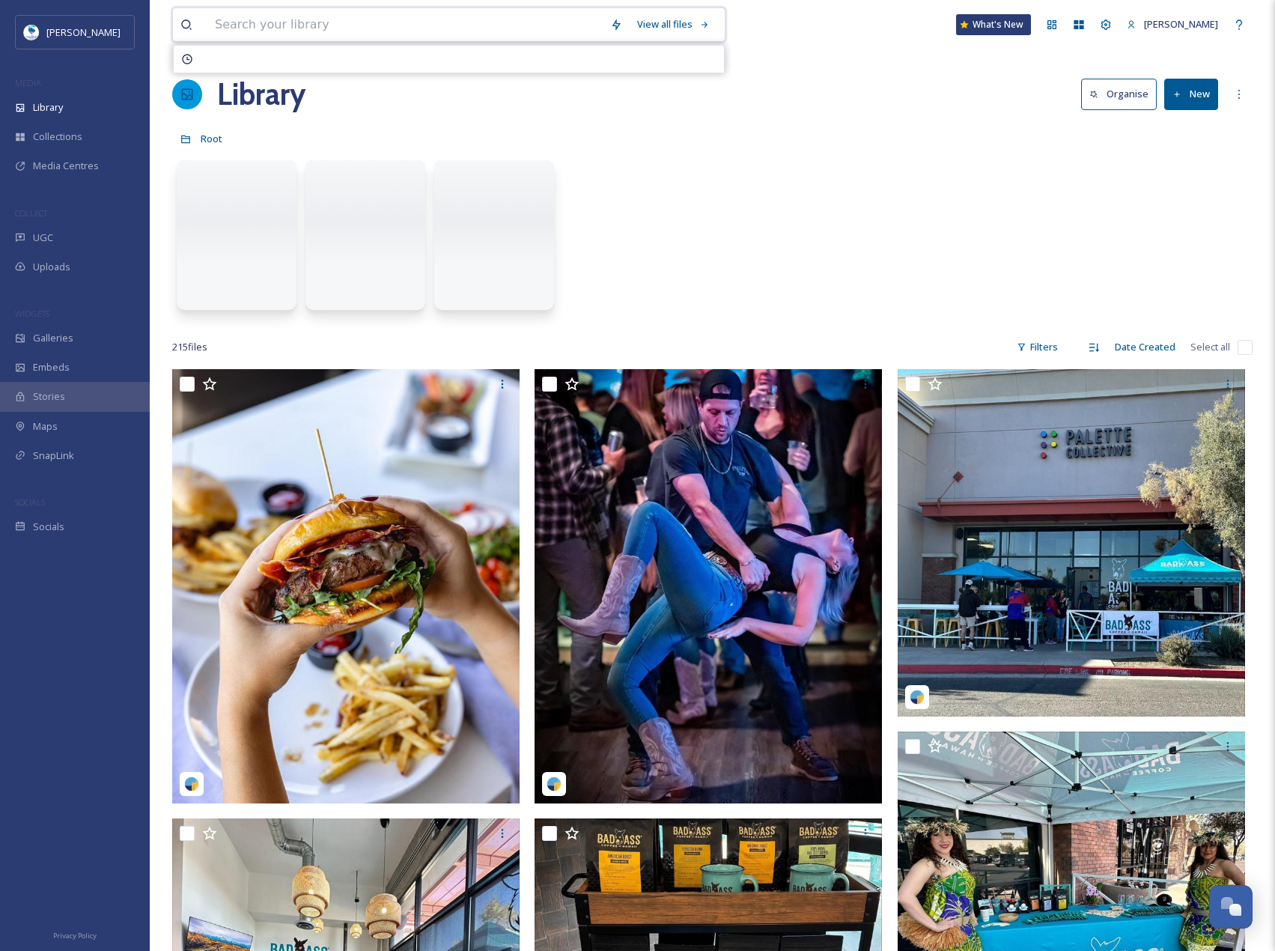
paste input "stillerychandler"
type input "stillerychandler"
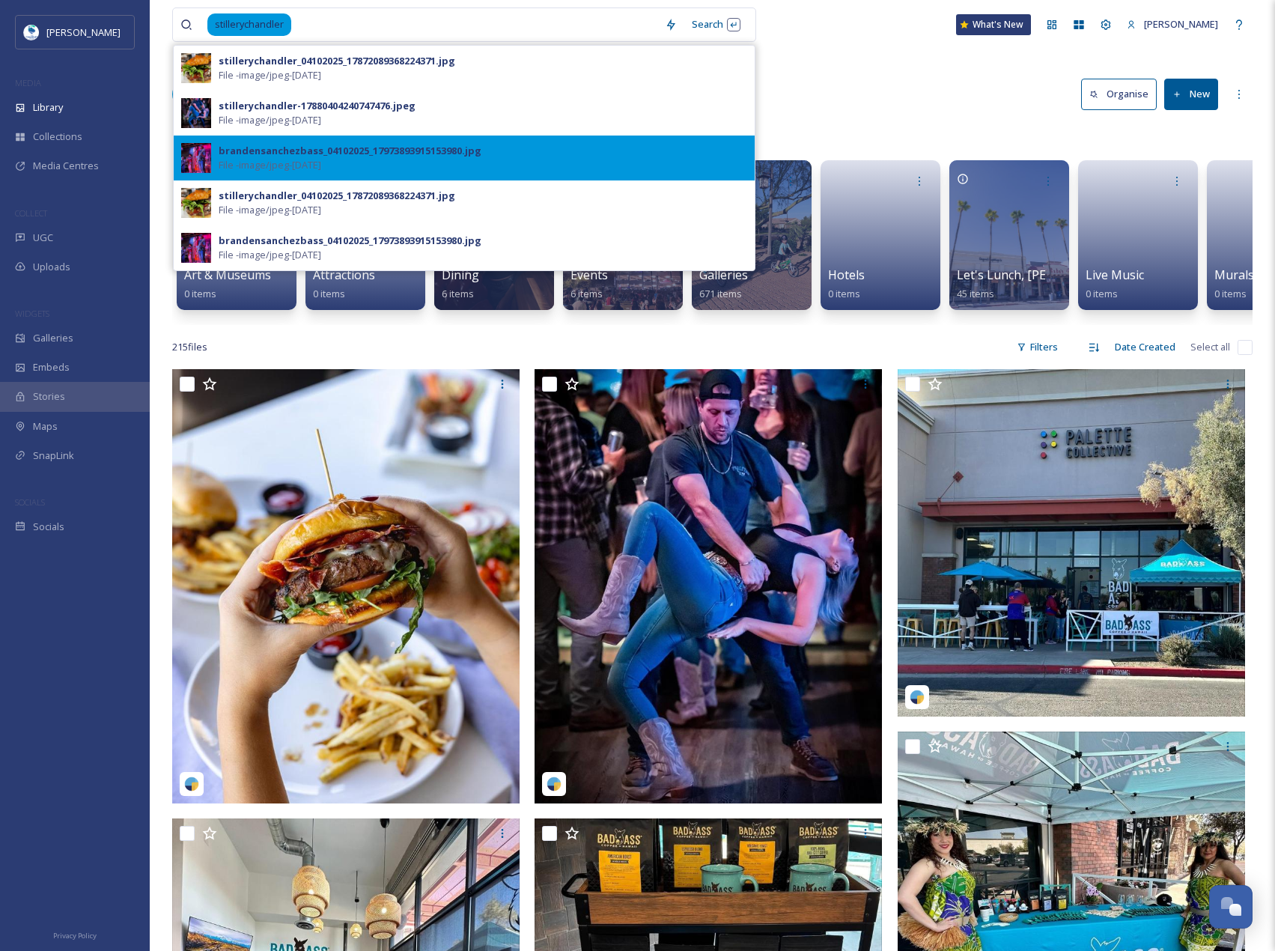
click at [382, 148] on div "brandensanchezbass_04102025_17973893915153980.jpg" at bounding box center [350, 151] width 263 height 14
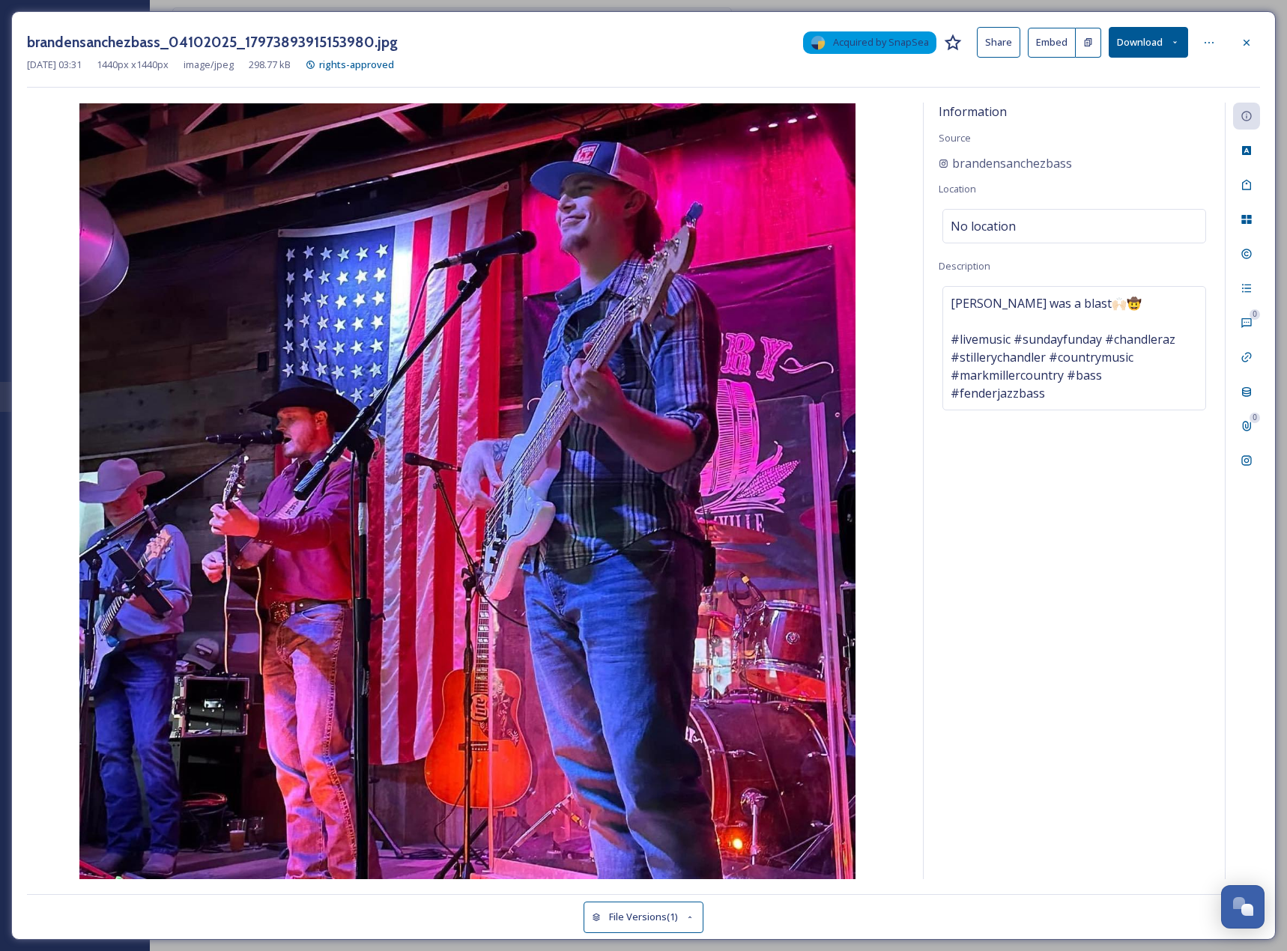
click at [1132, 43] on button "Download" at bounding box center [1147, 42] width 79 height 31
click at [1117, 73] on span "Download Original (1440 x 1440)" at bounding box center [1107, 77] width 142 height 14
click at [1253, 44] on div at bounding box center [1246, 42] width 27 height 27
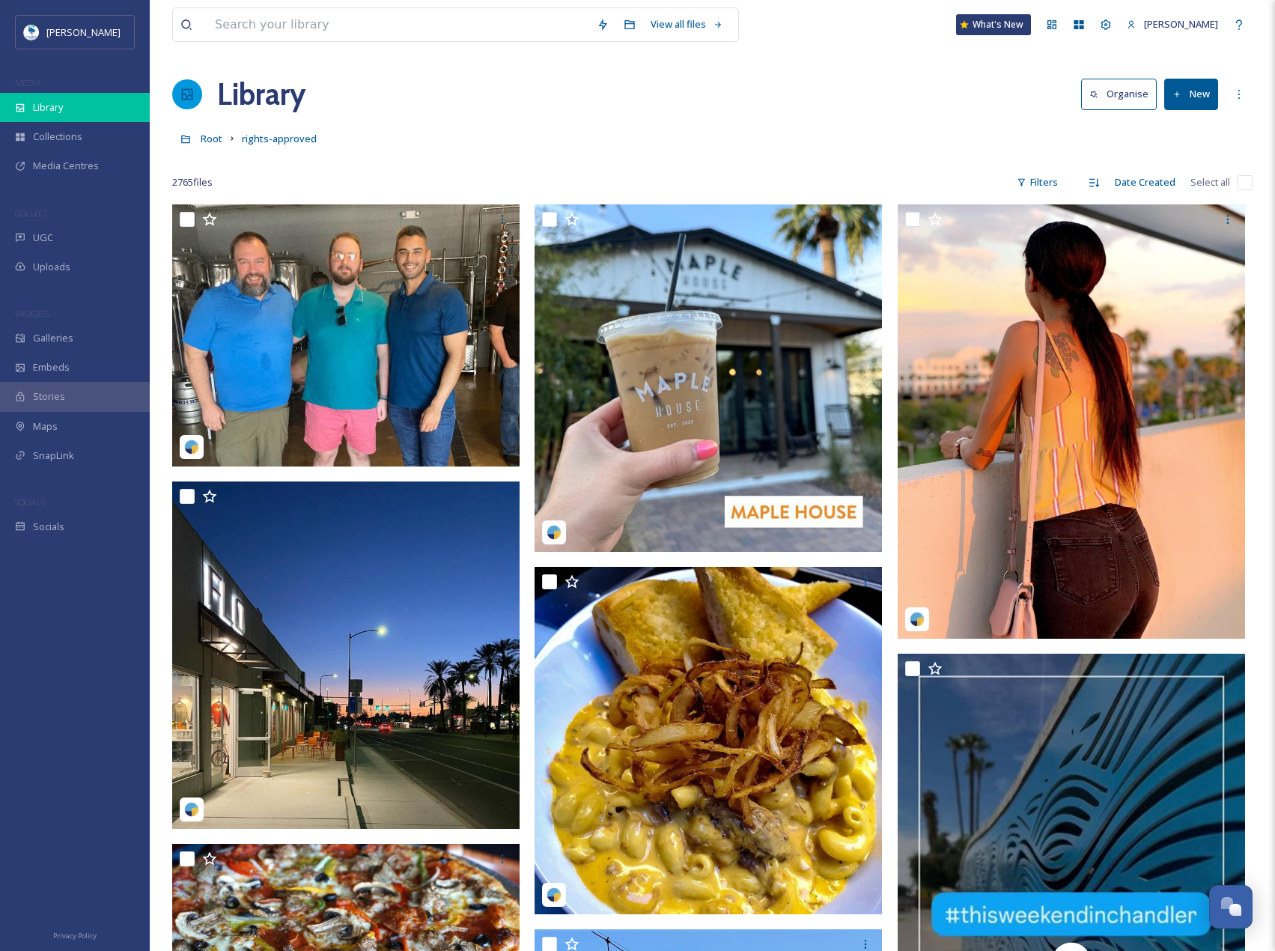
click at [52, 109] on span "Library" at bounding box center [48, 107] width 30 height 14
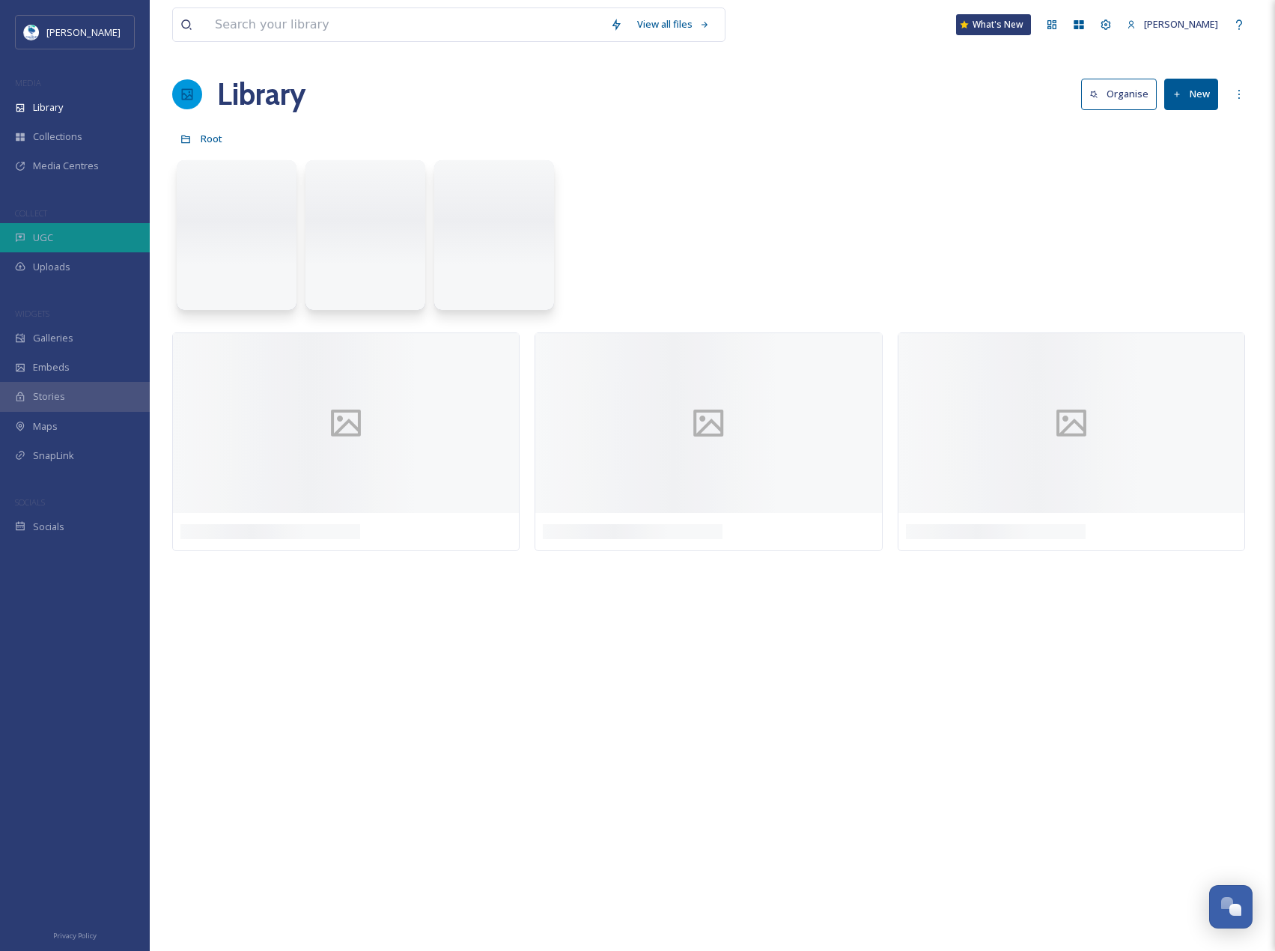
click at [61, 238] on div "UGC" at bounding box center [75, 237] width 150 height 29
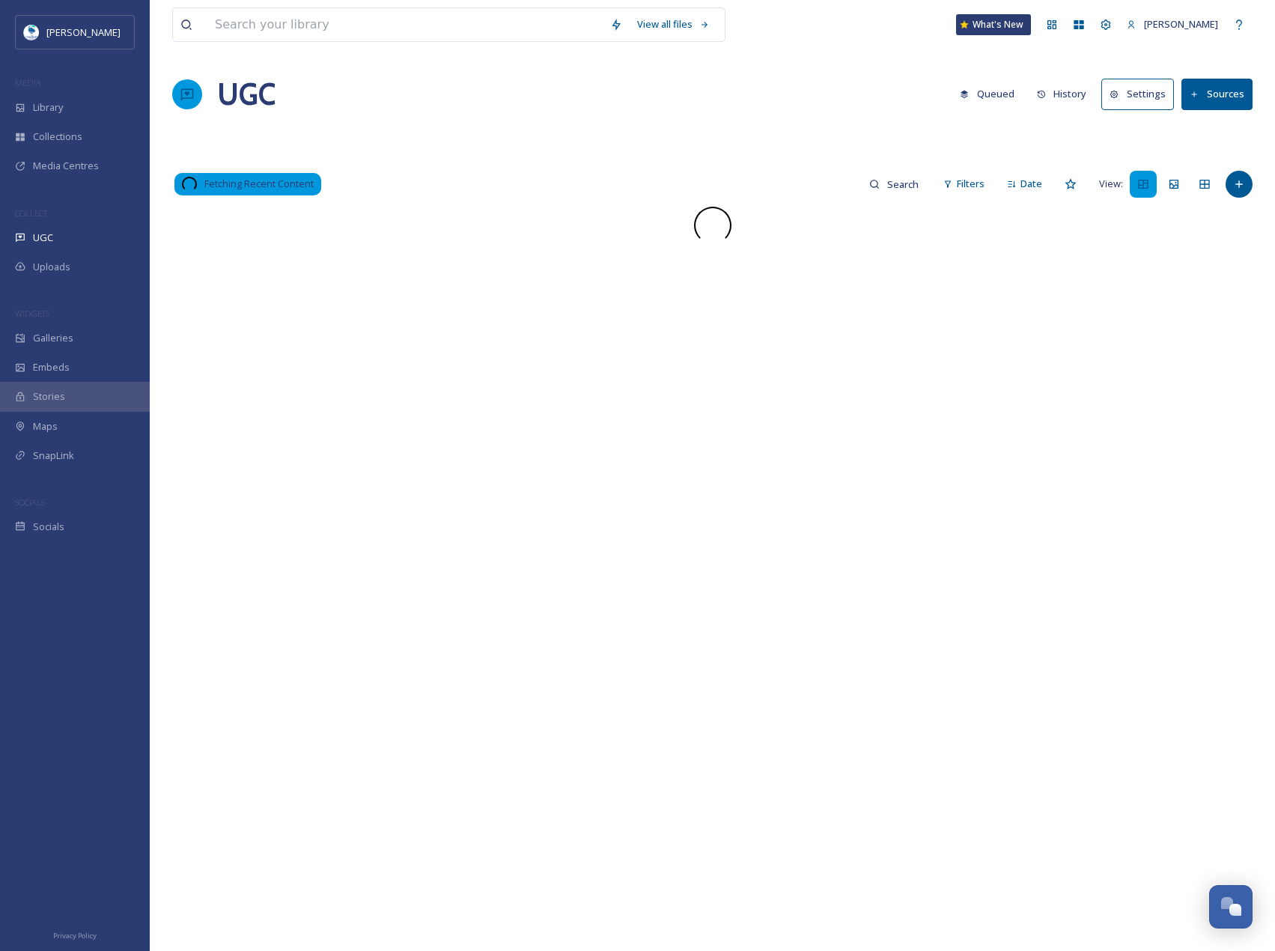
click at [1088, 95] on button "History" at bounding box center [1062, 93] width 65 height 29
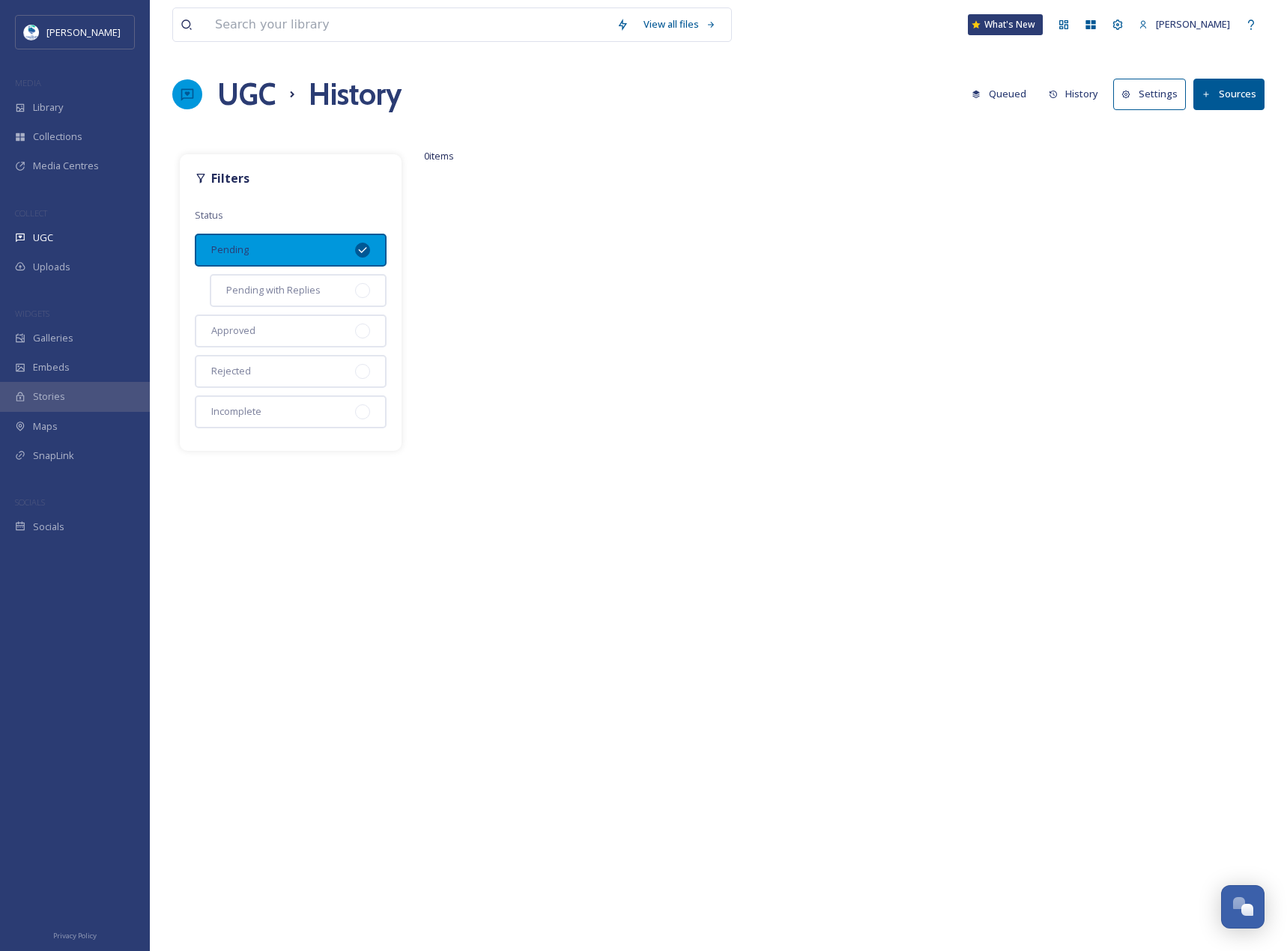
click at [1088, 95] on button "History" at bounding box center [1073, 93] width 65 height 29
click at [1081, 90] on button "History" at bounding box center [1073, 93] width 65 height 29
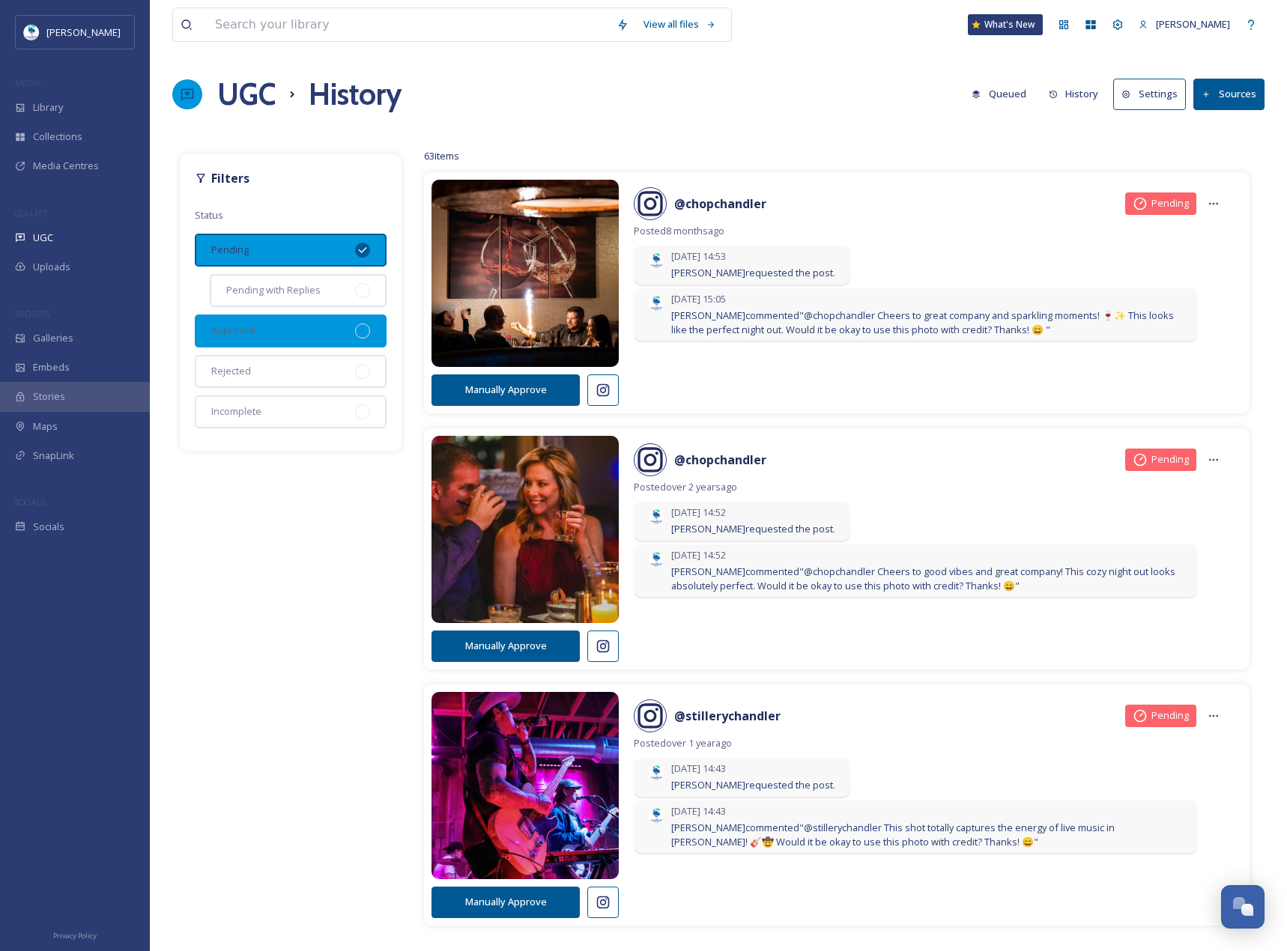
click at [371, 322] on div "Approved" at bounding box center [291, 331] width 192 height 33
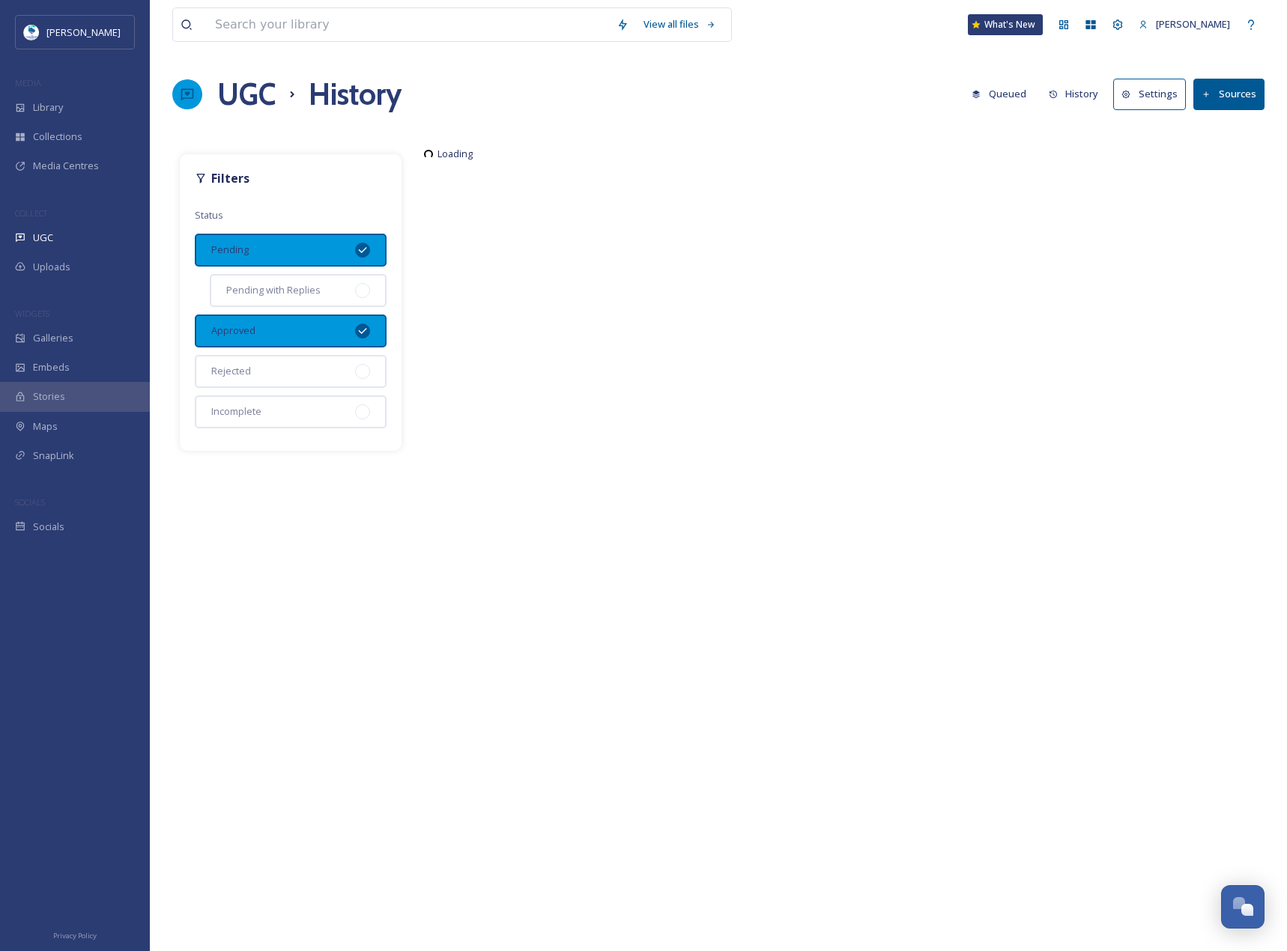
click at [370, 258] on div "Pending" at bounding box center [291, 250] width 192 height 33
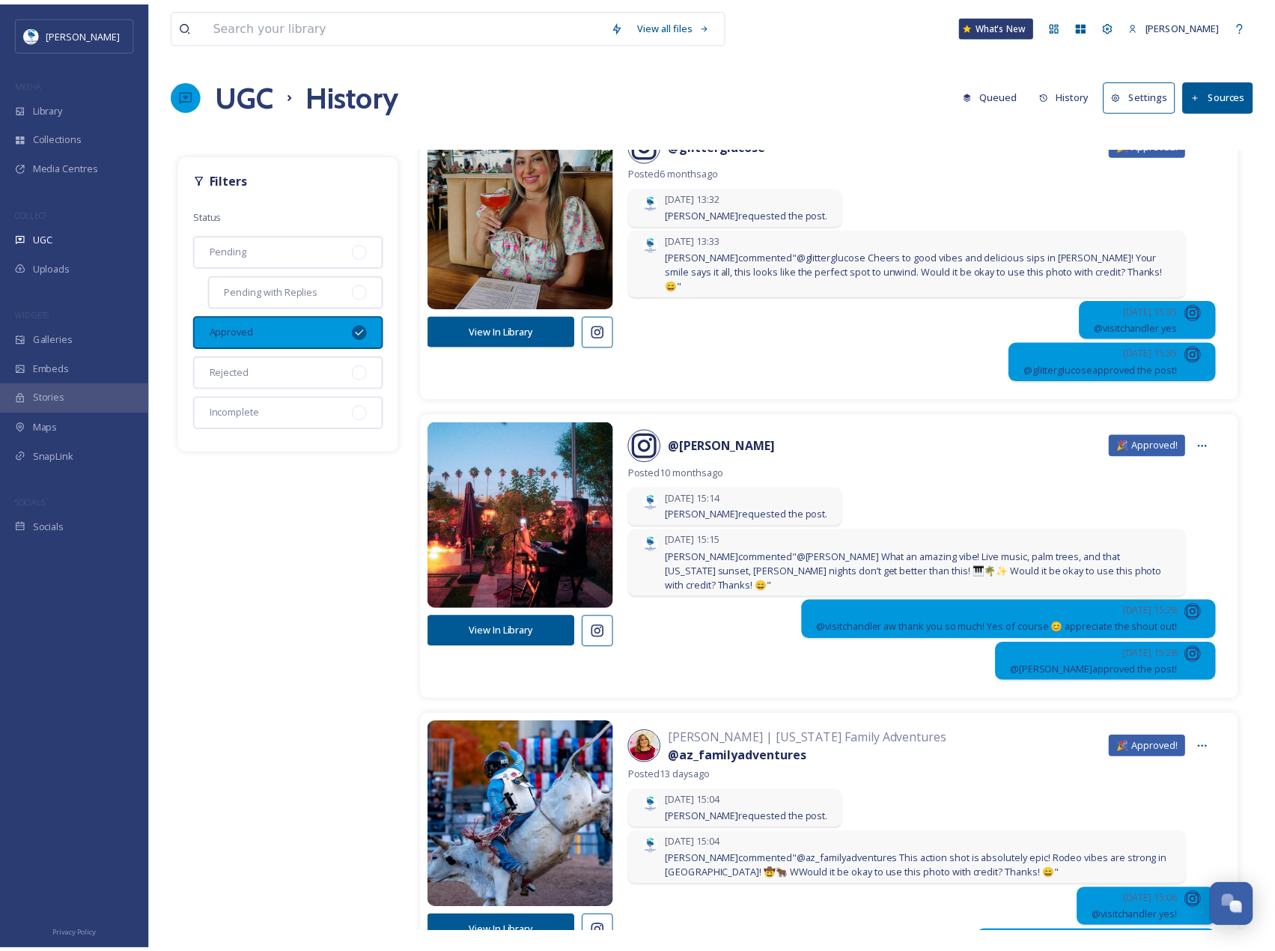
scroll to position [6740, 0]
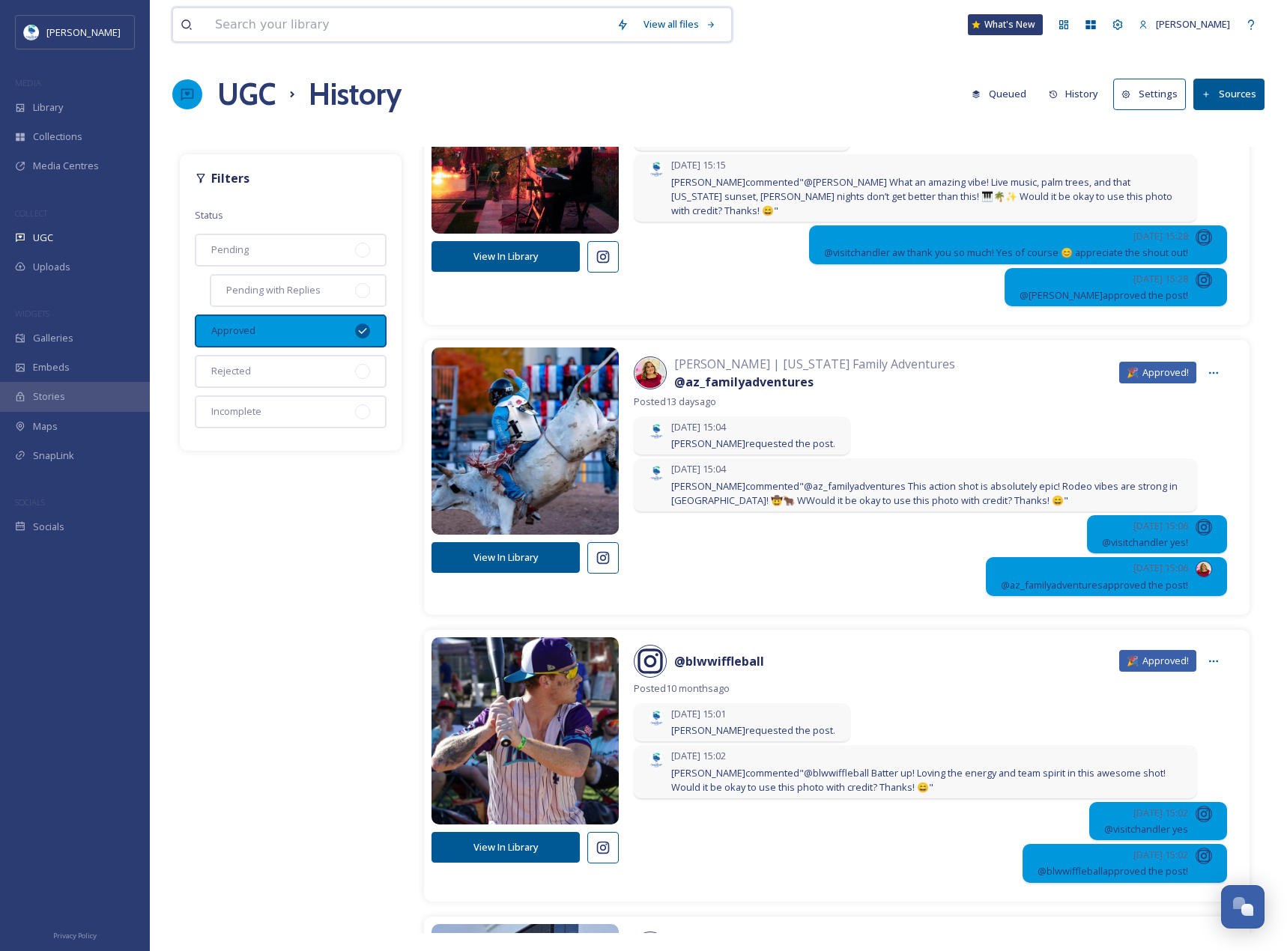
click at [365, 16] on input at bounding box center [407, 24] width 401 height 33
paste input "stillerychandler"
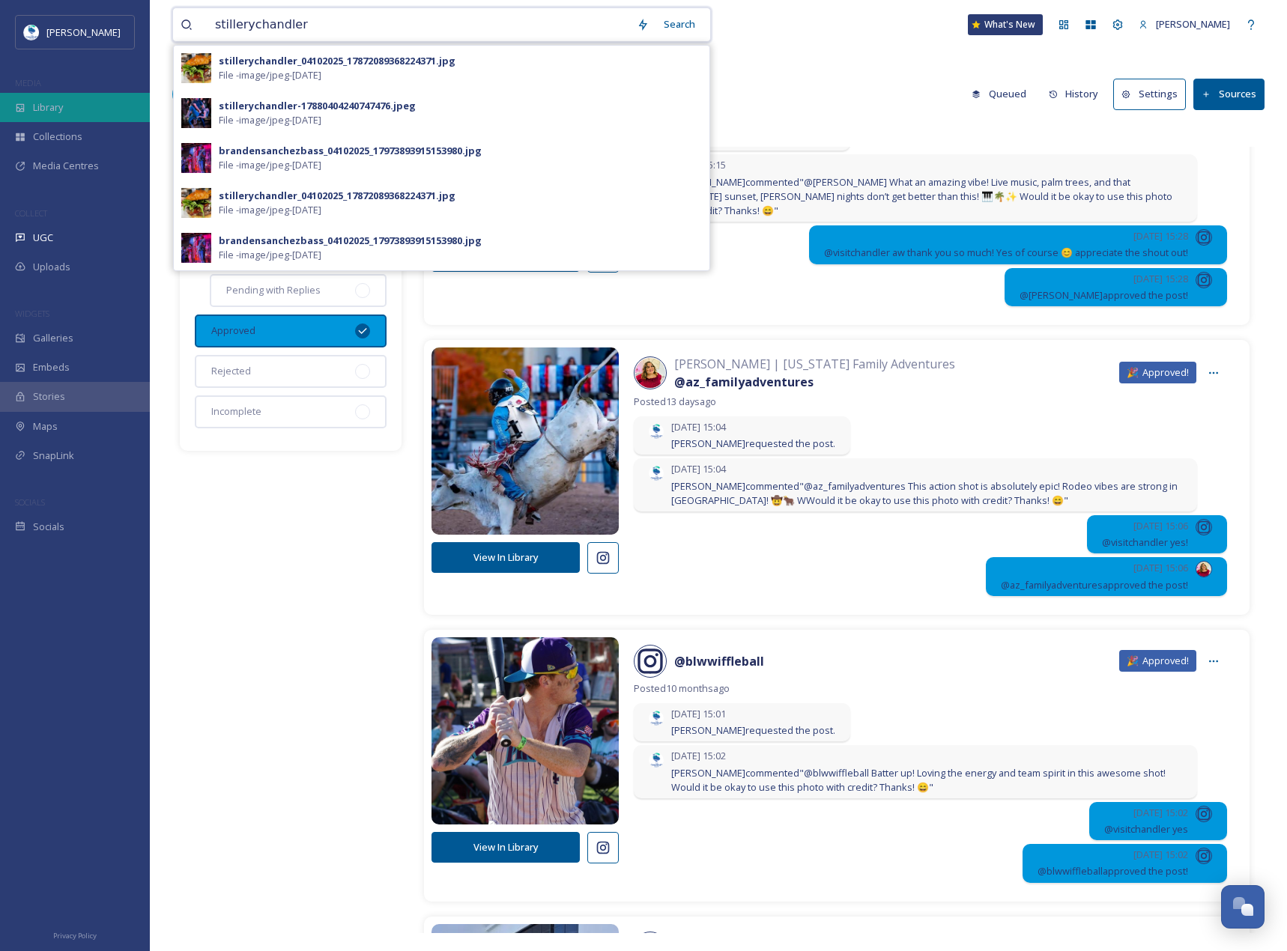
type input "stillerychandler"
click at [97, 97] on div "Library" at bounding box center [75, 107] width 150 height 29
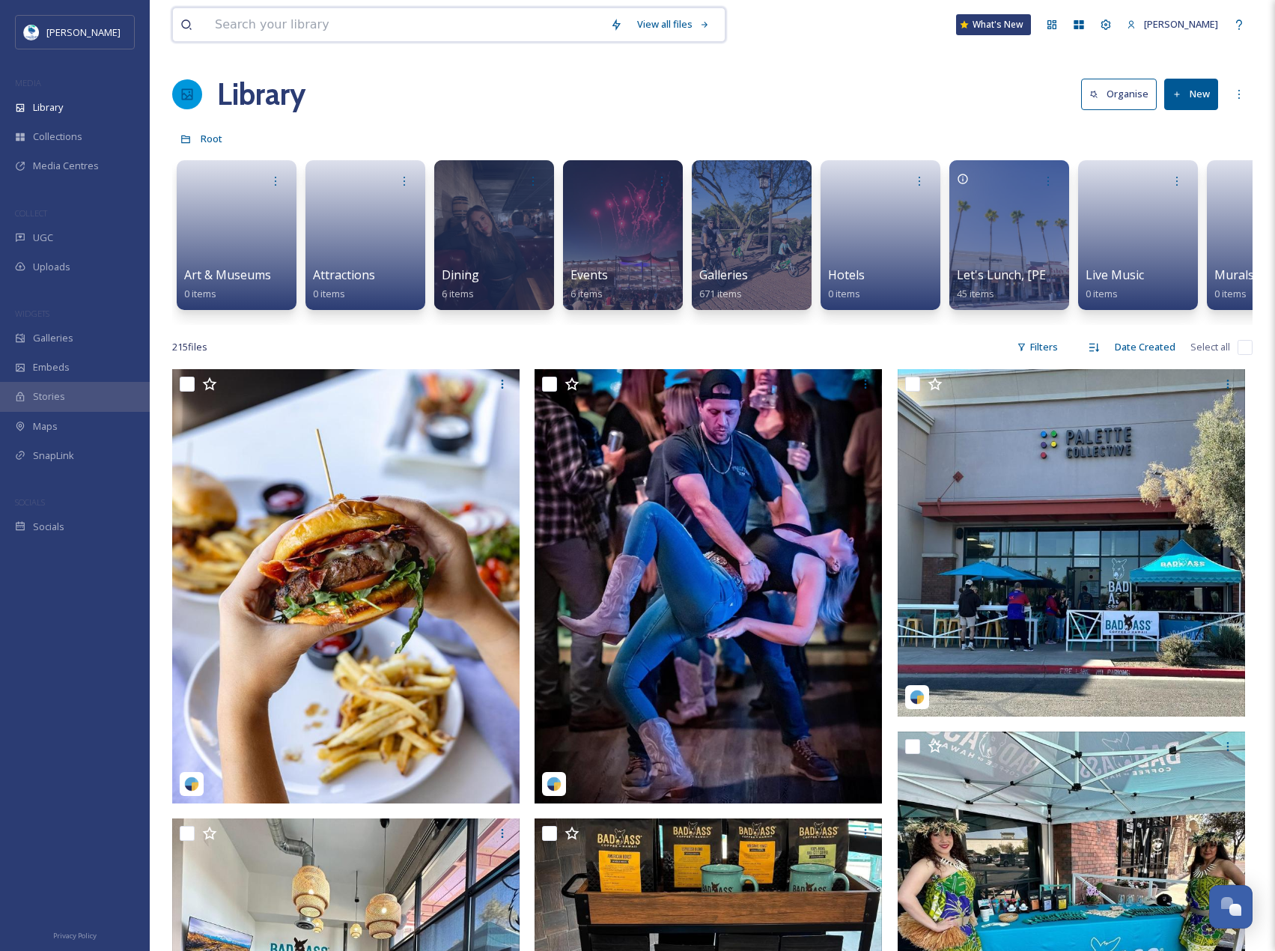
click at [486, 23] on input at bounding box center [404, 24] width 395 height 33
paste input "[URL][DOMAIN_NAME]"
type input "[URL][DOMAIN_NAME]"
click at [33, 131] on span "Collections" at bounding box center [57, 137] width 49 height 14
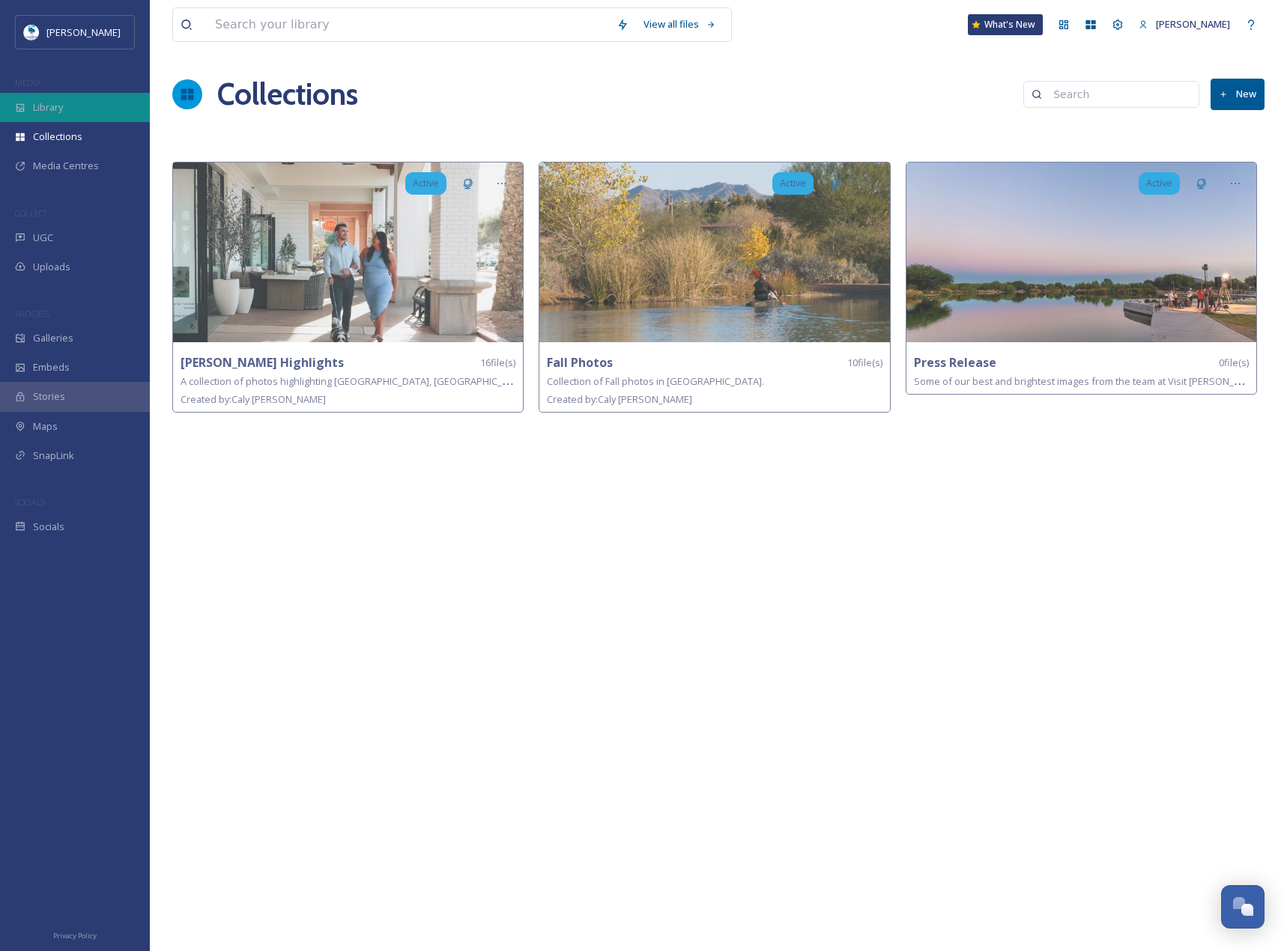
click at [48, 113] on span "Library" at bounding box center [48, 107] width 30 height 14
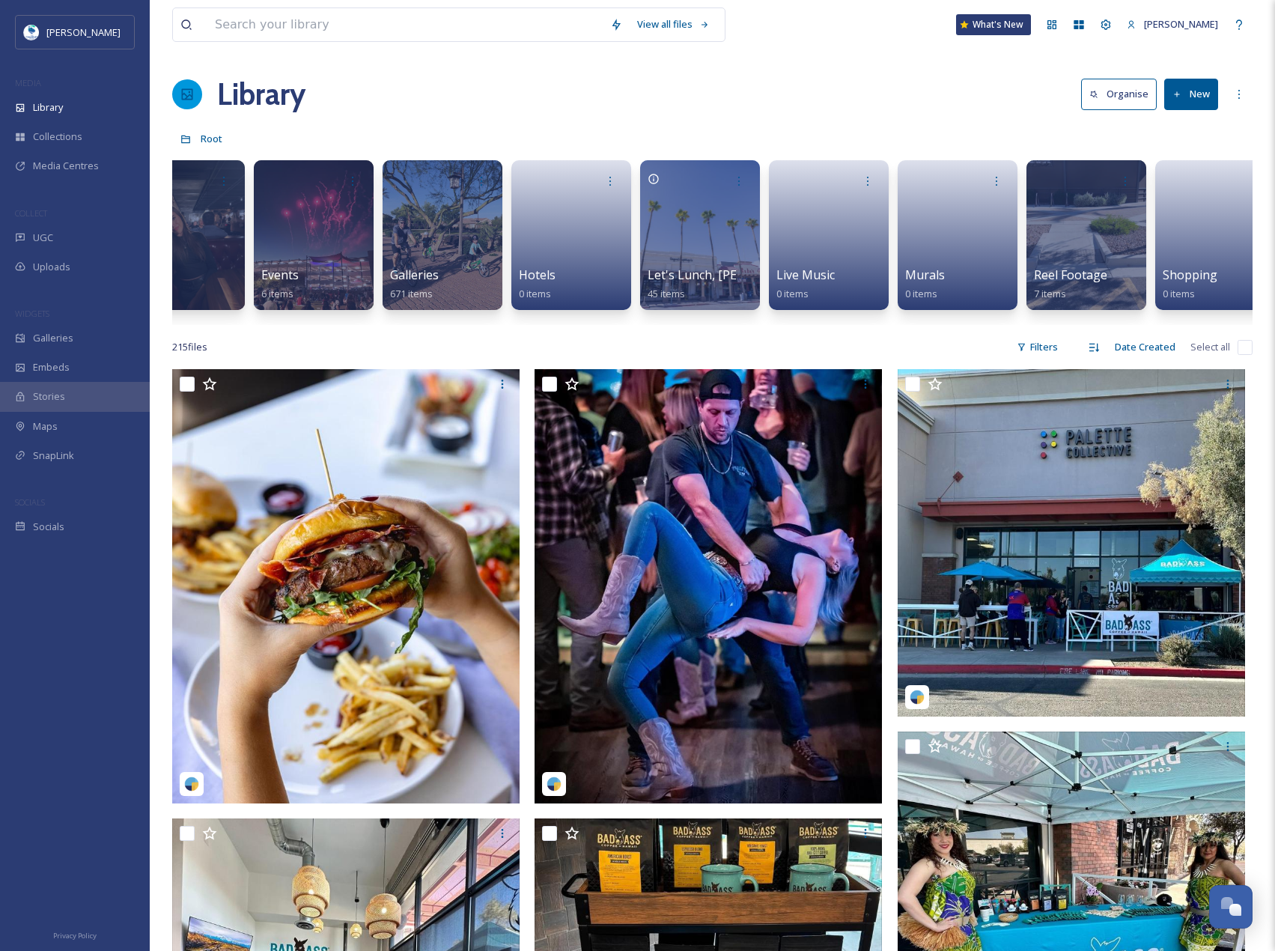
scroll to position [0, 449]
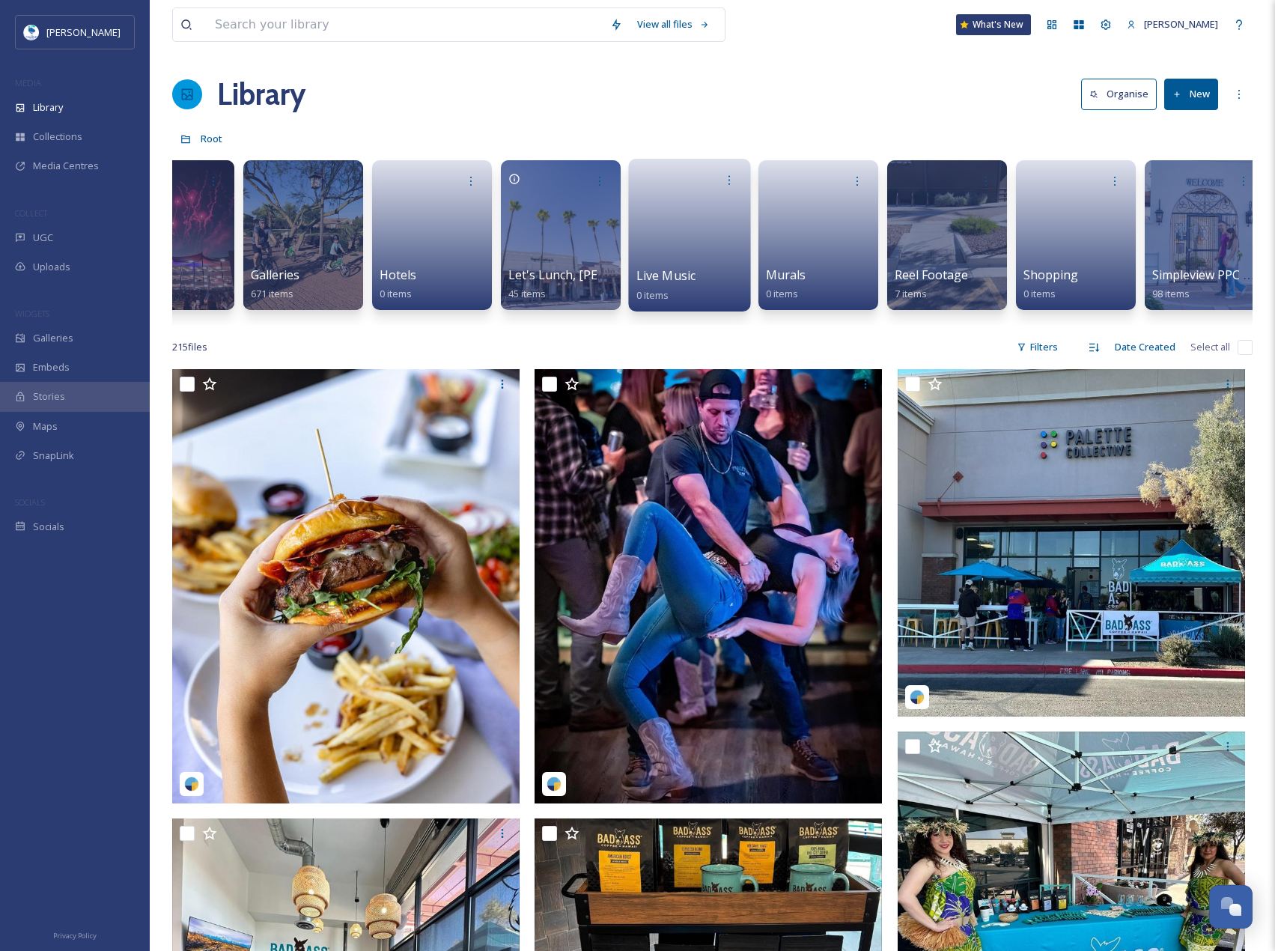
click at [701, 247] on link at bounding box center [690, 230] width 107 height 73
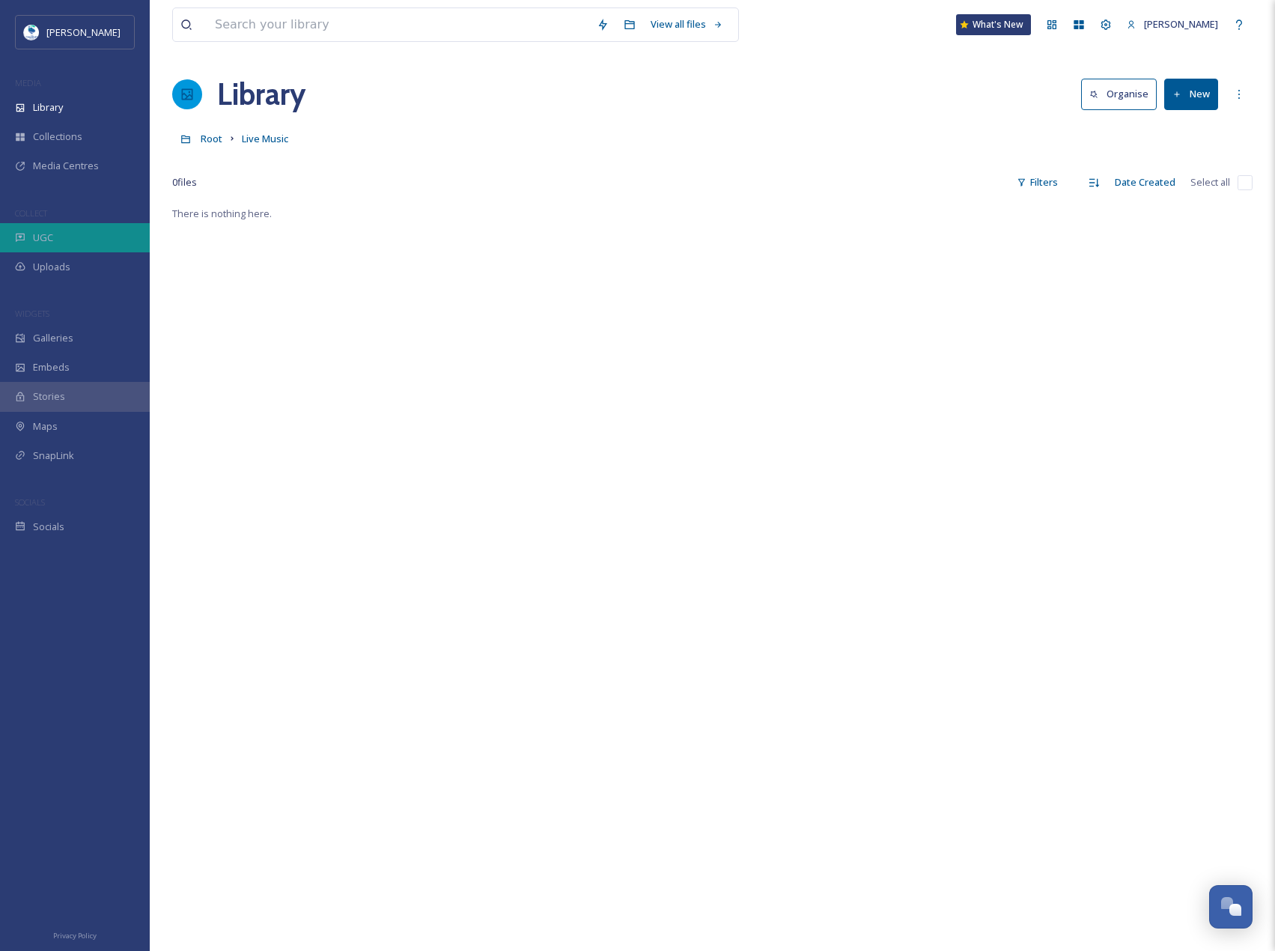
click at [106, 237] on div "UGC" at bounding box center [75, 237] width 150 height 29
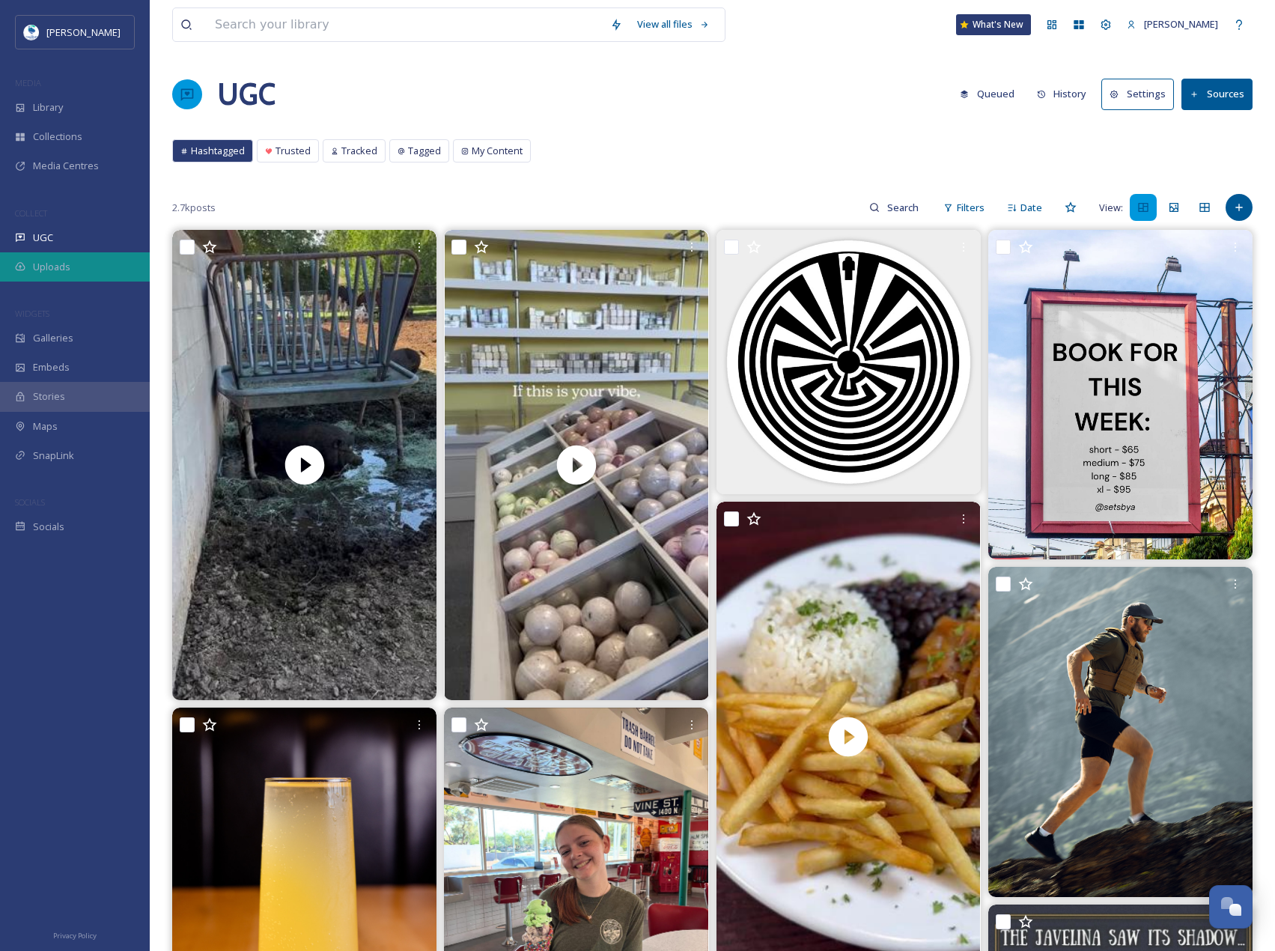
click at [101, 266] on div "Uploads" at bounding box center [75, 266] width 150 height 29
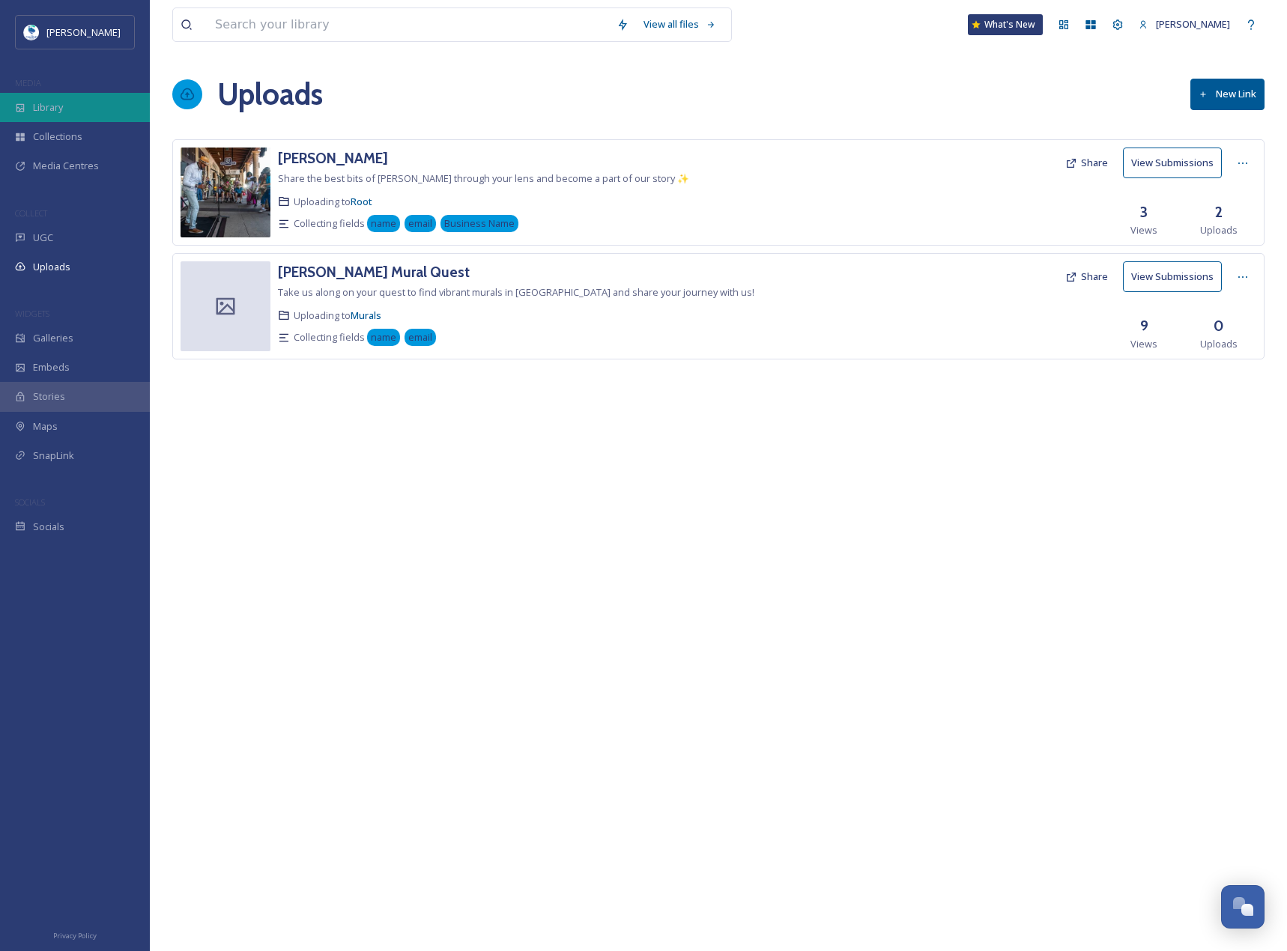
click at [79, 115] on div "Library" at bounding box center [75, 107] width 150 height 29
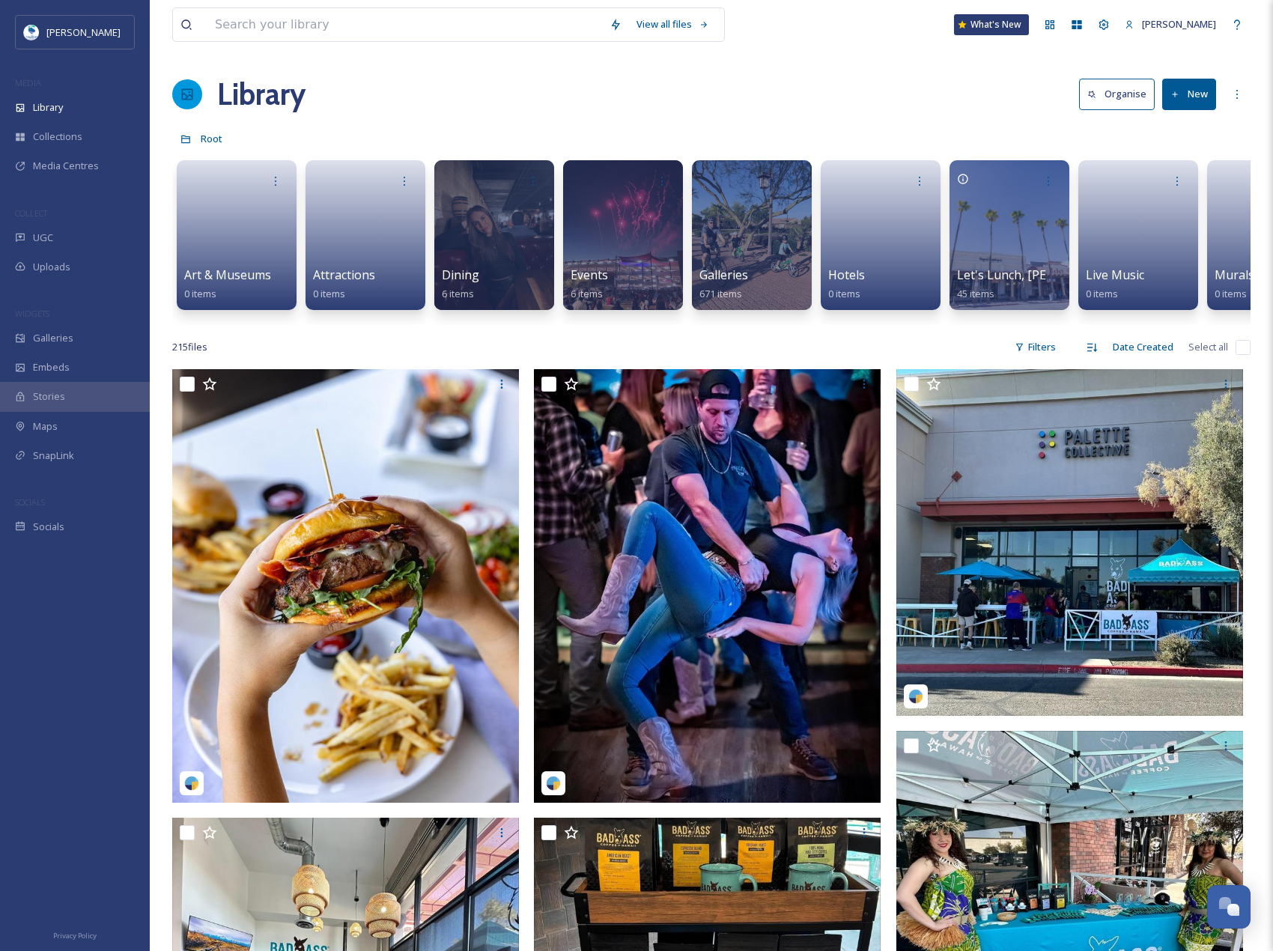
click at [1191, 82] on button "New" at bounding box center [1189, 94] width 54 height 31
click at [79, 237] on div "UGC" at bounding box center [75, 237] width 150 height 29
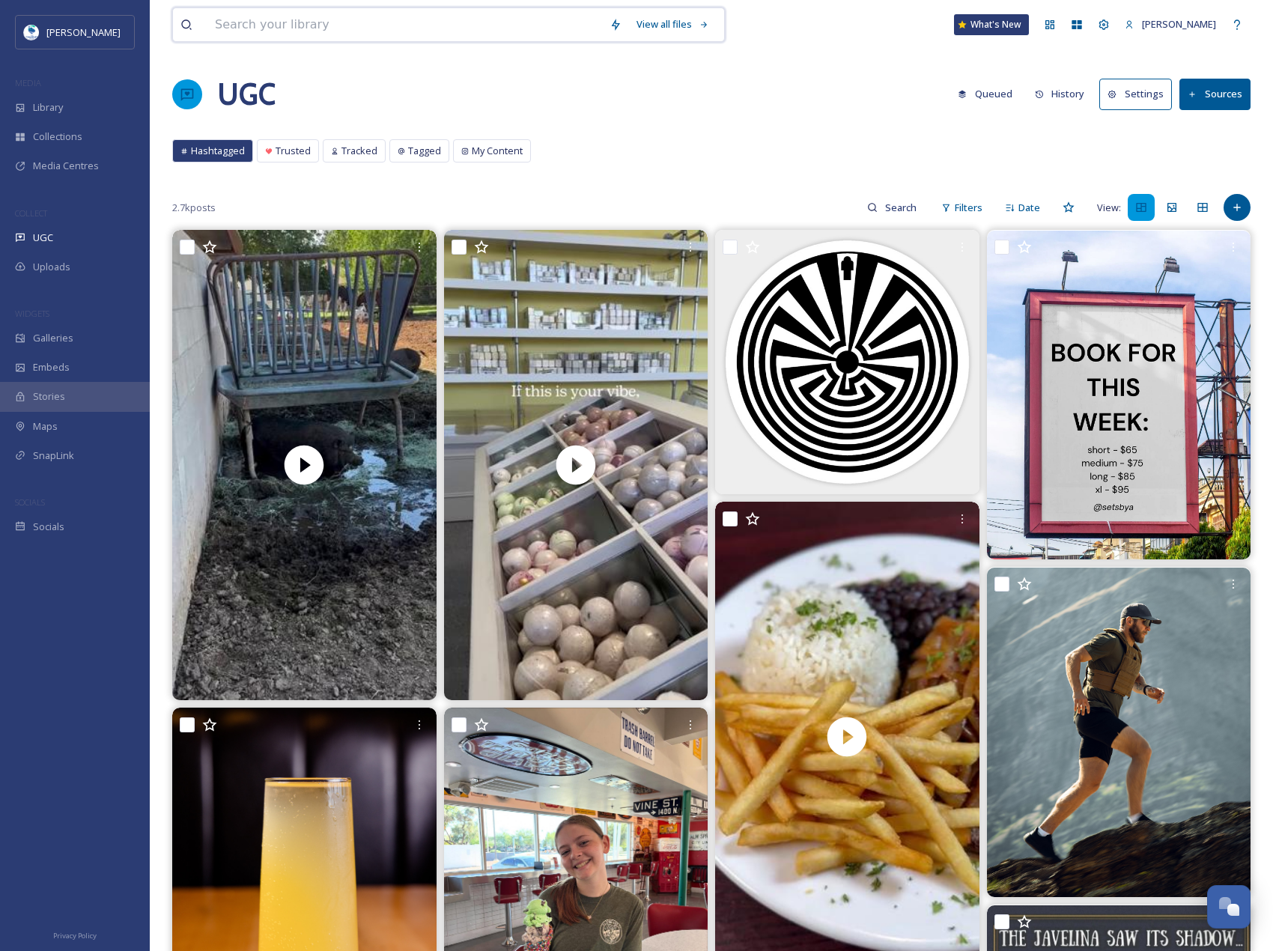
click at [323, 18] on input at bounding box center [404, 24] width 395 height 33
paste input "[URL][DOMAIN_NAME]"
type input "[URL][DOMAIN_NAME]"
click at [1236, 199] on div "Add Post" at bounding box center [1237, 207] width 27 height 27
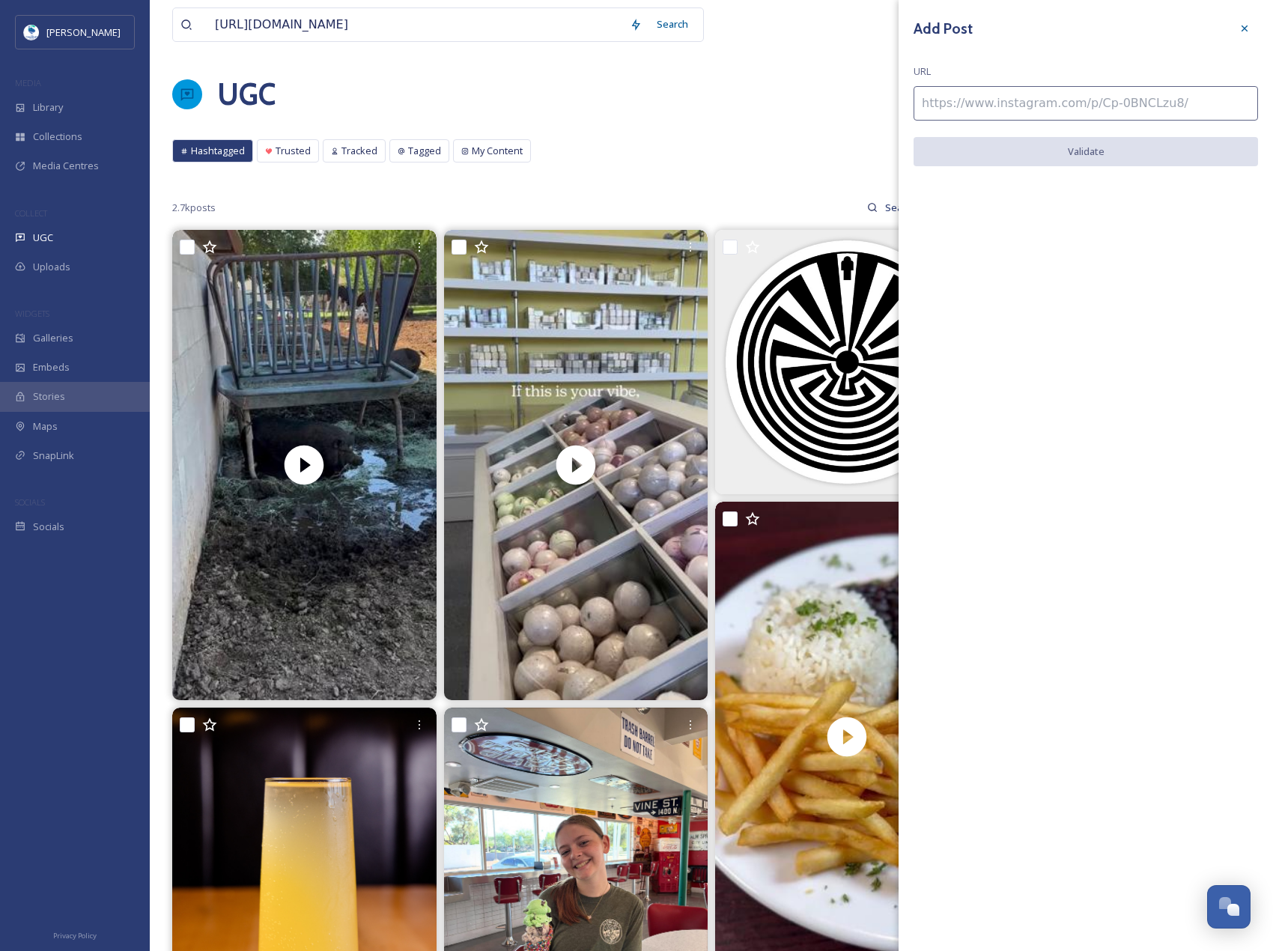
click at [1113, 119] on input at bounding box center [1086, 103] width 344 height 34
paste input "[URL][DOMAIN_NAME]"
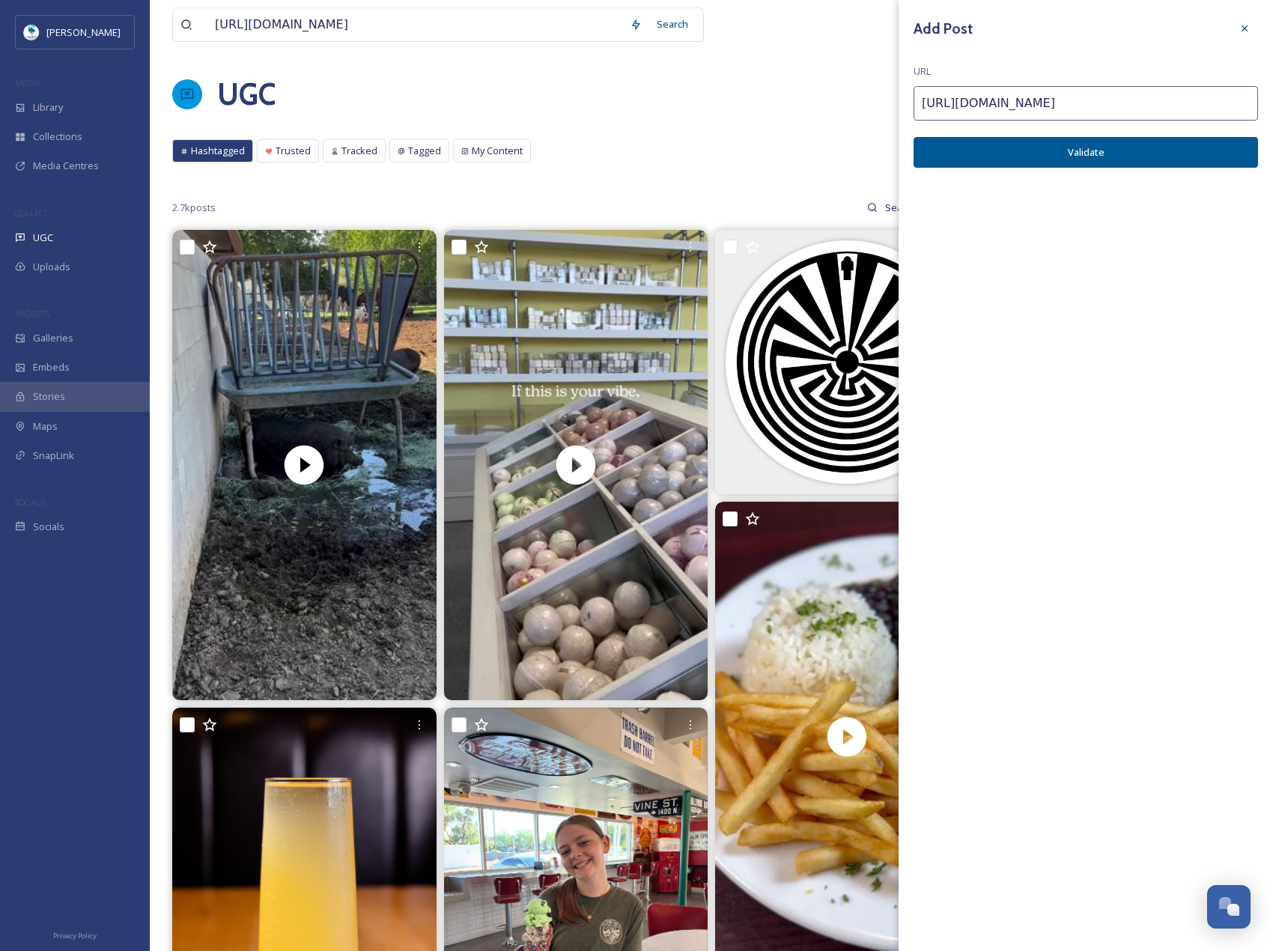
type input "[URL][DOMAIN_NAME]"
click at [1188, 152] on button "Validate" at bounding box center [1086, 152] width 344 height 31
click at [1188, 152] on button "Add Post" at bounding box center [1086, 152] width 344 height 31
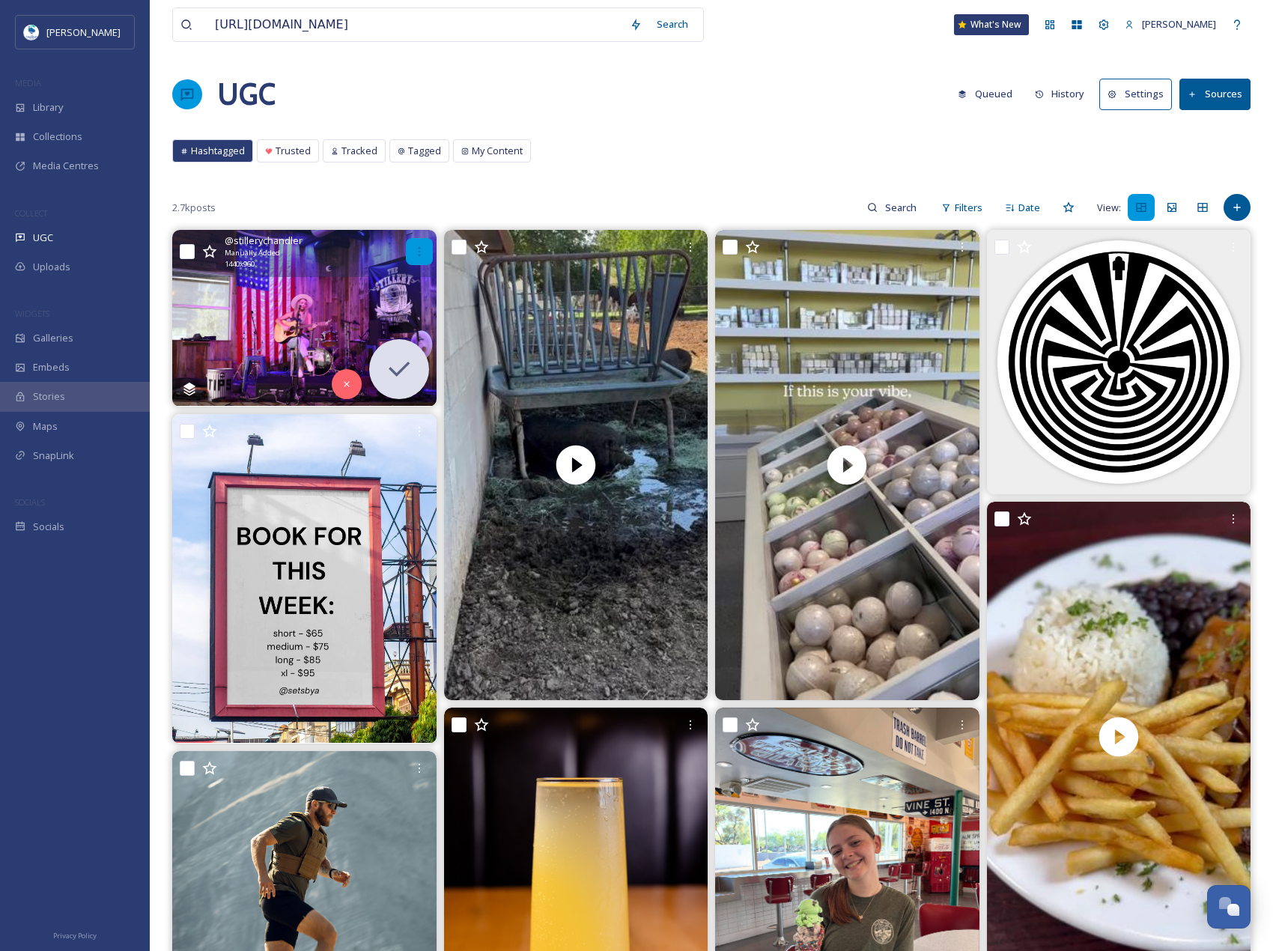
click at [419, 256] on icon at bounding box center [419, 251] width 1 height 9
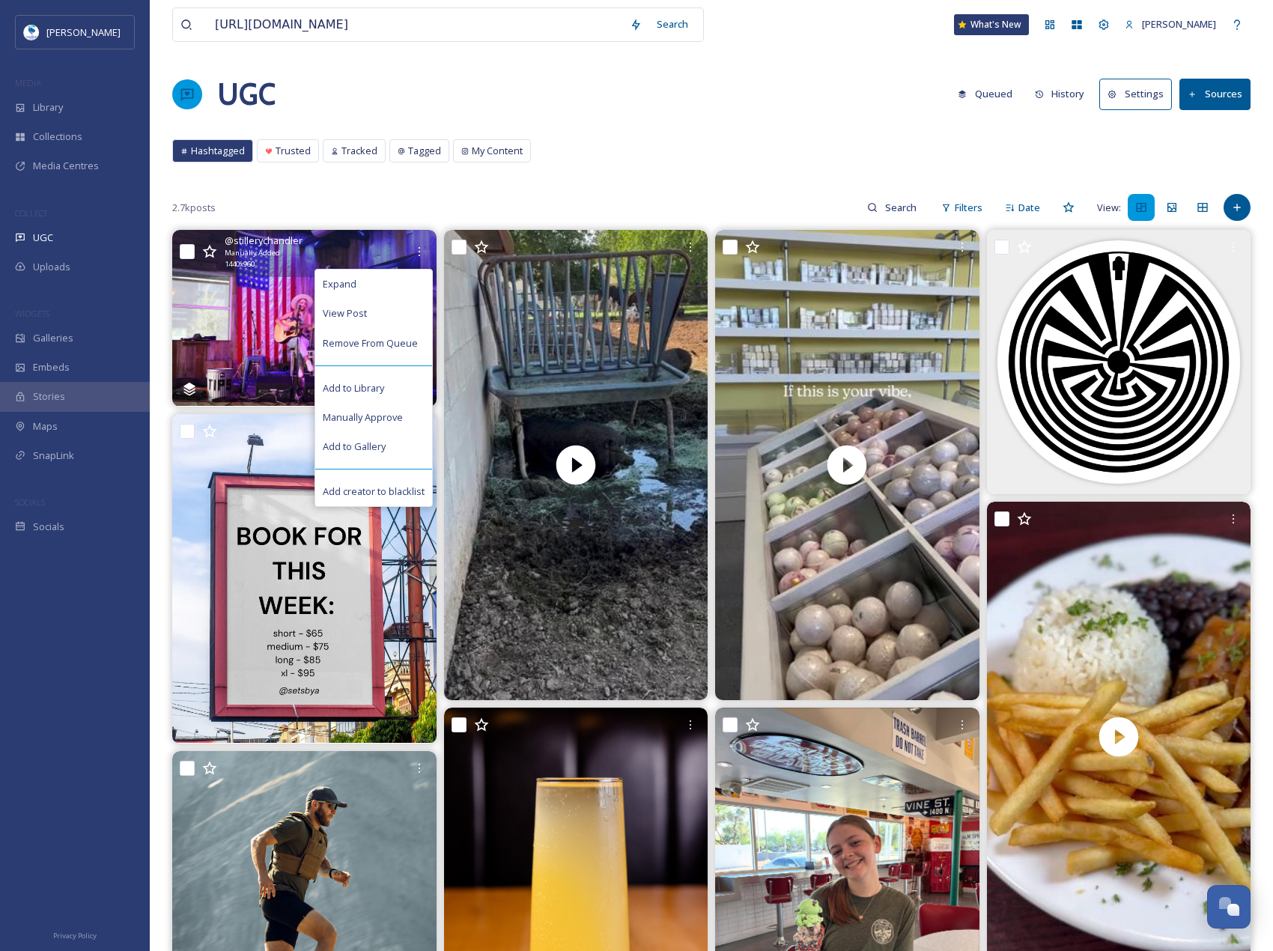
click at [192, 256] on input "checkbox" at bounding box center [187, 251] width 15 height 15
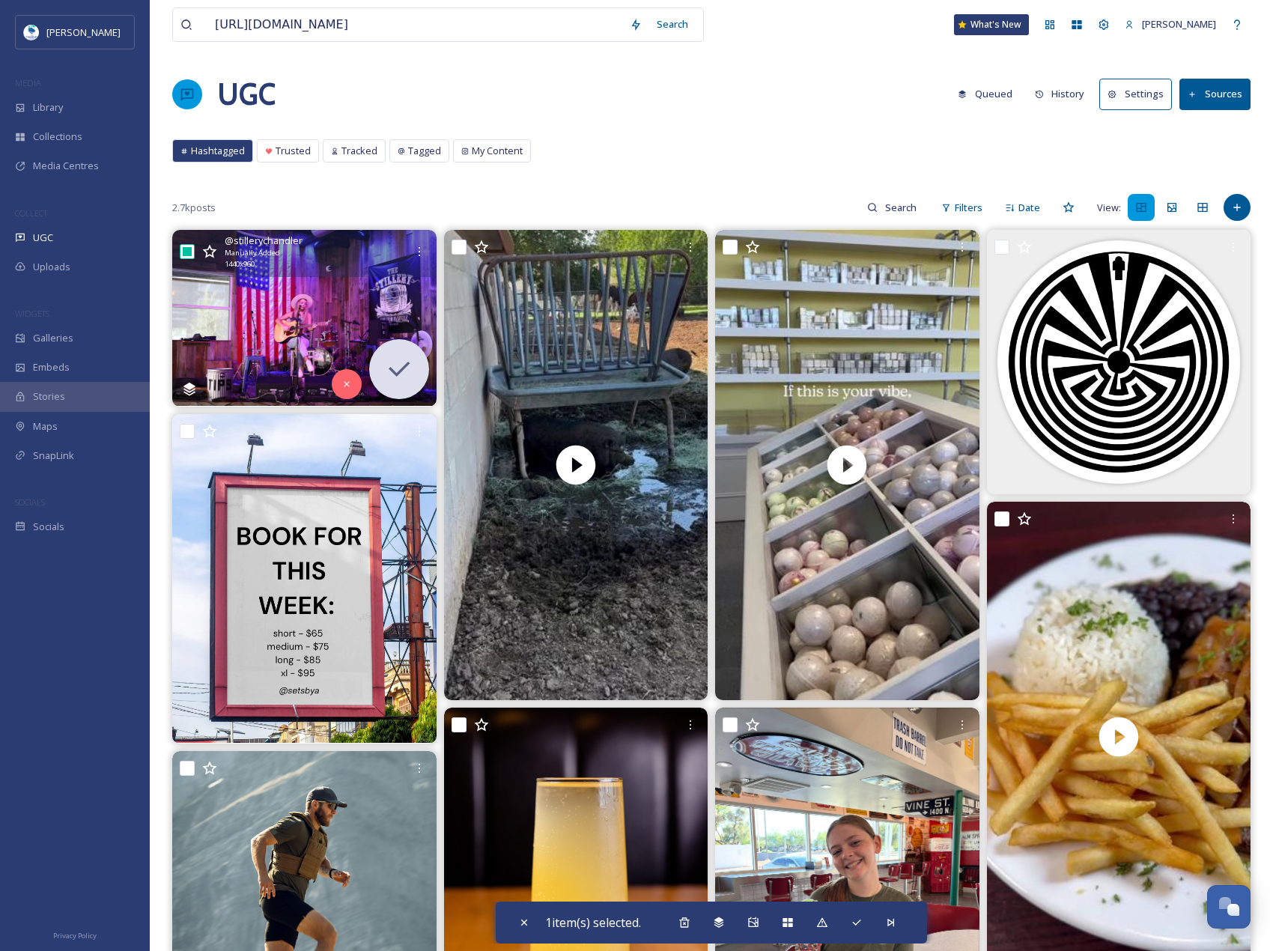
click at [192, 256] on input "checkbox" at bounding box center [187, 251] width 15 height 15
checkbox input "false"
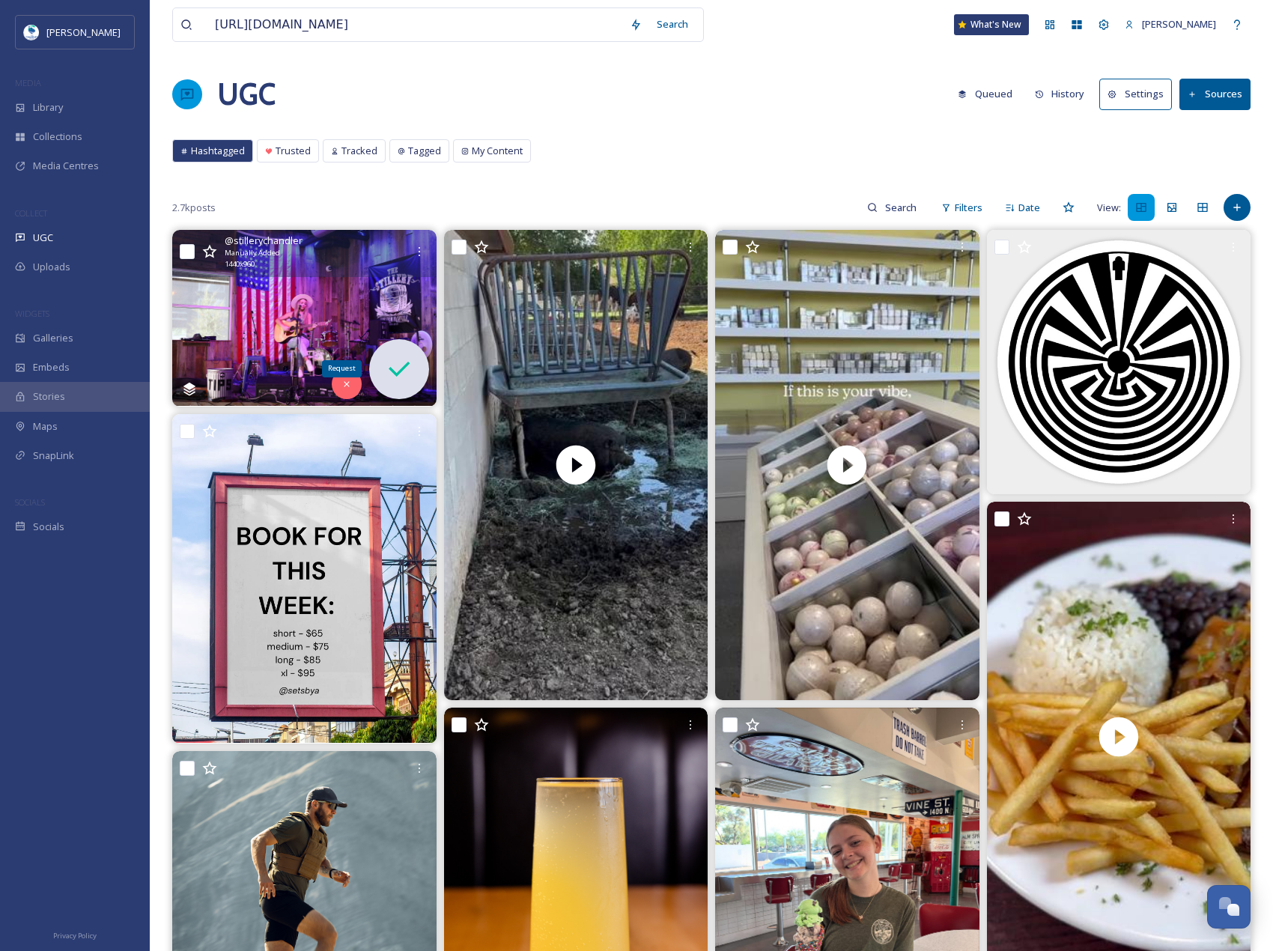
click at [419, 365] on div "Request" at bounding box center [399, 369] width 60 height 60
click at [392, 371] on icon at bounding box center [399, 368] width 21 height 15
click at [422, 259] on div at bounding box center [419, 251] width 27 height 27
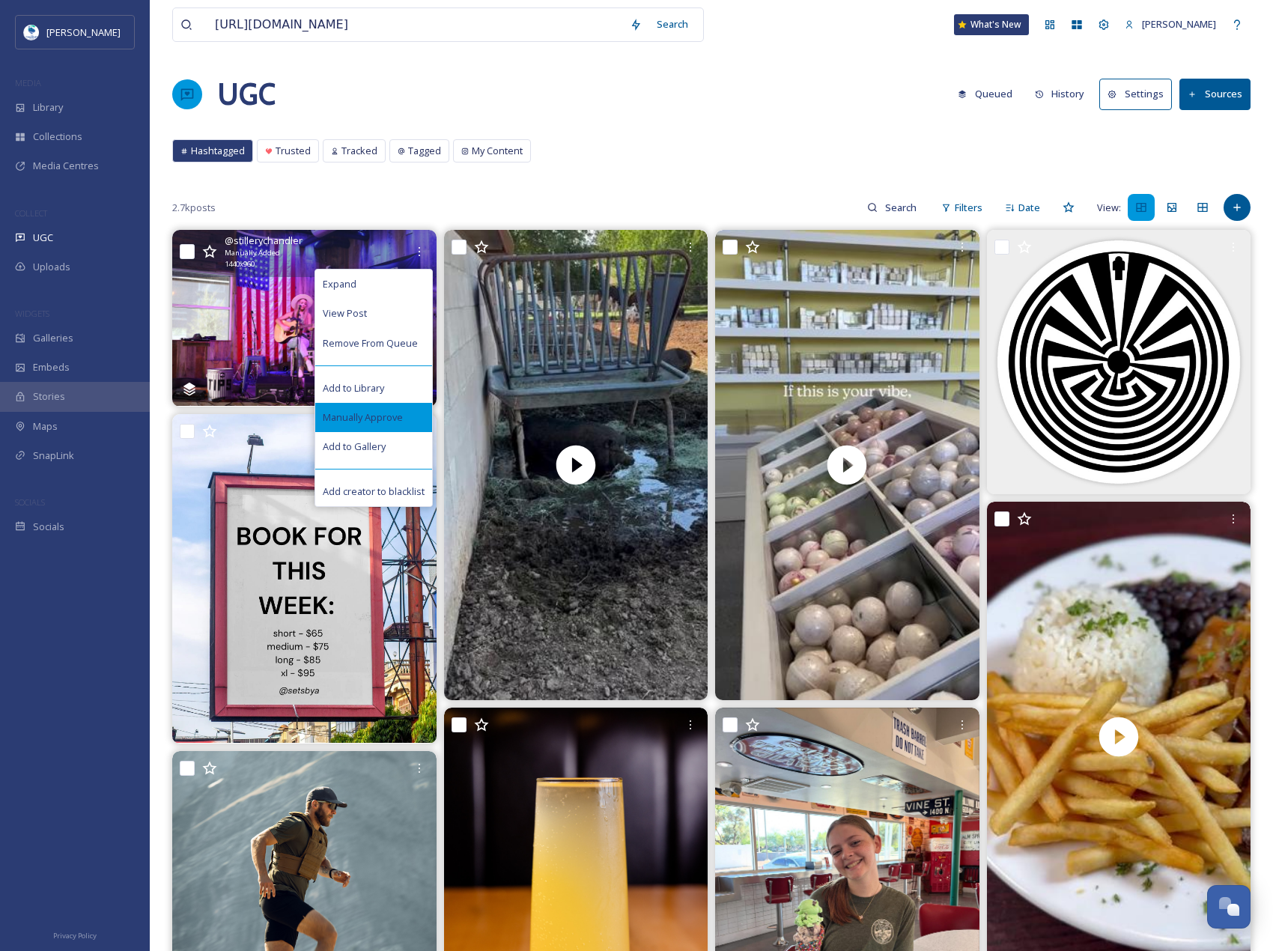
click at [400, 417] on span "Manually Approve" at bounding box center [363, 417] width 80 height 14
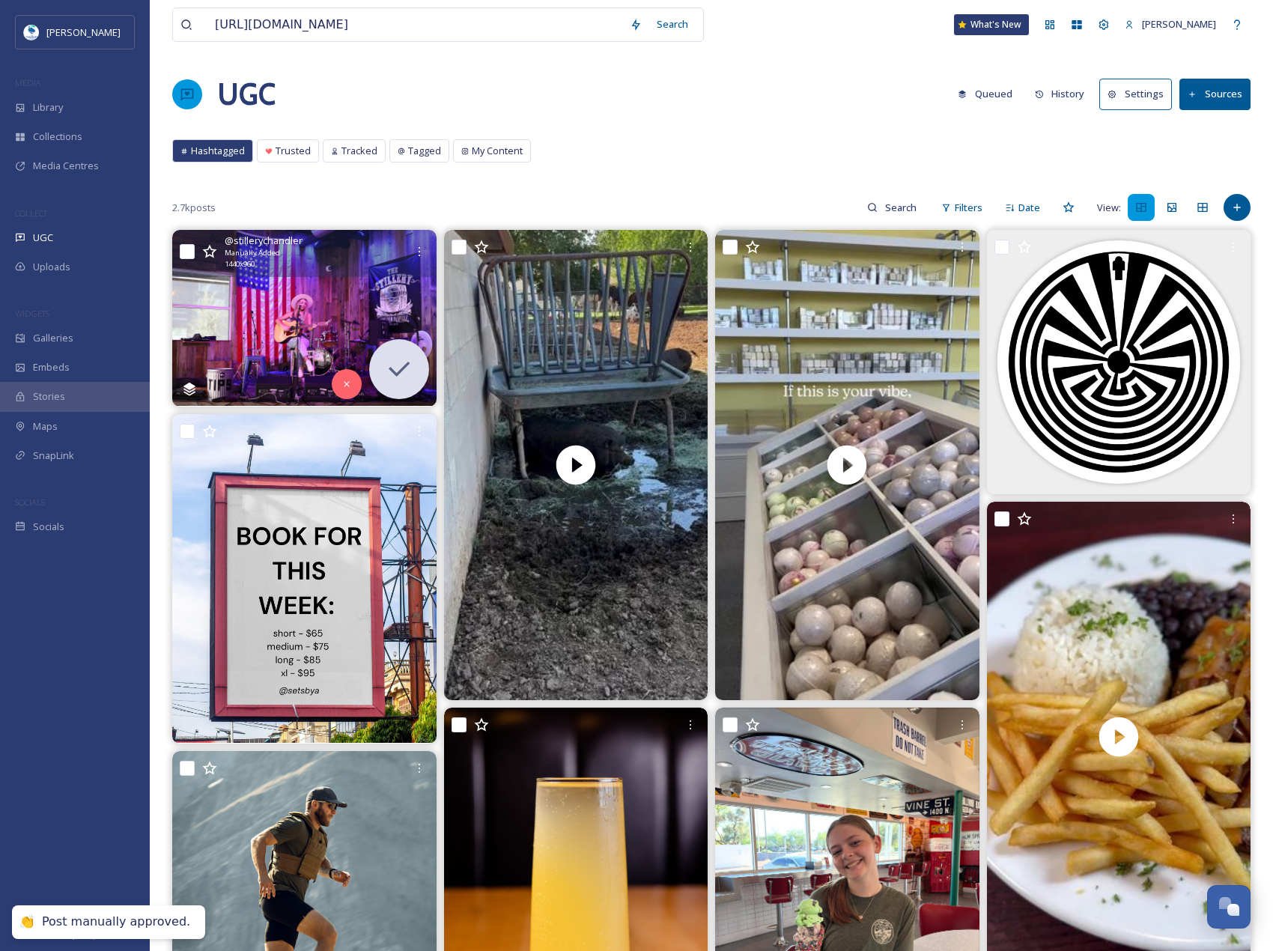
click at [268, 301] on img at bounding box center [304, 318] width 264 height 176
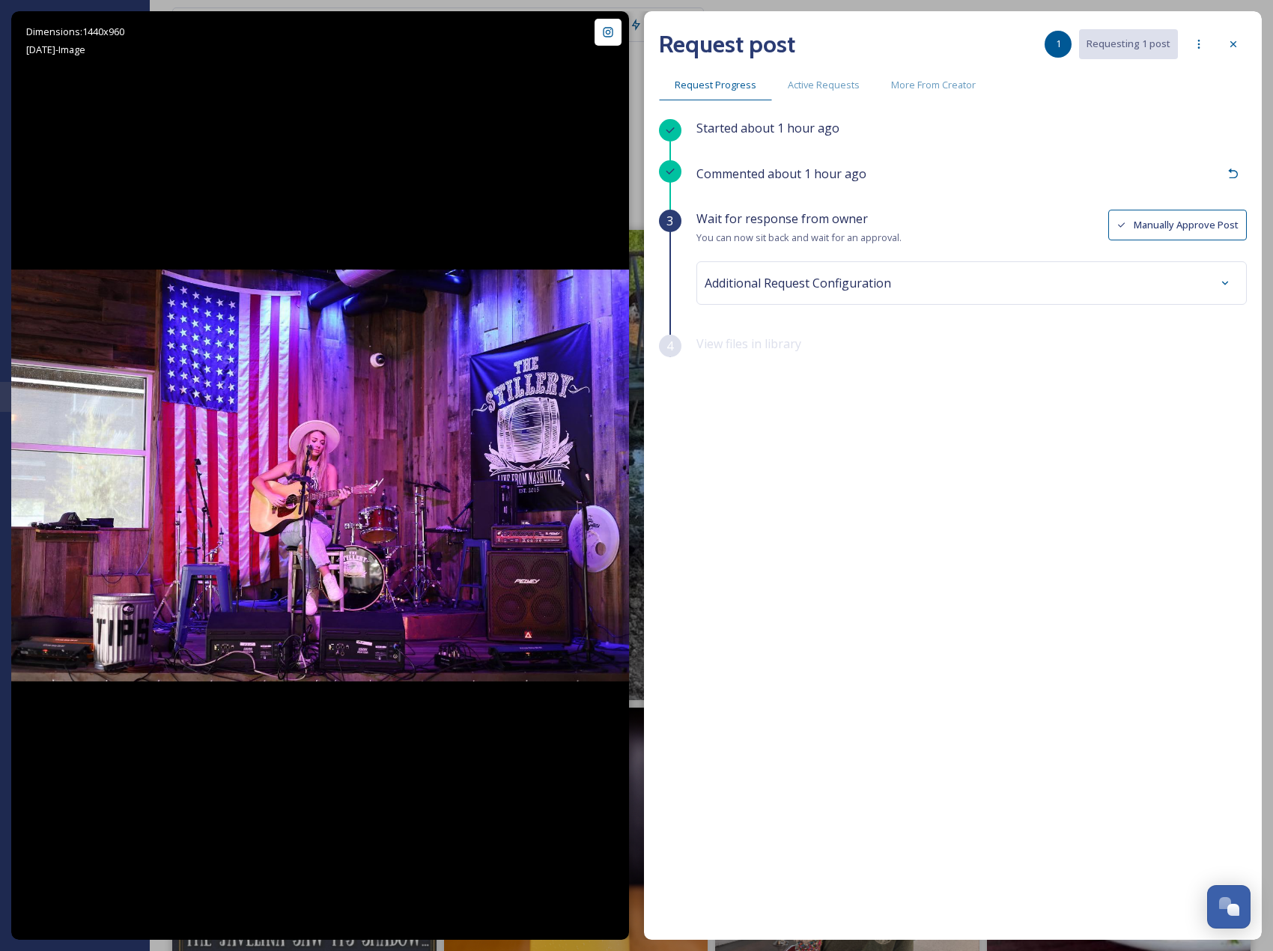
click at [1160, 232] on button "Manually Approve Post" at bounding box center [1177, 225] width 139 height 31
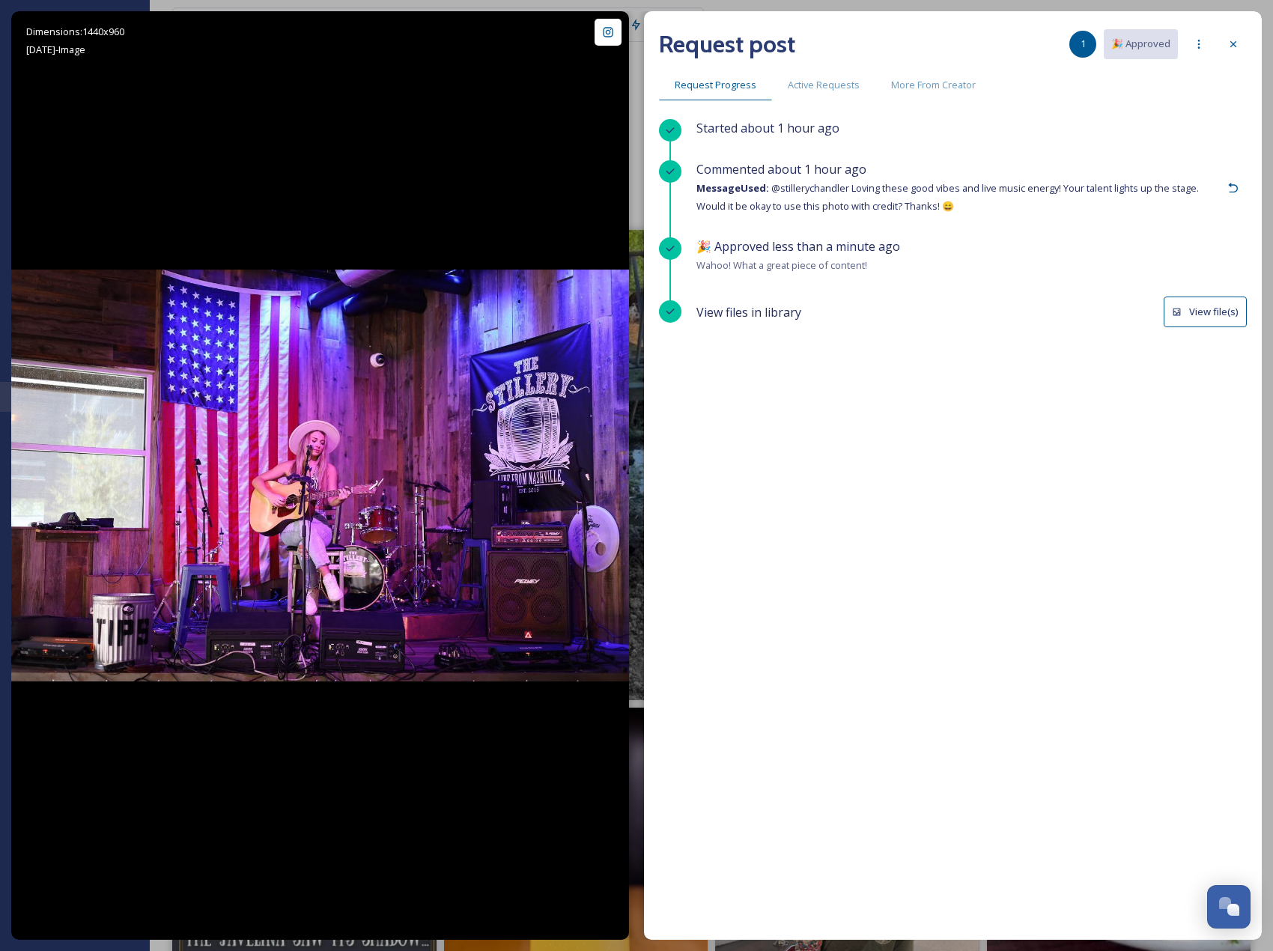
click at [1187, 305] on button "View file(s)" at bounding box center [1205, 312] width 83 height 31
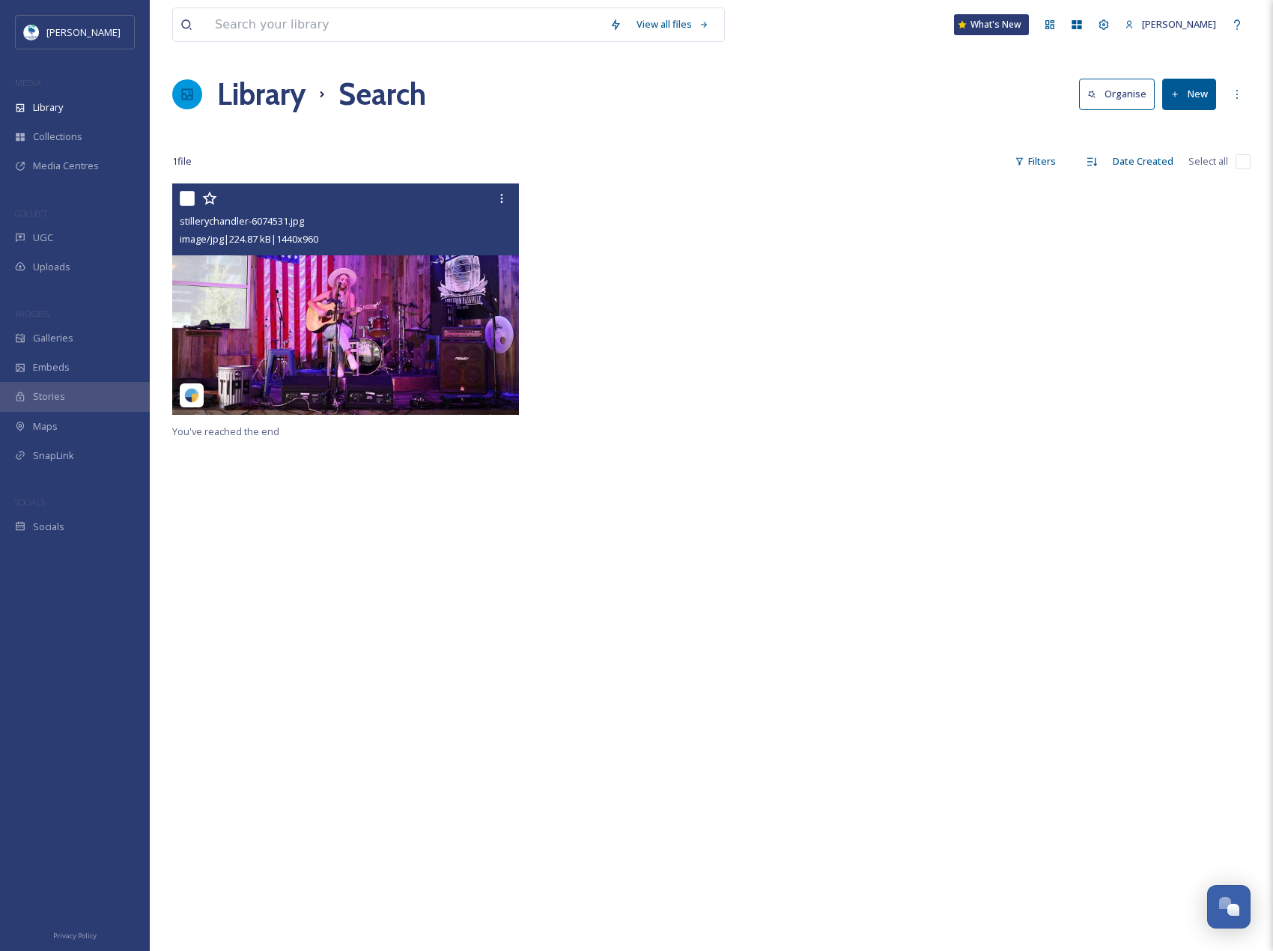
click at [446, 303] on img at bounding box center [345, 298] width 347 height 231
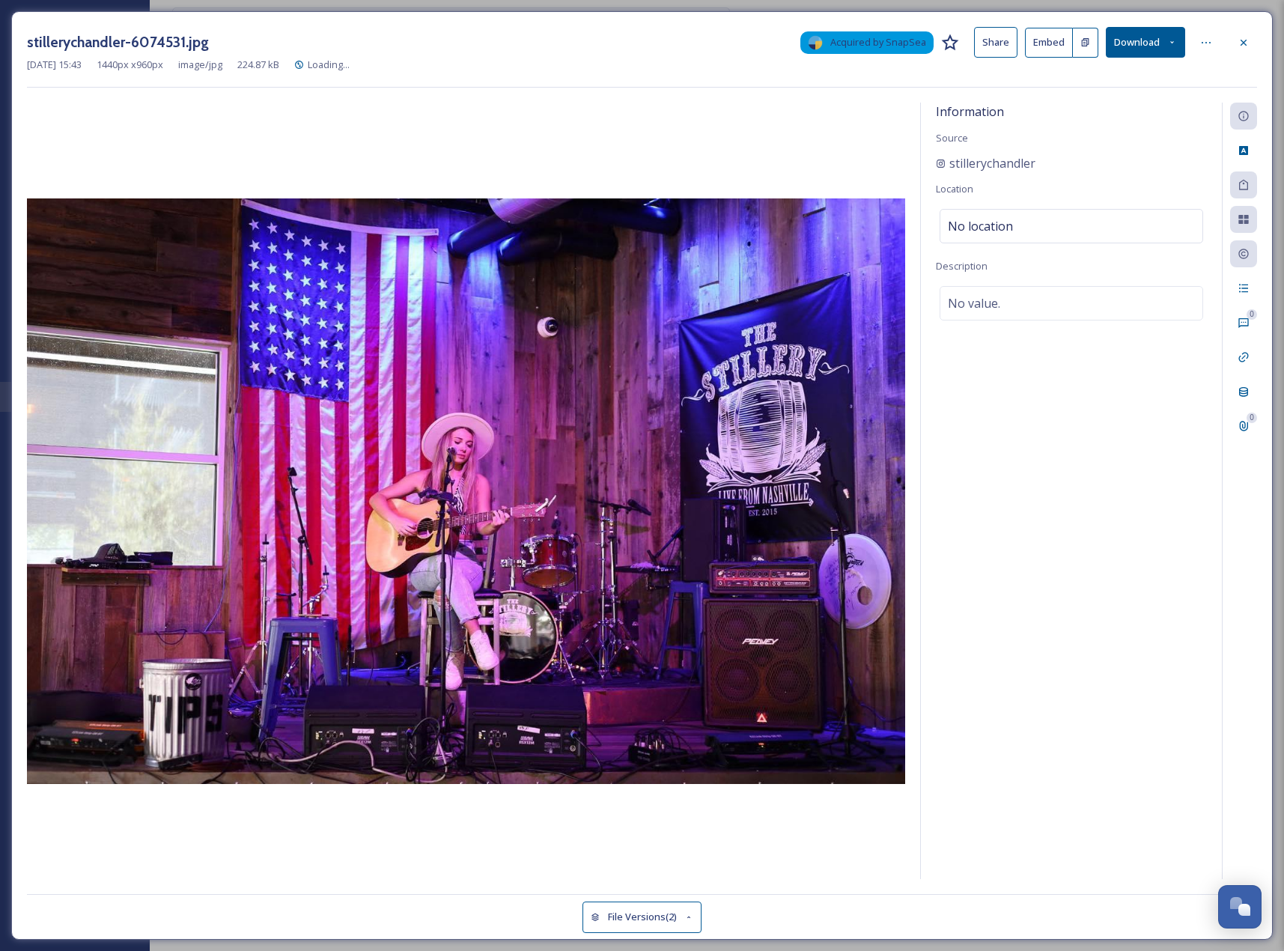
click at [1117, 46] on button "Download" at bounding box center [1145, 42] width 79 height 31
click at [1106, 76] on span "Download Original (1440 x 960)" at bounding box center [1107, 77] width 136 height 14
